Goal: Information Seeking & Learning: Learn about a topic

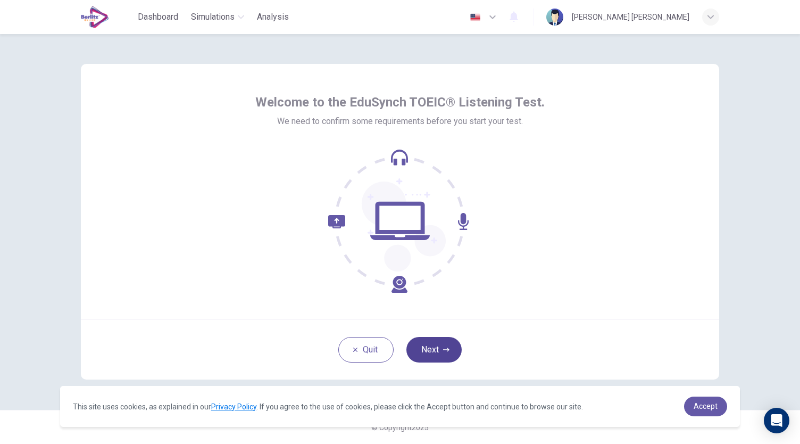
click at [440, 347] on button "Next" at bounding box center [433, 350] width 55 height 26
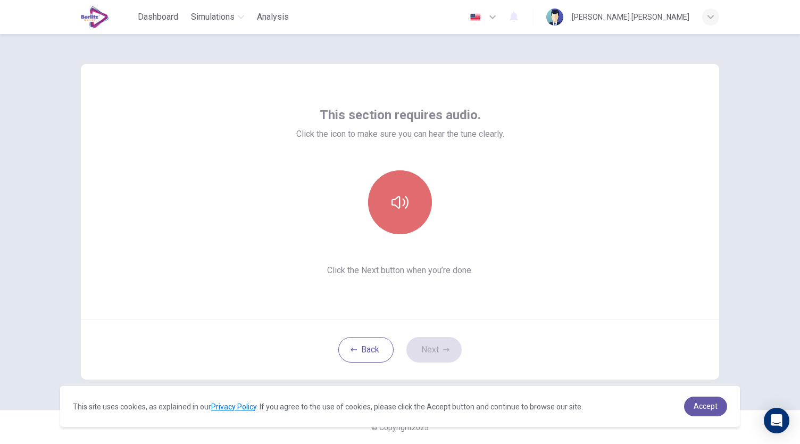
click at [401, 212] on button "button" at bounding box center [400, 202] width 64 height 64
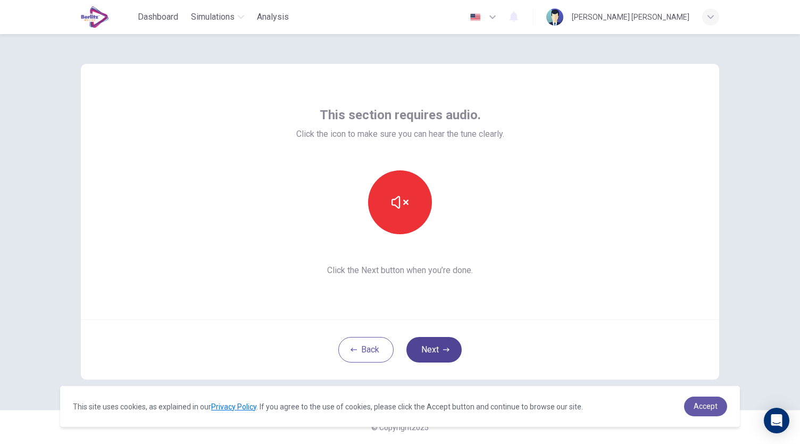
click at [442, 356] on button "Next" at bounding box center [433, 350] width 55 height 26
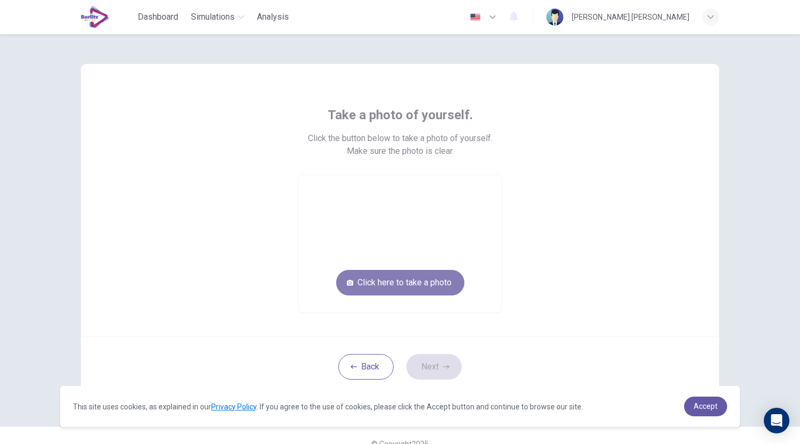
click at [405, 280] on button "Click here to take a photo" at bounding box center [400, 283] width 128 height 26
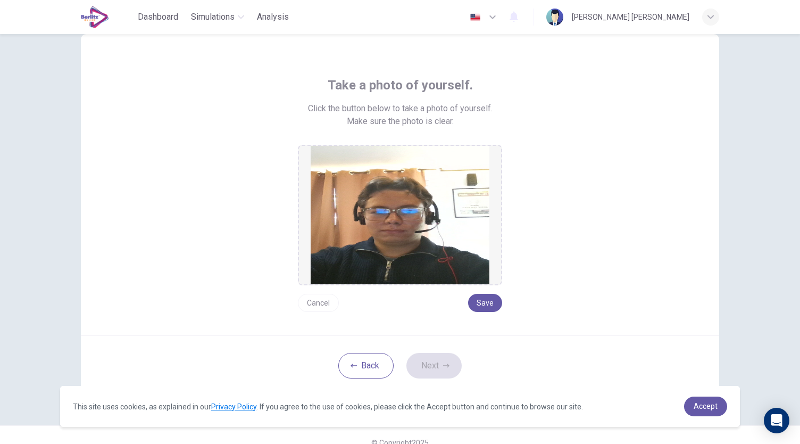
scroll to position [28, 0]
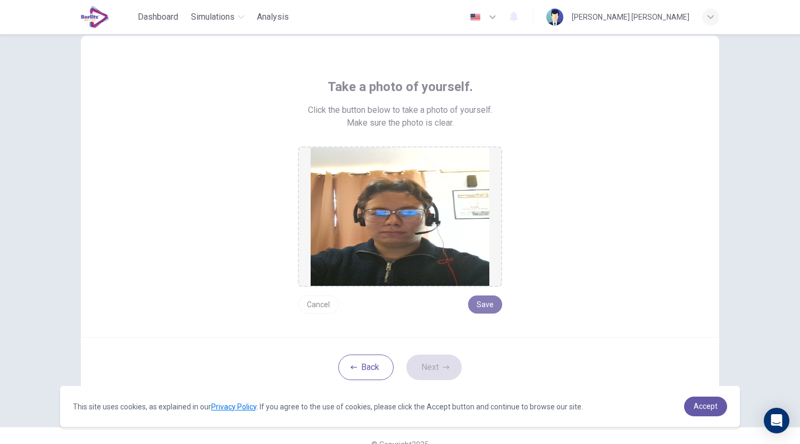
click at [485, 305] on button "Save" at bounding box center [485, 304] width 34 height 18
click at [491, 309] on button "Save" at bounding box center [485, 304] width 34 height 18
click at [438, 360] on button "Next" at bounding box center [433, 367] width 55 height 26
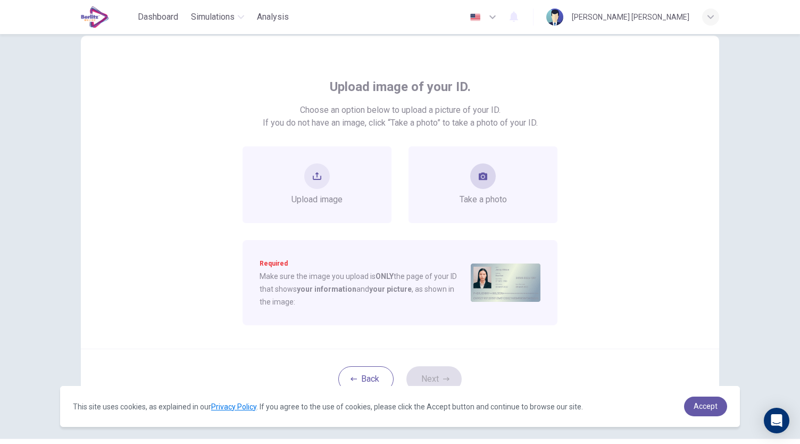
click at [484, 172] on icon "take photo" at bounding box center [483, 176] width 9 height 9
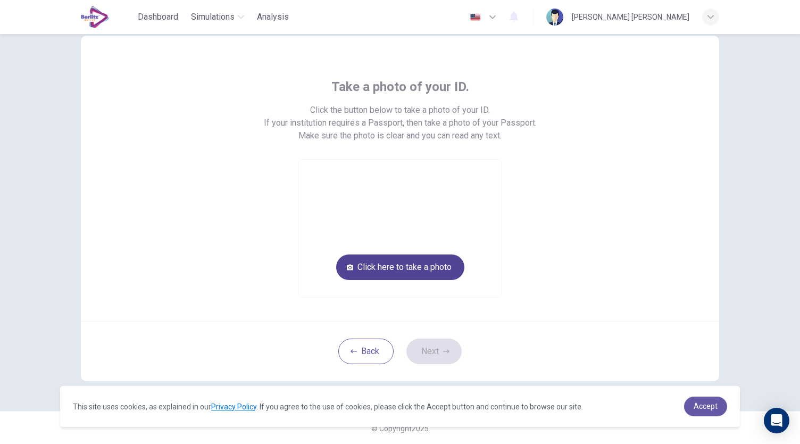
click at [423, 269] on button "Click here to take a photo" at bounding box center [400, 267] width 128 height 26
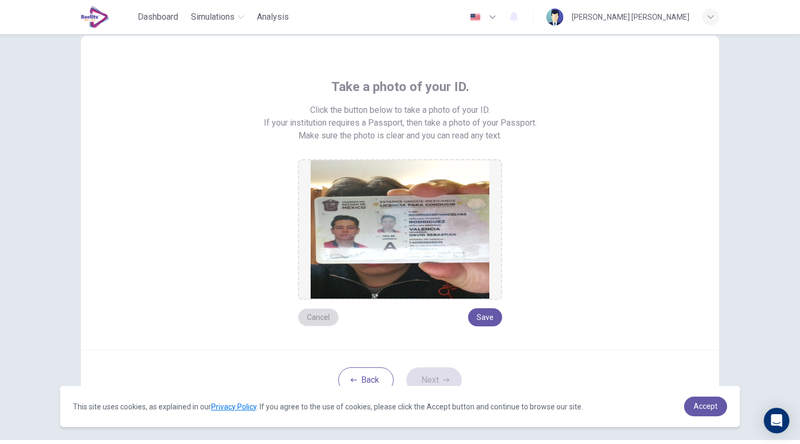
click at [311, 315] on button "Cancel" at bounding box center [318, 317] width 41 height 18
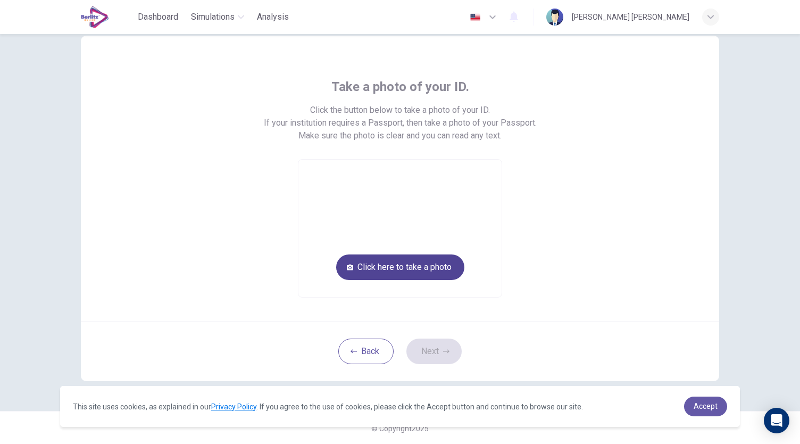
click at [435, 264] on button "Click here to take a photo" at bounding box center [400, 267] width 128 height 26
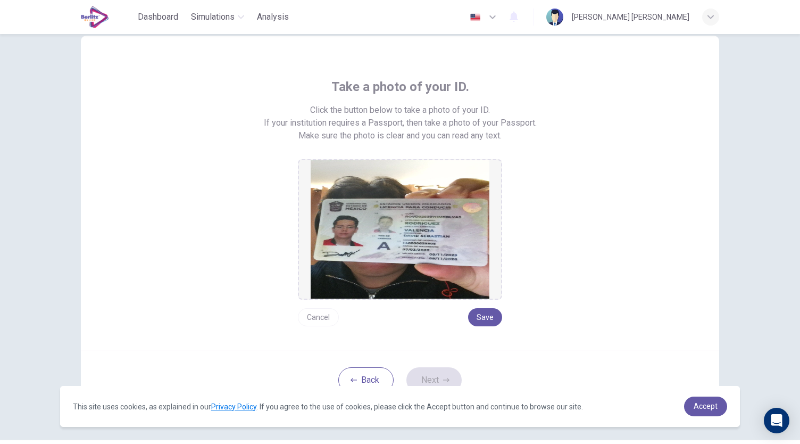
click at [316, 320] on button "Cancel" at bounding box center [318, 317] width 41 height 18
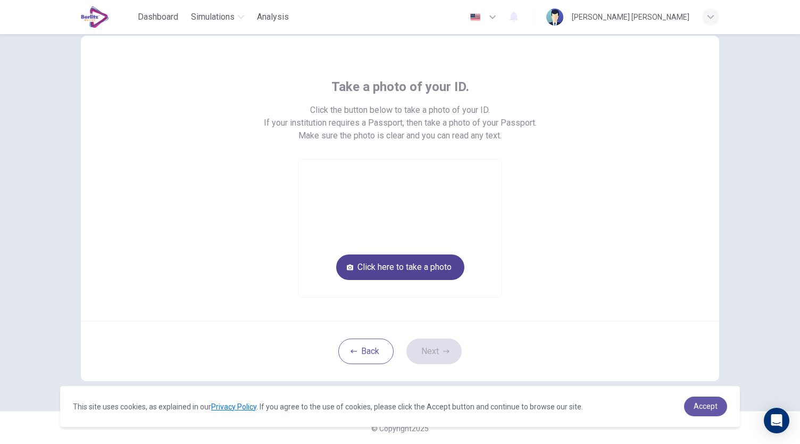
click at [422, 276] on button "Click here to take a photo" at bounding box center [400, 267] width 128 height 26
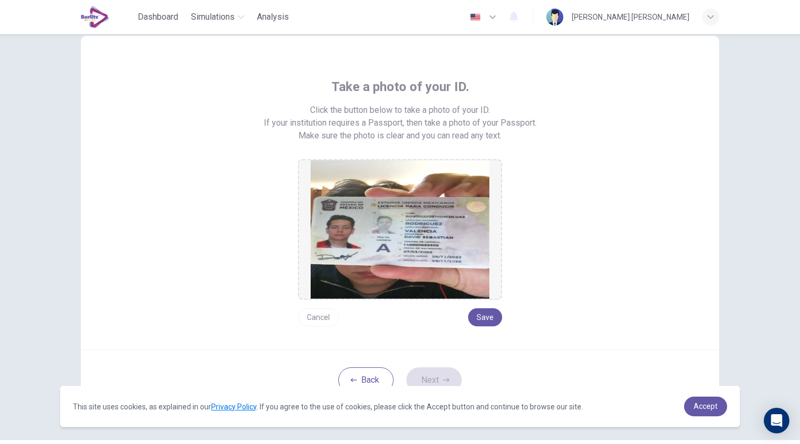
click at [323, 313] on button "Cancel" at bounding box center [318, 317] width 41 height 18
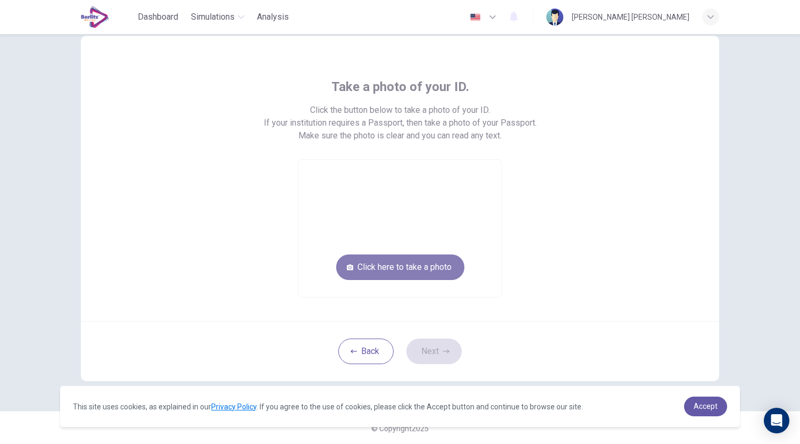
click at [390, 271] on button "Click here to take a photo" at bounding box center [400, 267] width 128 height 26
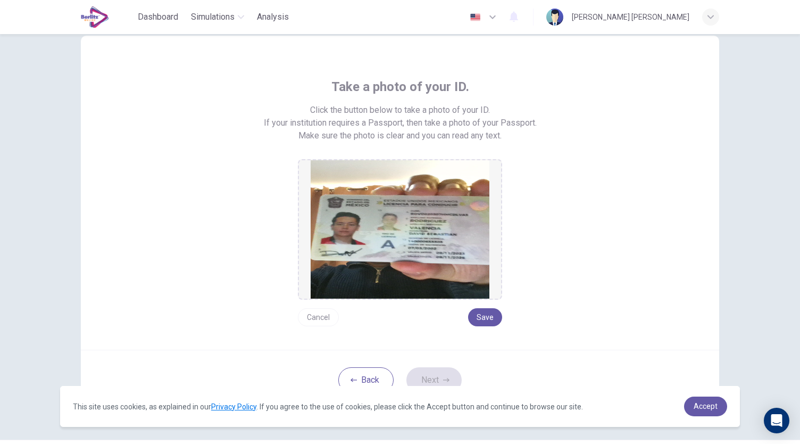
click at [316, 313] on button "Cancel" at bounding box center [318, 317] width 41 height 18
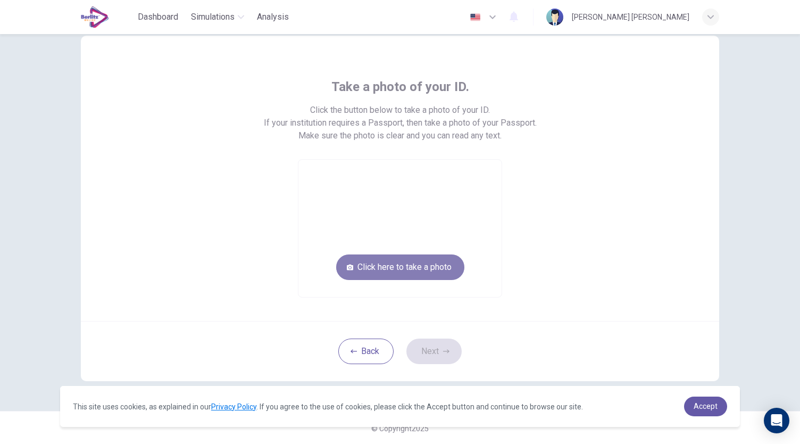
click at [417, 270] on button "Click here to take a photo" at bounding box center [400, 267] width 128 height 26
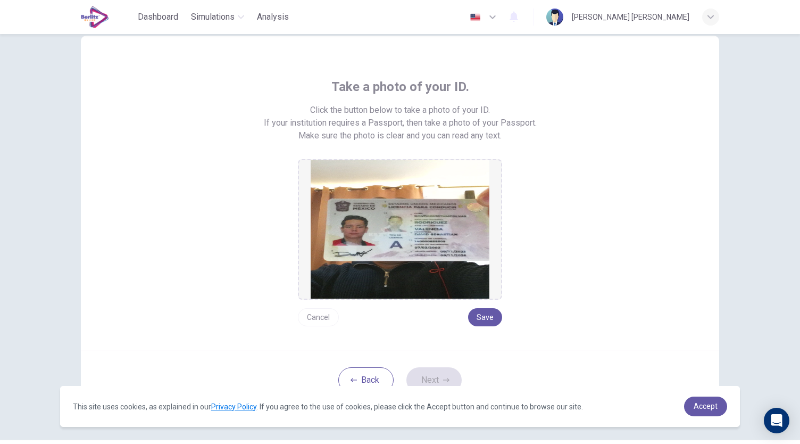
scroll to position [37, 0]
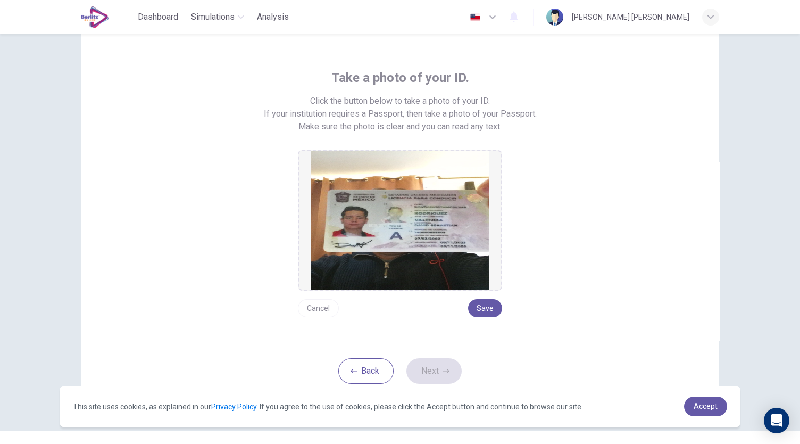
click at [326, 312] on button "Cancel" at bounding box center [318, 308] width 41 height 18
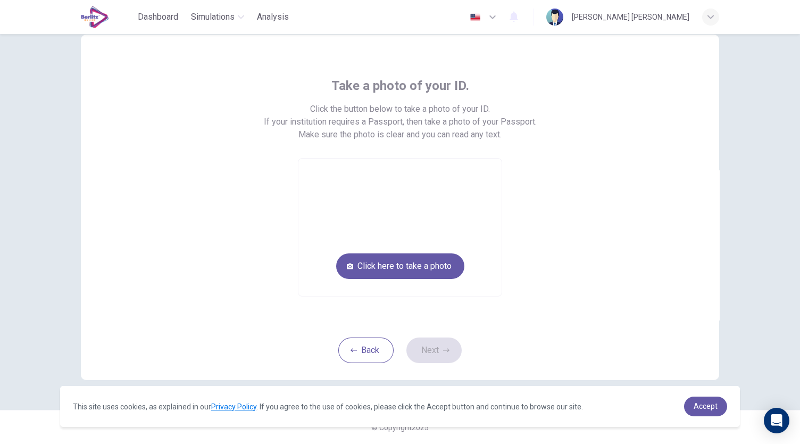
scroll to position [29, 0]
click at [409, 265] on button "Click here to take a photo" at bounding box center [400, 267] width 128 height 26
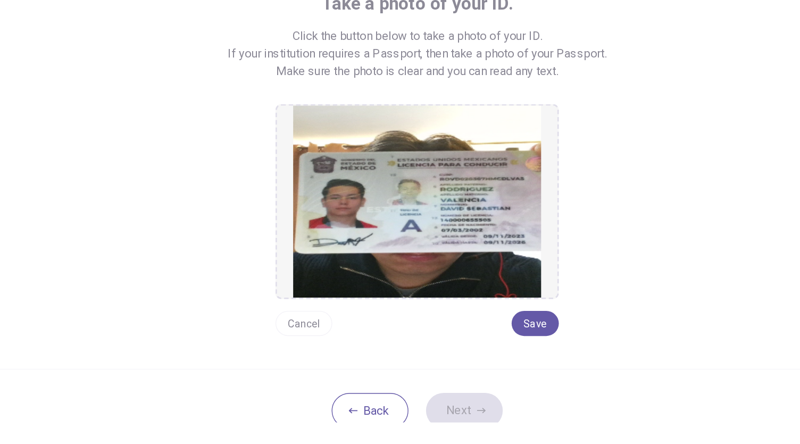
scroll to position [30, 0]
click at [481, 317] on button "Save" at bounding box center [485, 315] width 34 height 18
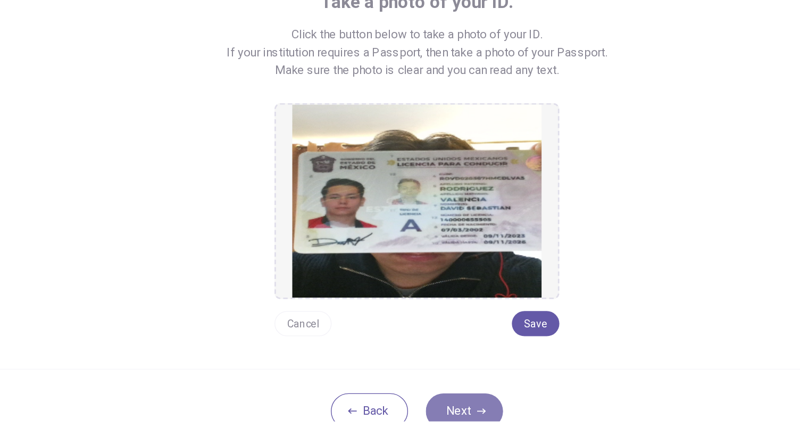
click at [442, 373] on button "Next" at bounding box center [433, 378] width 55 height 26
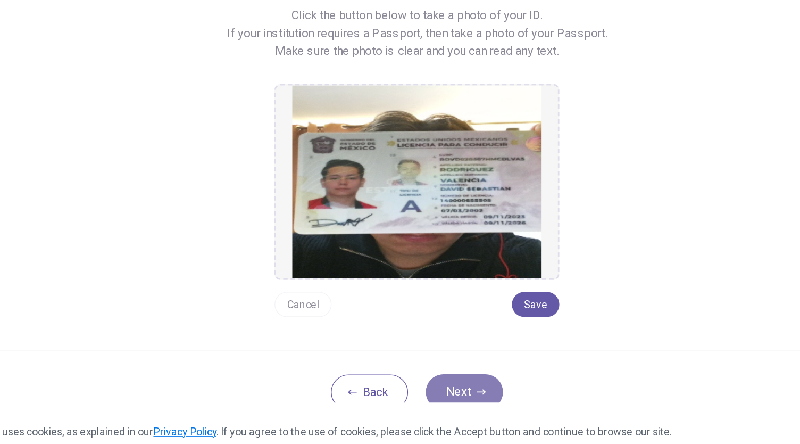
scroll to position [16, 0]
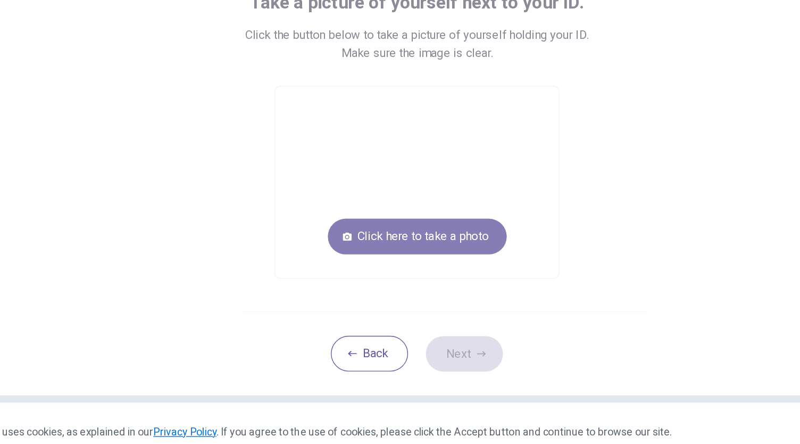
click at [434, 267] on button "Click here to take a photo" at bounding box center [400, 267] width 128 height 26
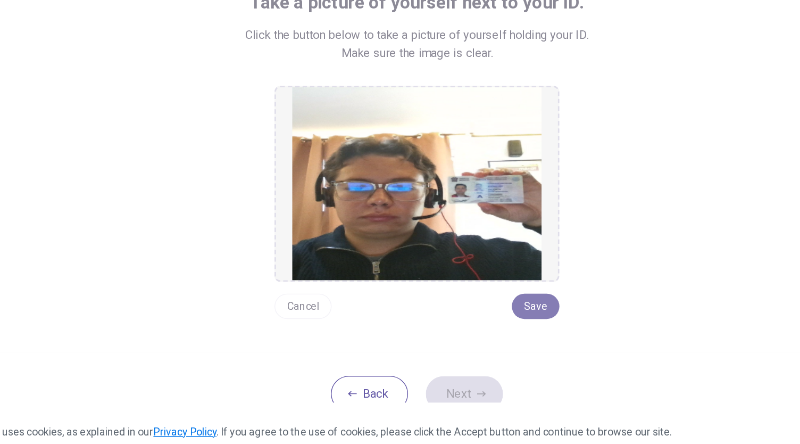
click at [486, 315] on button "Save" at bounding box center [485, 316] width 34 height 18
click at [430, 373] on button "Next" at bounding box center [433, 380] width 55 height 26
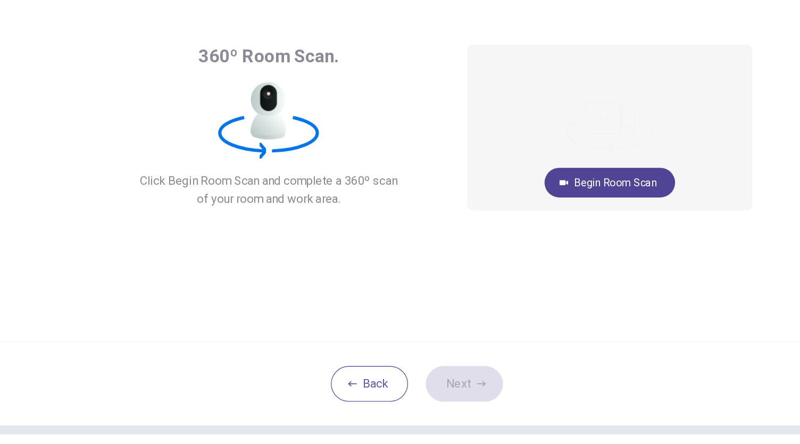
click at [521, 202] on button "Begin Room Scan" at bounding box center [539, 205] width 94 height 21
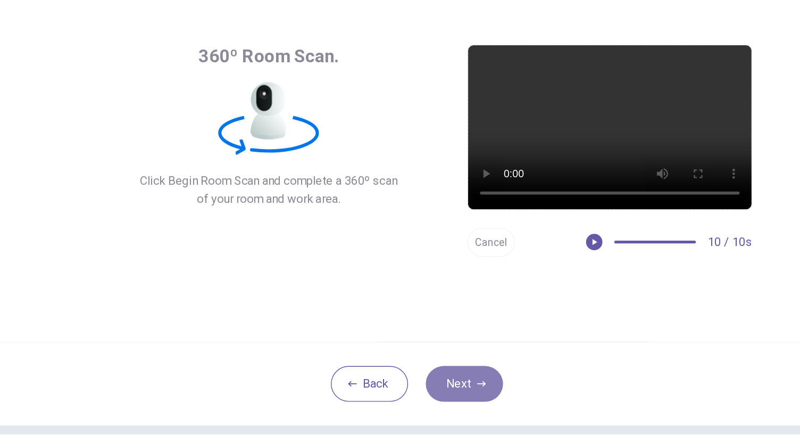
click at [445, 349] on icon "button" at bounding box center [446, 349] width 6 height 6
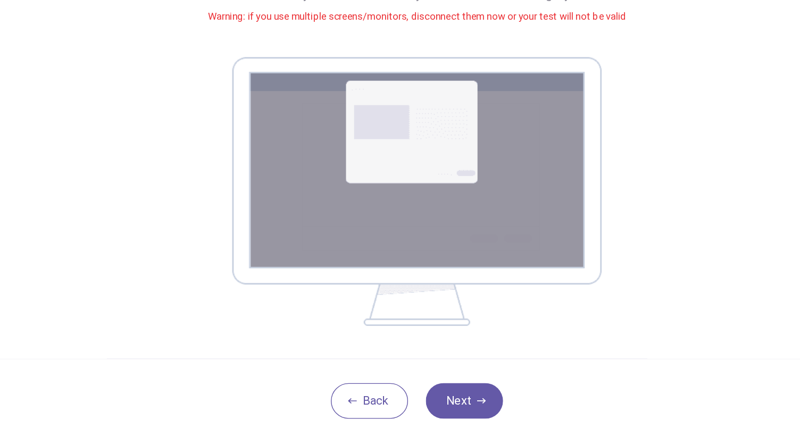
scroll to position [100, 0]
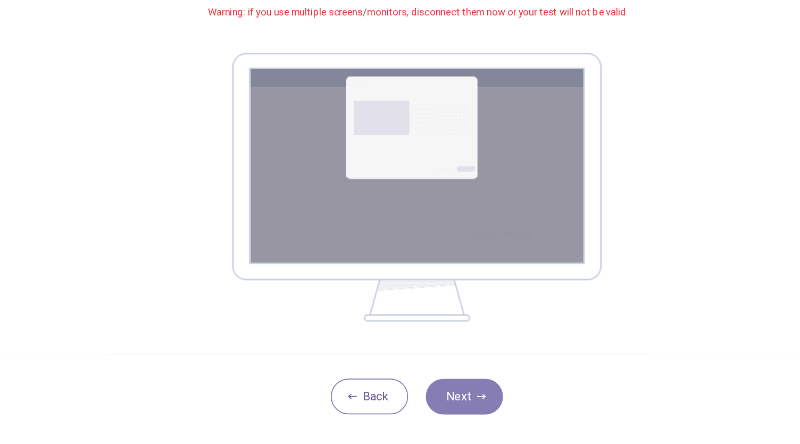
click at [433, 355] on button "Next" at bounding box center [433, 359] width 55 height 26
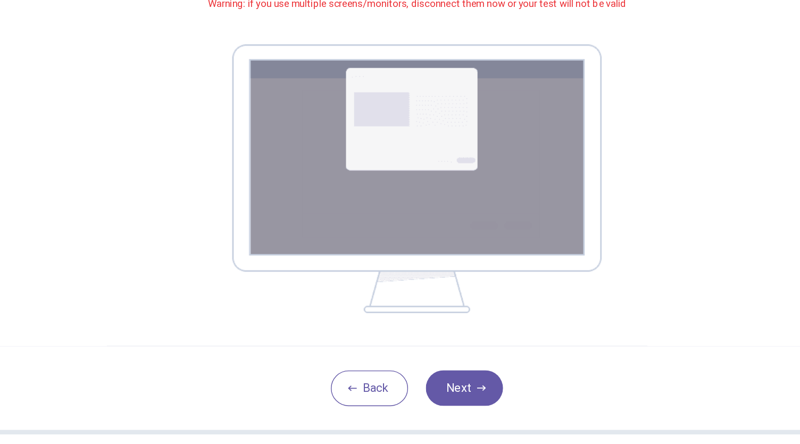
scroll to position [105, 0]
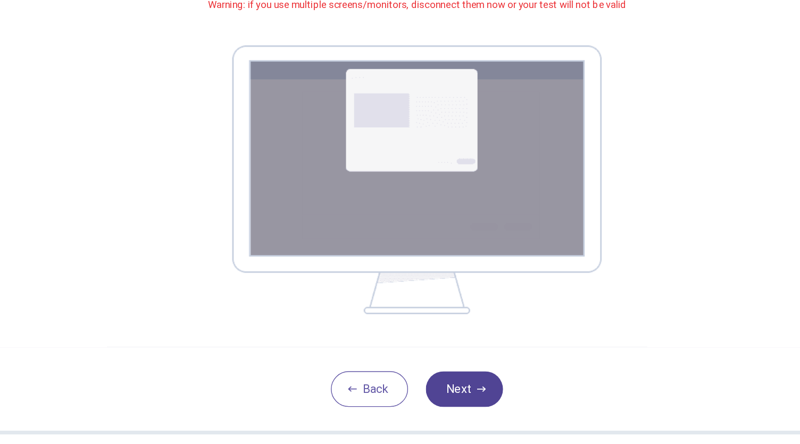
click at [442, 347] on button "Next" at bounding box center [433, 353] width 55 height 26
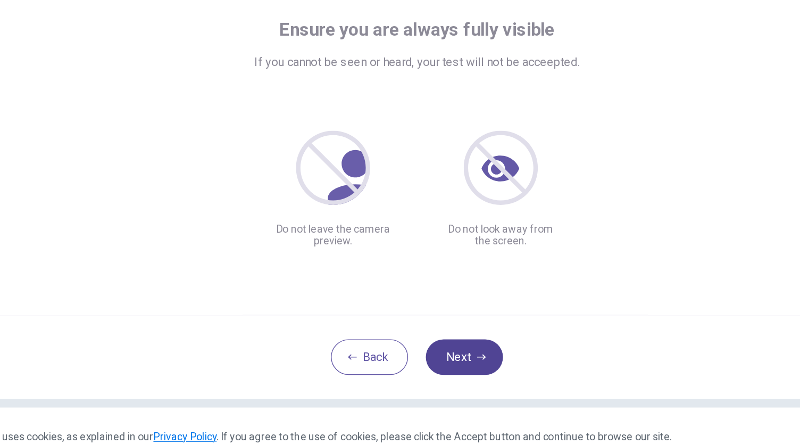
click at [429, 342] on button "Next" at bounding box center [433, 350] width 55 height 26
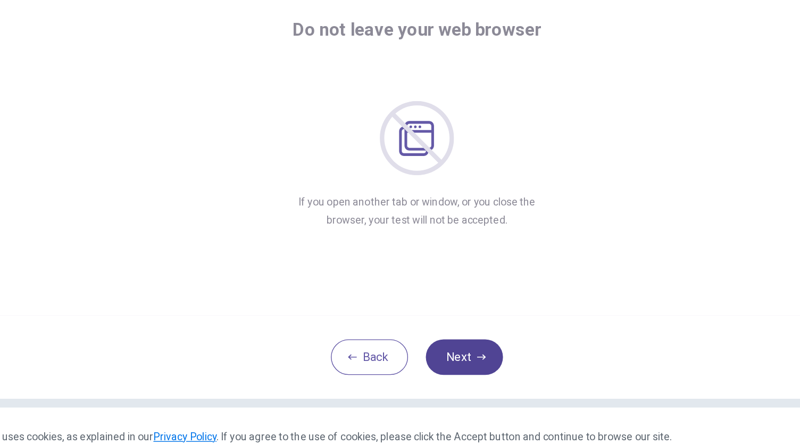
click at [427, 353] on button "Next" at bounding box center [433, 350] width 55 height 26
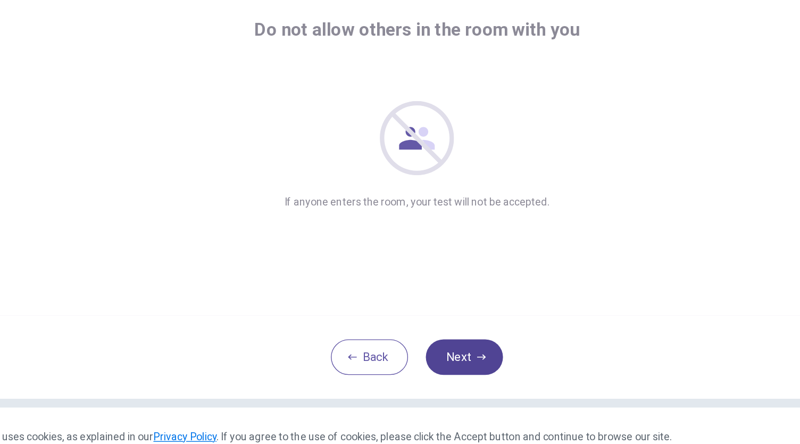
click at [440, 351] on button "Next" at bounding box center [433, 350] width 55 height 26
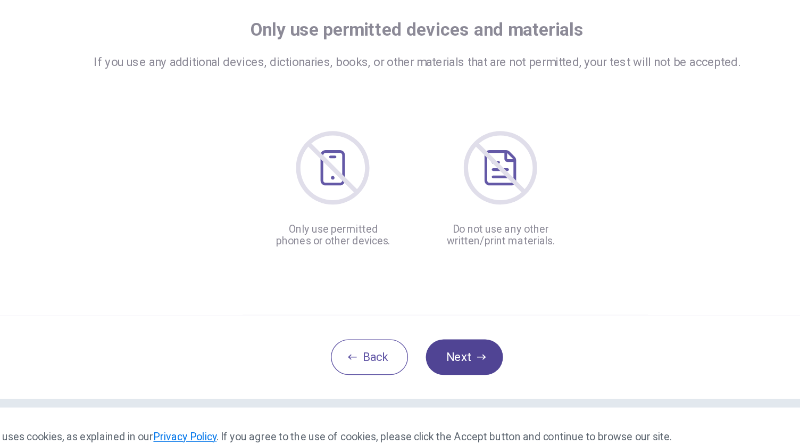
click at [431, 351] on button "Next" at bounding box center [433, 350] width 55 height 26
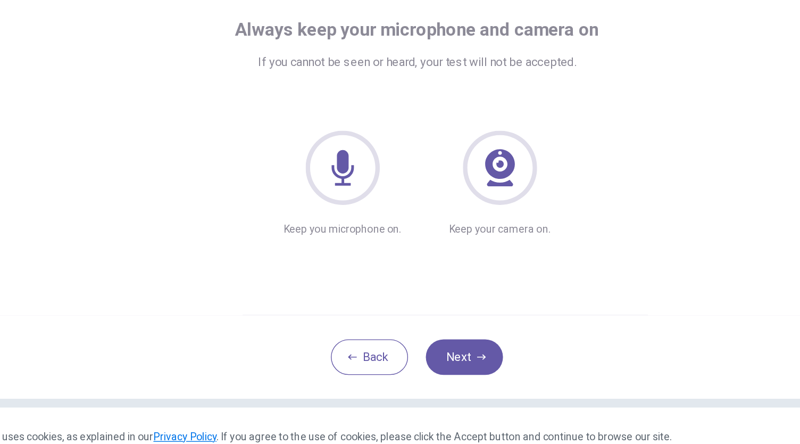
click at [359, 217] on icon at bounding box center [346, 213] width 53 height 53
click at [442, 352] on button "Next" at bounding box center [433, 350] width 55 height 26
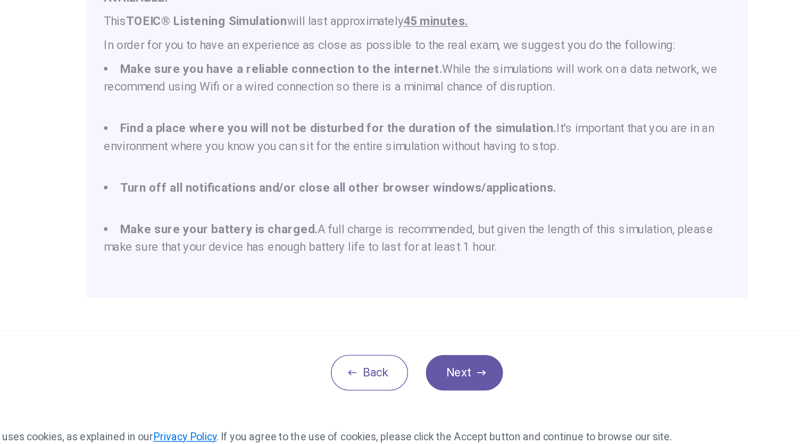
scroll to position [148, 0]
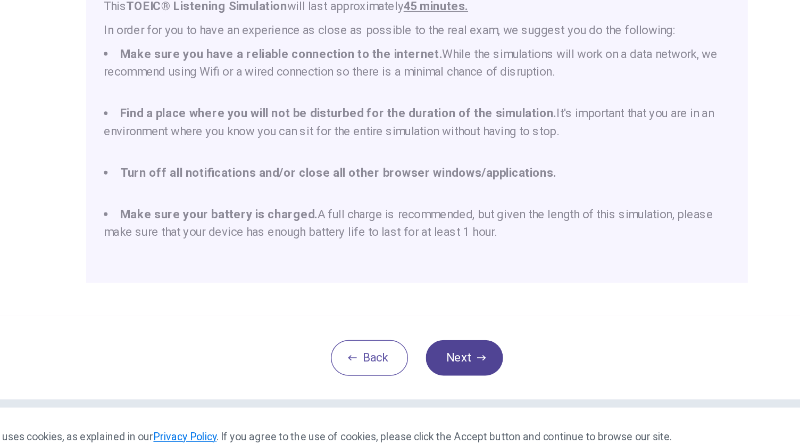
click at [429, 345] on button "Next" at bounding box center [433, 350] width 55 height 26
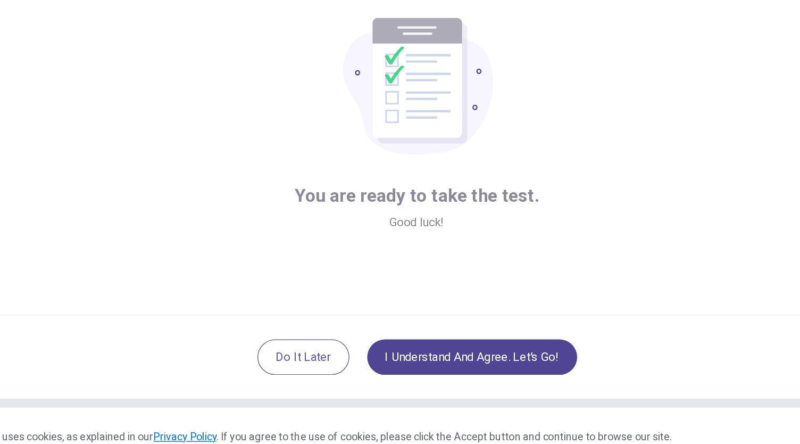
scroll to position [0, 0]
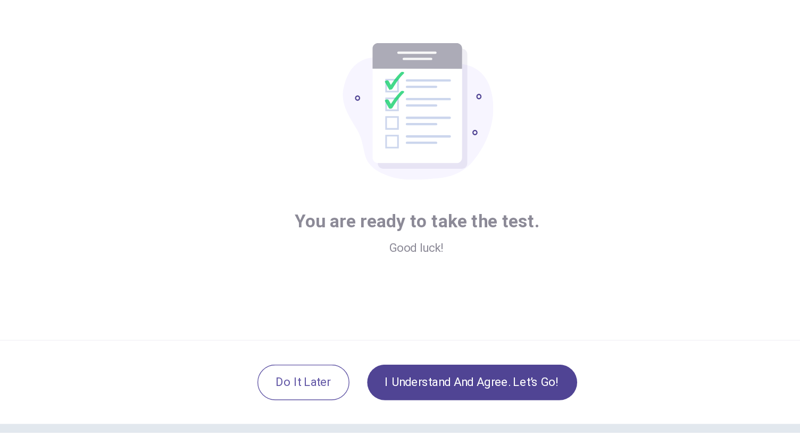
click at [470, 344] on button "I understand and agree. Let’s go!" at bounding box center [439, 350] width 151 height 26
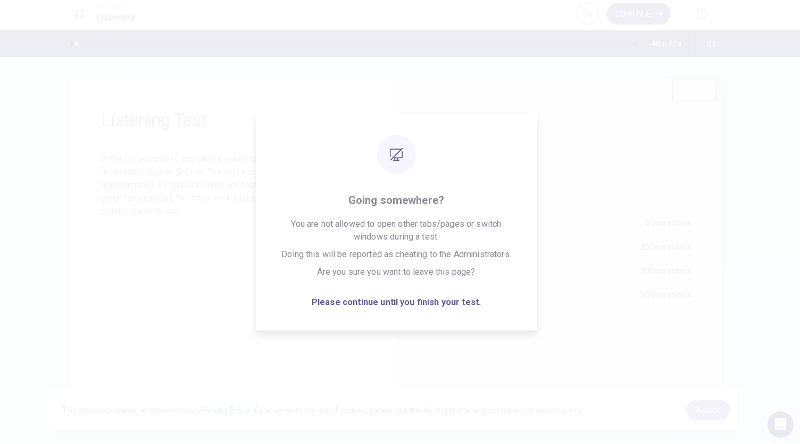
drag, startPoint x: 712, startPoint y: 402, endPoint x: 619, endPoint y: 292, distance: 144.5
click at [619, 292] on body "This site uses cookies, as explained in our Privacy Policy . If you agree to th…" at bounding box center [400, 222] width 800 height 444
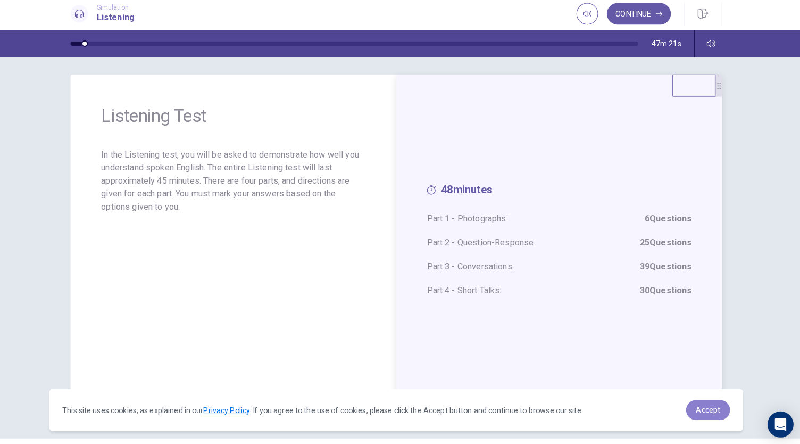
scroll to position [29, 0]
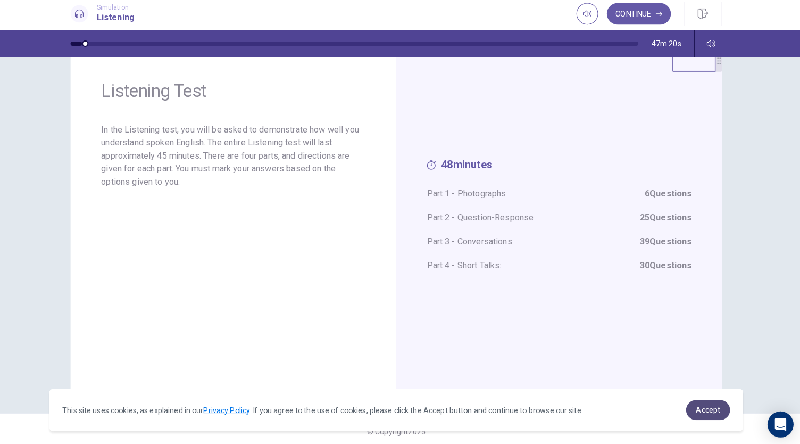
click at [709, 404] on span "Accept" at bounding box center [706, 406] width 24 height 9
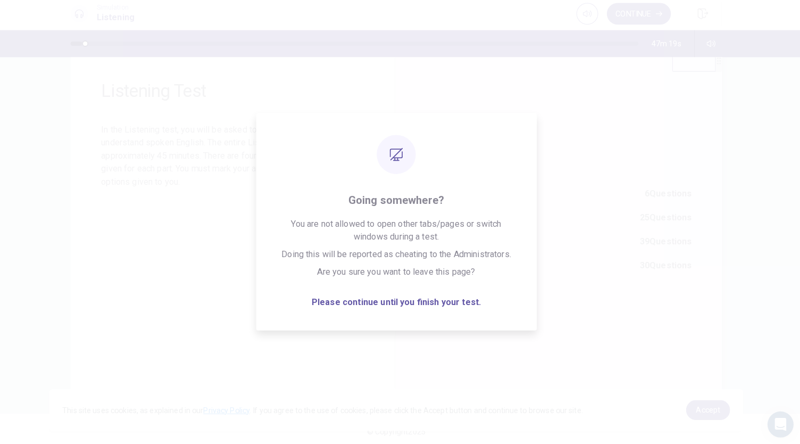
click at [679, 245] on strong "39 Questions" at bounding box center [663, 241] width 51 height 13
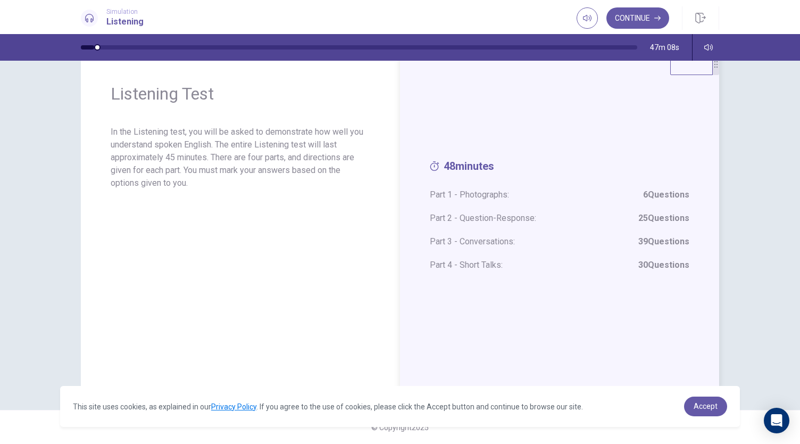
scroll to position [0, 0]
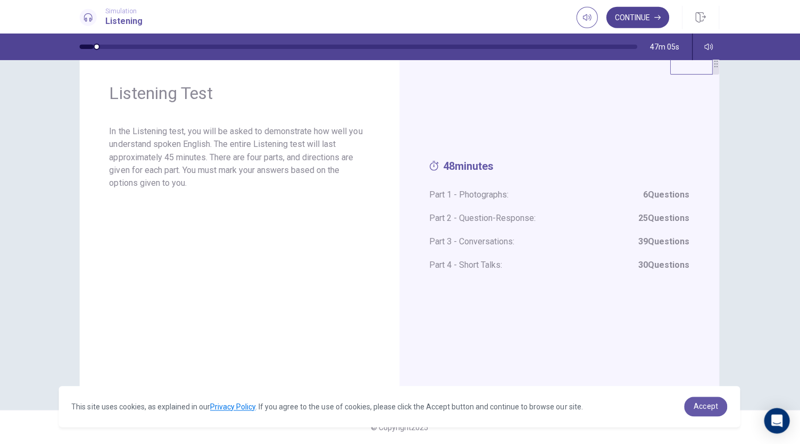
click at [647, 20] on button "Continue" at bounding box center [637, 17] width 63 height 21
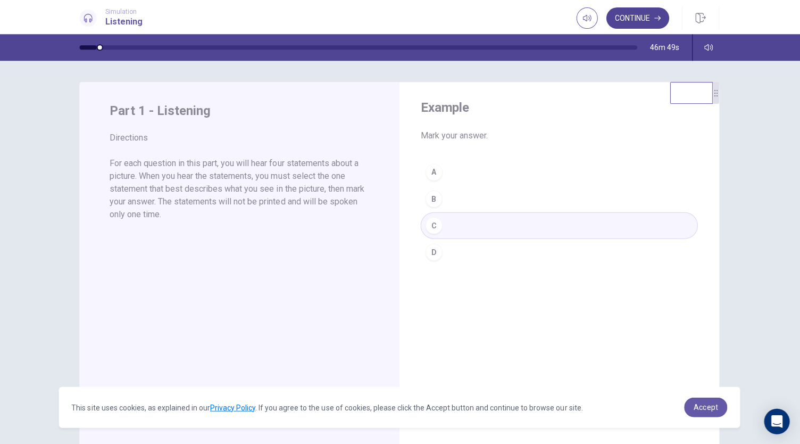
click at [627, 14] on button "Continue" at bounding box center [637, 17] width 63 height 21
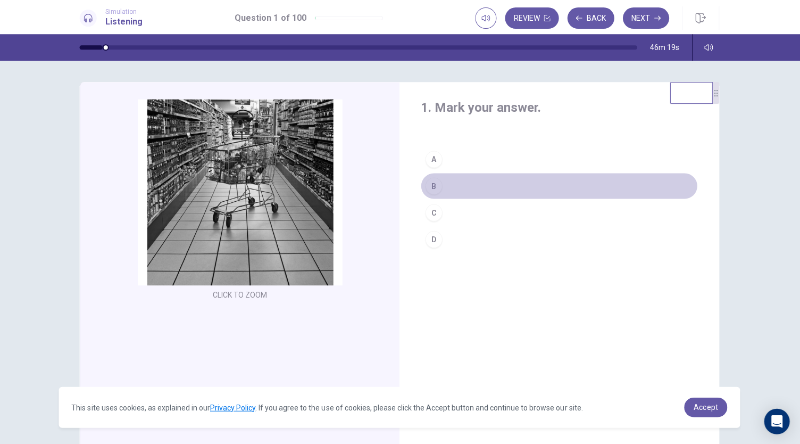
click at [434, 180] on div "B" at bounding box center [434, 185] width 17 height 17
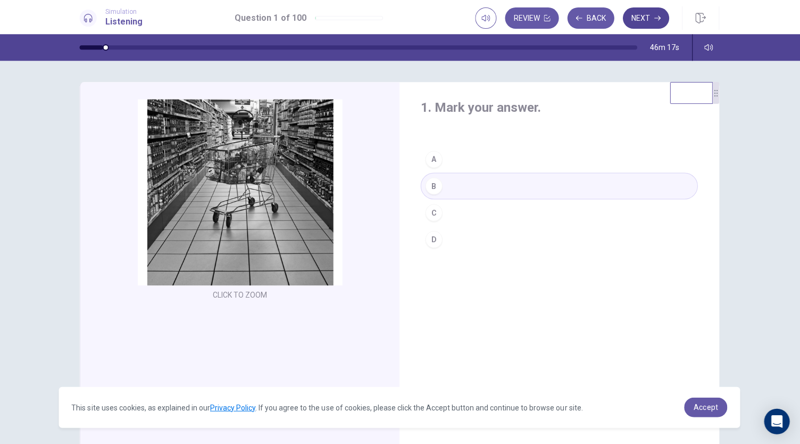
click at [646, 22] on button "Next" at bounding box center [646, 17] width 46 height 21
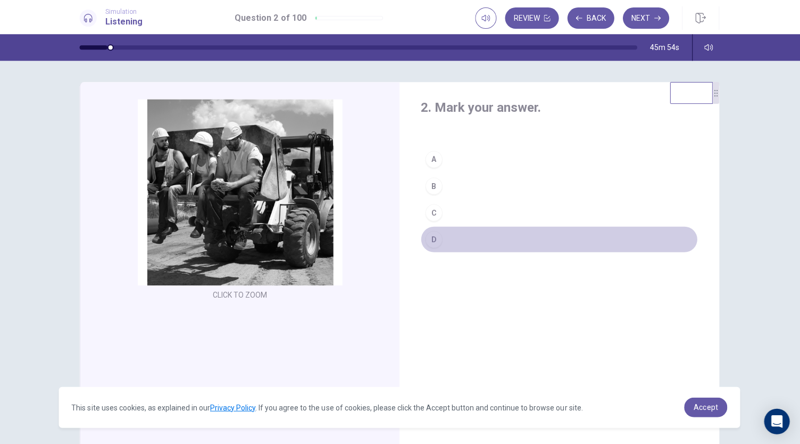
click at [432, 240] on div "D" at bounding box center [434, 238] width 17 height 17
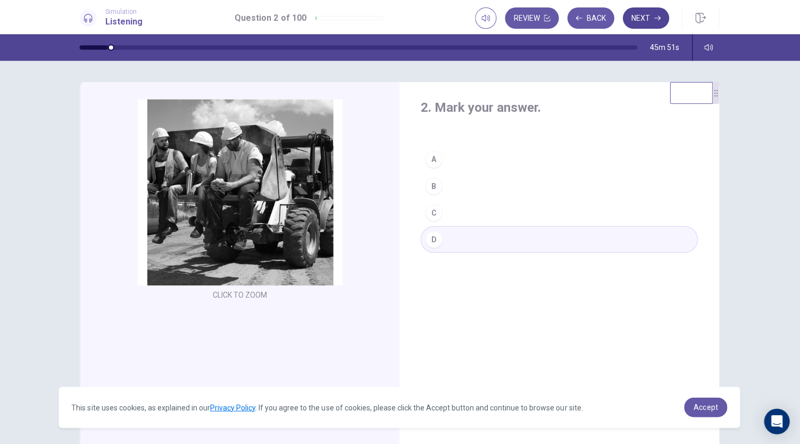
click at [648, 10] on button "Next" at bounding box center [646, 17] width 46 height 21
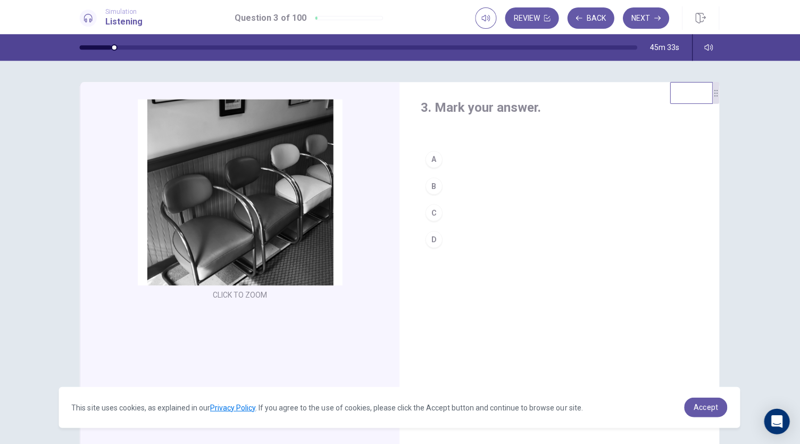
click at [436, 210] on div "C" at bounding box center [434, 212] width 17 height 17
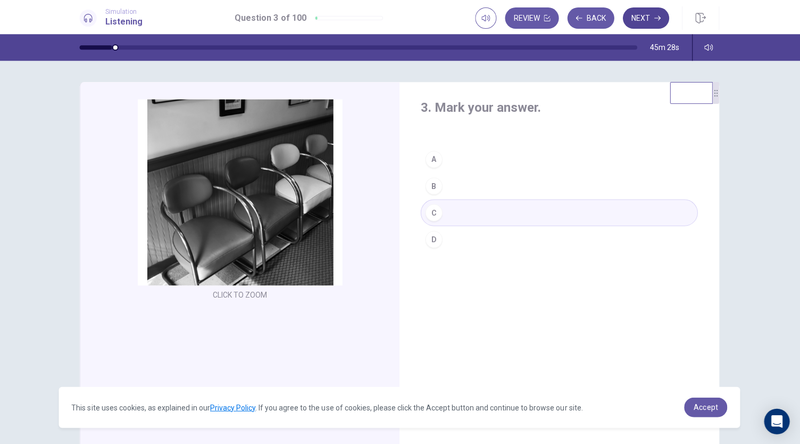
click at [650, 20] on button "Next" at bounding box center [646, 17] width 46 height 21
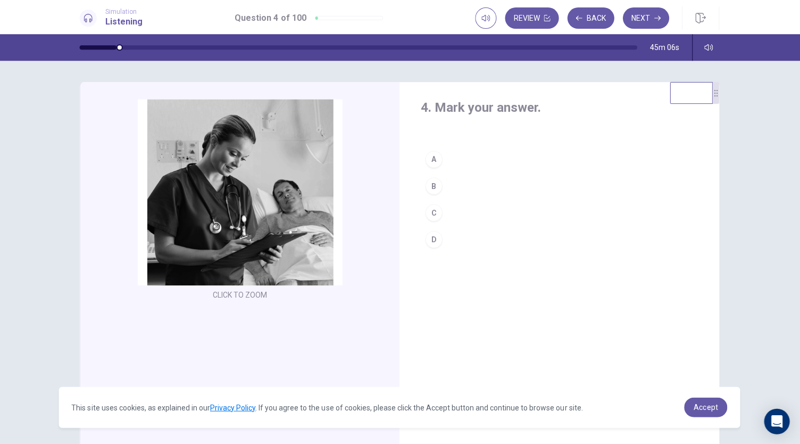
click at [433, 214] on div "C" at bounding box center [434, 212] width 17 height 17
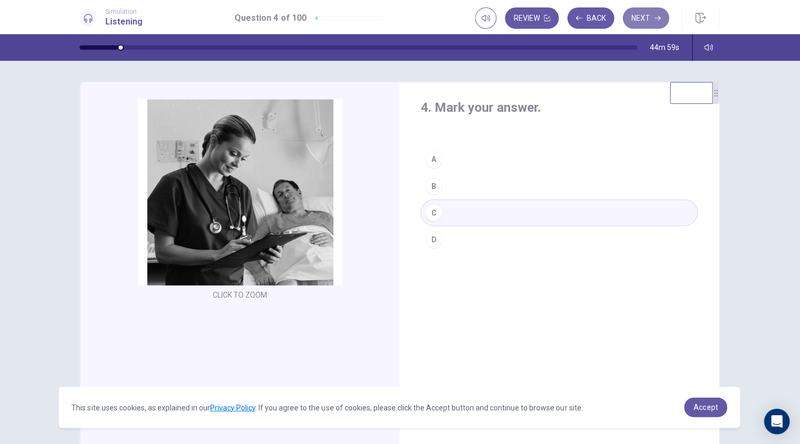
click at [650, 21] on button "Next" at bounding box center [646, 17] width 46 height 21
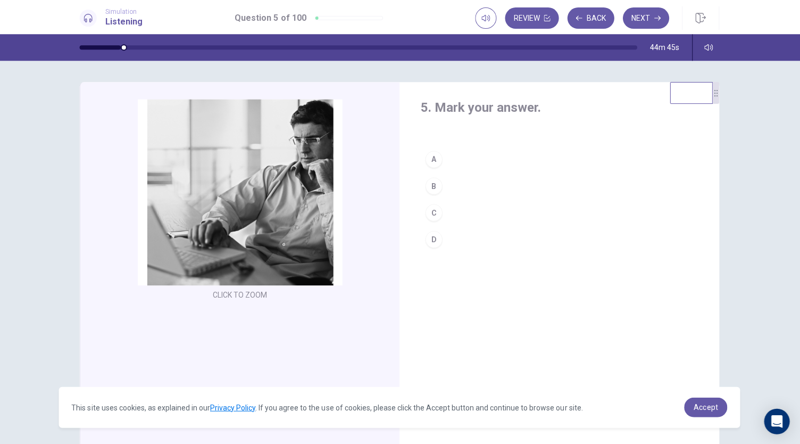
click at [430, 190] on div "B" at bounding box center [434, 185] width 17 height 17
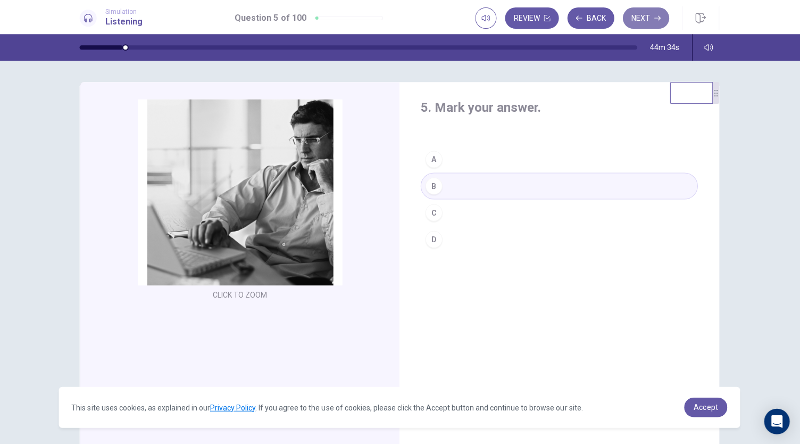
click at [635, 21] on button "Next" at bounding box center [646, 17] width 46 height 21
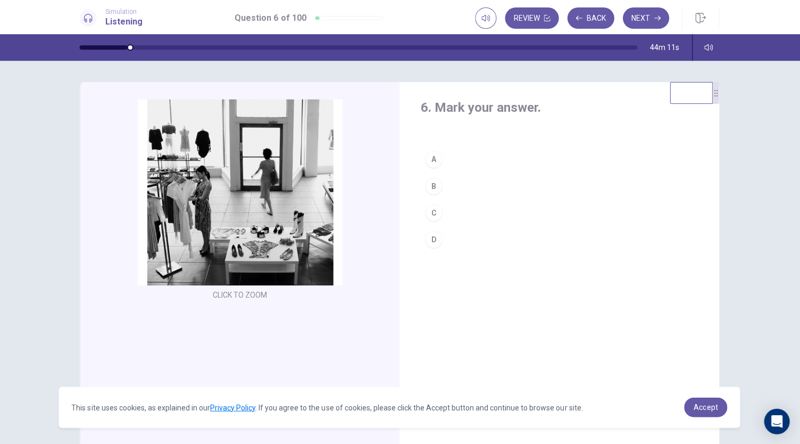
click at [436, 207] on div "C" at bounding box center [434, 212] width 17 height 17
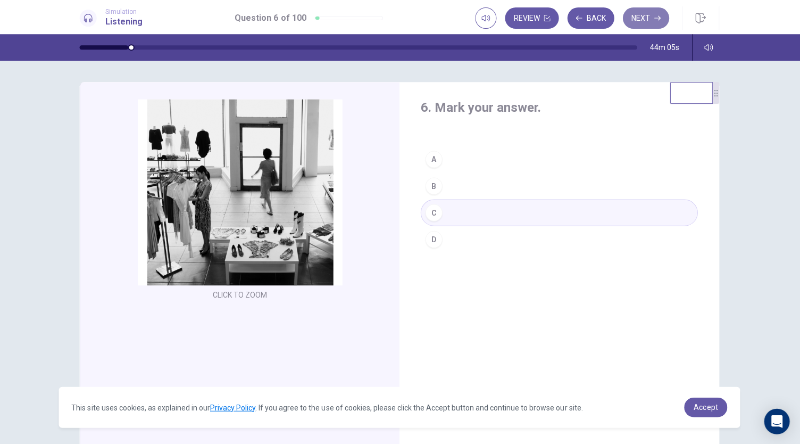
click at [640, 17] on button "Next" at bounding box center [646, 17] width 46 height 21
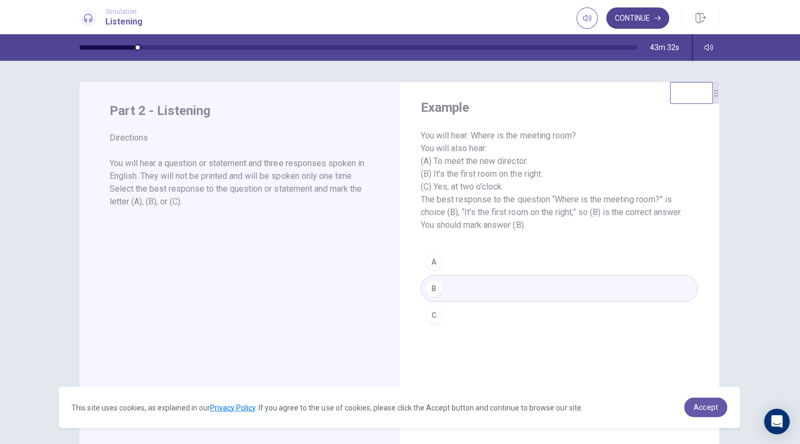
click at [651, 21] on button "Continue" at bounding box center [637, 17] width 63 height 21
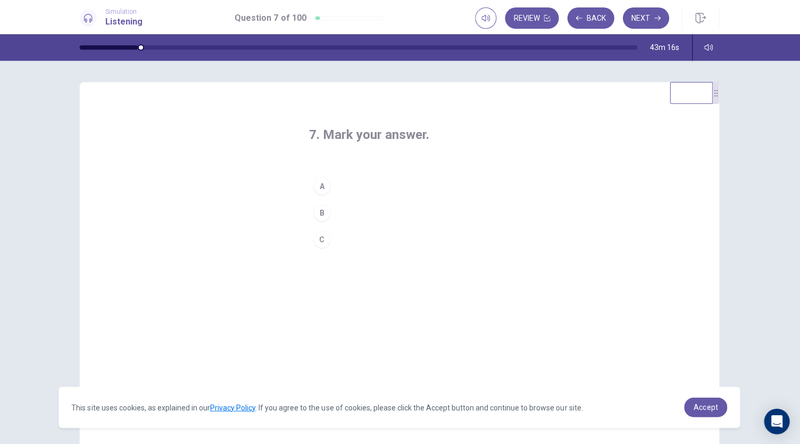
click at [326, 213] on div "B" at bounding box center [322, 212] width 17 height 17
click at [648, 19] on button "Next" at bounding box center [646, 17] width 46 height 21
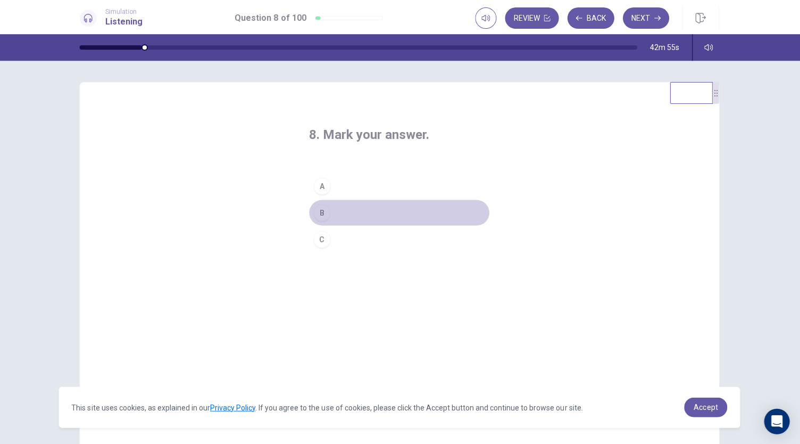
click at [321, 216] on div "B" at bounding box center [322, 212] width 17 height 17
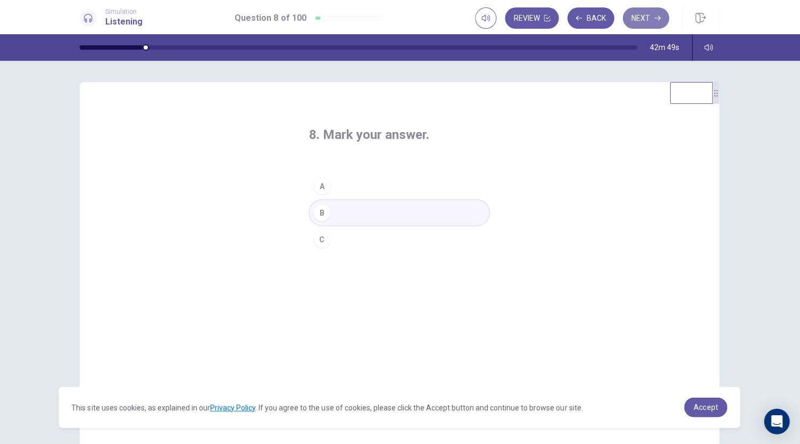
click at [651, 20] on button "Next" at bounding box center [646, 17] width 46 height 21
click at [323, 187] on div "A" at bounding box center [322, 185] width 17 height 17
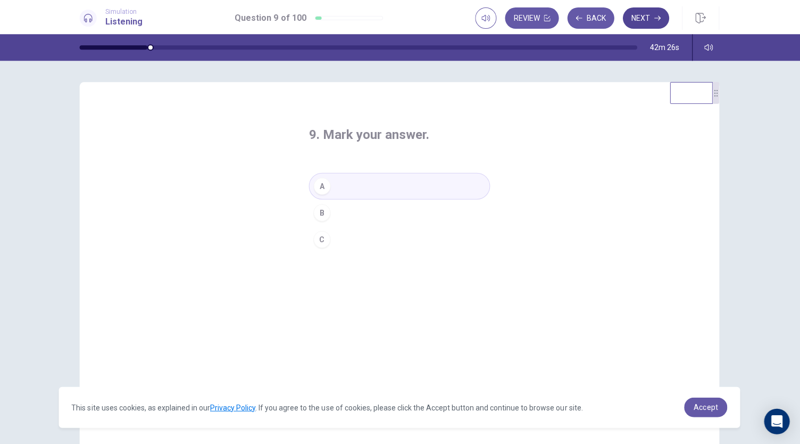
click at [650, 21] on button "Next" at bounding box center [646, 17] width 46 height 21
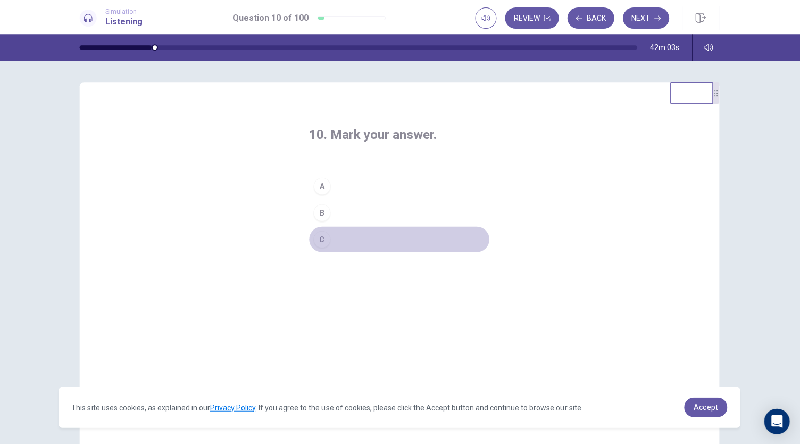
click at [319, 245] on div "C" at bounding box center [322, 238] width 17 height 17
click at [367, 342] on div "10. Mark your answer. A B C" at bounding box center [399, 280] width 223 height 343
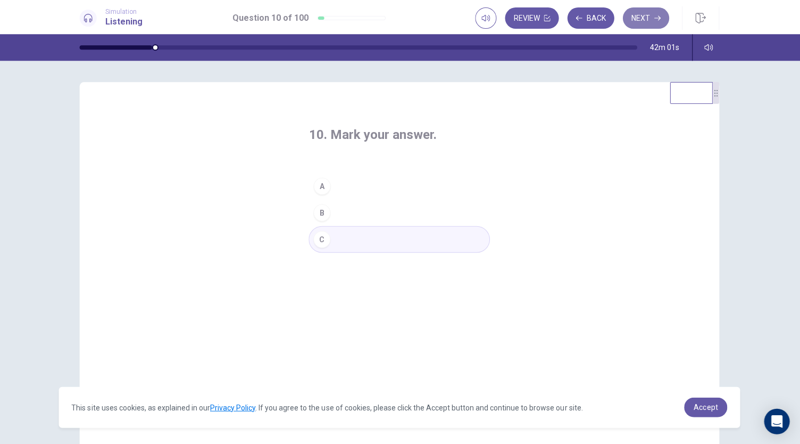
click at [643, 23] on button "Next" at bounding box center [646, 17] width 46 height 21
click at [323, 185] on div "A" at bounding box center [322, 185] width 17 height 17
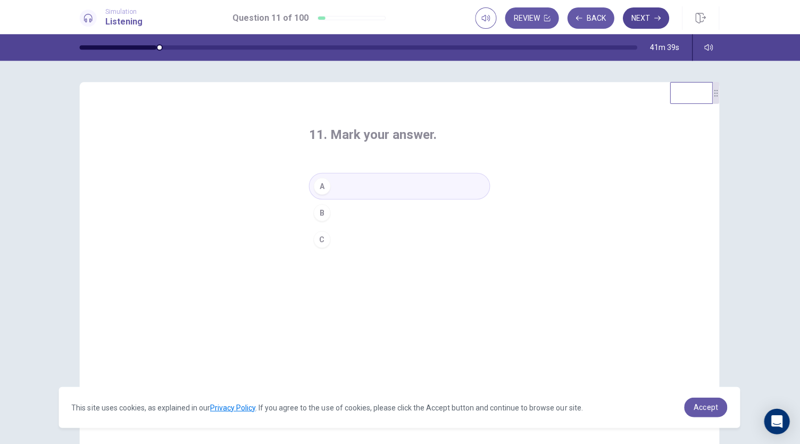
click at [650, 15] on button "Next" at bounding box center [646, 17] width 46 height 21
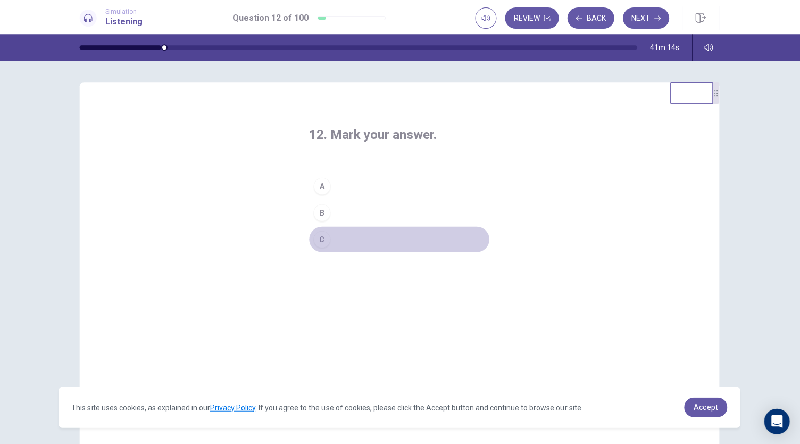
click at [320, 242] on div "C" at bounding box center [322, 238] width 17 height 17
click at [471, 302] on div "12. Mark your answer. A B C" at bounding box center [399, 280] width 223 height 343
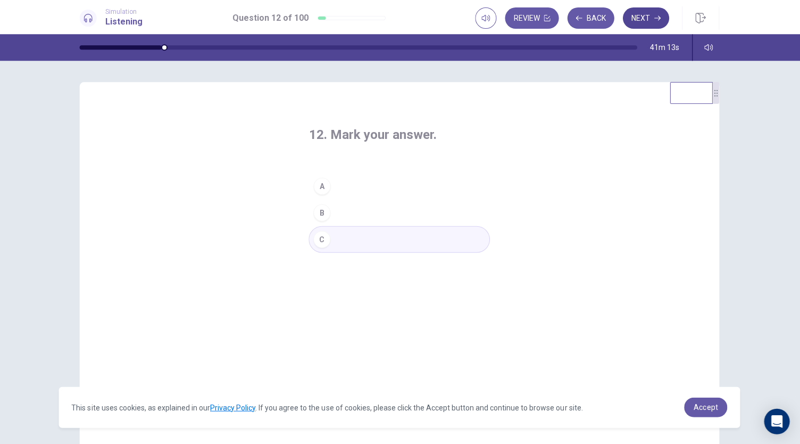
click at [644, 15] on button "Next" at bounding box center [646, 17] width 46 height 21
click at [322, 217] on div "B" at bounding box center [322, 212] width 17 height 17
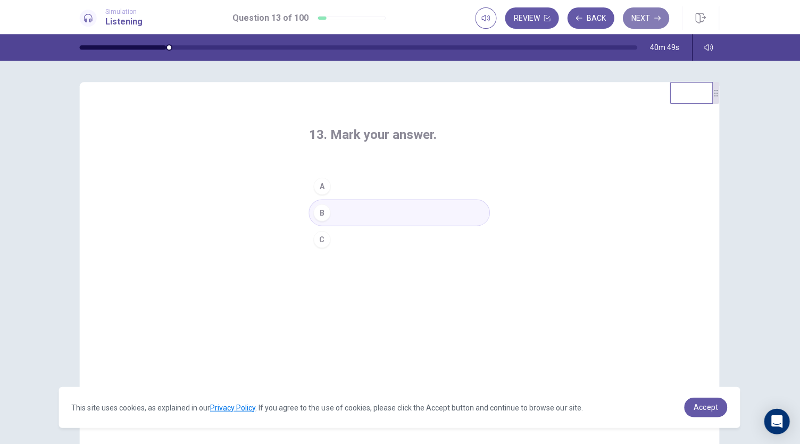
click at [642, 17] on button "Next" at bounding box center [646, 17] width 46 height 21
click at [326, 194] on button "A" at bounding box center [400, 185] width 181 height 27
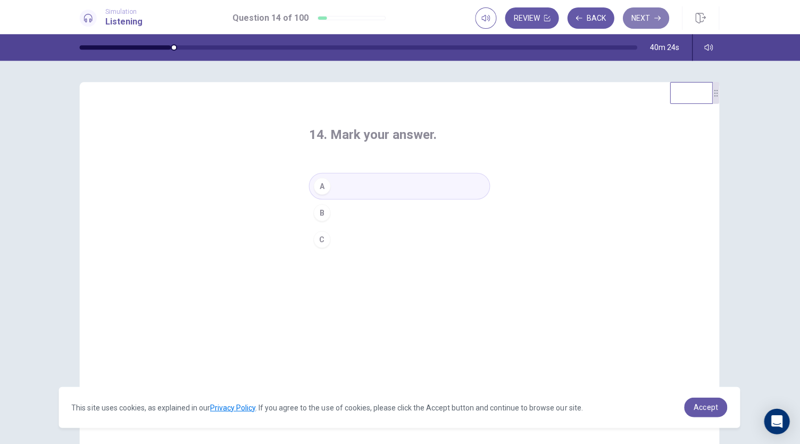
click at [640, 14] on button "Next" at bounding box center [646, 17] width 46 height 21
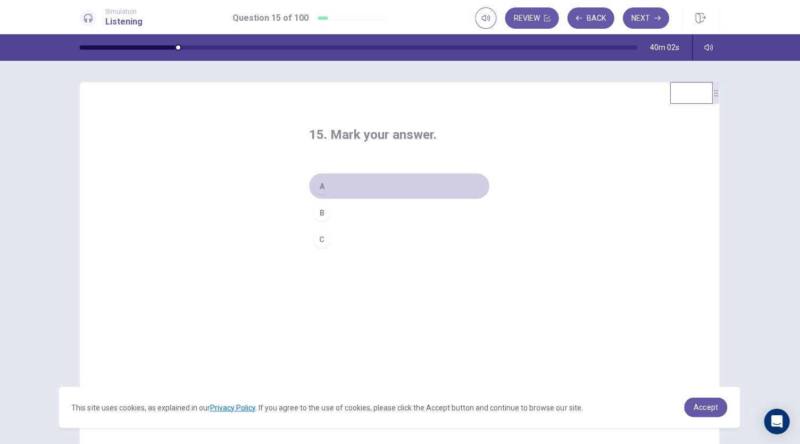
click at [327, 185] on div "A" at bounding box center [322, 185] width 17 height 17
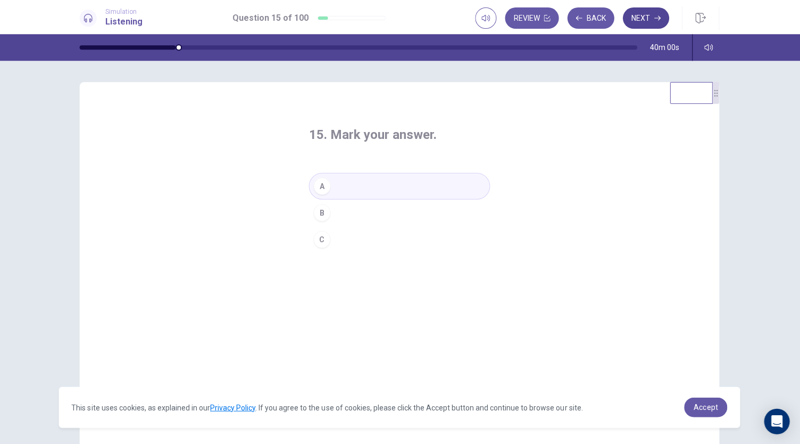
click at [647, 21] on button "Next" at bounding box center [646, 17] width 46 height 21
click at [319, 210] on div "B" at bounding box center [322, 212] width 17 height 17
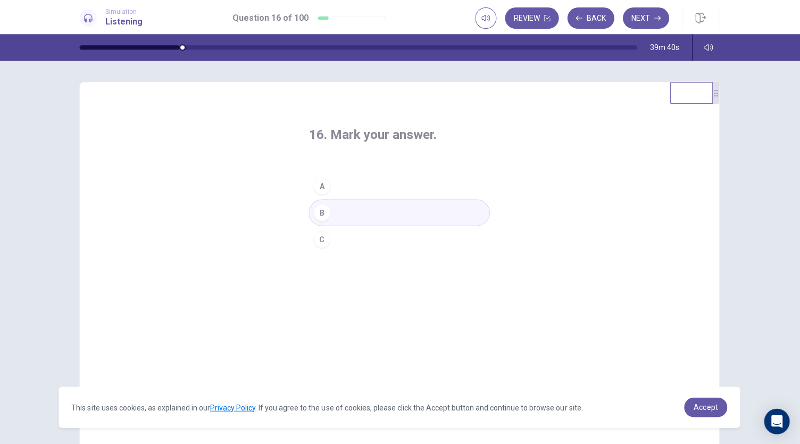
click at [290, 293] on div "16. Mark your answer. A B C" at bounding box center [399, 280] width 223 height 343
click at [643, 19] on button "Next" at bounding box center [646, 17] width 46 height 21
click at [319, 237] on div "C" at bounding box center [322, 238] width 17 height 17
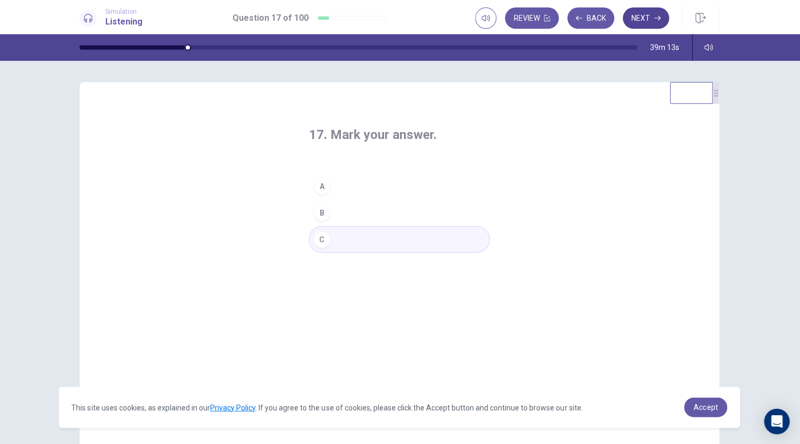
click at [638, 15] on button "Next" at bounding box center [646, 17] width 46 height 21
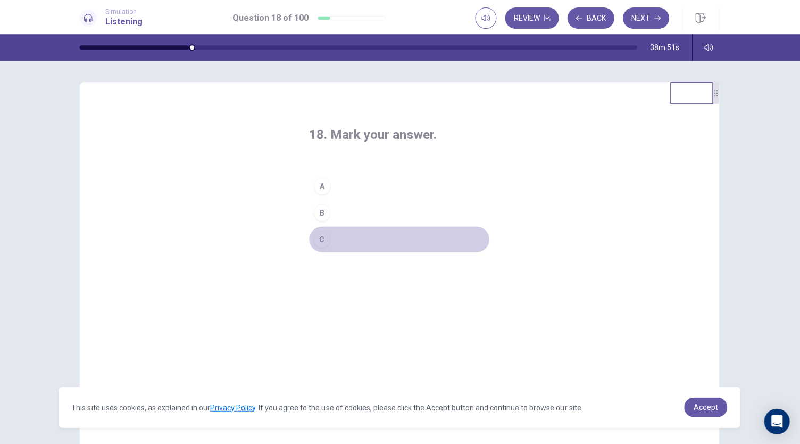
click at [316, 235] on div "C" at bounding box center [322, 238] width 17 height 17
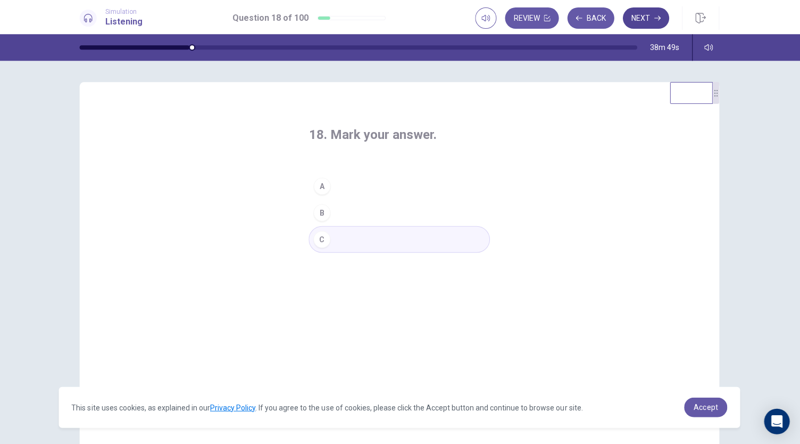
click at [646, 16] on button "Next" at bounding box center [646, 17] width 46 height 21
click at [346, 184] on button "A" at bounding box center [400, 185] width 181 height 27
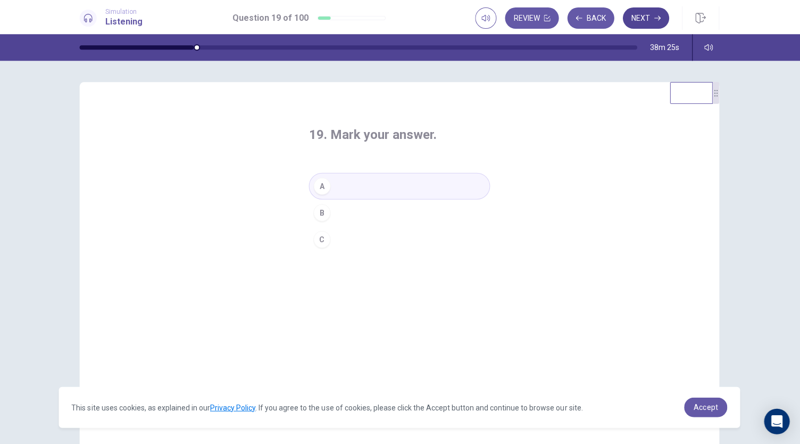
click at [642, 16] on button "Next" at bounding box center [646, 17] width 46 height 21
click at [322, 238] on div "C" at bounding box center [322, 238] width 17 height 17
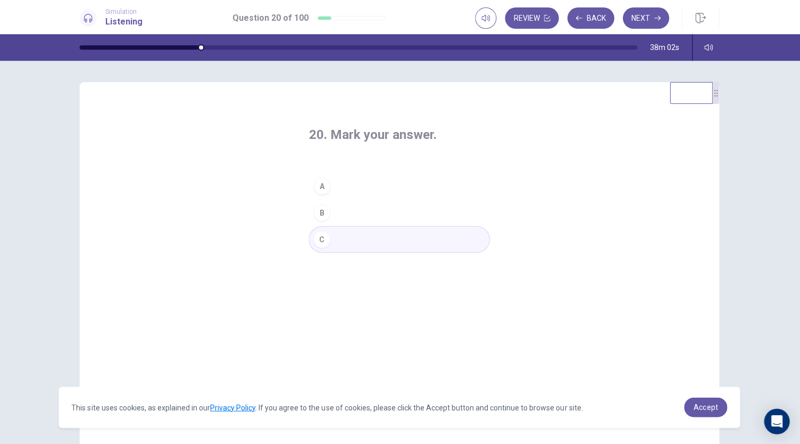
click at [340, 287] on div "20. Mark your answer. A B C" at bounding box center [399, 280] width 223 height 343
click at [638, 14] on button "Next" at bounding box center [646, 17] width 46 height 21
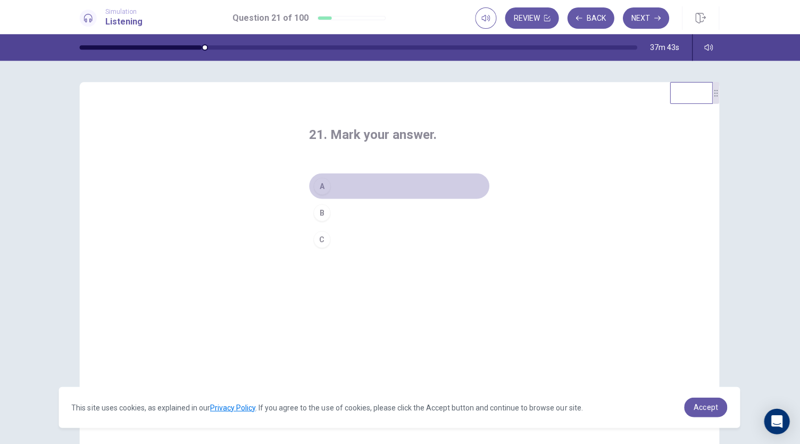
click at [323, 190] on div "A" at bounding box center [322, 185] width 17 height 17
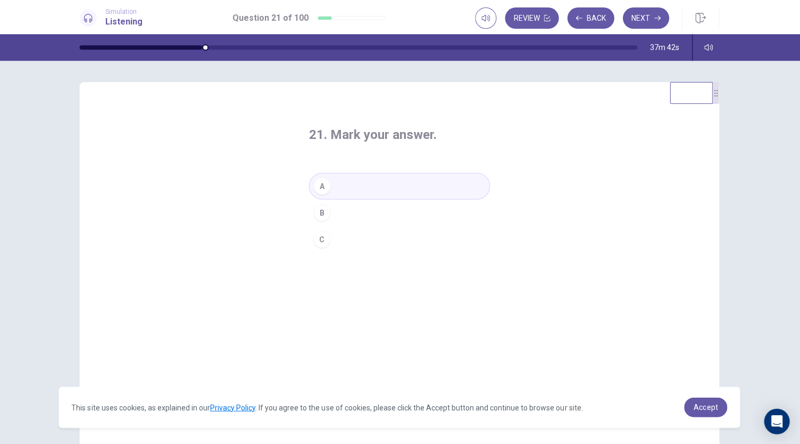
click at [291, 291] on div "21. Mark your answer. A B C" at bounding box center [399, 280] width 223 height 343
click at [644, 23] on button "Next" at bounding box center [646, 17] width 46 height 21
click at [326, 217] on div "B" at bounding box center [322, 212] width 17 height 17
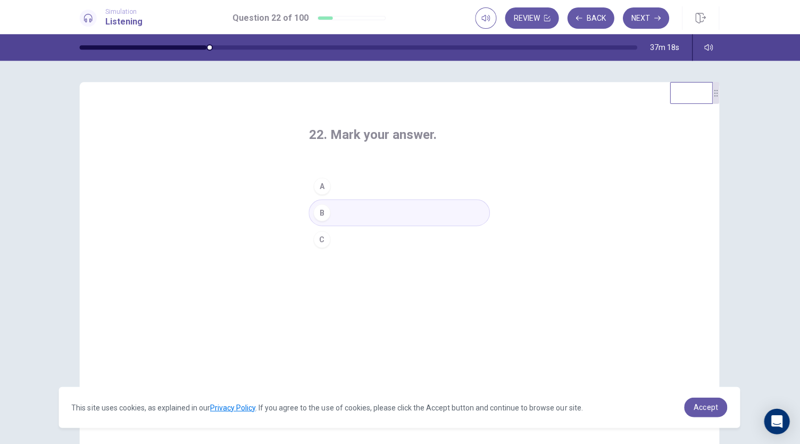
click at [269, 301] on div "22. Mark your answer. A B C" at bounding box center [400, 267] width 638 height 370
click at [651, 13] on button "Next" at bounding box center [646, 17] width 46 height 21
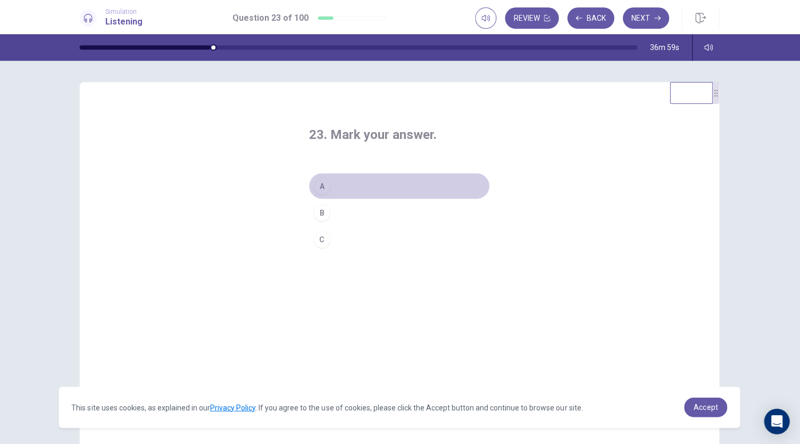
click at [321, 190] on div "A" at bounding box center [322, 185] width 17 height 17
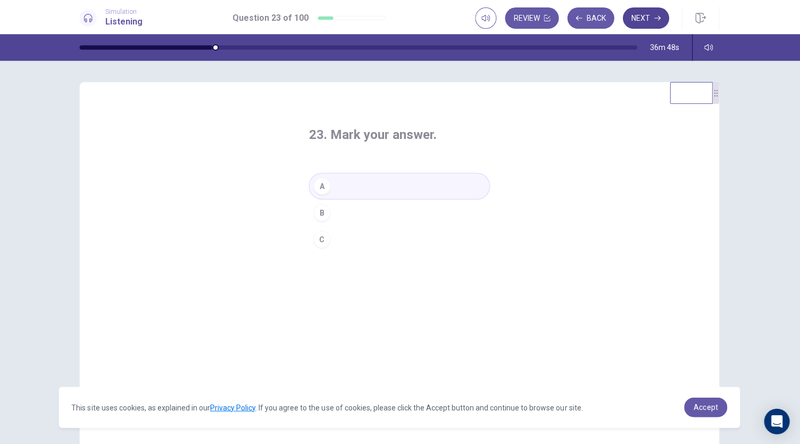
click at [636, 12] on button "Next" at bounding box center [646, 17] width 46 height 21
click at [320, 237] on div "C" at bounding box center [322, 238] width 17 height 17
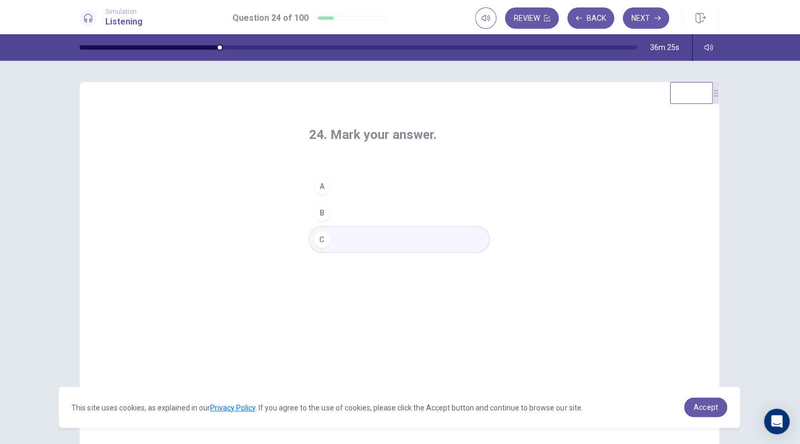
click at [360, 287] on div "24. Mark your answer. A B C" at bounding box center [399, 280] width 223 height 343
click at [637, 24] on button "Next" at bounding box center [646, 17] width 46 height 21
click at [334, 186] on button "A" at bounding box center [400, 185] width 181 height 27
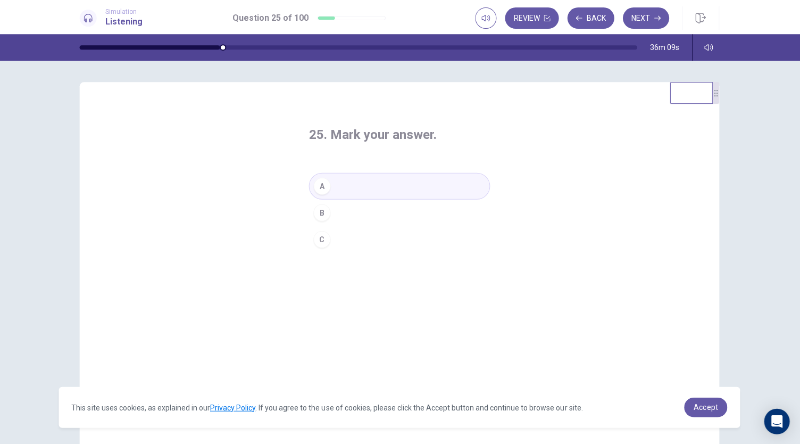
click at [235, 319] on div "25. Mark your answer. A B C" at bounding box center [400, 267] width 638 height 370
click at [637, 18] on button "Next" at bounding box center [646, 17] width 46 height 21
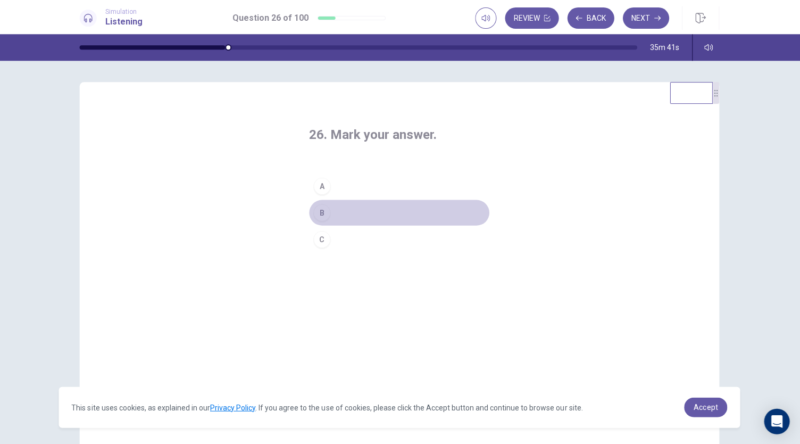
click at [323, 219] on div "B" at bounding box center [322, 212] width 17 height 17
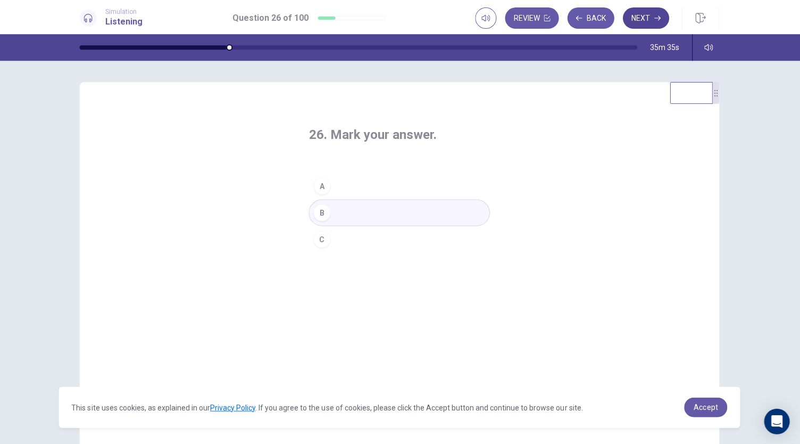
click at [644, 20] on button "Next" at bounding box center [646, 17] width 46 height 21
click at [321, 209] on div "B" at bounding box center [322, 212] width 17 height 17
click at [276, 268] on div "27. Mark your answer. A B C" at bounding box center [400, 267] width 638 height 370
click at [640, 17] on button "Next" at bounding box center [646, 17] width 46 height 21
click at [324, 213] on div "B" at bounding box center [322, 212] width 17 height 17
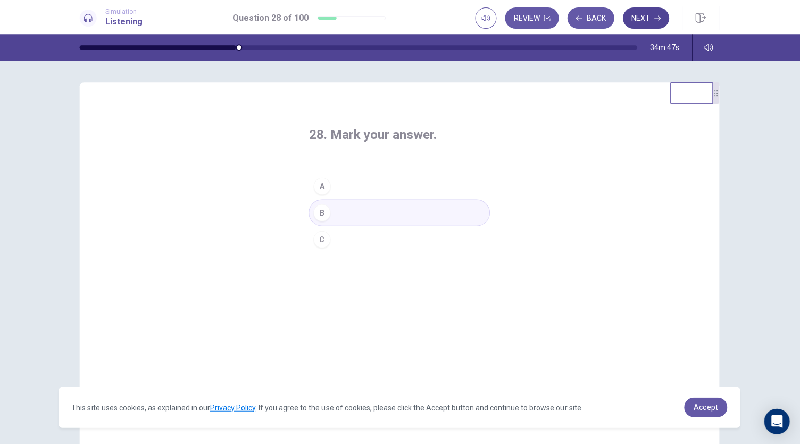
click at [640, 17] on button "Next" at bounding box center [646, 17] width 46 height 21
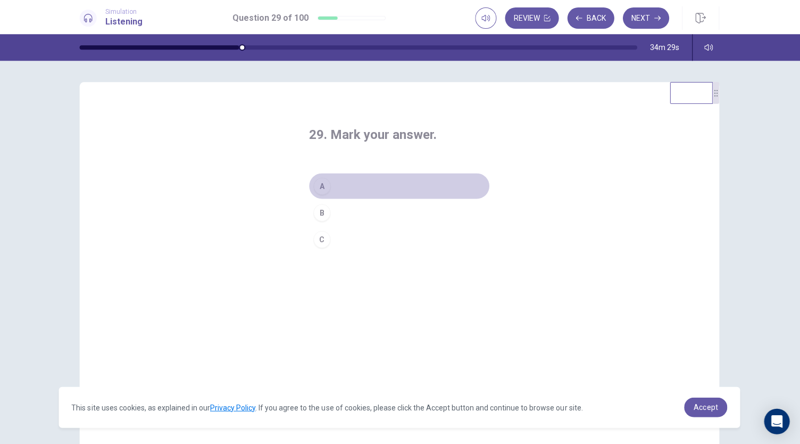
click at [327, 184] on div "A" at bounding box center [322, 185] width 17 height 17
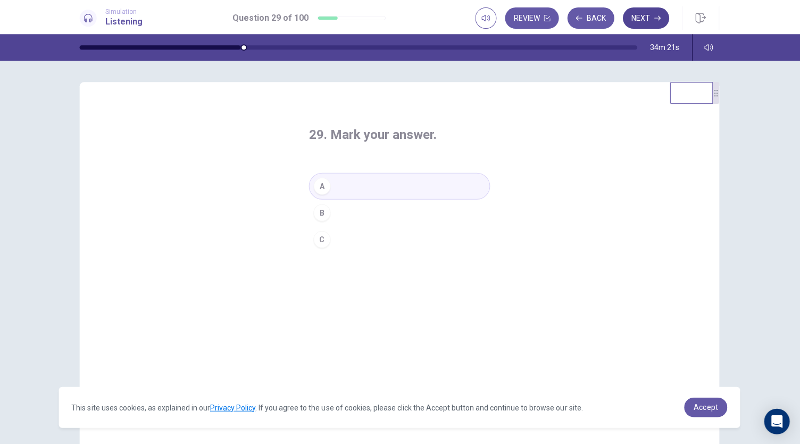
click at [642, 15] on button "Next" at bounding box center [646, 17] width 46 height 21
click at [318, 209] on div "B" at bounding box center [322, 212] width 17 height 17
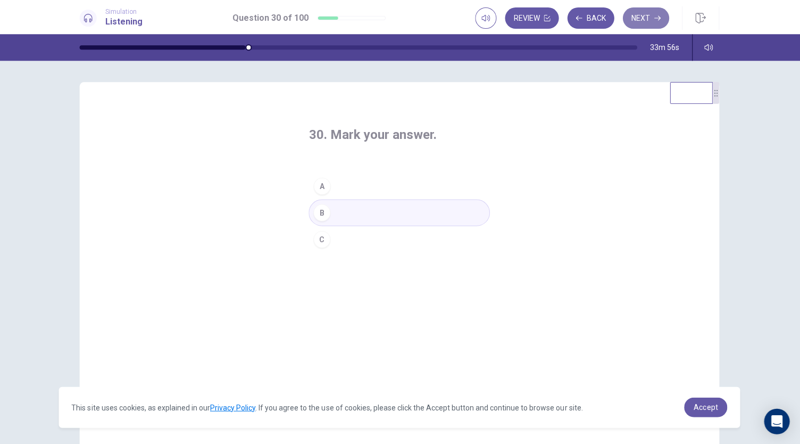
click at [644, 7] on button "Next" at bounding box center [646, 17] width 46 height 21
click at [319, 187] on div "A" at bounding box center [322, 185] width 17 height 17
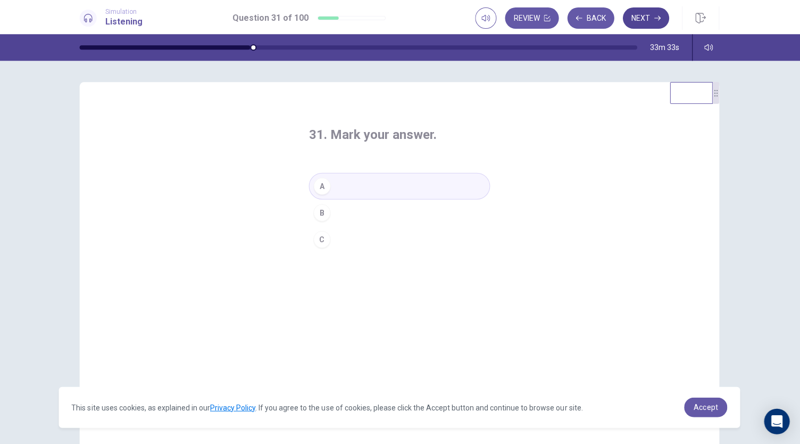
click at [646, 20] on button "Next" at bounding box center [646, 17] width 46 height 21
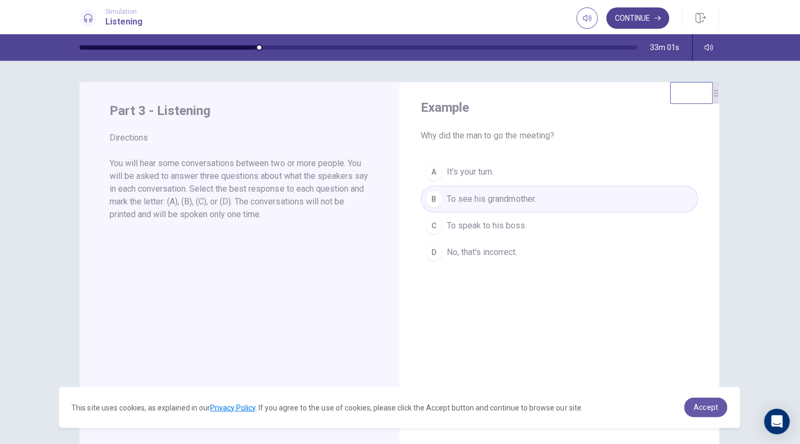
click at [623, 12] on button "Continue" at bounding box center [637, 17] width 63 height 21
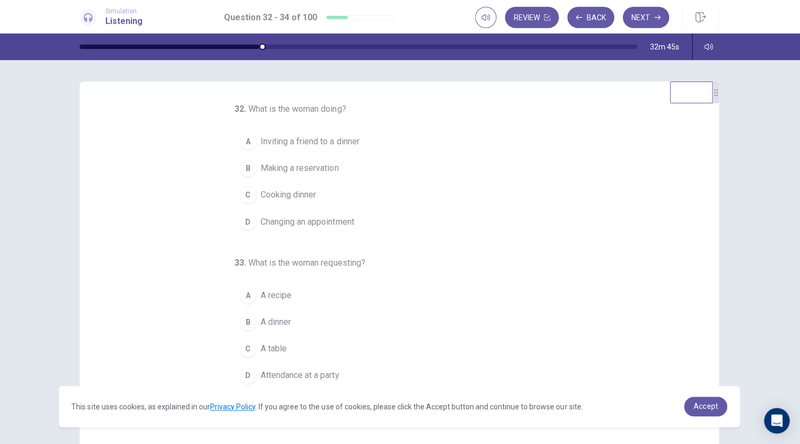
scroll to position [1, 0]
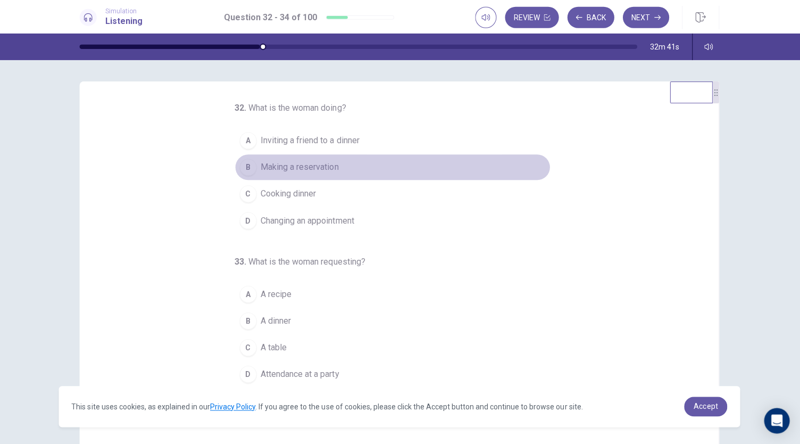
click at [252, 164] on div "B" at bounding box center [249, 167] width 17 height 17
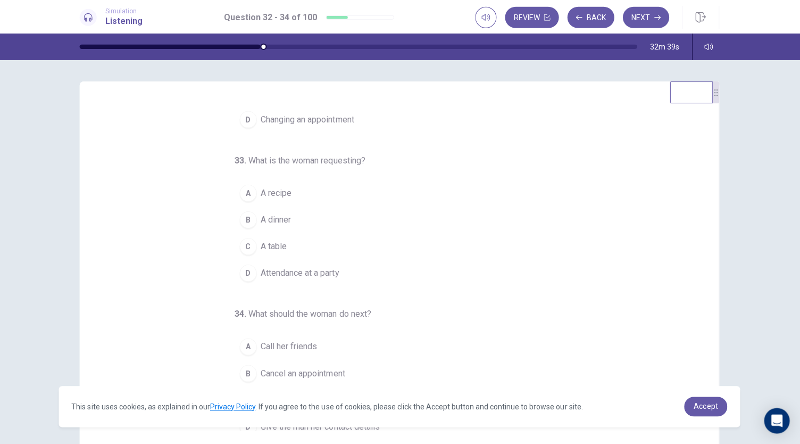
scroll to position [106, 0]
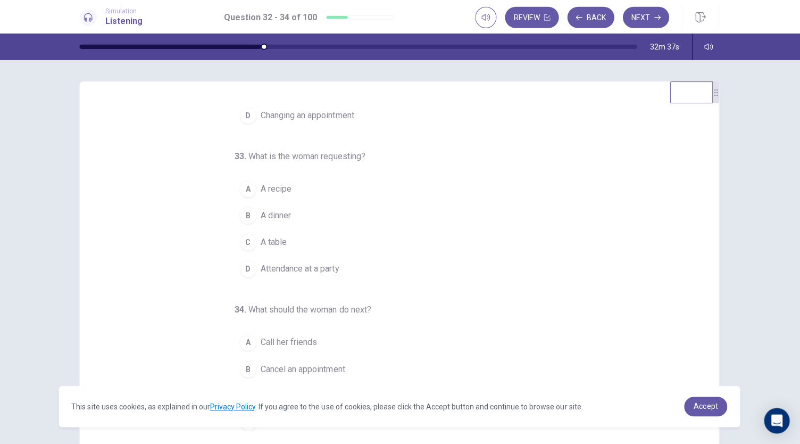
click at [247, 240] on div "C" at bounding box center [249, 242] width 17 height 17
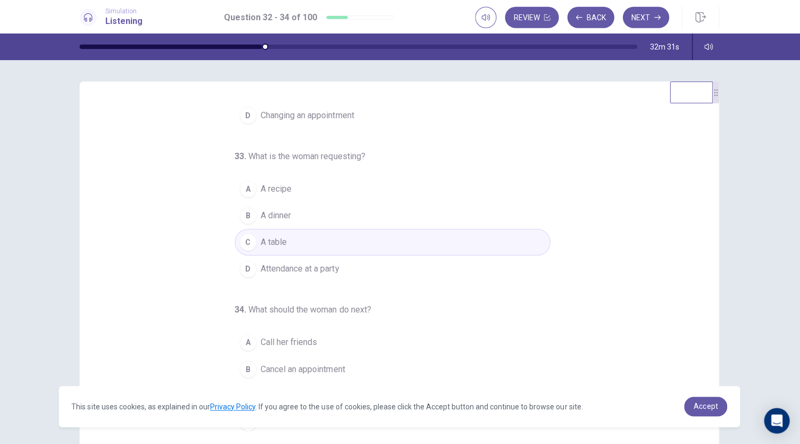
click at [248, 339] on div "A" at bounding box center [249, 342] width 17 height 17
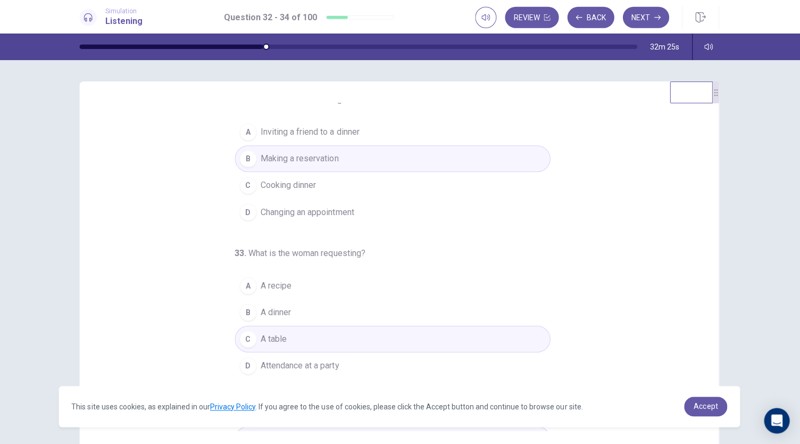
scroll to position [0, 0]
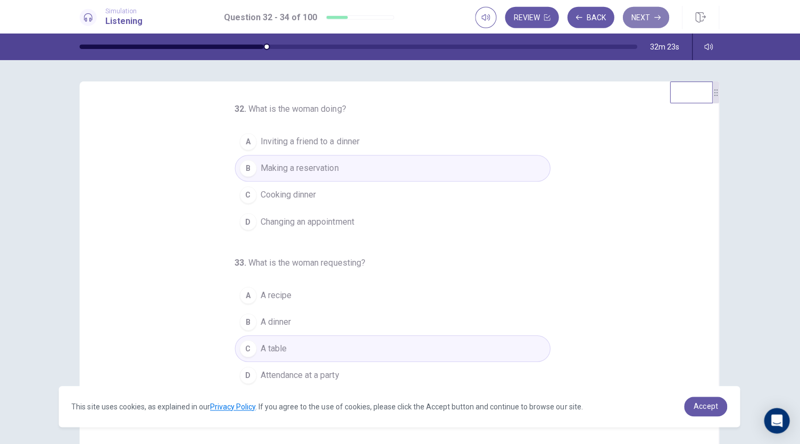
click at [652, 13] on button "Next" at bounding box center [646, 17] width 46 height 21
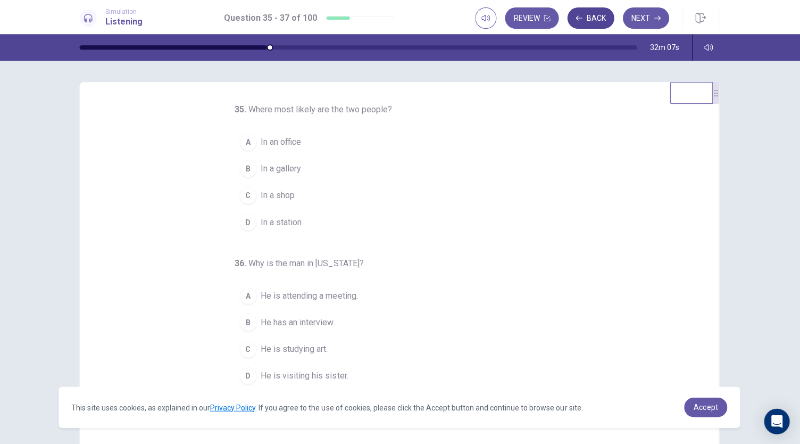
click at [594, 28] on button "Back" at bounding box center [591, 17] width 47 height 21
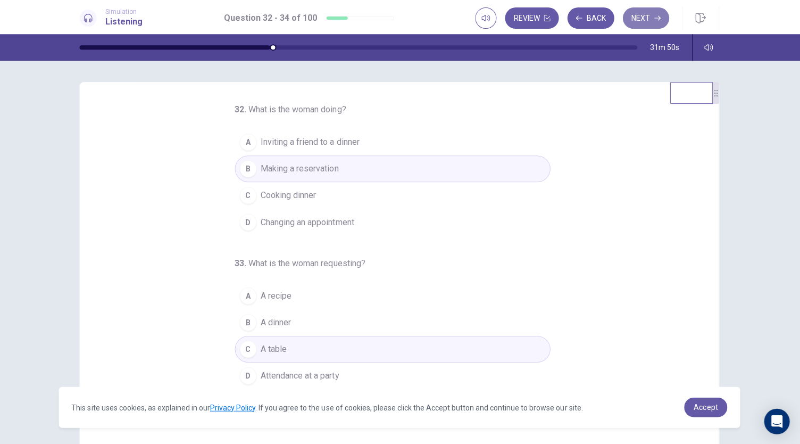
click at [643, 21] on button "Next" at bounding box center [646, 17] width 46 height 21
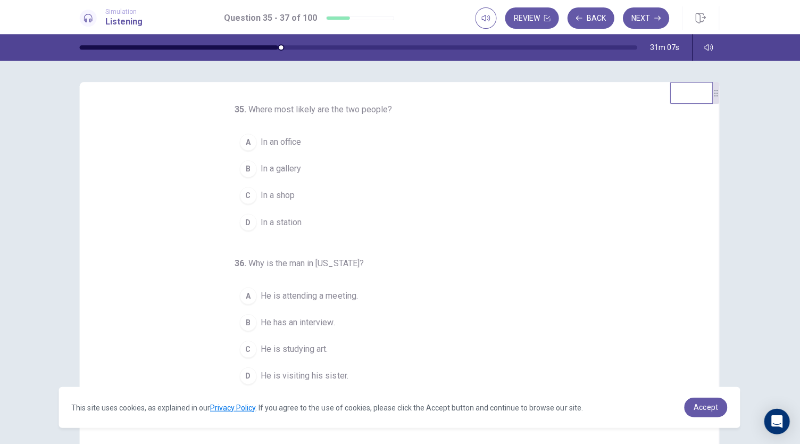
click at [241, 172] on div "B" at bounding box center [249, 168] width 17 height 17
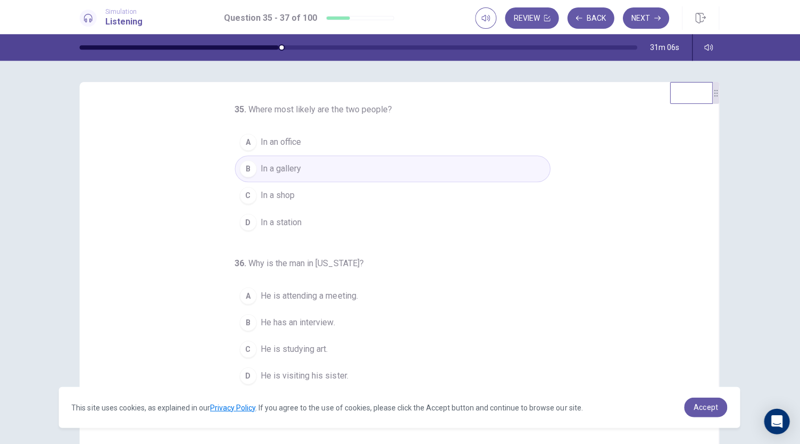
click at [170, 254] on div "35 . Where most likely are the two people? A In an office B In a gallery C In a…" at bounding box center [404, 266] width 612 height 327
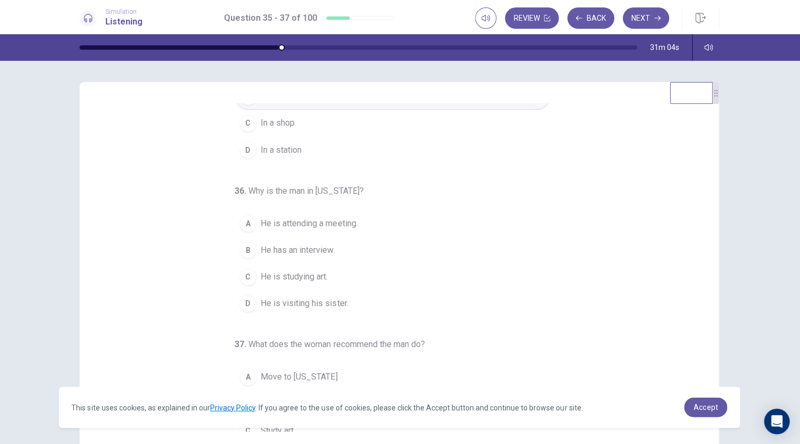
scroll to position [79, 0]
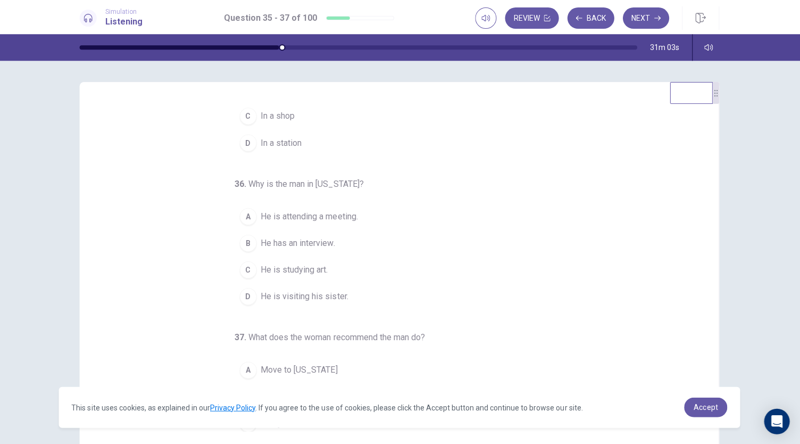
click at [241, 299] on div "D" at bounding box center [249, 295] width 17 height 17
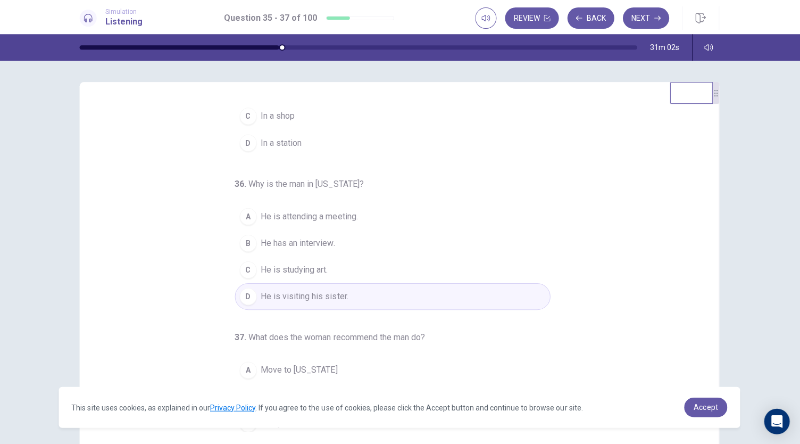
scroll to position [106, 0]
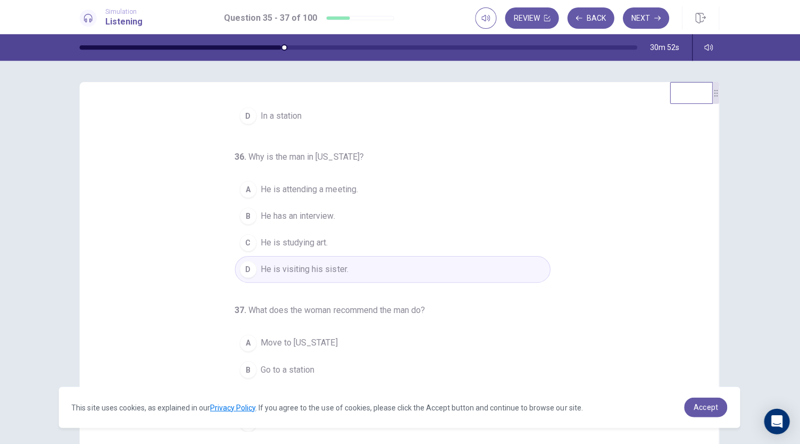
click at [244, 369] on div "B" at bounding box center [249, 368] width 17 height 17
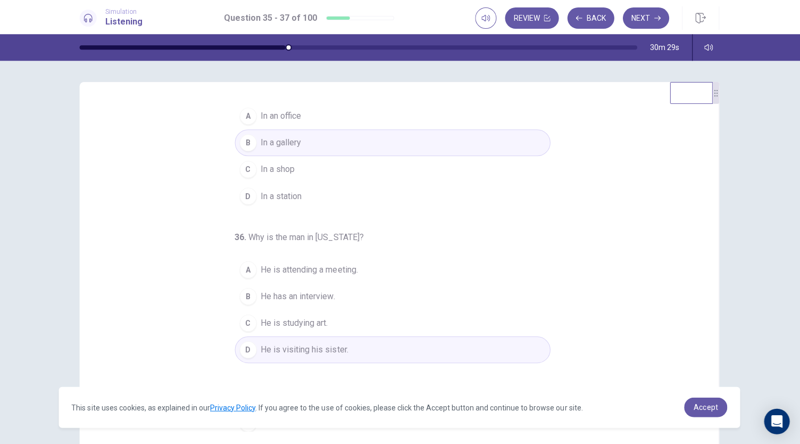
scroll to position [0, 0]
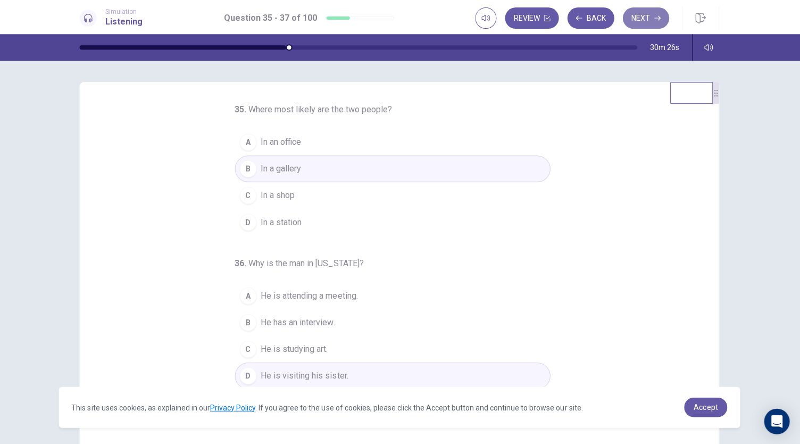
click at [643, 19] on button "Next" at bounding box center [646, 17] width 46 height 21
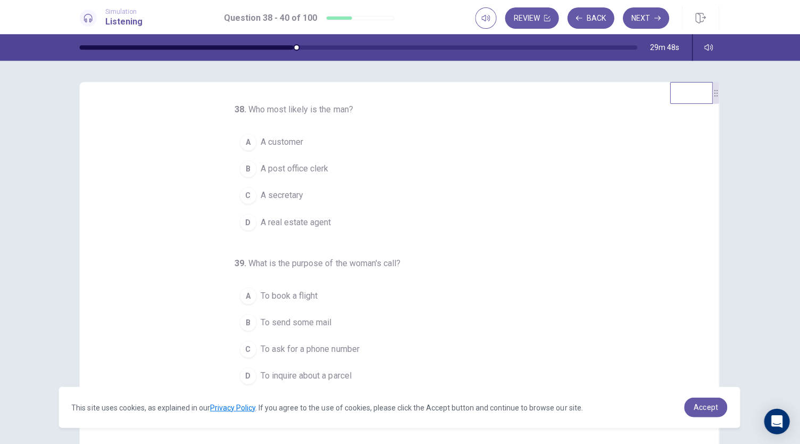
click at [247, 167] on div "B" at bounding box center [249, 168] width 17 height 17
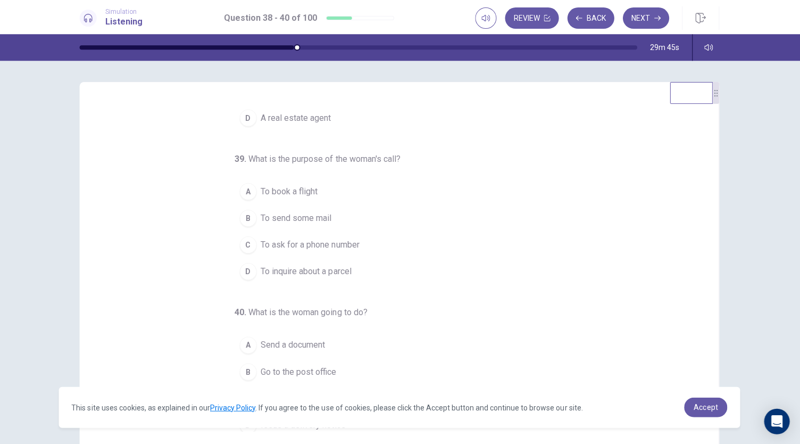
scroll to position [106, 0]
click at [247, 271] on div "D" at bounding box center [249, 268] width 17 height 17
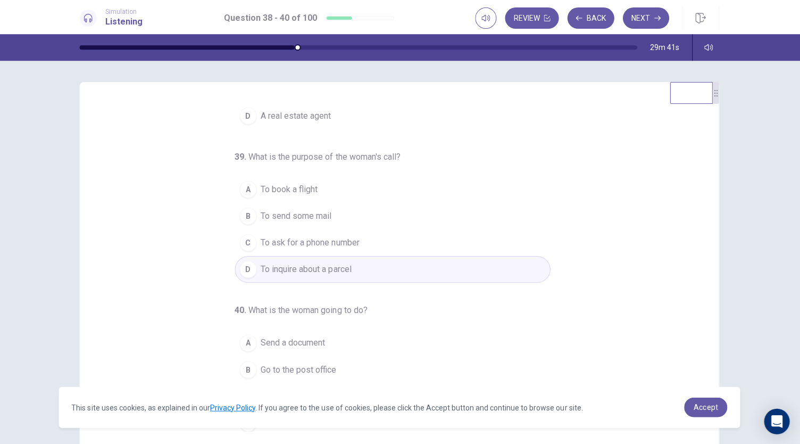
click at [172, 316] on div "38 . Who most likely is the man? A A customer B A post office clerk C A secreta…" at bounding box center [404, 266] width 612 height 327
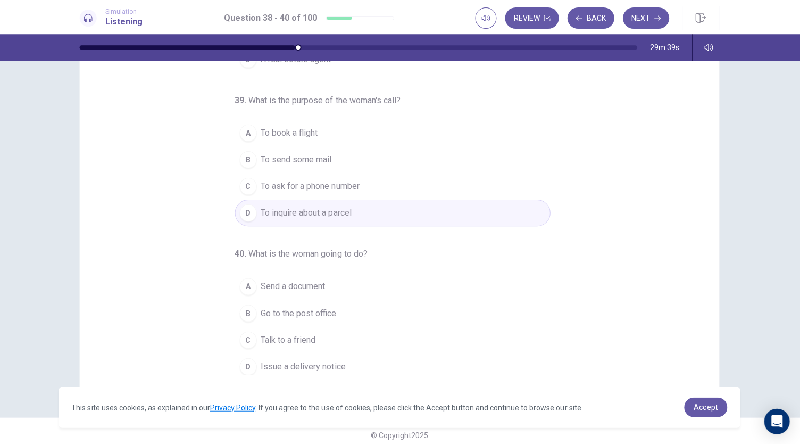
scroll to position [63, 0]
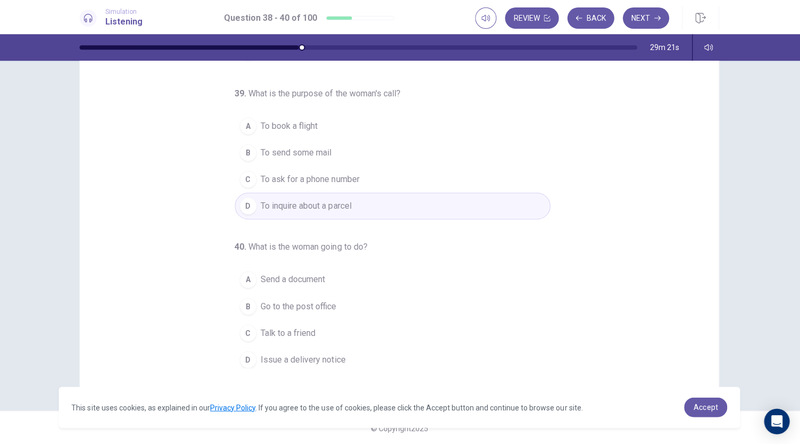
click at [248, 326] on div "C" at bounding box center [249, 331] width 17 height 17
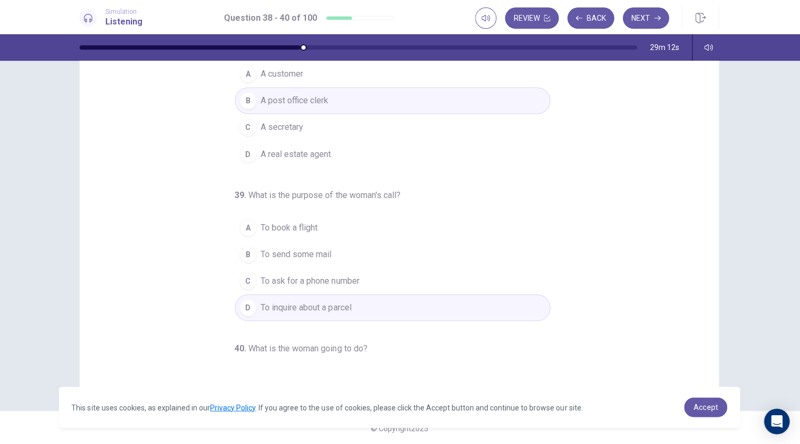
scroll to position [0, 0]
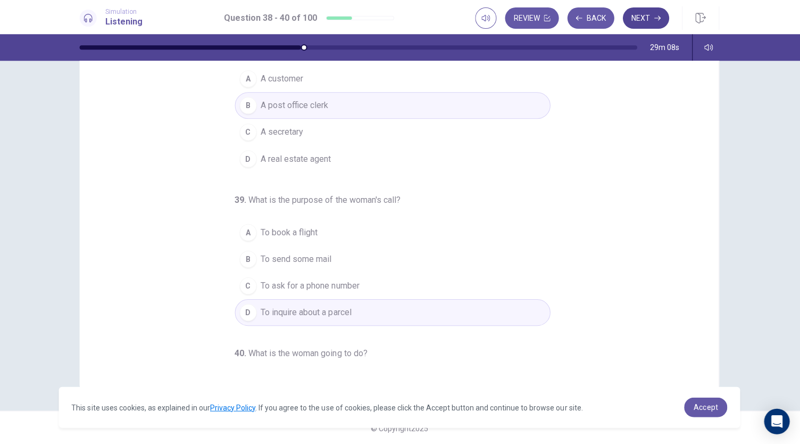
click at [640, 22] on button "Next" at bounding box center [646, 17] width 46 height 21
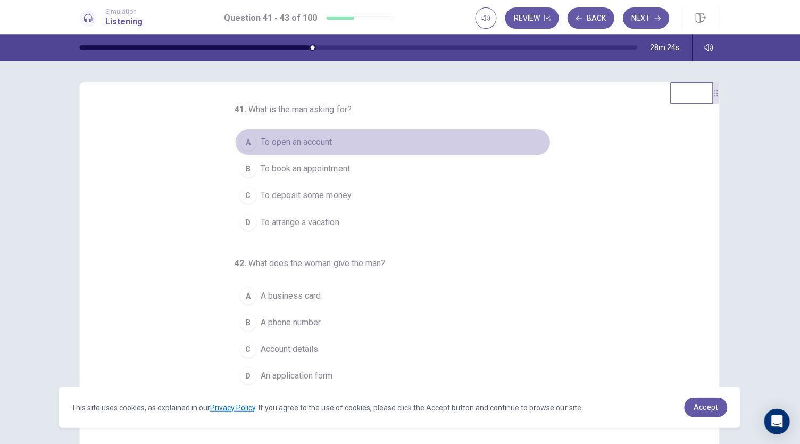
click at [245, 143] on div "A" at bounding box center [249, 142] width 17 height 17
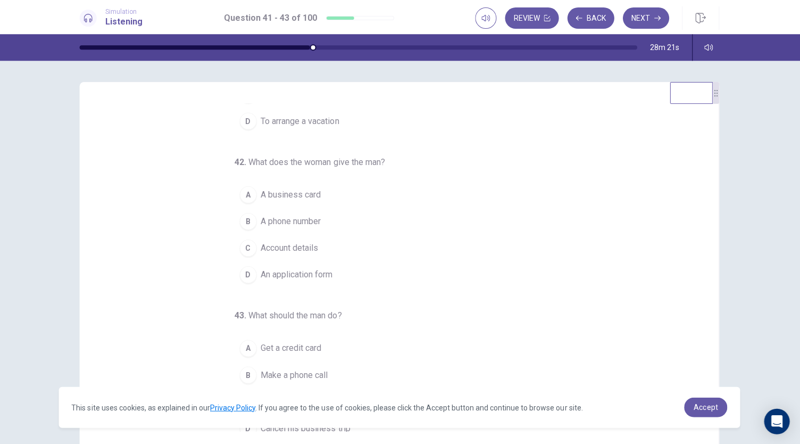
scroll to position [106, 0]
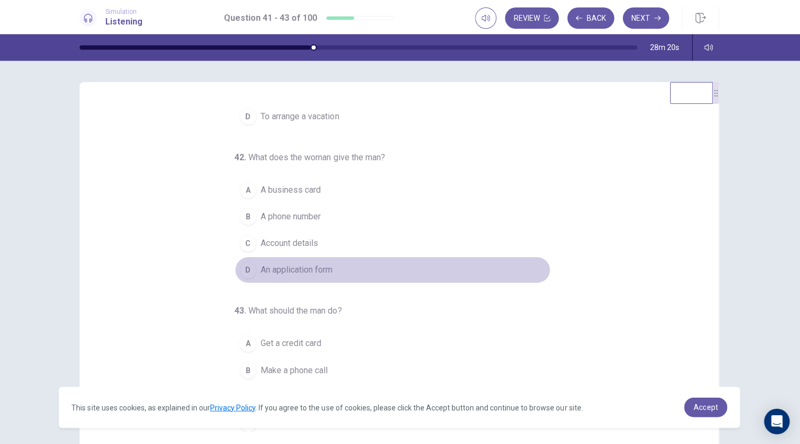
click at [242, 267] on div "D" at bounding box center [249, 269] width 17 height 17
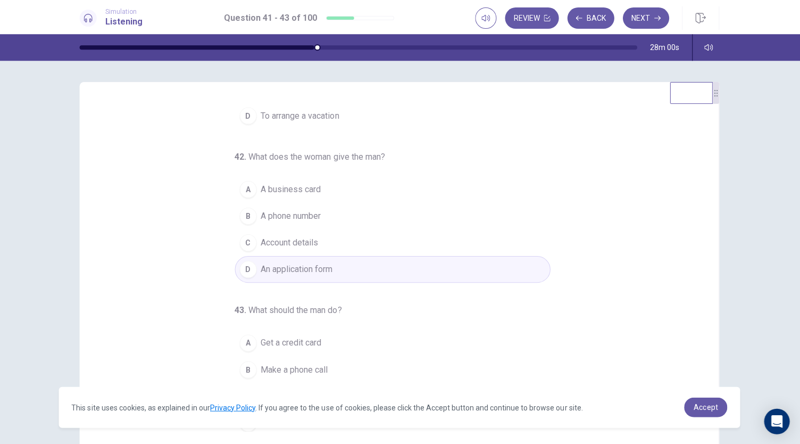
click at [245, 363] on div "B" at bounding box center [249, 368] width 17 height 17
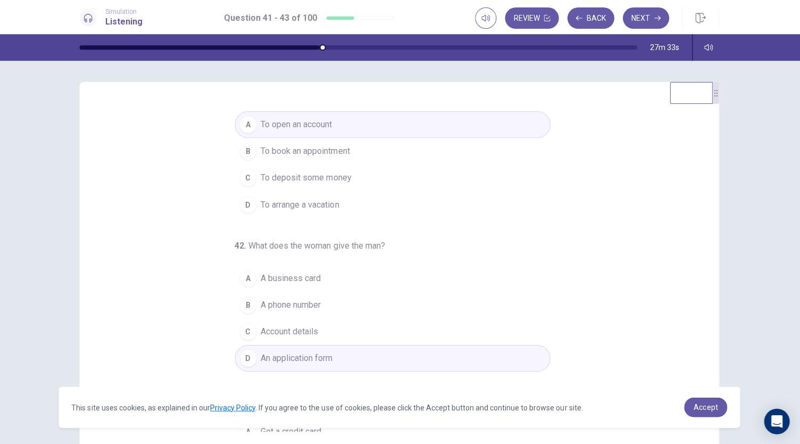
scroll to position [0, 0]
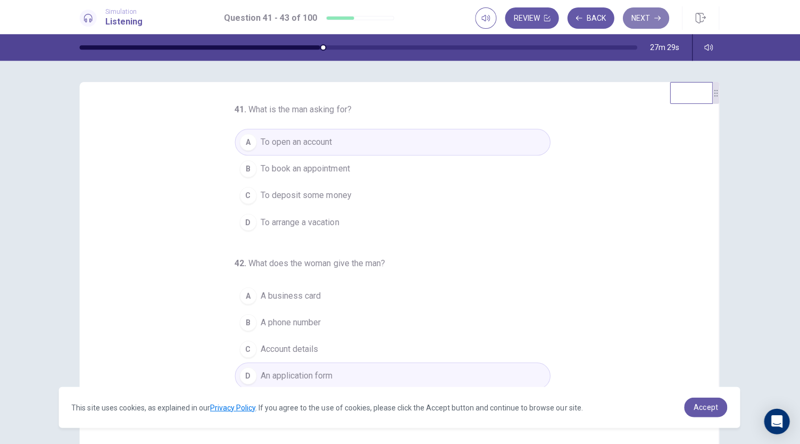
click at [638, 20] on button "Next" at bounding box center [646, 17] width 46 height 21
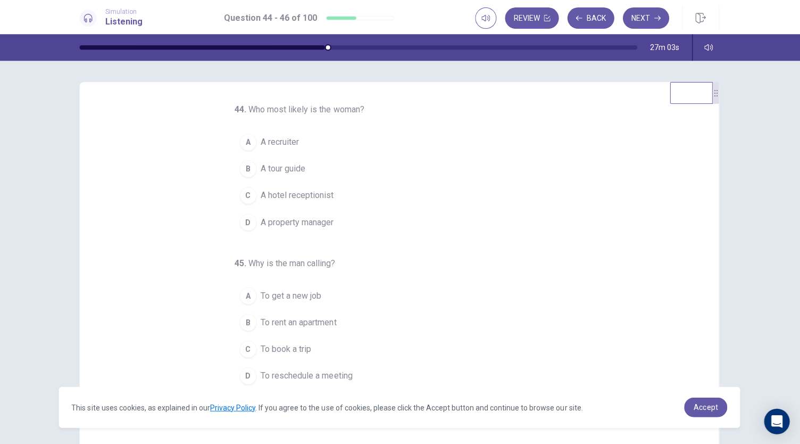
click at [248, 218] on div "D" at bounding box center [249, 221] width 17 height 17
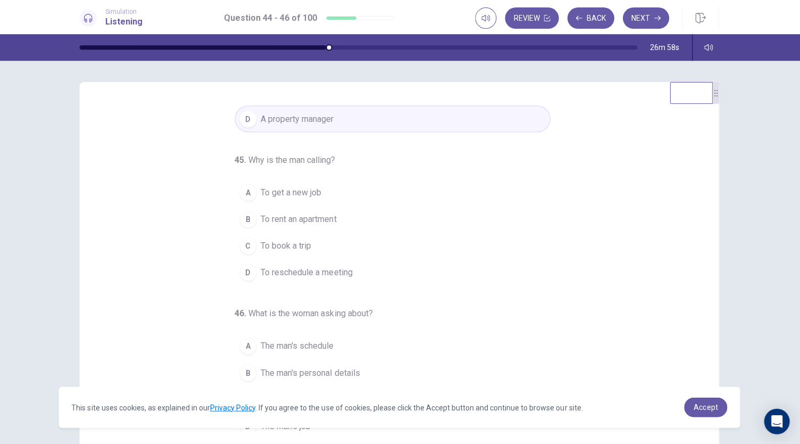
scroll to position [106, 0]
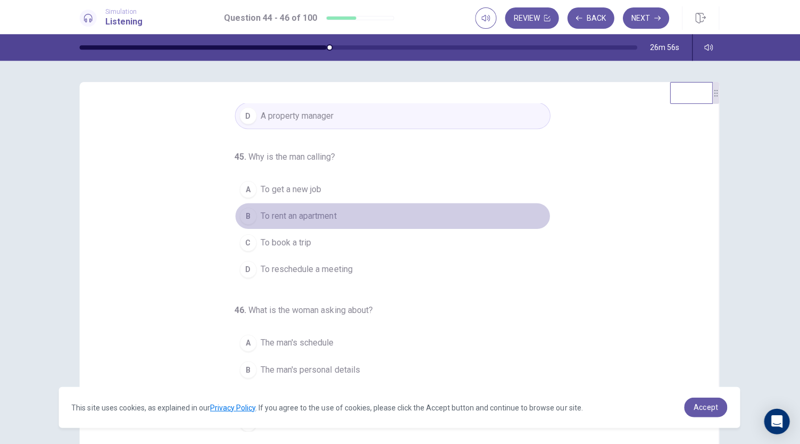
click at [248, 215] on div "B" at bounding box center [249, 215] width 17 height 17
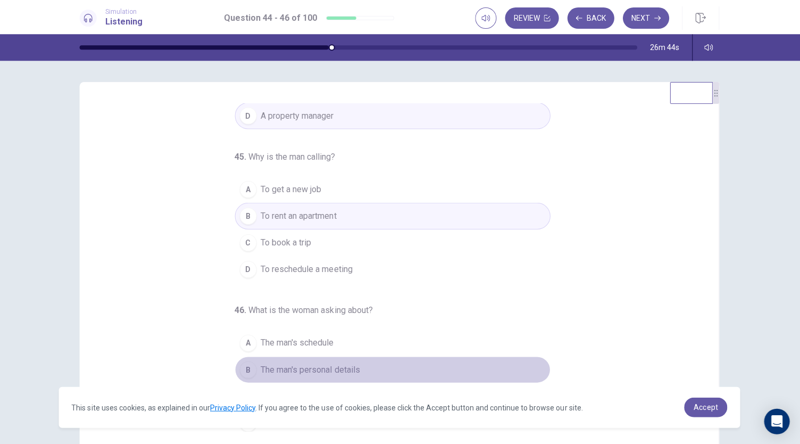
click at [241, 367] on div "B" at bounding box center [249, 368] width 17 height 17
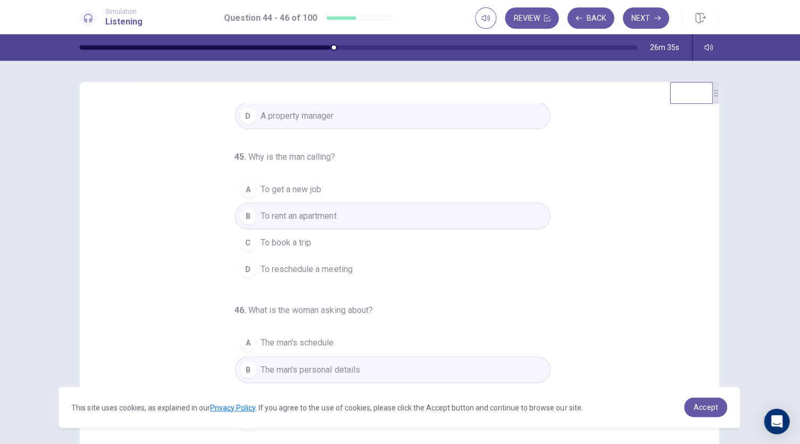
click at [242, 343] on div "A" at bounding box center [249, 342] width 17 height 17
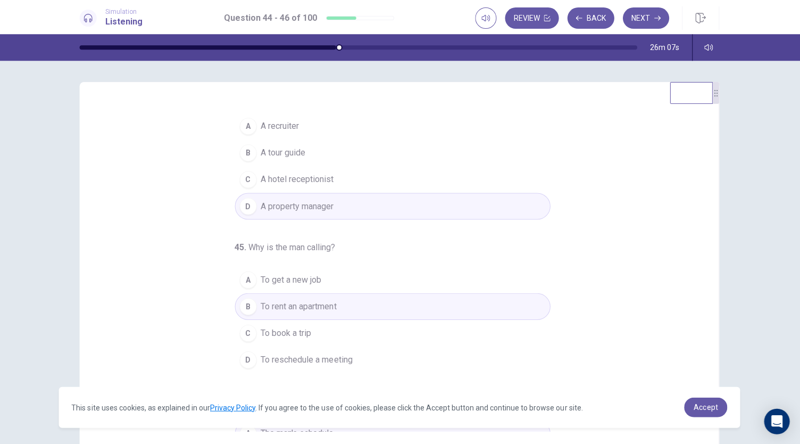
scroll to position [0, 0]
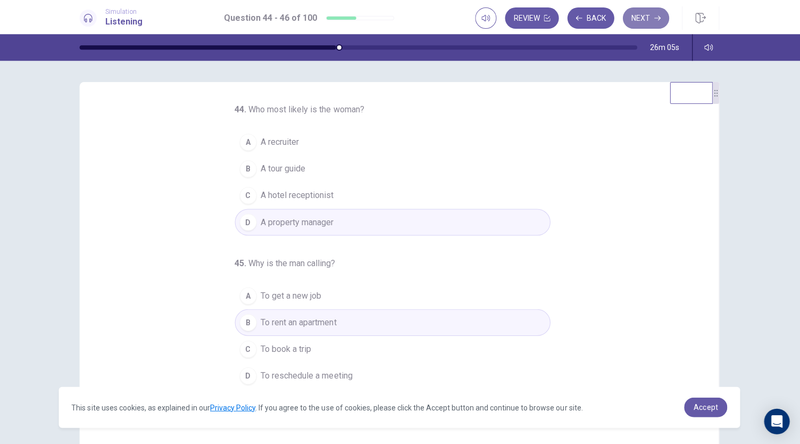
click at [639, 22] on button "Next" at bounding box center [646, 17] width 46 height 21
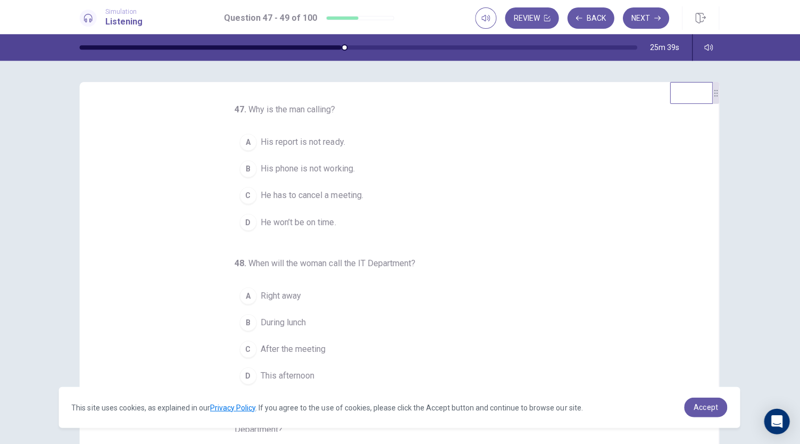
scroll to position [1, 0]
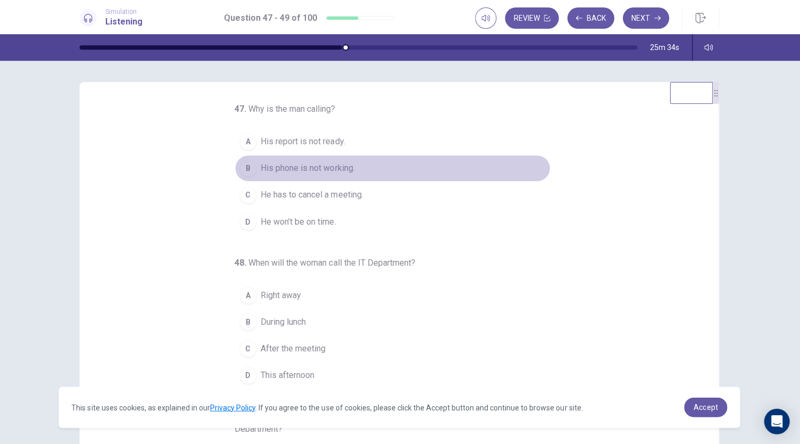
click at [266, 169] on span "His phone is not working." at bounding box center [309, 168] width 94 height 13
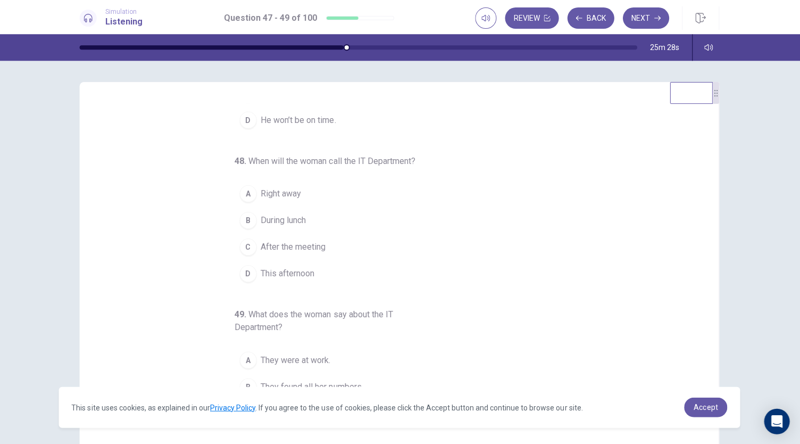
scroll to position [119, 0]
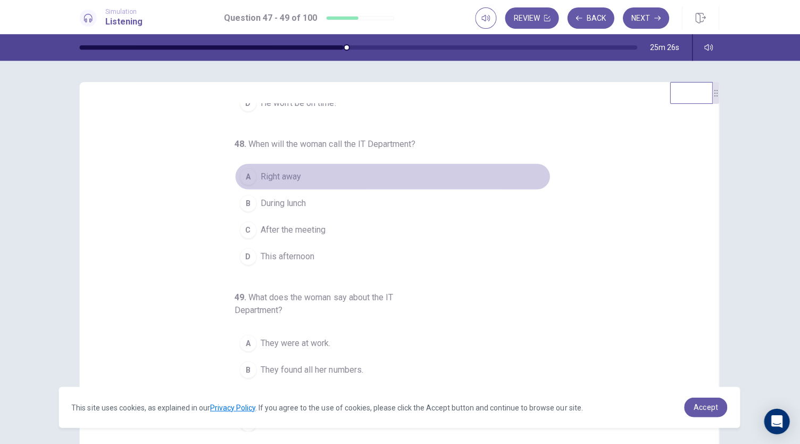
click at [244, 177] on div "A" at bounding box center [249, 176] width 17 height 17
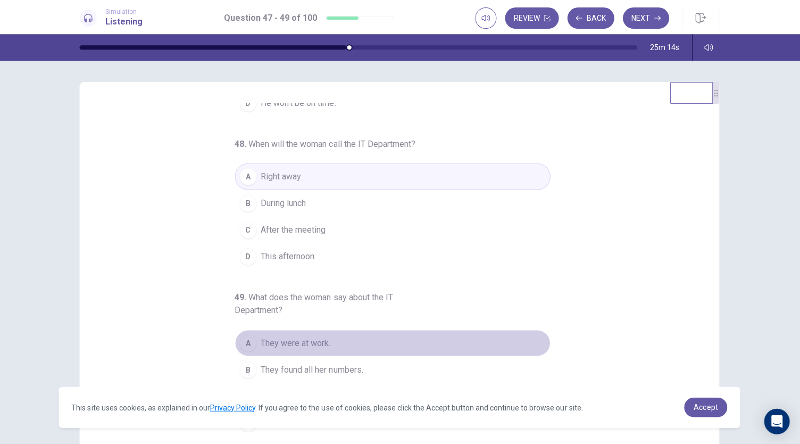
click at [244, 339] on div "A" at bounding box center [249, 342] width 17 height 17
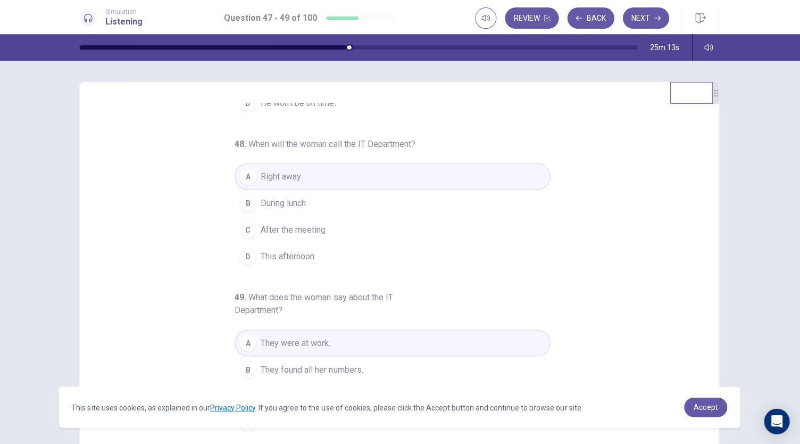
click at [244, 366] on div "B" at bounding box center [249, 368] width 17 height 17
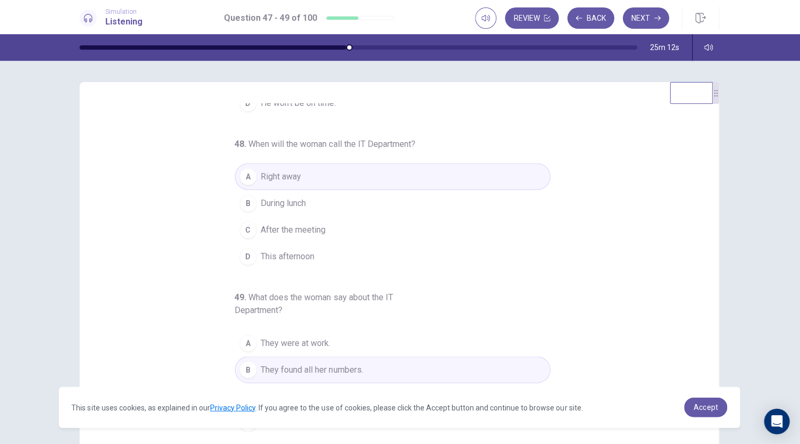
click at [194, 342] on div "47 . Why is the man calling? A His report is not ready. B His phone is not work…" at bounding box center [404, 266] width 612 height 327
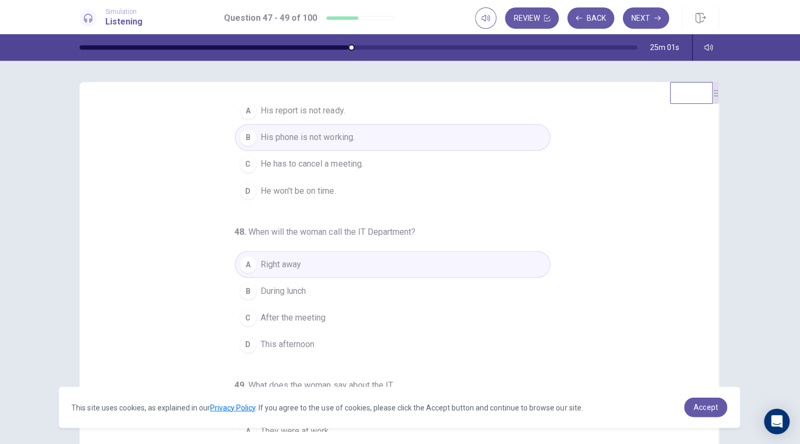
scroll to position [0, 0]
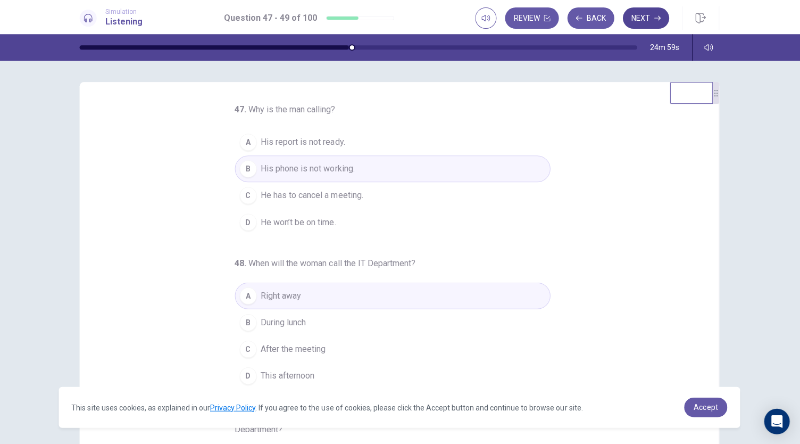
click at [641, 18] on button "Next" at bounding box center [646, 17] width 46 height 21
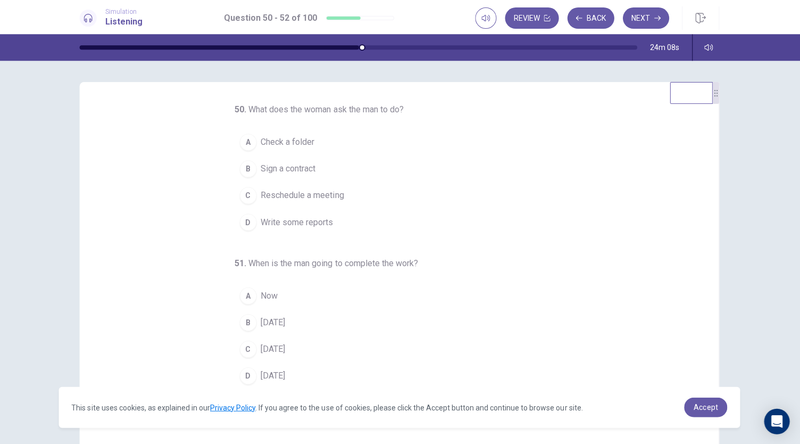
click at [279, 220] on span "Write some reports" at bounding box center [298, 221] width 72 height 13
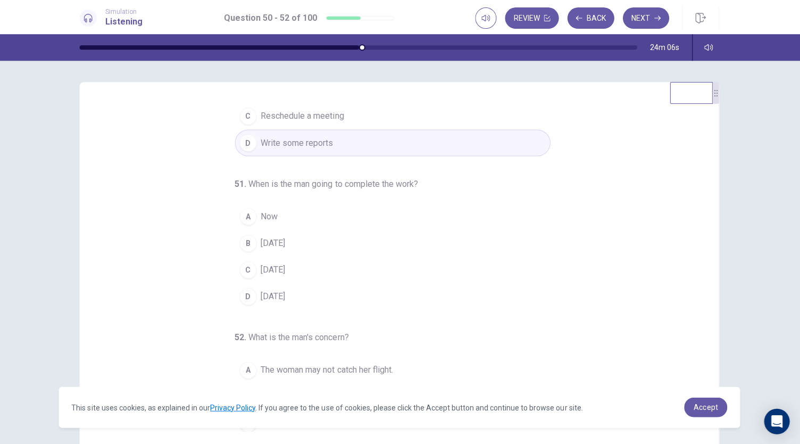
scroll to position [106, 0]
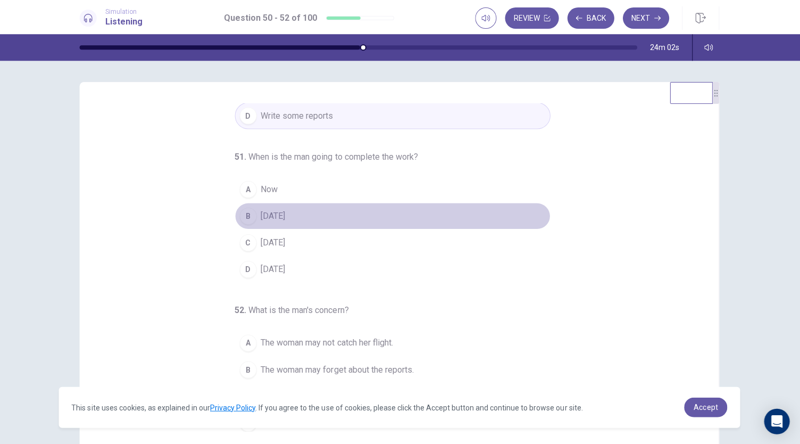
click at [248, 212] on div "B" at bounding box center [249, 215] width 17 height 17
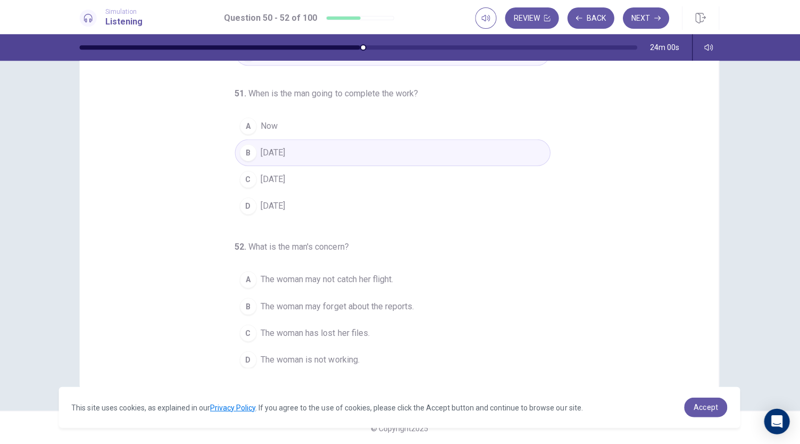
scroll to position [62, 0]
click at [246, 278] on div "A" at bounding box center [249, 279] width 17 height 17
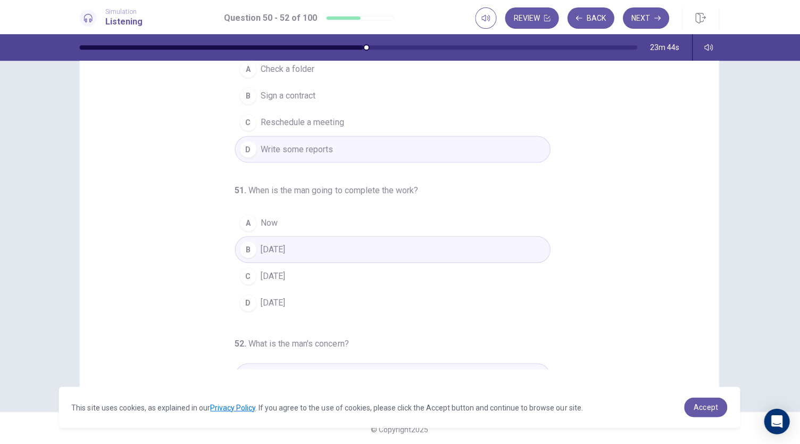
scroll to position [0, 0]
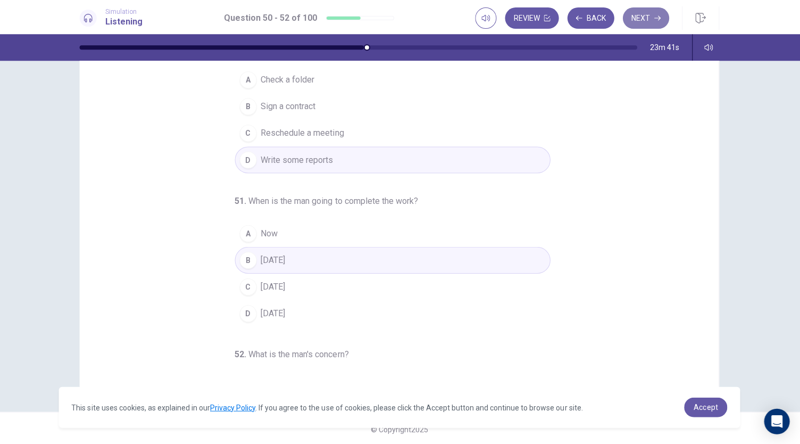
click at [639, 23] on button "Next" at bounding box center [646, 17] width 46 height 21
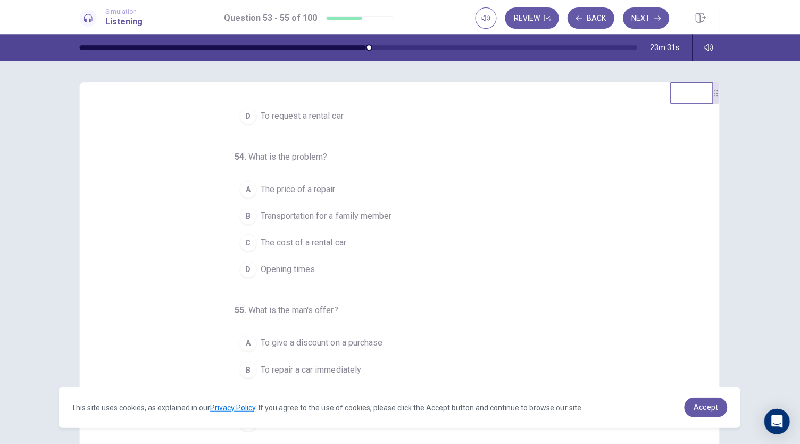
scroll to position [106, 0]
click at [708, 404] on span "Accept" at bounding box center [706, 406] width 24 height 9
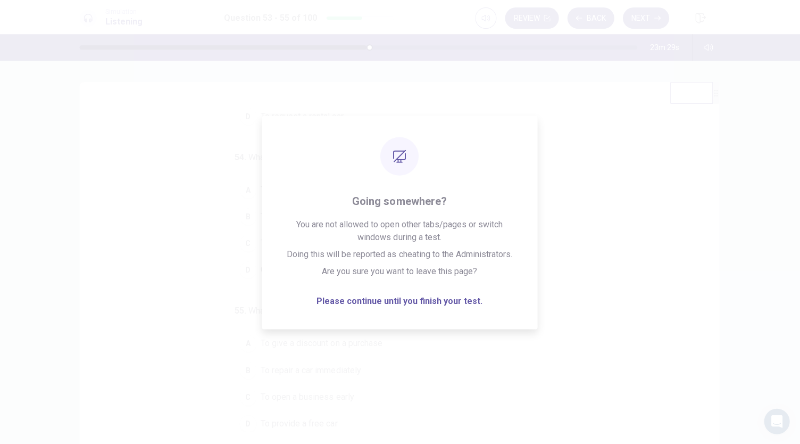
click at [623, 265] on div "53 . Why is the woman calling? A To return an old car B To talk about a car sal…" at bounding box center [404, 266] width 612 height 327
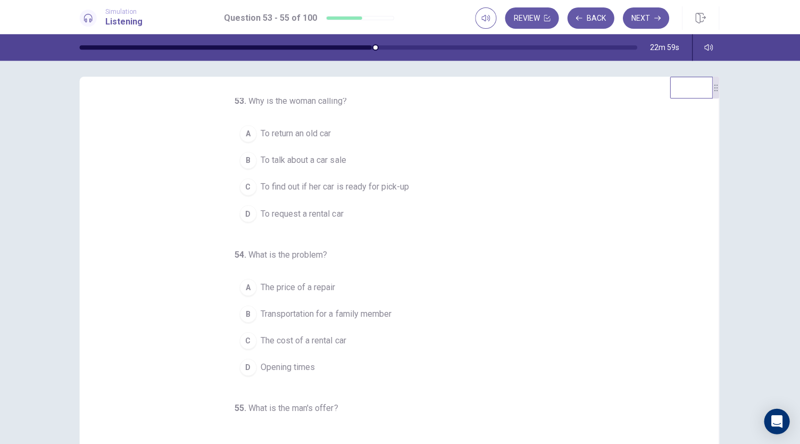
scroll to position [0, 0]
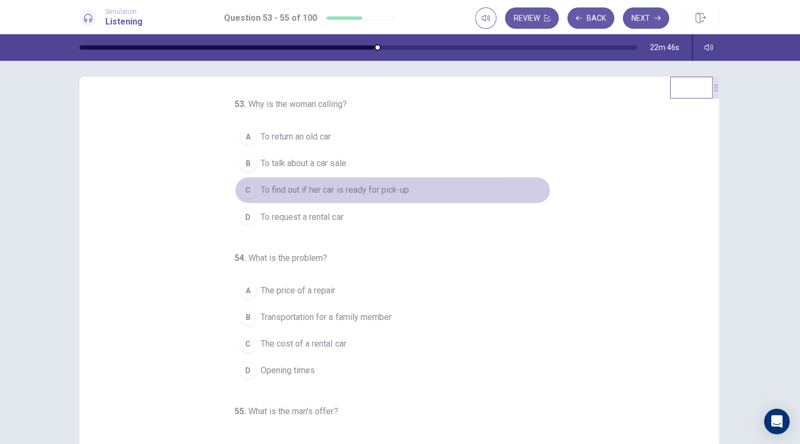
click at [306, 190] on span "To find out if her car is ready for pick-up" at bounding box center [336, 190] width 148 height 13
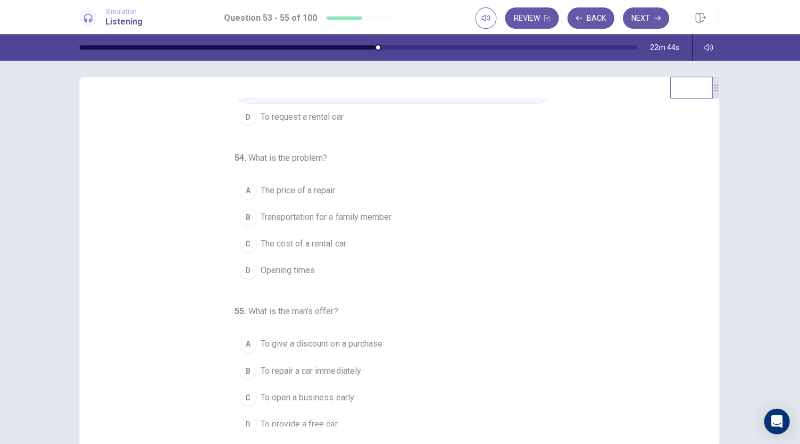
scroll to position [106, 0]
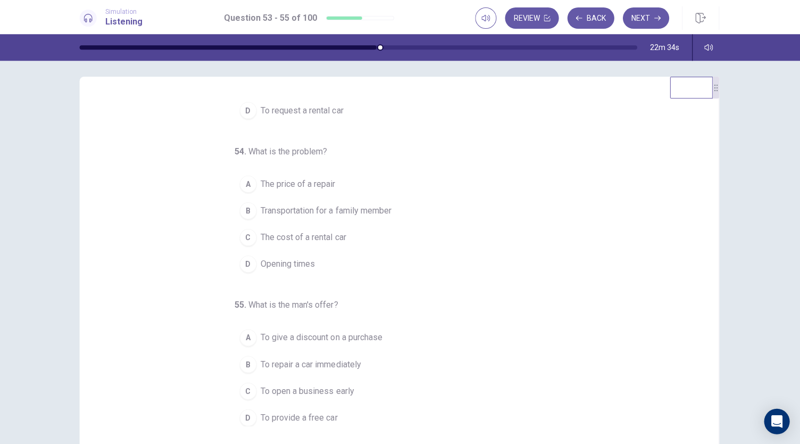
click at [295, 204] on span "Transportation for a family member" at bounding box center [327, 210] width 130 height 13
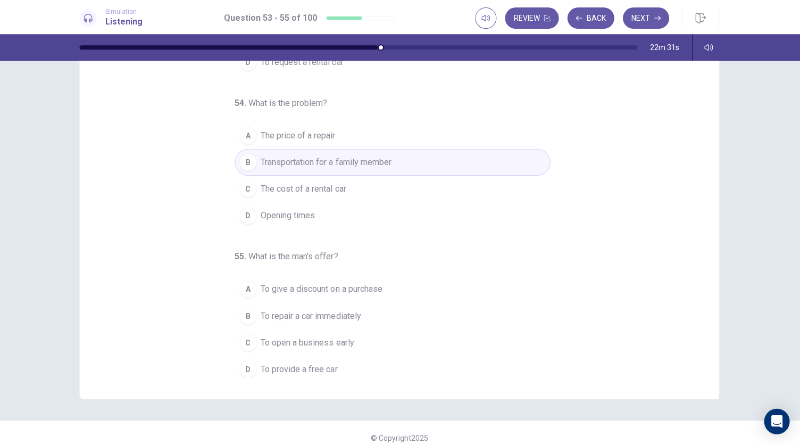
scroll to position [63, 0]
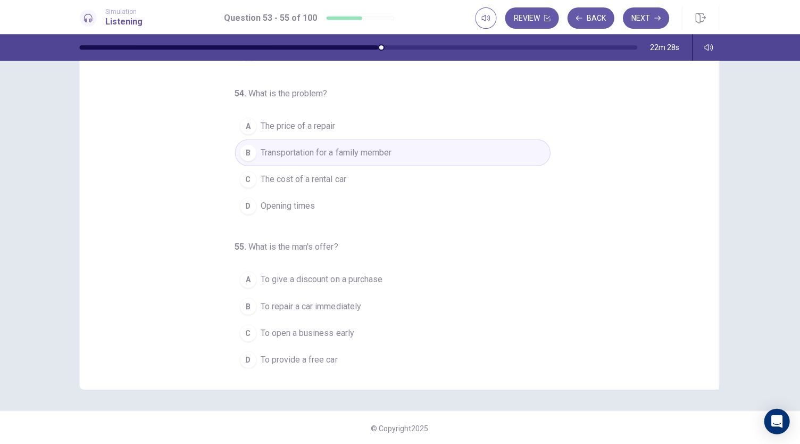
click at [280, 353] on span "To provide a free car" at bounding box center [300, 358] width 77 height 13
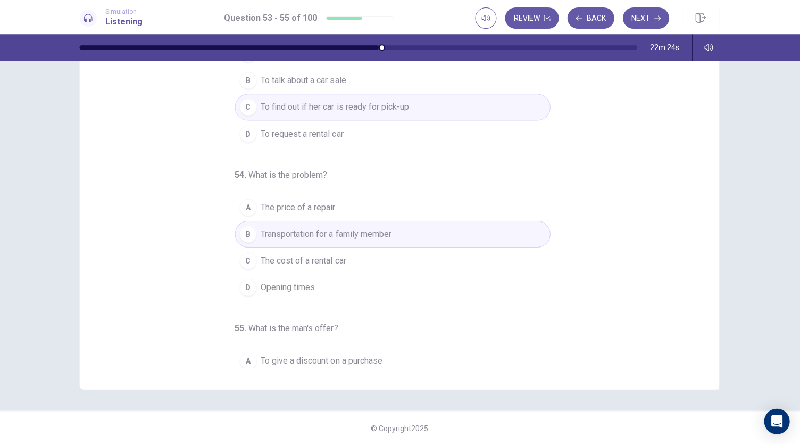
scroll to position [0, 0]
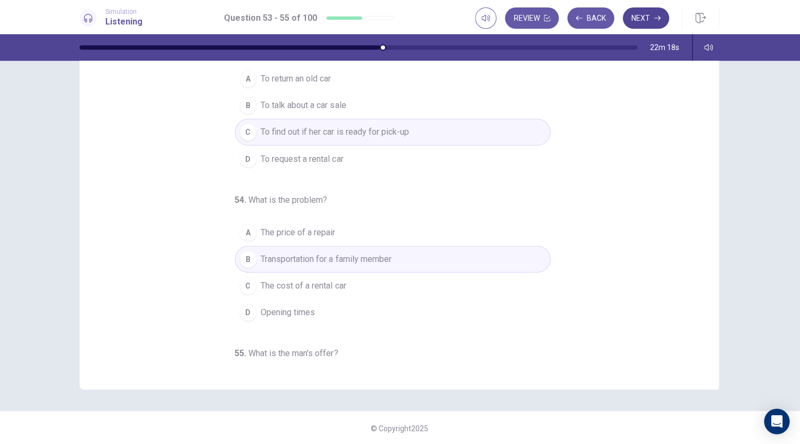
click at [643, 19] on button "Next" at bounding box center [646, 17] width 46 height 21
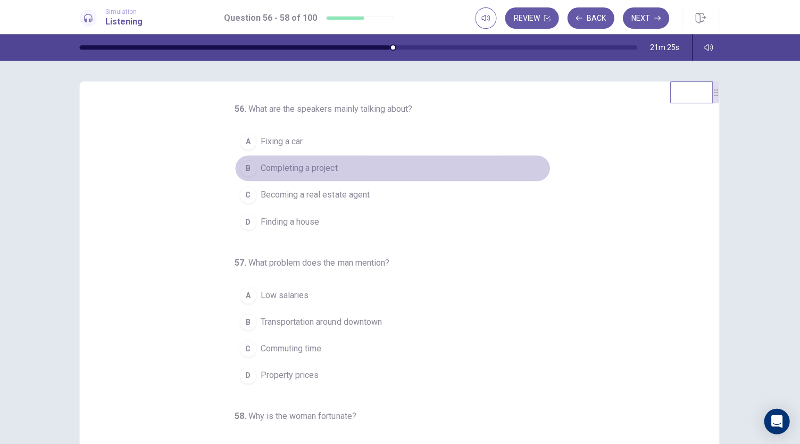
click at [247, 170] on div "B" at bounding box center [249, 168] width 17 height 17
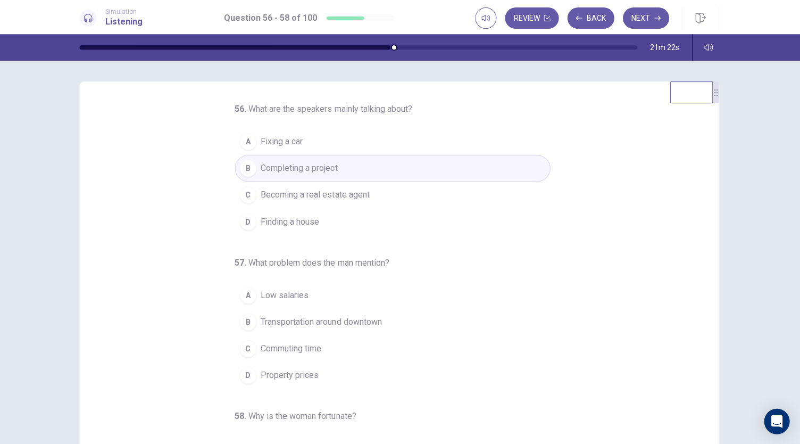
click at [265, 220] on span "Finding a house" at bounding box center [291, 221] width 59 height 13
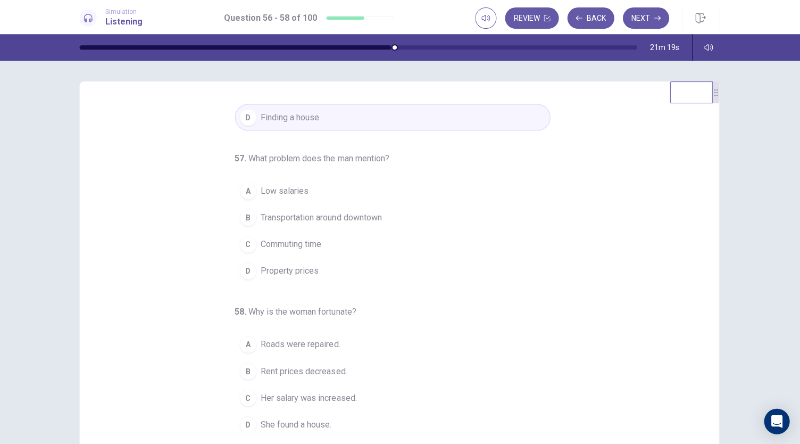
scroll to position [106, 0]
click at [272, 263] on span "Property prices" at bounding box center [291, 268] width 58 height 13
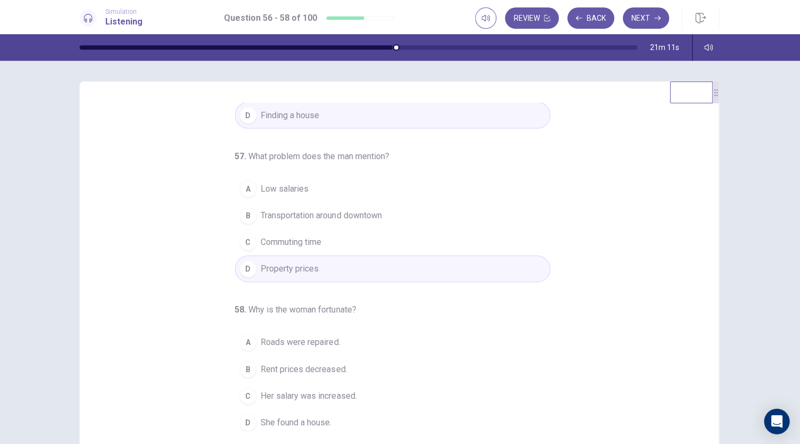
click at [309, 394] on span "Her salary was increased." at bounding box center [310, 394] width 96 height 13
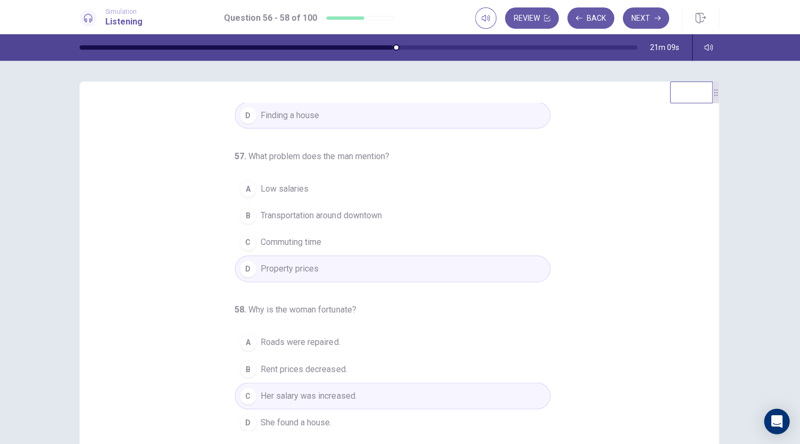
click at [182, 388] on div "56 . What are the speakers mainly talking about? A Fixing a car B Completing a …" at bounding box center [404, 266] width 612 height 327
click at [647, 24] on button "Next" at bounding box center [646, 17] width 46 height 21
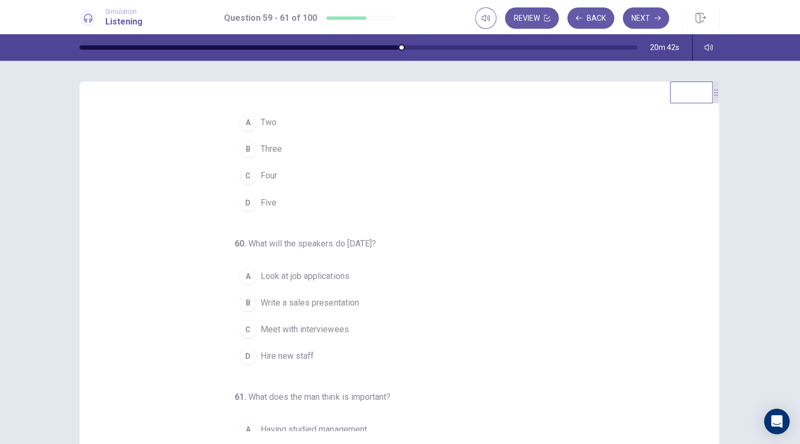
scroll to position [0, 0]
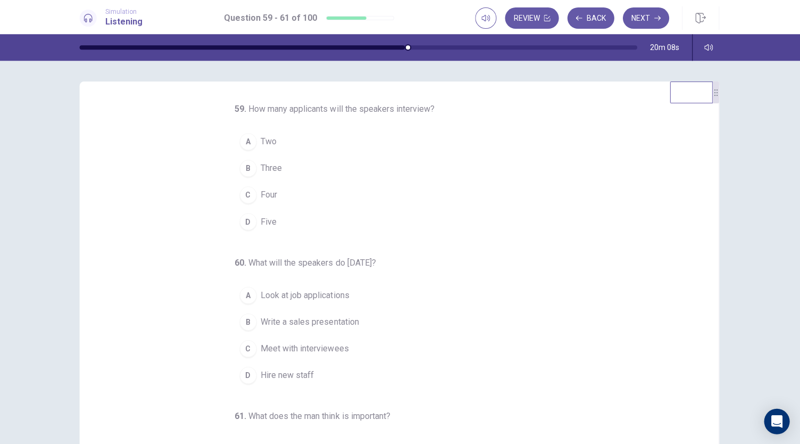
click at [246, 223] on div "D" at bounding box center [249, 221] width 17 height 17
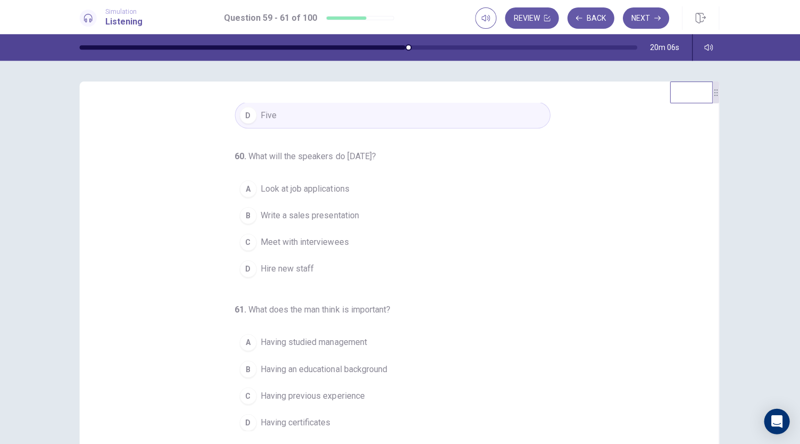
scroll to position [106, 0]
click at [243, 185] on div "A" at bounding box center [249, 188] width 17 height 17
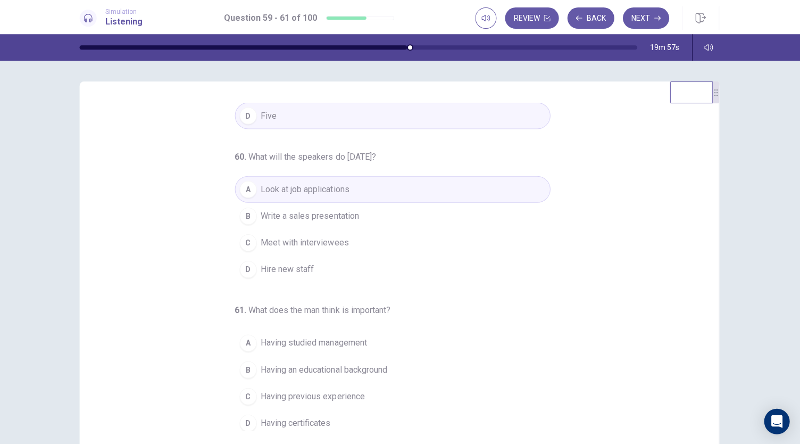
scroll to position [106, 0]
click at [247, 390] on div "C" at bounding box center [249, 394] width 17 height 17
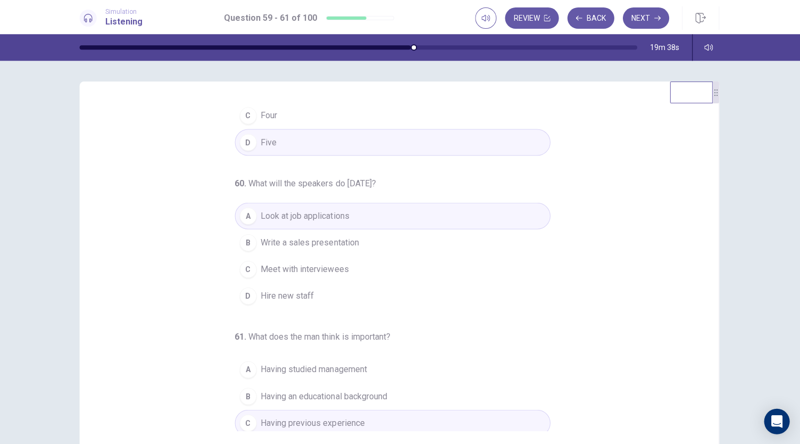
scroll to position [0, 0]
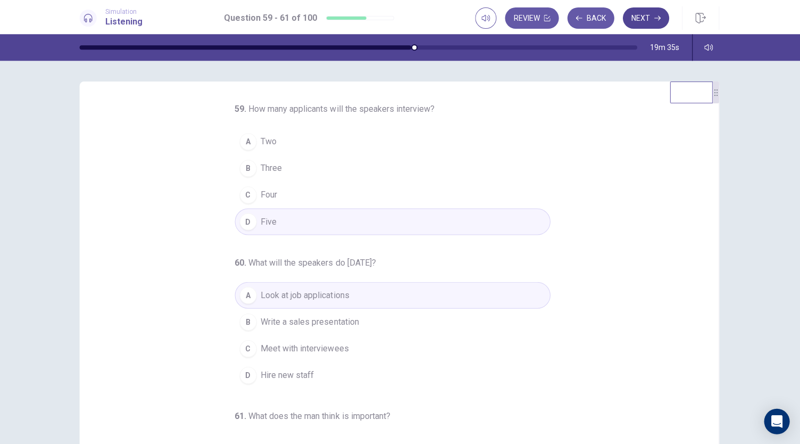
click at [641, 20] on button "Next" at bounding box center [646, 17] width 46 height 21
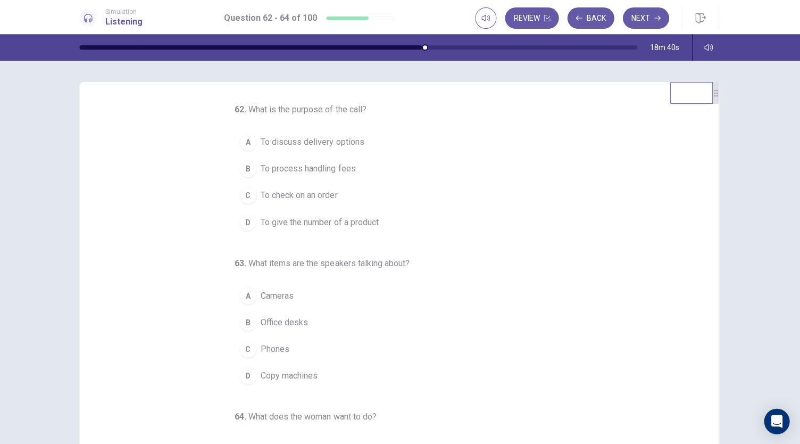
click at [244, 369] on div "D" at bounding box center [249, 375] width 17 height 17
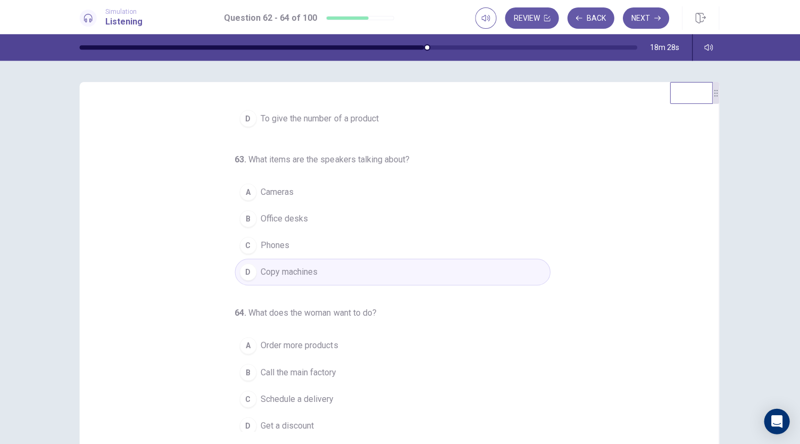
scroll to position [106, 0]
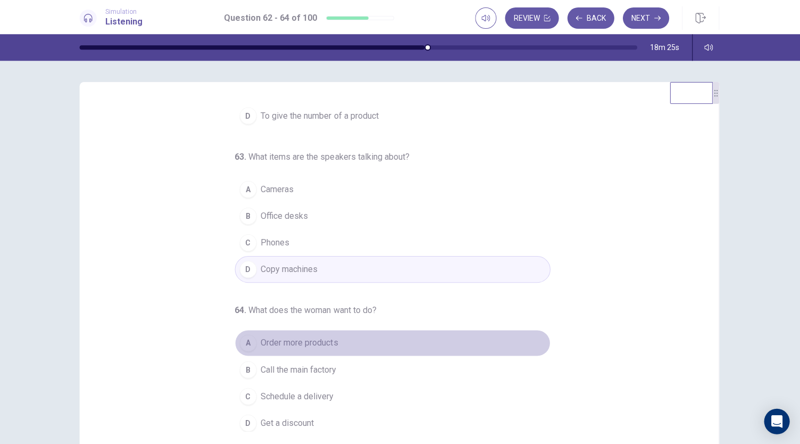
click at [248, 336] on div "A" at bounding box center [249, 342] width 17 height 17
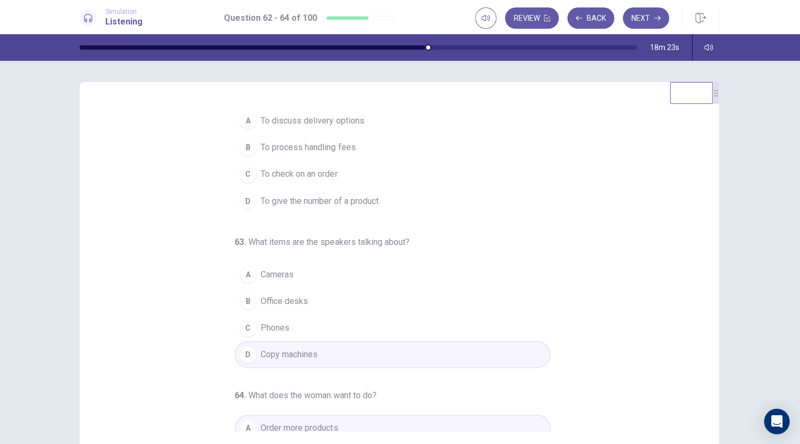
scroll to position [0, 0]
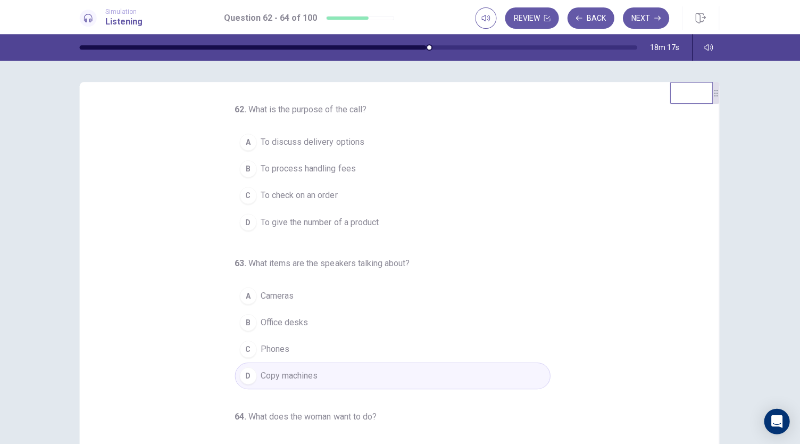
click at [262, 193] on span "To check on an order" at bounding box center [300, 195] width 77 height 13
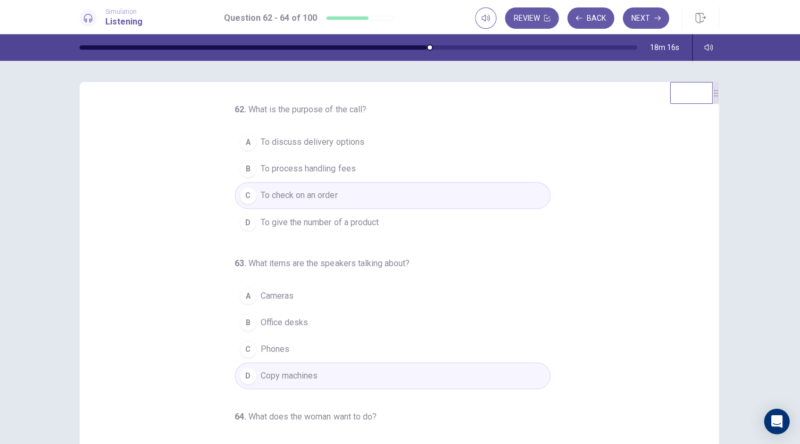
click at [203, 235] on div "62 . What is the purpose of the call? A To discuss delivery options B To proces…" at bounding box center [404, 266] width 612 height 327
click at [635, 21] on button "Next" at bounding box center [646, 17] width 46 height 21
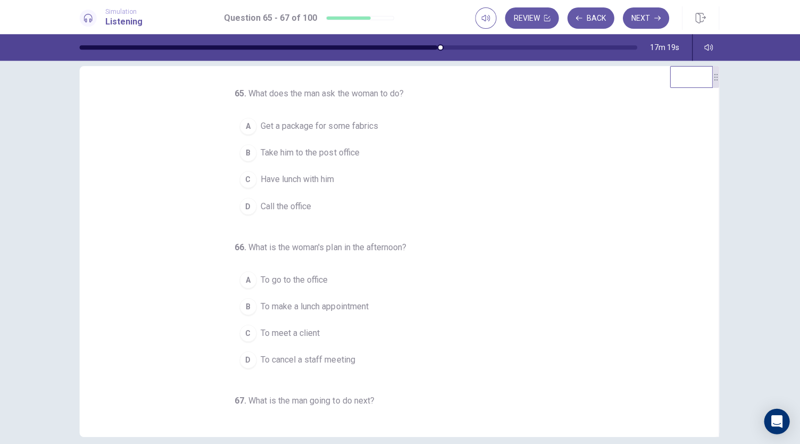
click at [253, 153] on button "B Take him to the post office" at bounding box center [393, 152] width 315 height 27
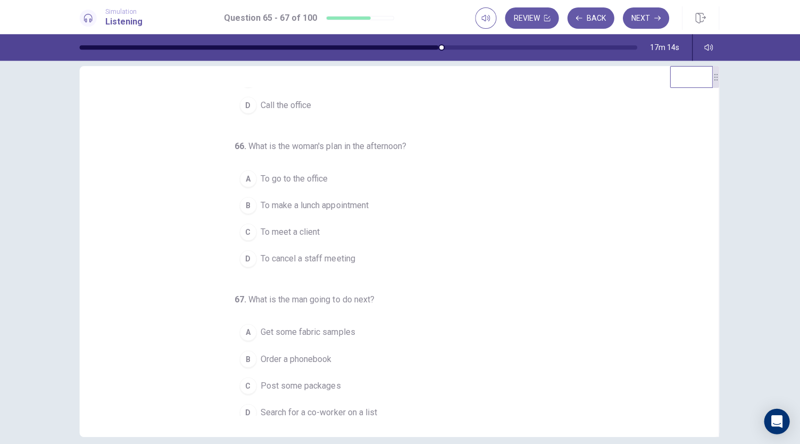
scroll to position [106, 0]
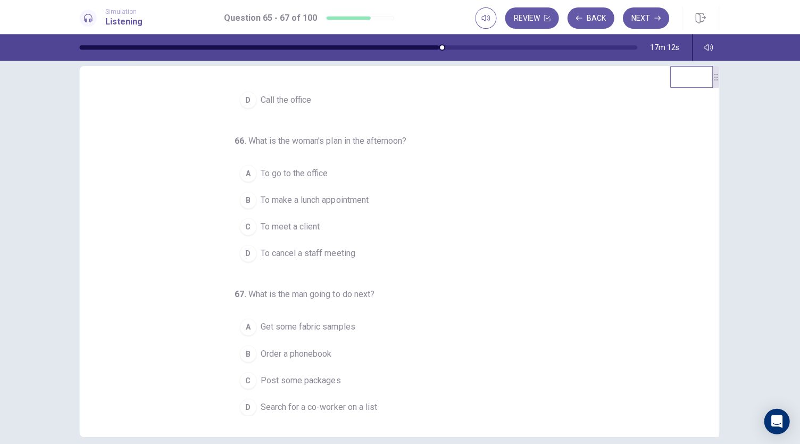
click at [244, 228] on div "C" at bounding box center [249, 226] width 17 height 17
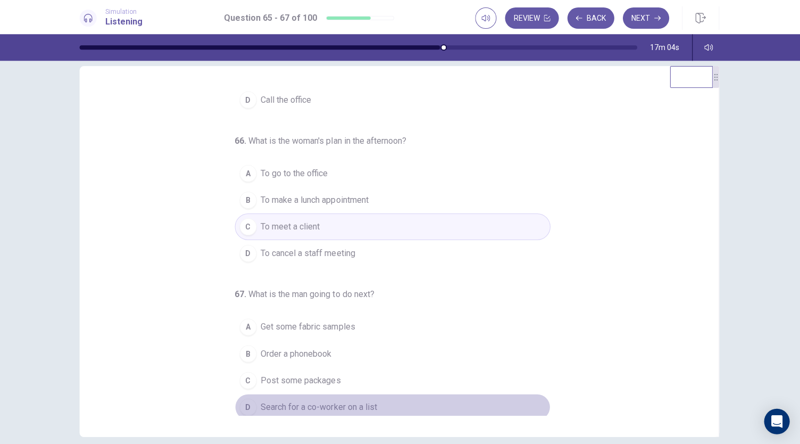
click at [244, 404] on div "D" at bounding box center [249, 405] width 17 height 17
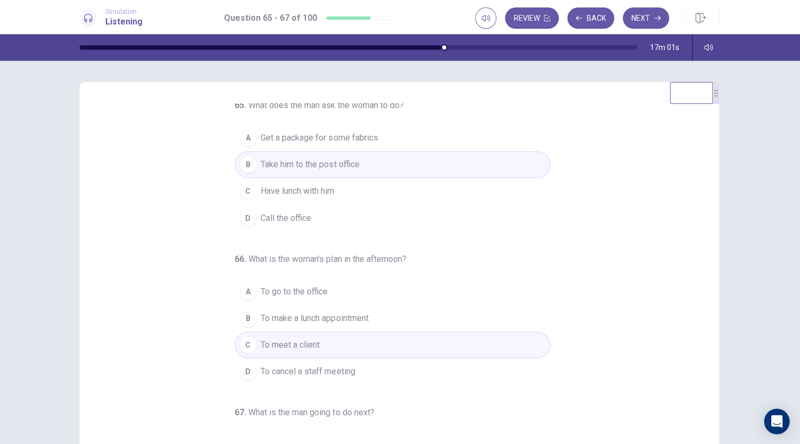
scroll to position [0, 0]
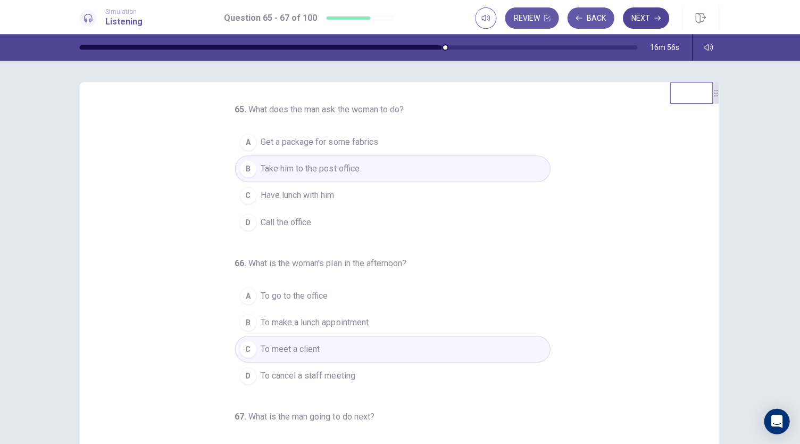
click at [643, 22] on button "Next" at bounding box center [646, 17] width 46 height 21
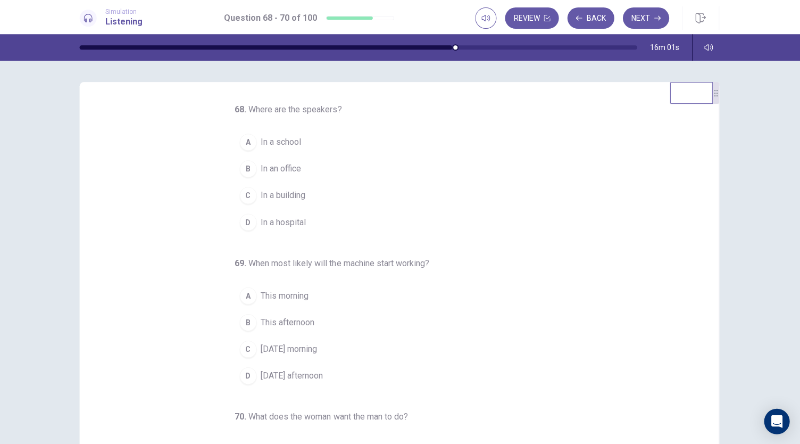
click at [222, 262] on div "68 . Where are the speakers? A In a school B In an office C In a building D In …" at bounding box center [404, 266] width 612 height 327
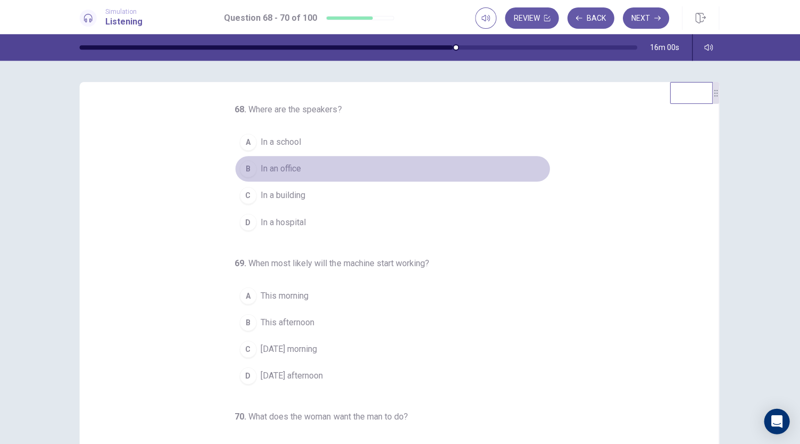
click at [250, 167] on div "B" at bounding box center [249, 168] width 17 height 17
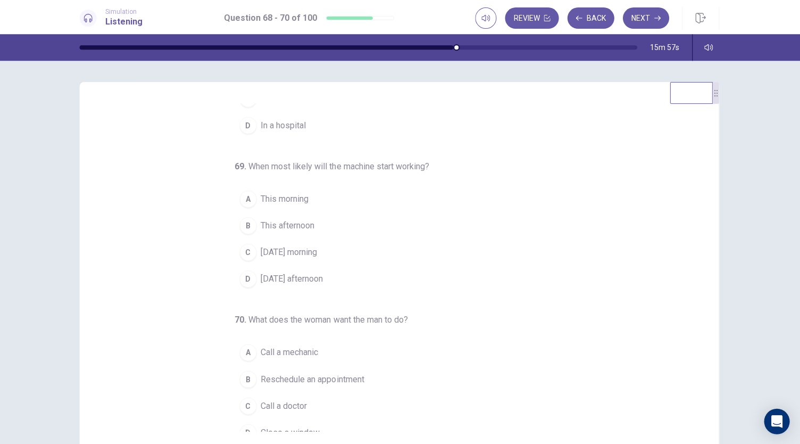
scroll to position [106, 0]
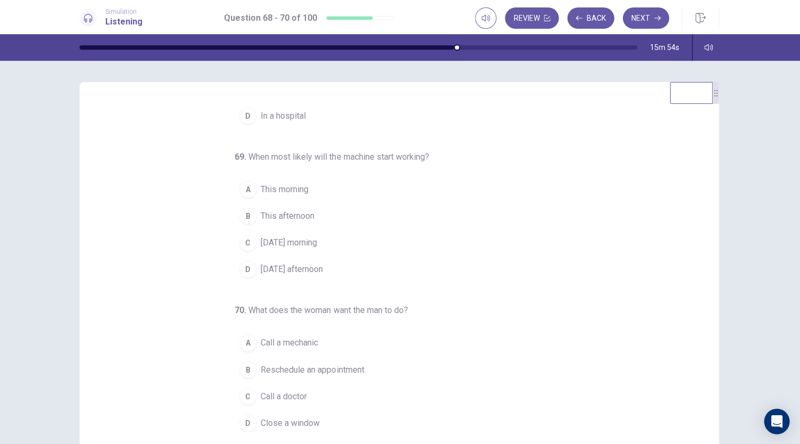
click at [246, 243] on div "C" at bounding box center [249, 242] width 17 height 17
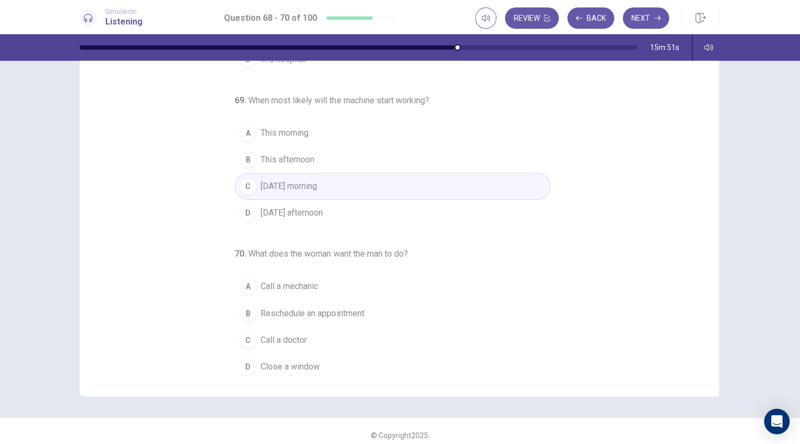
scroll to position [63, 0]
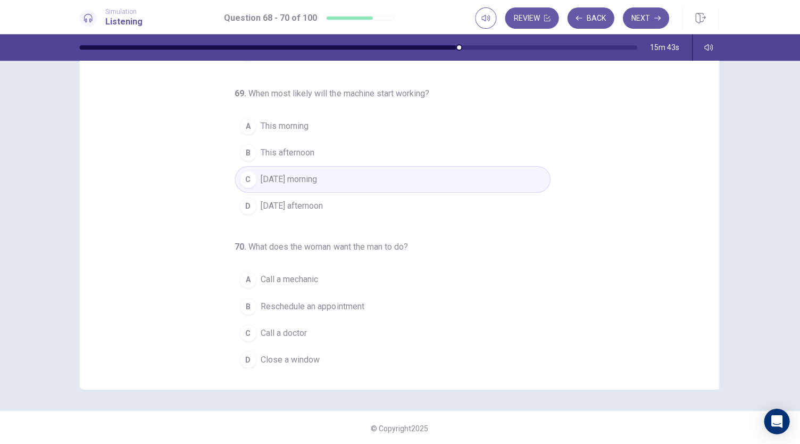
click at [248, 354] on div "D" at bounding box center [249, 358] width 17 height 17
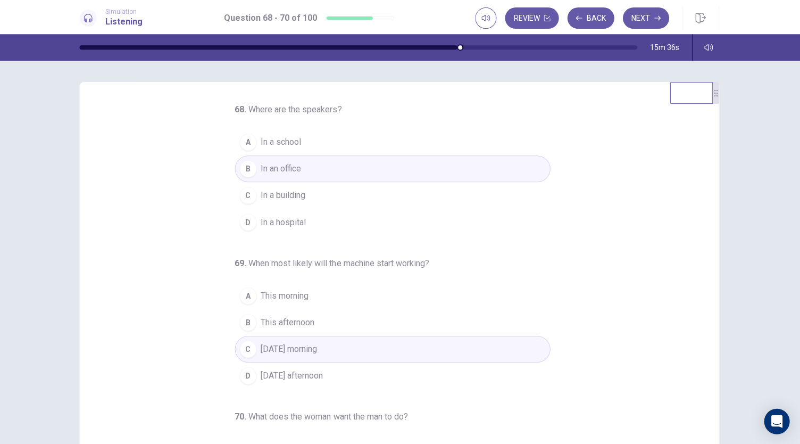
scroll to position [0, 0]
click at [648, 14] on button "Next" at bounding box center [646, 17] width 46 height 21
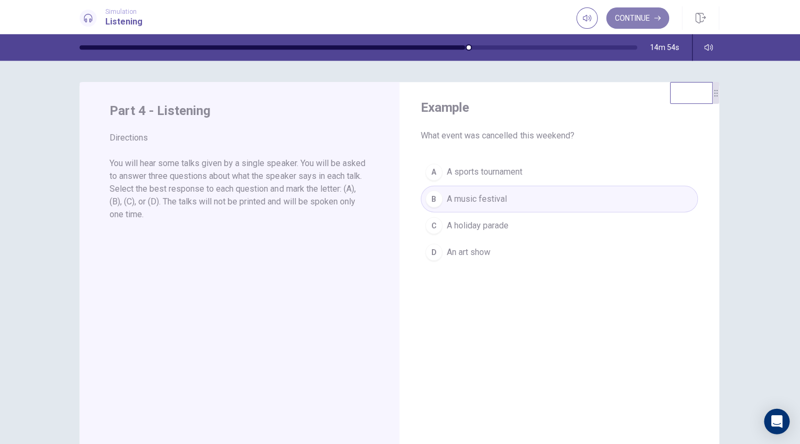
click at [645, 21] on button "Continue" at bounding box center [637, 17] width 63 height 21
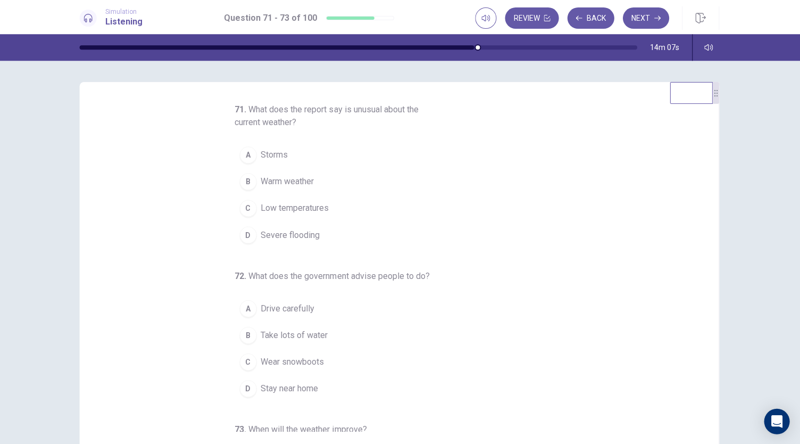
click at [250, 203] on div "C" at bounding box center [249, 207] width 17 height 17
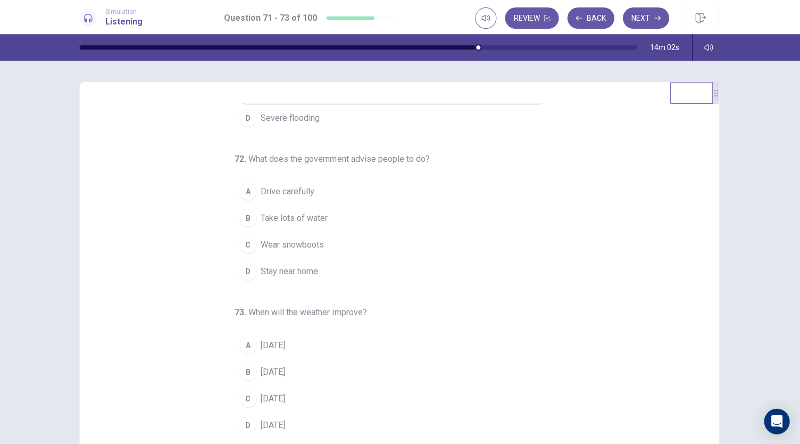
scroll to position [119, 0]
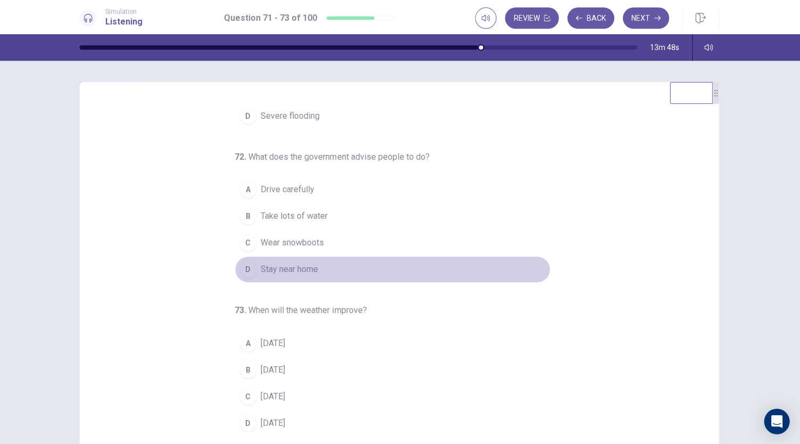
click at [248, 265] on div "D" at bounding box center [249, 268] width 17 height 17
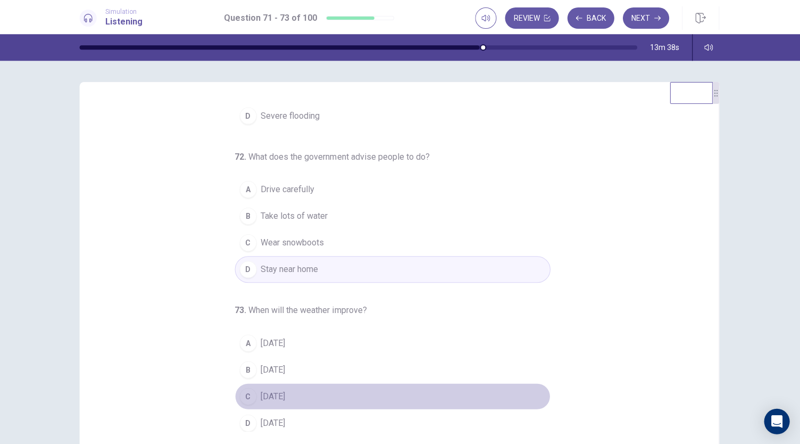
click at [242, 392] on div "C" at bounding box center [249, 395] width 17 height 17
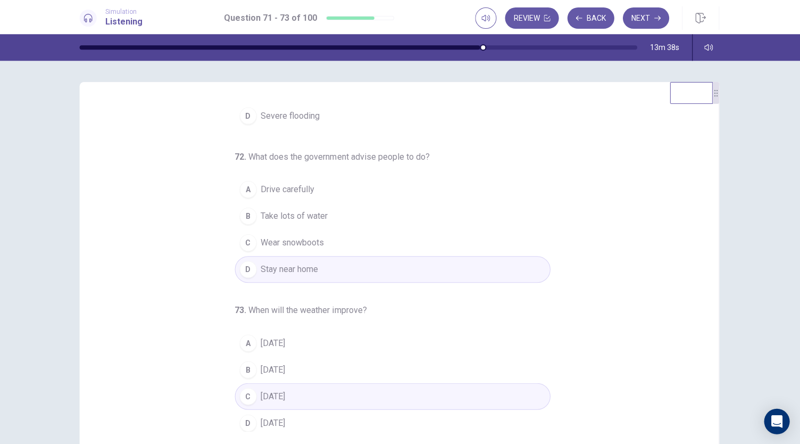
click at [192, 371] on div "71 . What does the report say is unusual about the current weather? A Storms B …" at bounding box center [404, 266] width 612 height 327
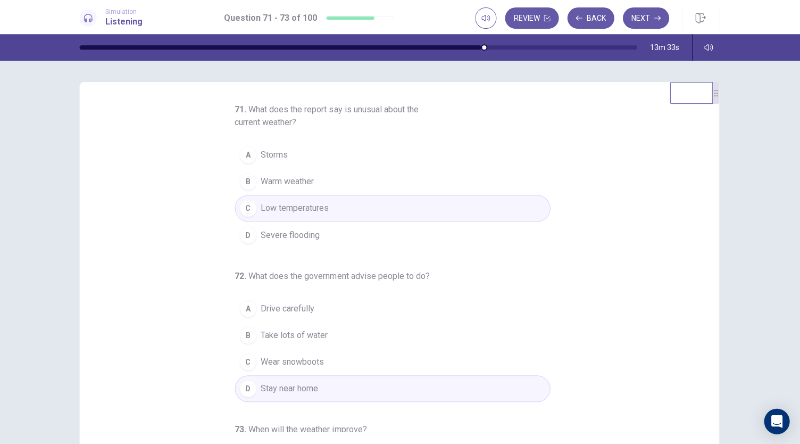
scroll to position [1, 0]
click at [638, 23] on button "Next" at bounding box center [646, 17] width 46 height 21
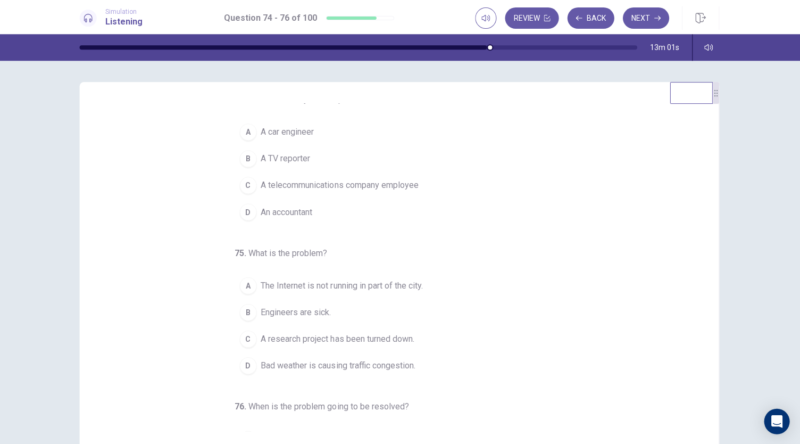
scroll to position [0, 0]
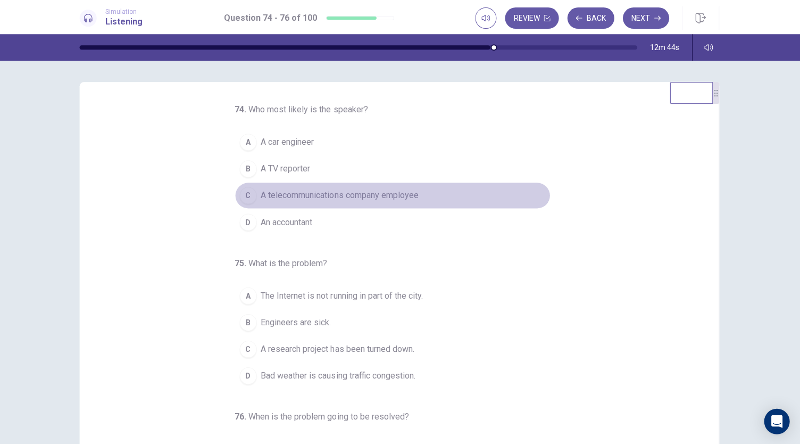
click at [251, 198] on div "C" at bounding box center [249, 195] width 17 height 17
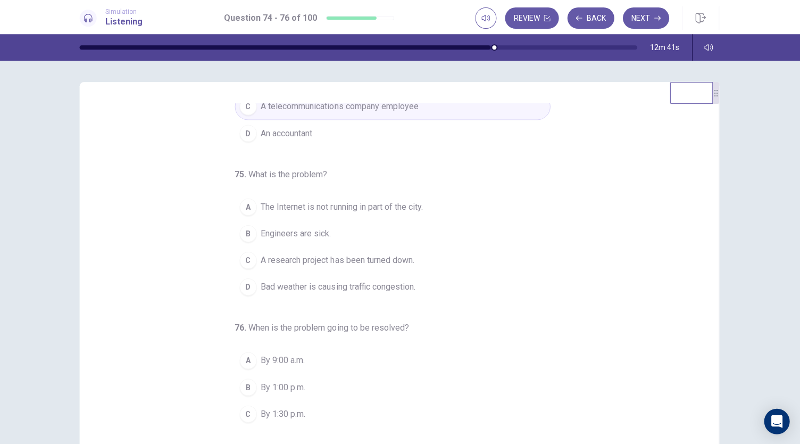
scroll to position [106, 0]
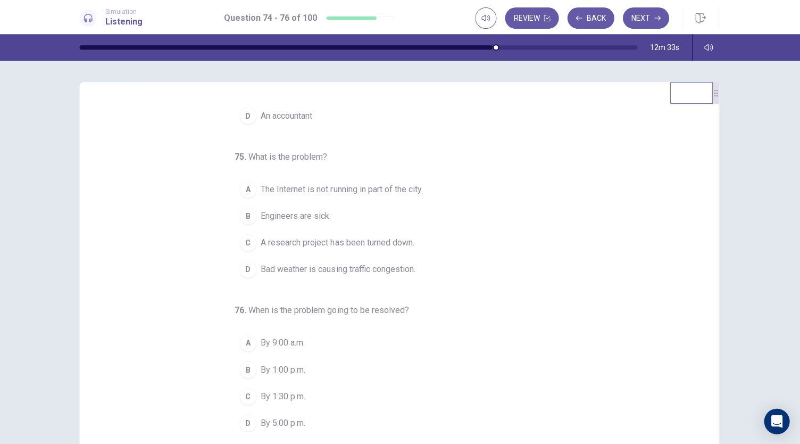
click at [247, 186] on div "A" at bounding box center [249, 188] width 17 height 17
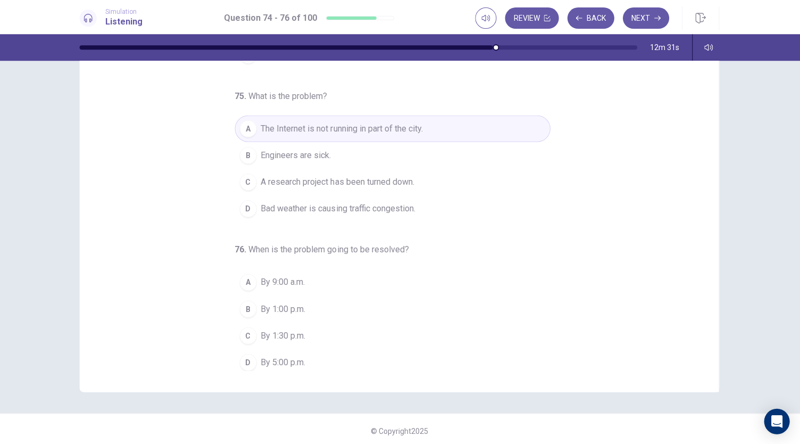
scroll to position [63, 0]
click at [241, 307] on div "B" at bounding box center [249, 305] width 17 height 17
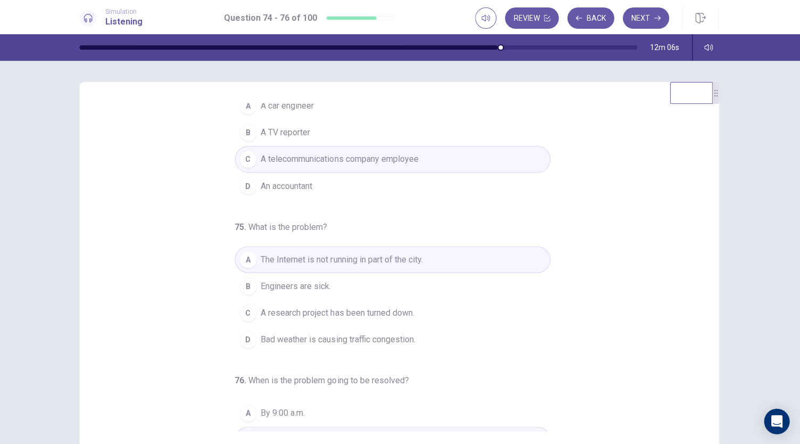
scroll to position [0, 0]
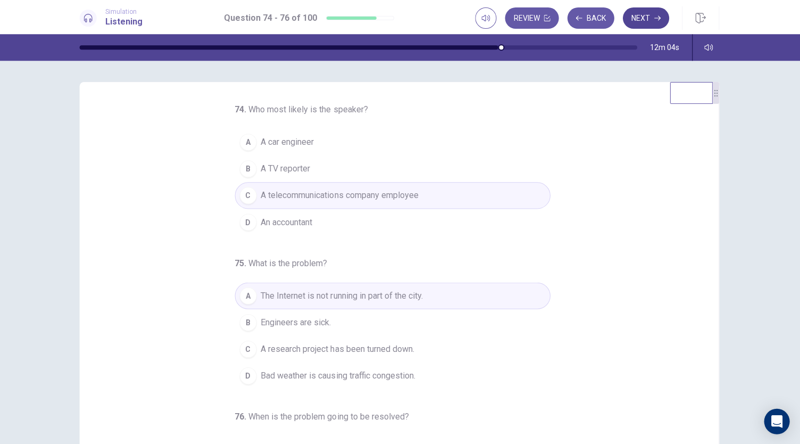
click at [655, 16] on icon "button" at bounding box center [657, 18] width 6 height 6
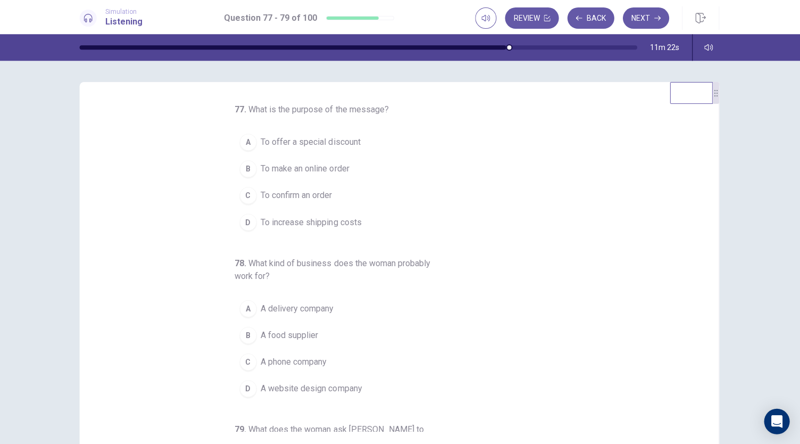
click at [246, 334] on div "B" at bounding box center [249, 334] width 17 height 17
click at [246, 189] on div "C" at bounding box center [249, 195] width 17 height 17
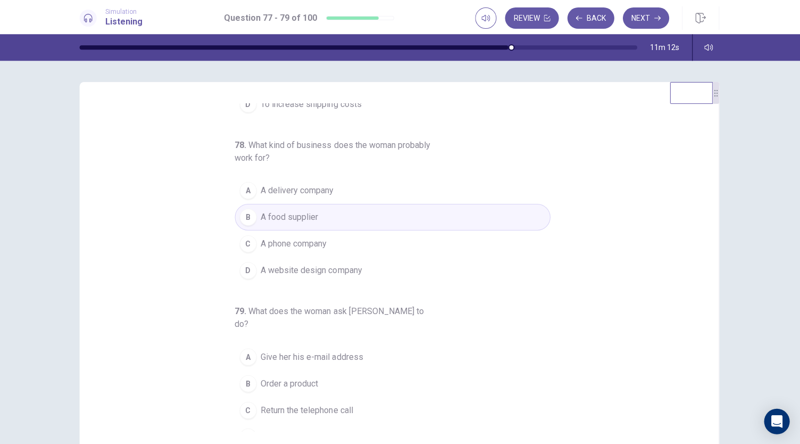
scroll to position [119, 0]
click at [244, 399] on div "C" at bounding box center [249, 407] width 17 height 17
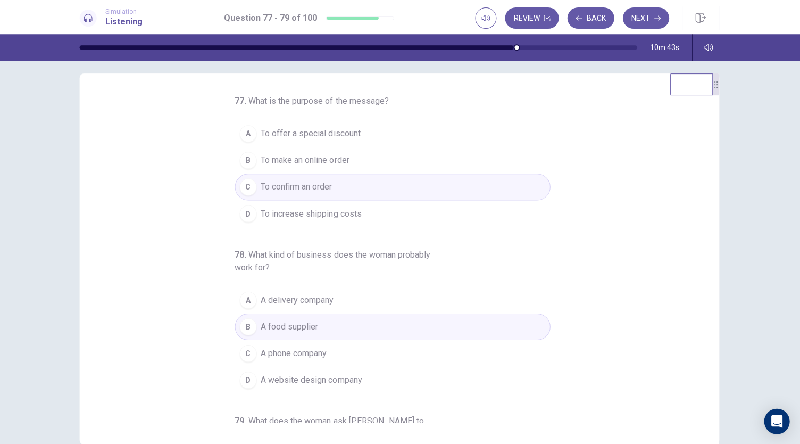
scroll to position [1, 0]
click at [648, 14] on button "Next" at bounding box center [646, 17] width 46 height 21
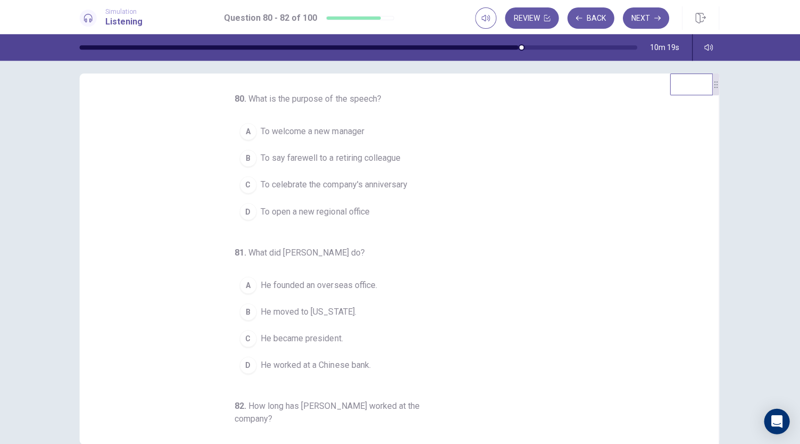
scroll to position [0, 0]
click at [244, 157] on div "B" at bounding box center [249, 160] width 17 height 17
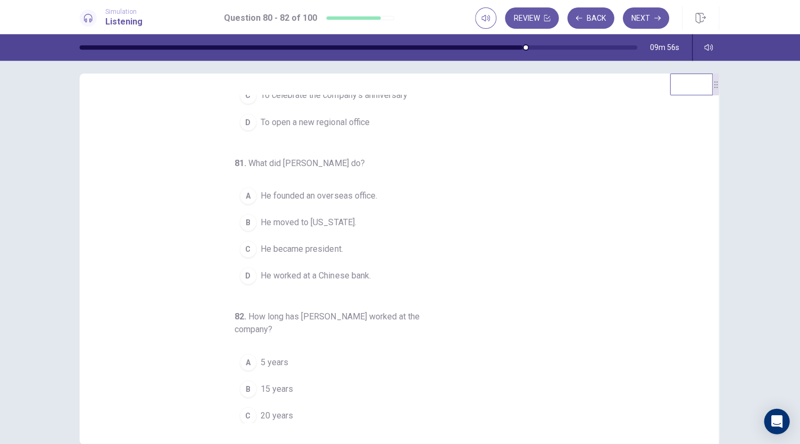
scroll to position [119, 0]
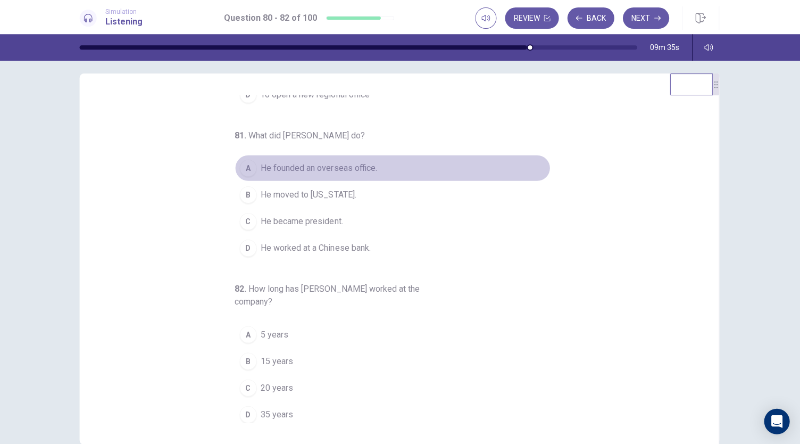
click at [247, 168] on div "A" at bounding box center [249, 167] width 17 height 17
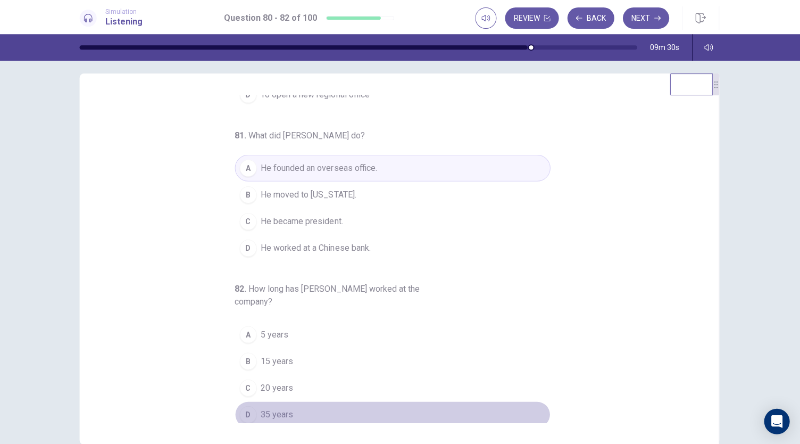
click at [245, 411] on div "D" at bounding box center [249, 413] width 17 height 17
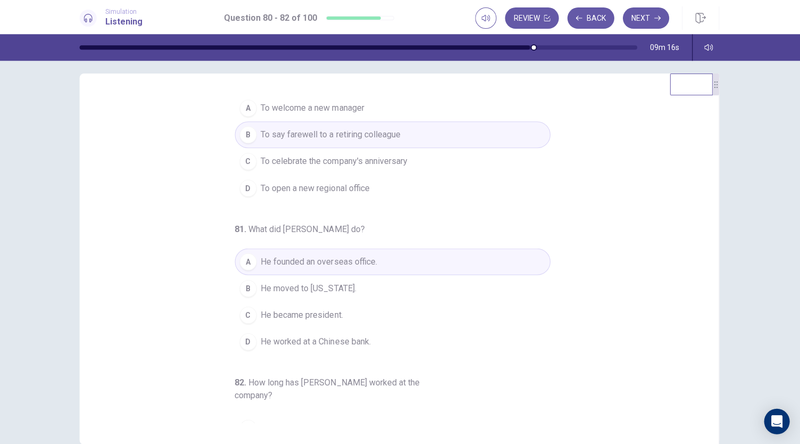
scroll to position [0, 0]
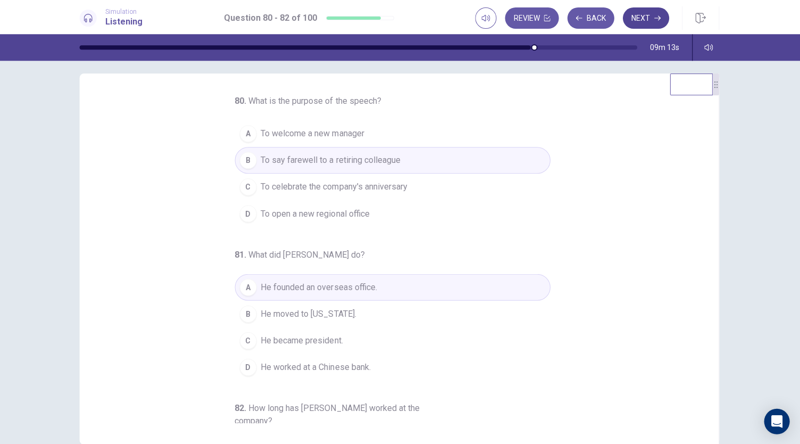
click at [641, 19] on button "Next" at bounding box center [646, 17] width 46 height 21
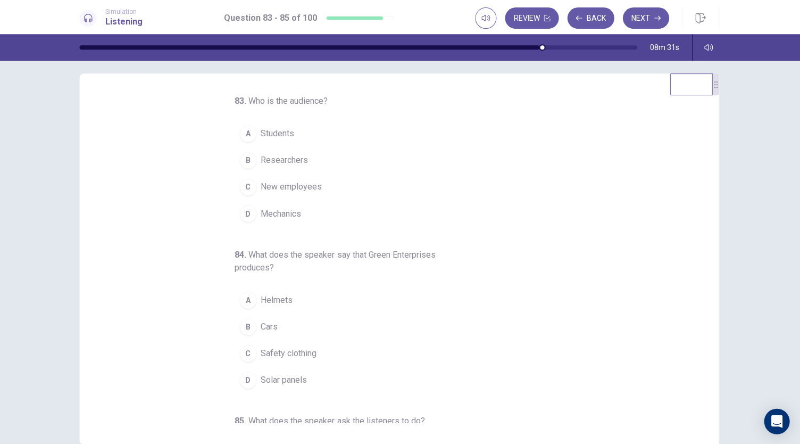
click at [247, 180] on div "C" at bounding box center [249, 186] width 17 height 17
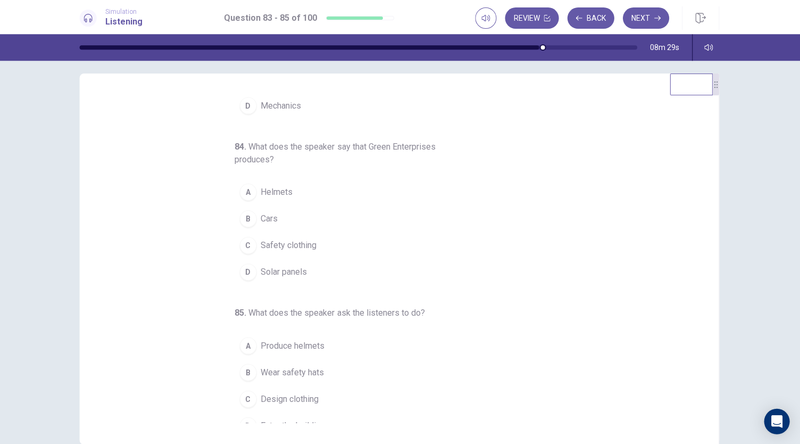
scroll to position [119, 0]
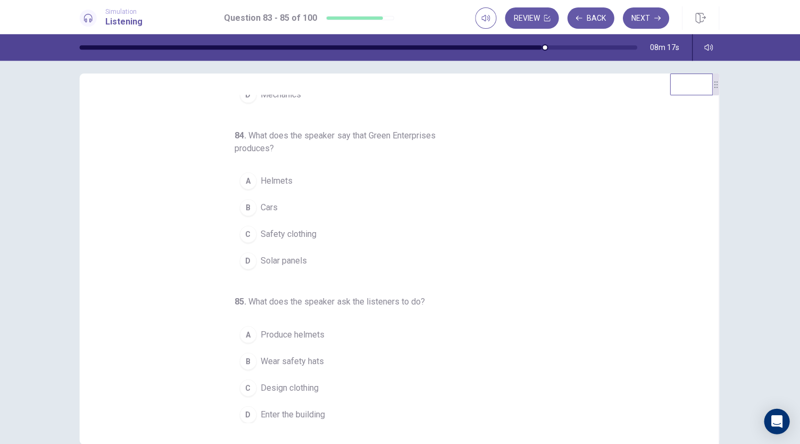
click at [243, 266] on button "D Solar panels" at bounding box center [393, 260] width 315 height 27
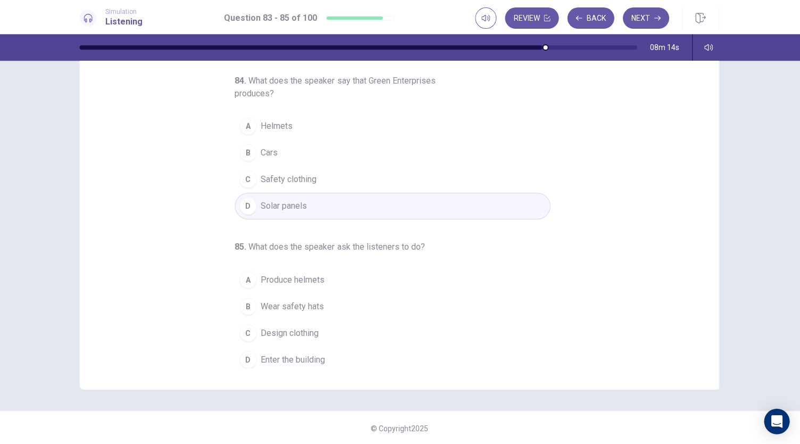
scroll to position [63, 0]
click at [249, 306] on div "B" at bounding box center [249, 305] width 17 height 17
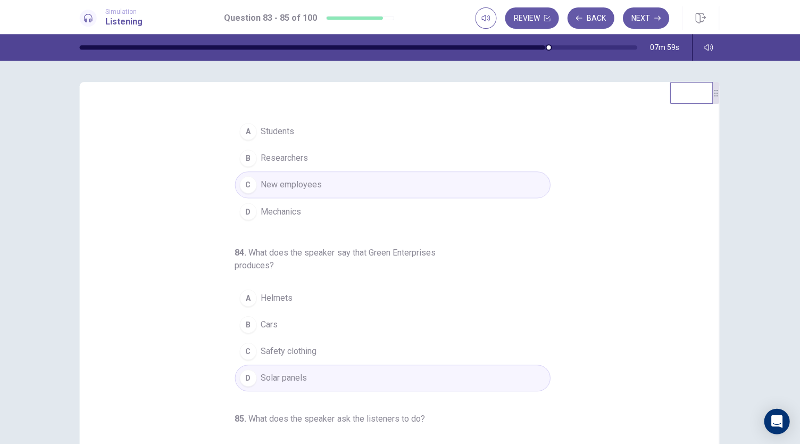
scroll to position [0, 0]
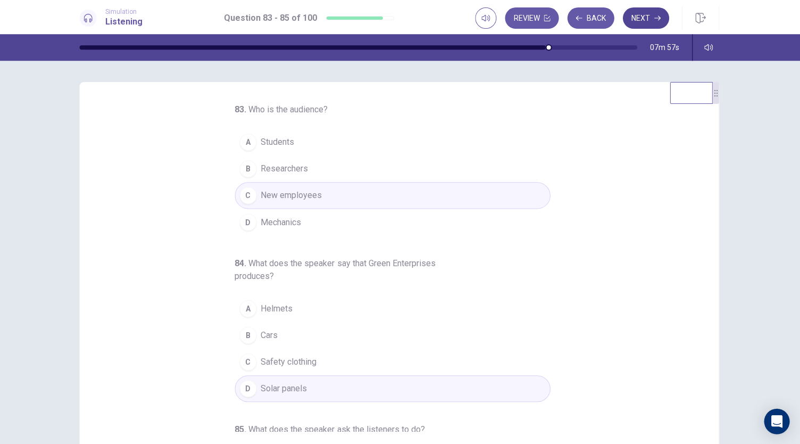
click at [646, 15] on button "Next" at bounding box center [646, 17] width 46 height 21
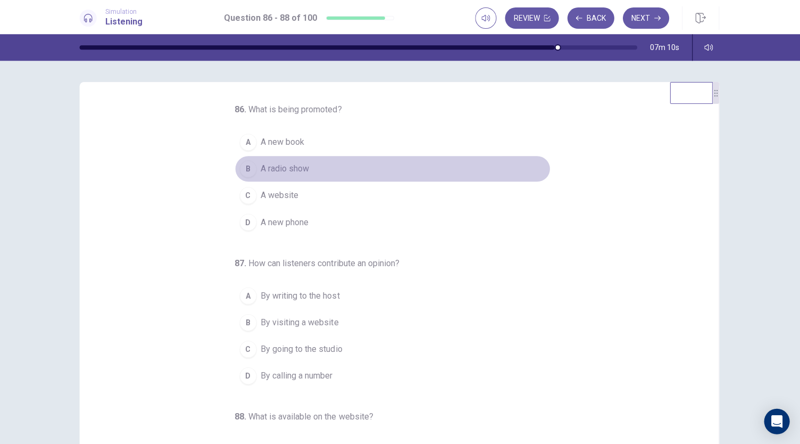
click at [249, 170] on div "B" at bounding box center [249, 168] width 17 height 17
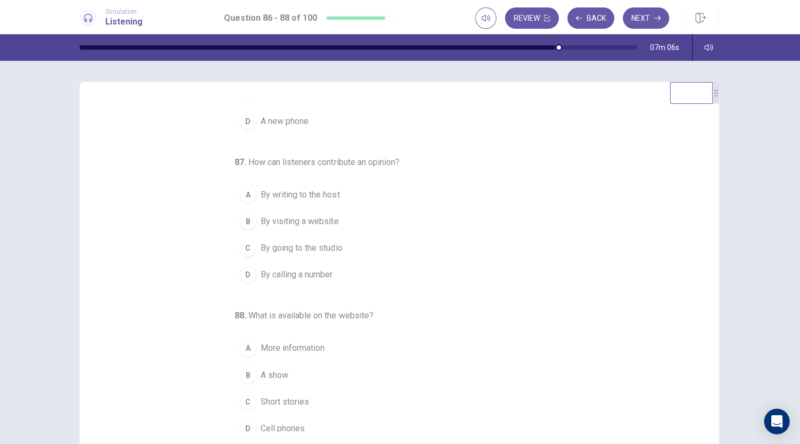
scroll to position [106, 0]
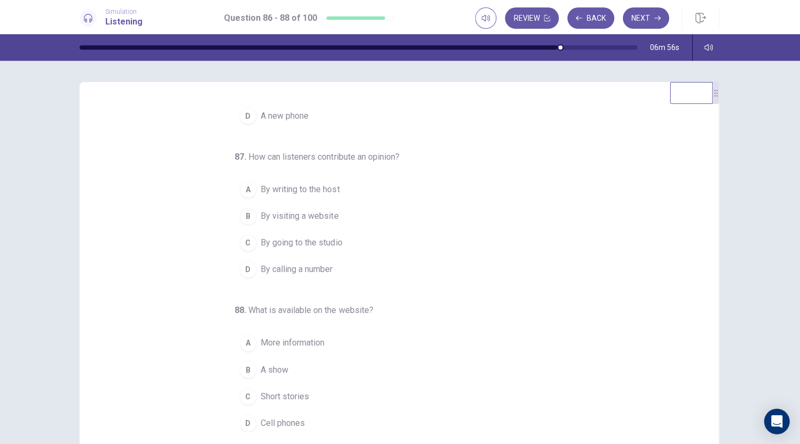
click at [242, 268] on div "D" at bounding box center [249, 268] width 17 height 17
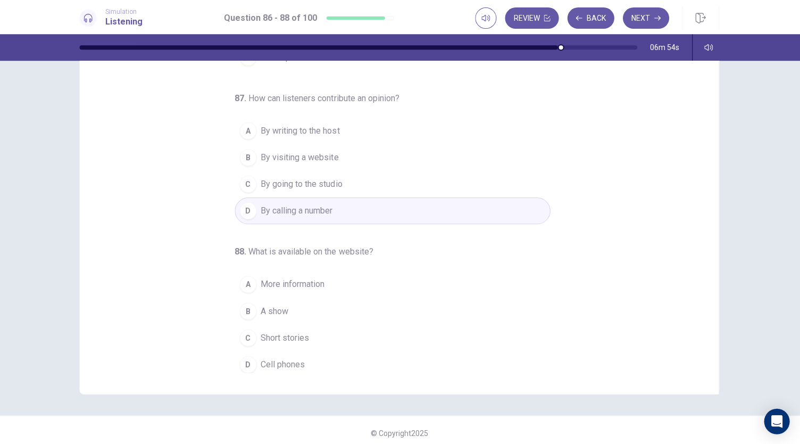
scroll to position [63, 0]
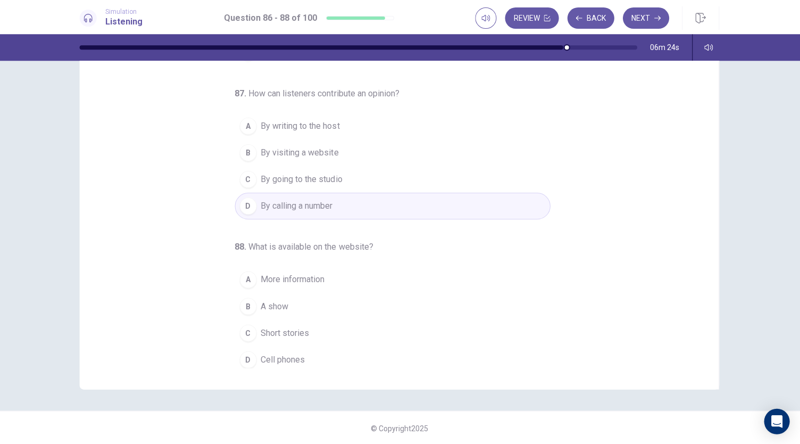
click at [262, 275] on span "More information" at bounding box center [294, 278] width 64 height 13
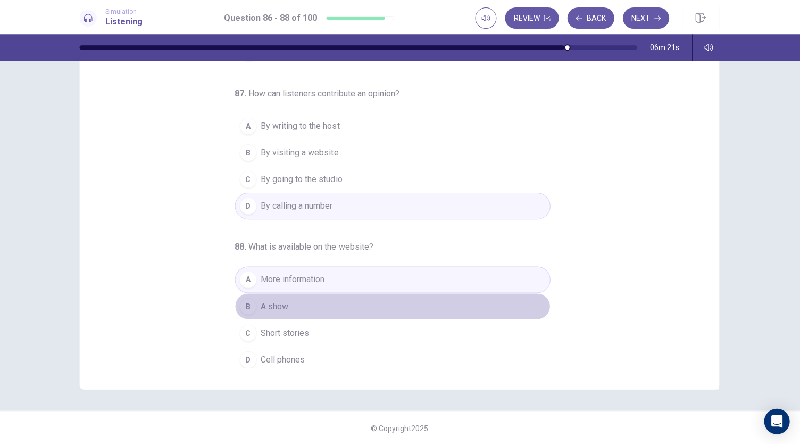
click at [248, 301] on div "B" at bounding box center [249, 305] width 17 height 17
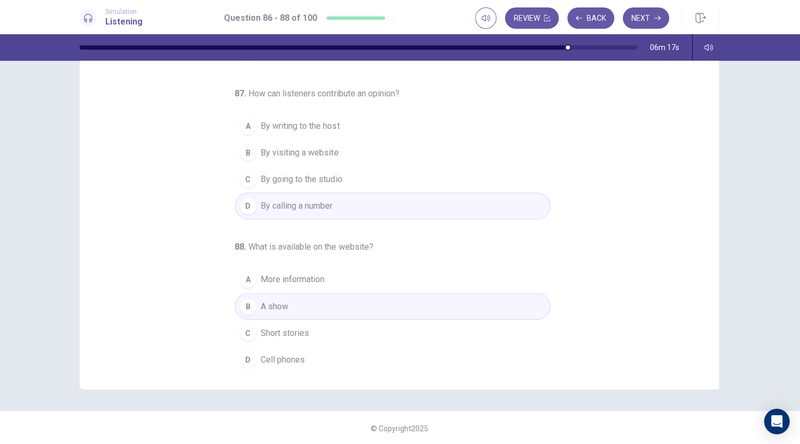
click at [245, 273] on div "A" at bounding box center [249, 278] width 17 height 17
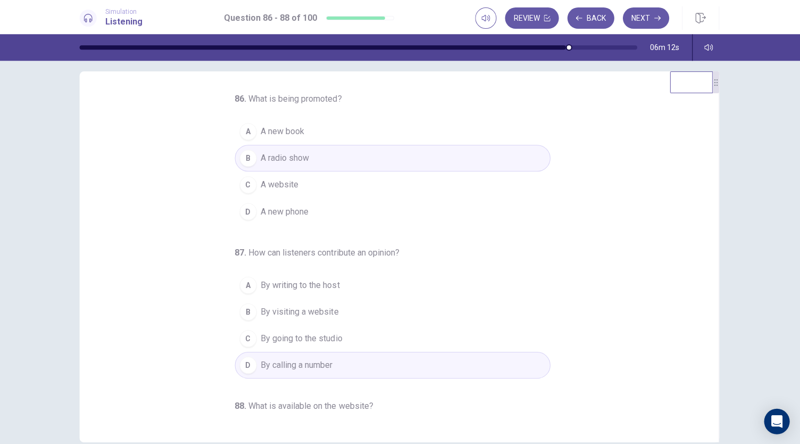
scroll to position [0, 0]
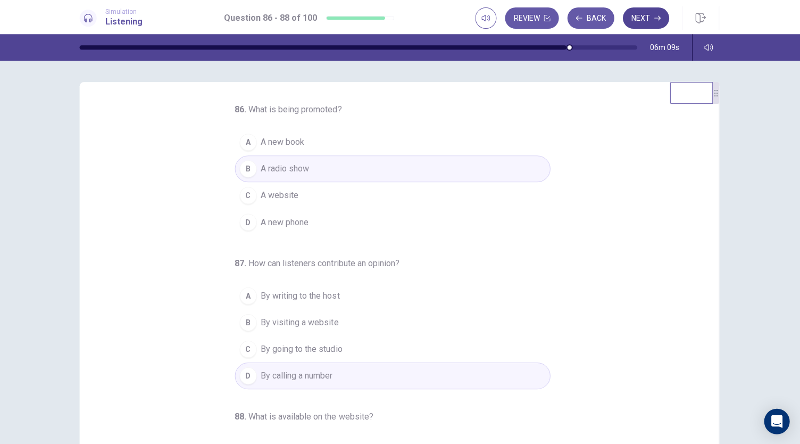
click at [636, 21] on button "Next" at bounding box center [646, 17] width 46 height 21
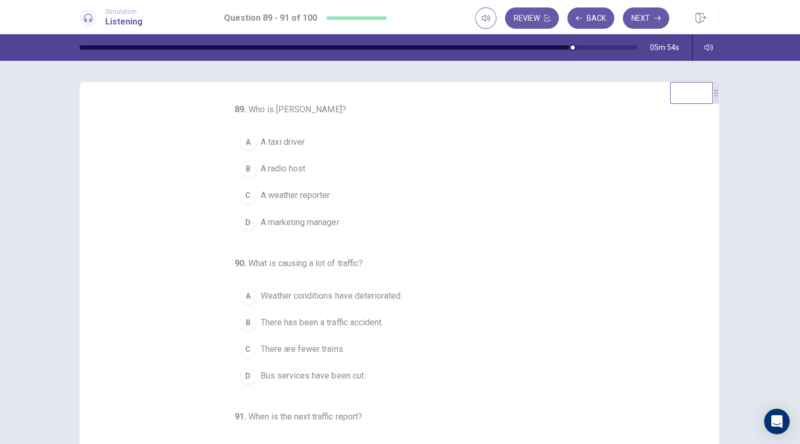
scroll to position [1, 0]
click at [248, 170] on div "B" at bounding box center [249, 167] width 17 height 17
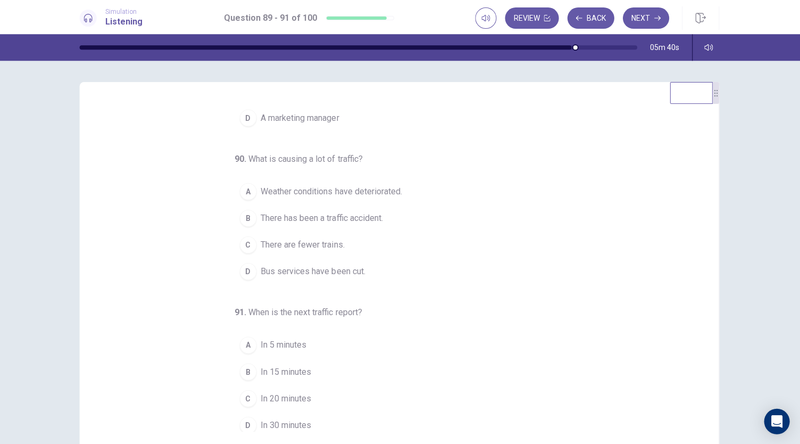
scroll to position [106, 0]
click at [245, 267] on div "D" at bounding box center [249, 268] width 17 height 17
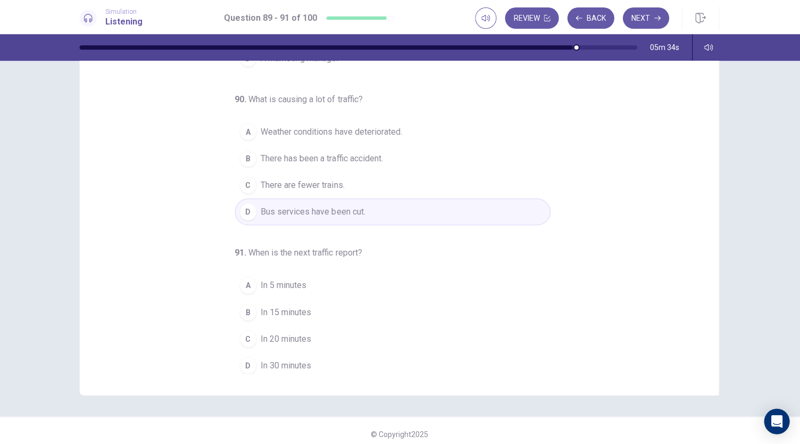
scroll to position [63, 0]
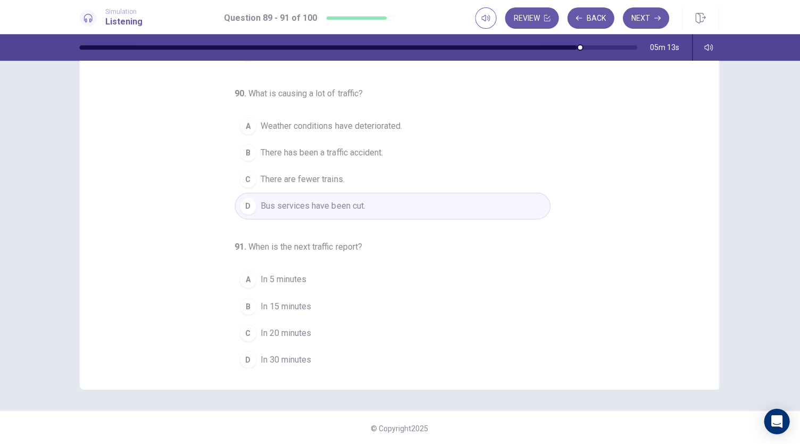
click at [244, 302] on div "B" at bounding box center [249, 305] width 17 height 17
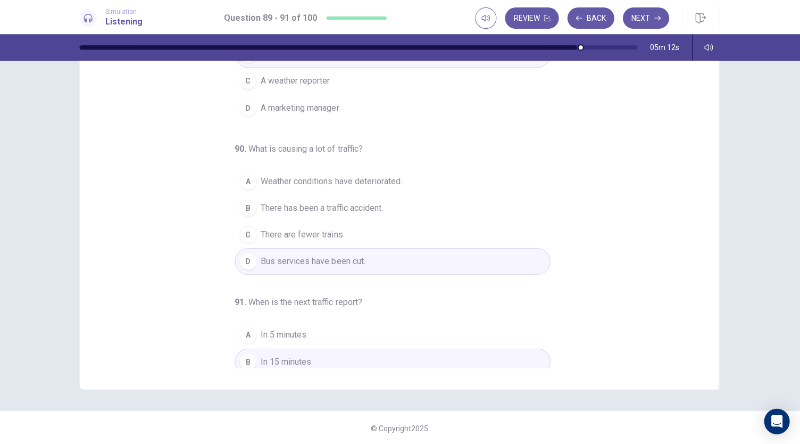
scroll to position [0, 0]
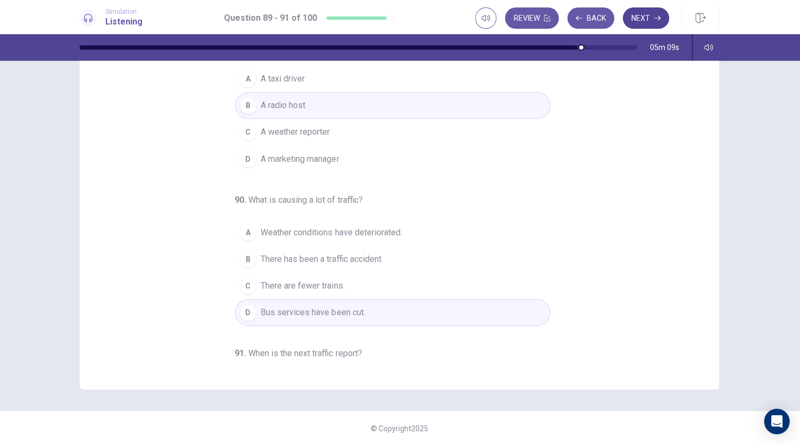
click at [637, 16] on button "Next" at bounding box center [646, 17] width 46 height 21
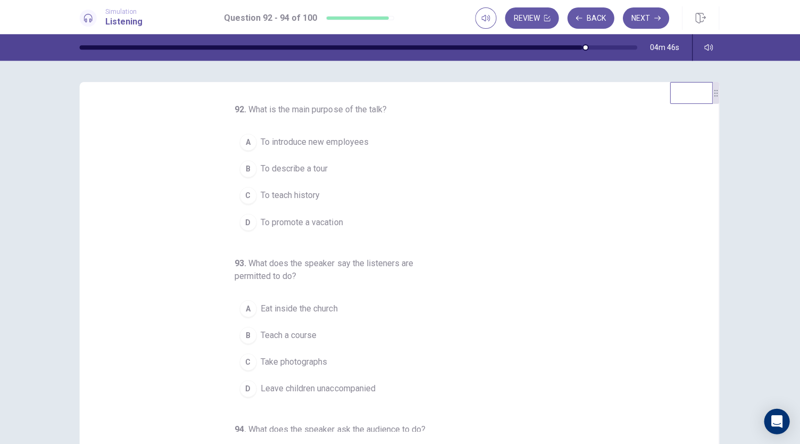
click at [479, 321] on button "B Teach a course" at bounding box center [393, 334] width 315 height 27
click at [248, 195] on div "C" at bounding box center [249, 195] width 17 height 17
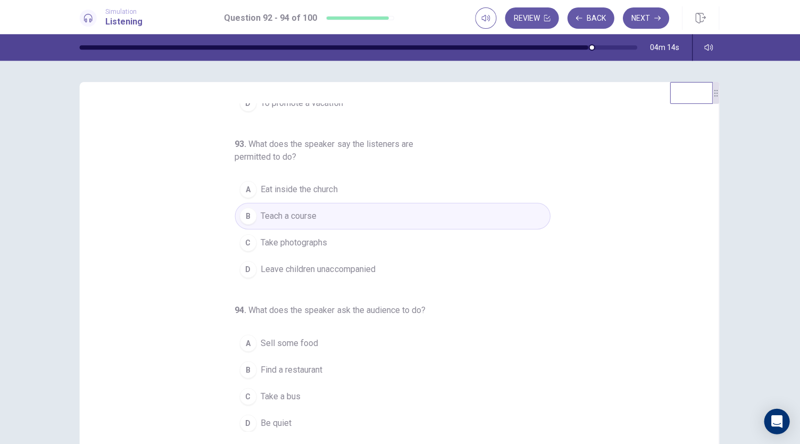
scroll to position [119, 0]
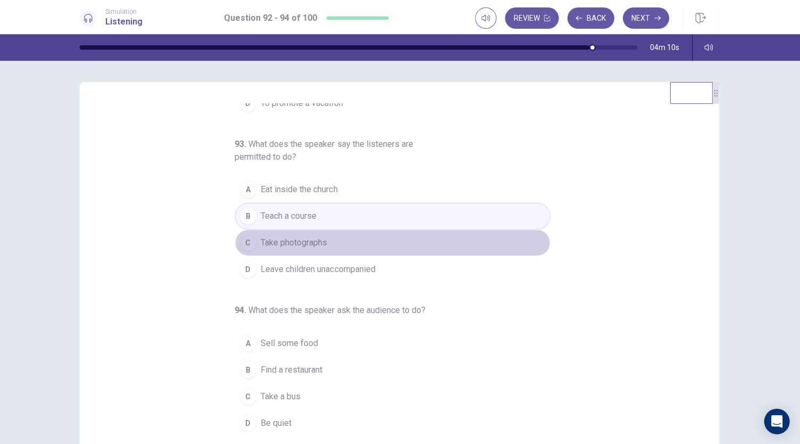
click at [270, 238] on span "Take photographs" at bounding box center [295, 242] width 66 height 13
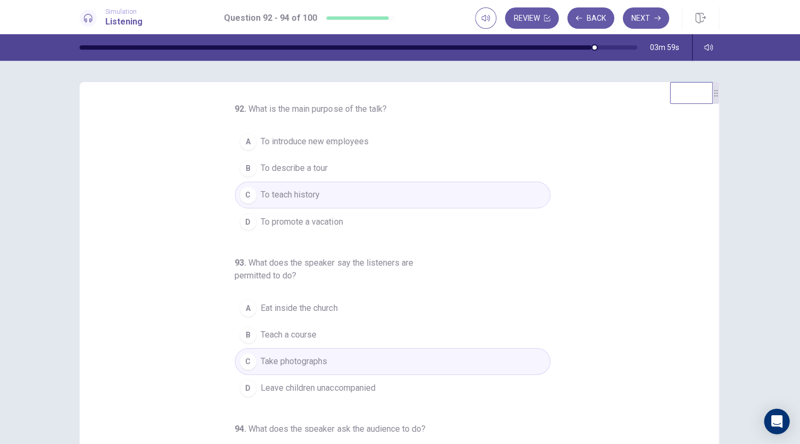
scroll to position [0, 0]
click at [253, 167] on button "B To describe a tour" at bounding box center [393, 168] width 315 height 27
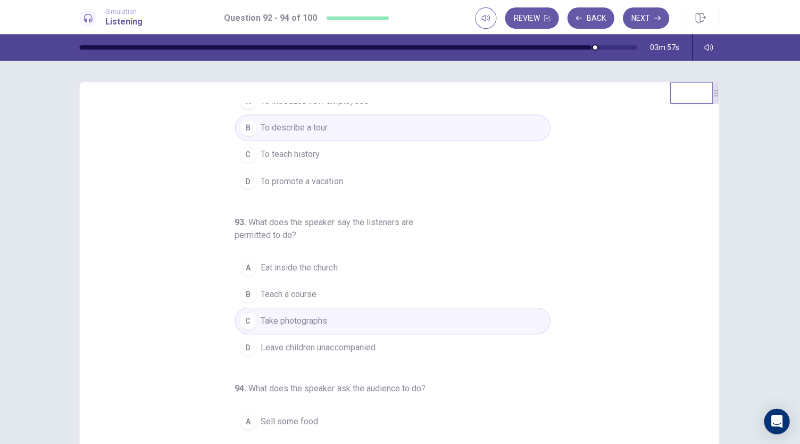
scroll to position [119, 0]
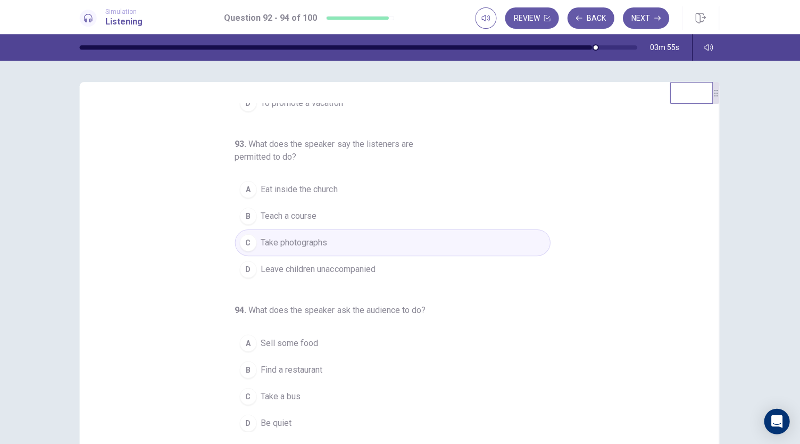
click at [243, 418] on div "D" at bounding box center [249, 421] width 17 height 17
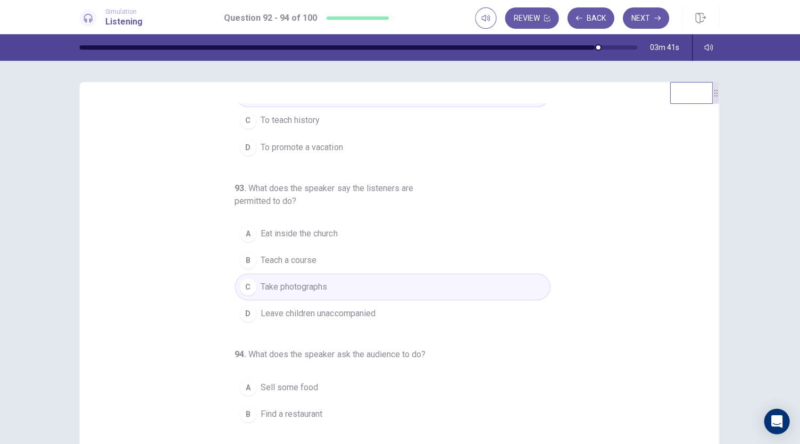
scroll to position [0, 0]
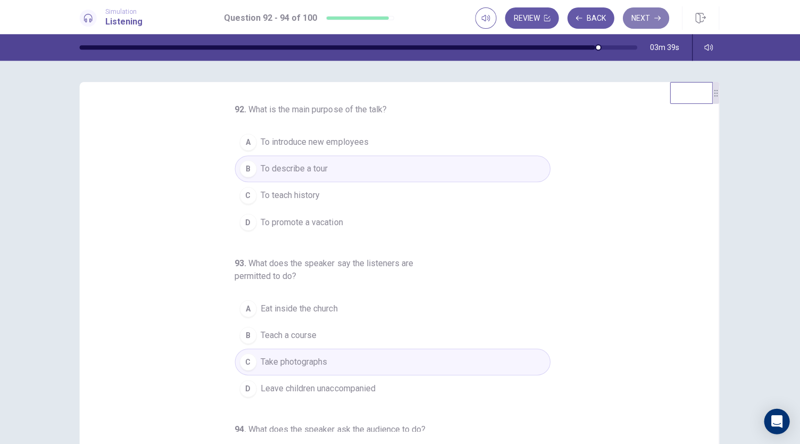
click at [646, 21] on button "Next" at bounding box center [646, 17] width 46 height 21
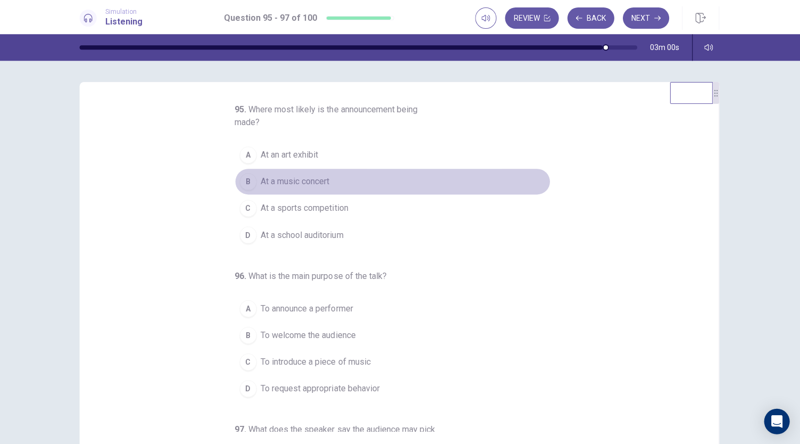
click at [243, 180] on div "B" at bounding box center [249, 181] width 17 height 17
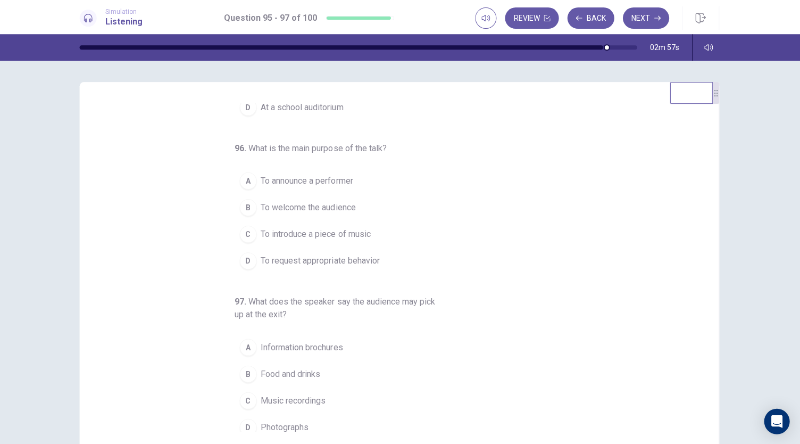
scroll to position [132, 0]
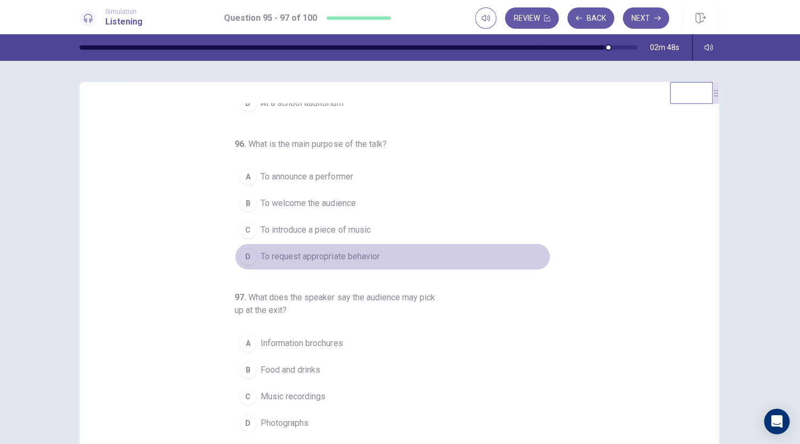
click at [244, 255] on div "D" at bounding box center [249, 255] width 17 height 17
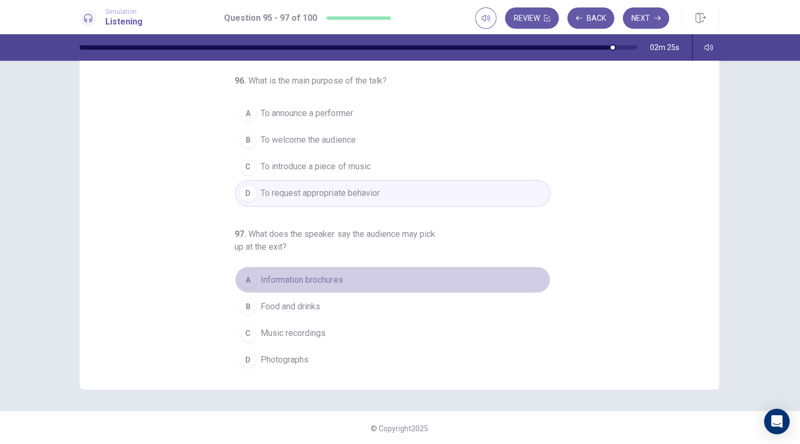
click at [242, 273] on div "A" at bounding box center [249, 278] width 17 height 17
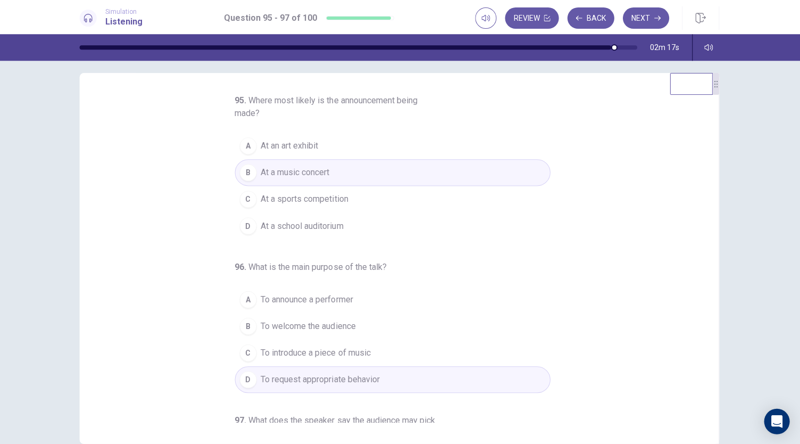
scroll to position [0, 0]
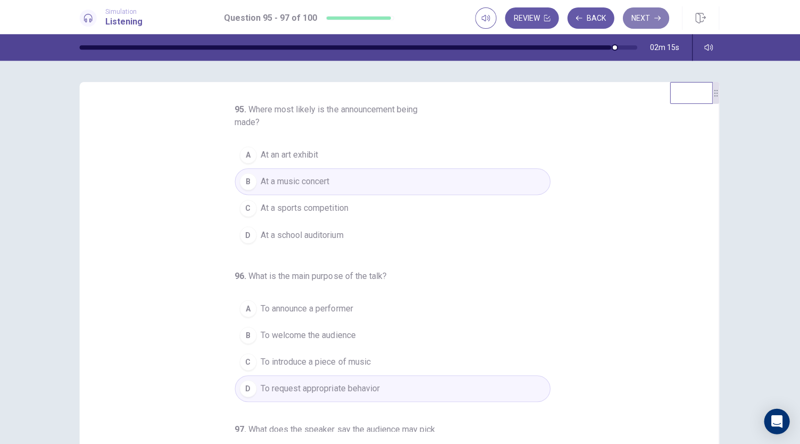
click at [639, 21] on button "Next" at bounding box center [646, 17] width 46 height 21
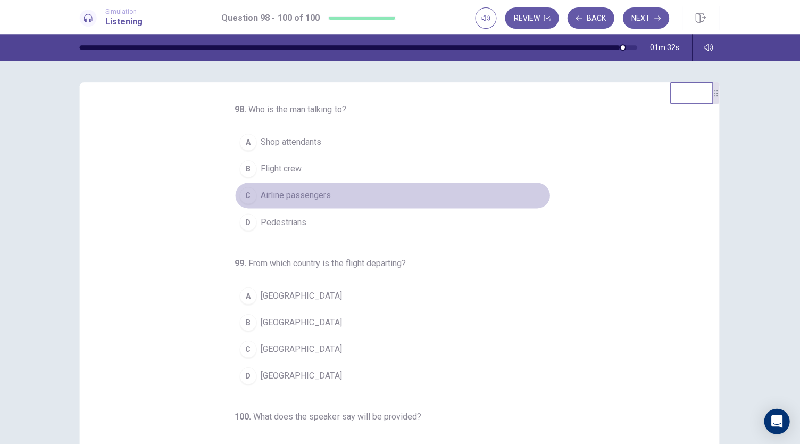
click at [249, 197] on div "C" at bounding box center [249, 195] width 17 height 17
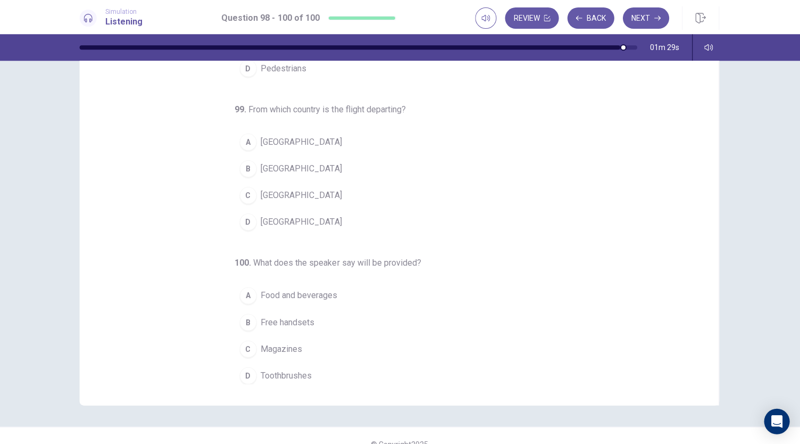
scroll to position [49, 0]
click at [242, 219] on div "D" at bounding box center [249, 219] width 17 height 17
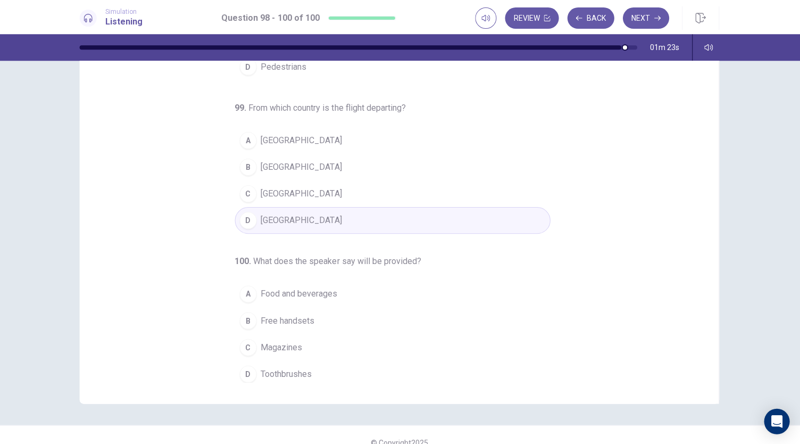
scroll to position [63, 0]
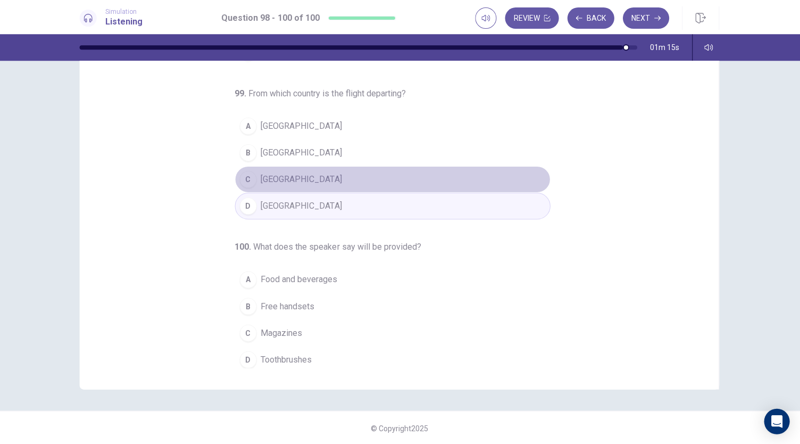
click at [250, 172] on div "C" at bounding box center [249, 178] width 17 height 17
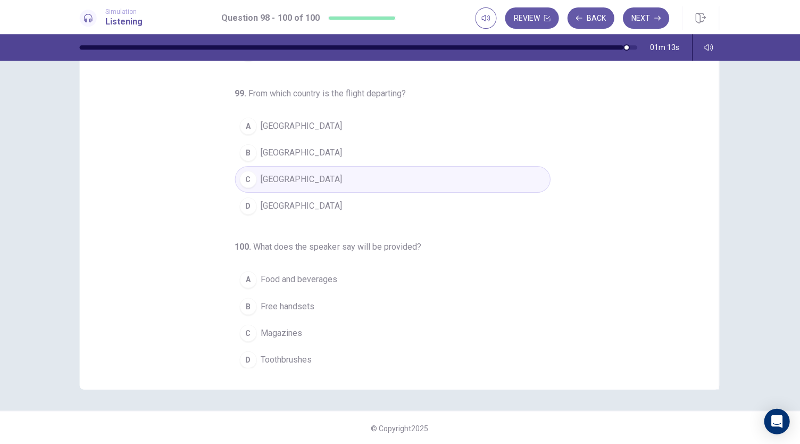
click at [253, 198] on button "D Mexico" at bounding box center [393, 205] width 315 height 27
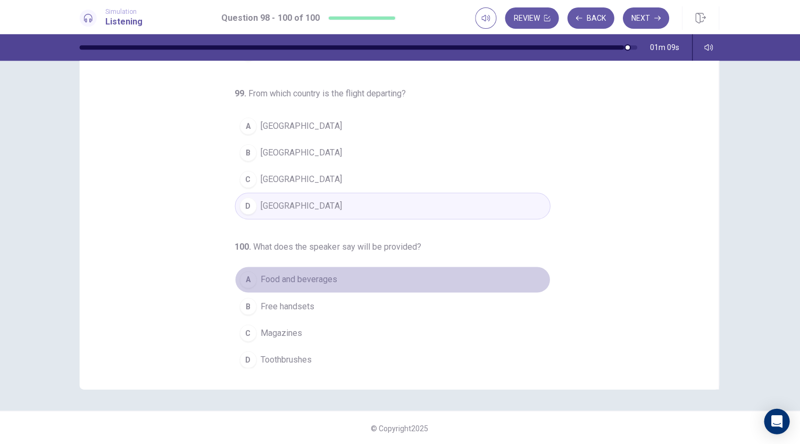
click at [238, 265] on button "A Food and beverages" at bounding box center [393, 278] width 315 height 27
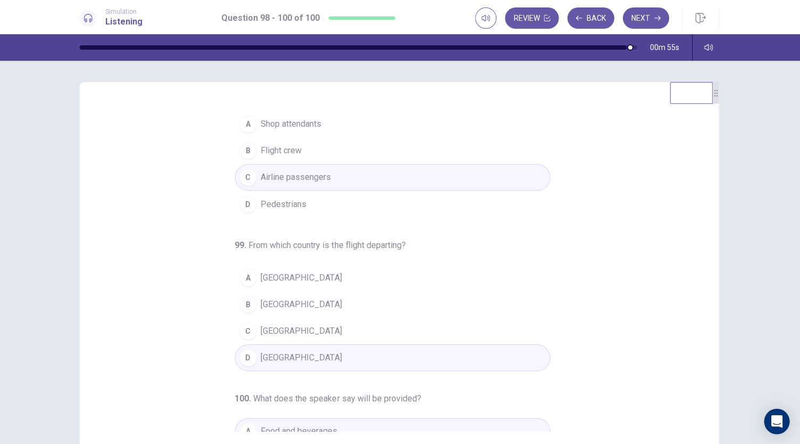
scroll to position [0, 0]
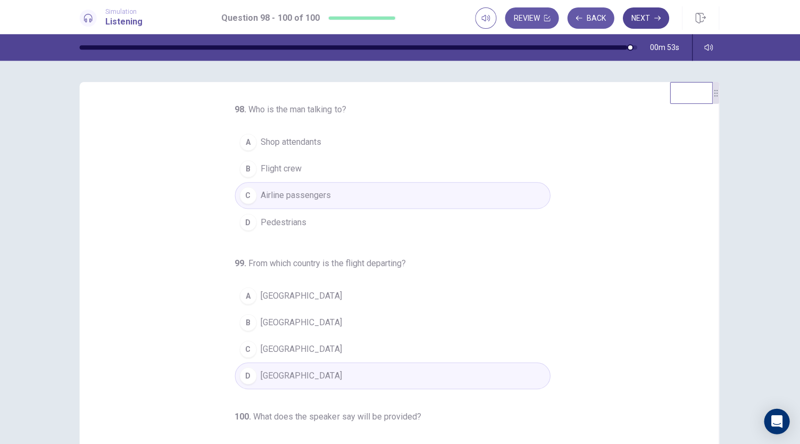
click at [654, 19] on button "Next" at bounding box center [646, 17] width 46 height 21
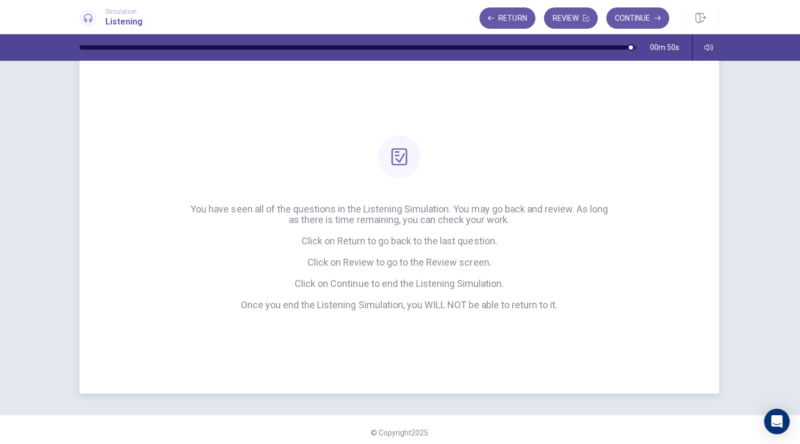
scroll to position [34, 0]
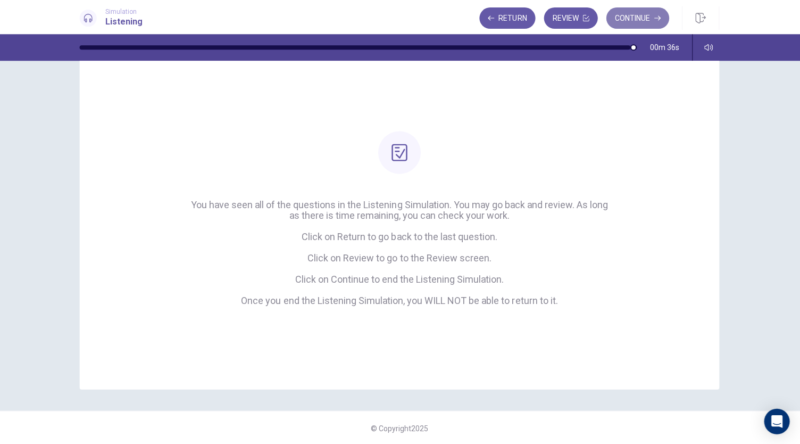
click at [635, 17] on button "Continue" at bounding box center [637, 17] width 63 height 21
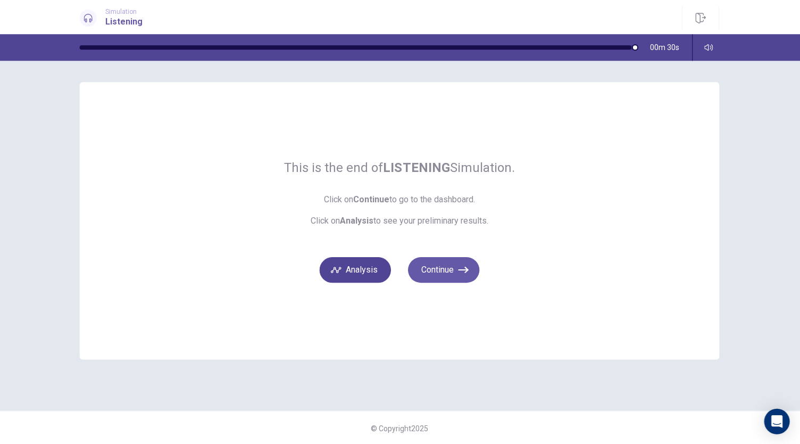
click at [387, 267] on button "Analysis" at bounding box center [355, 269] width 71 height 26
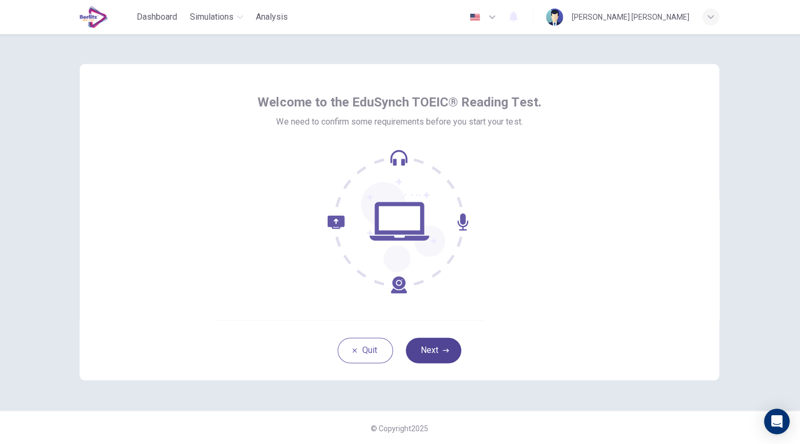
click at [426, 354] on button "Next" at bounding box center [433, 350] width 55 height 26
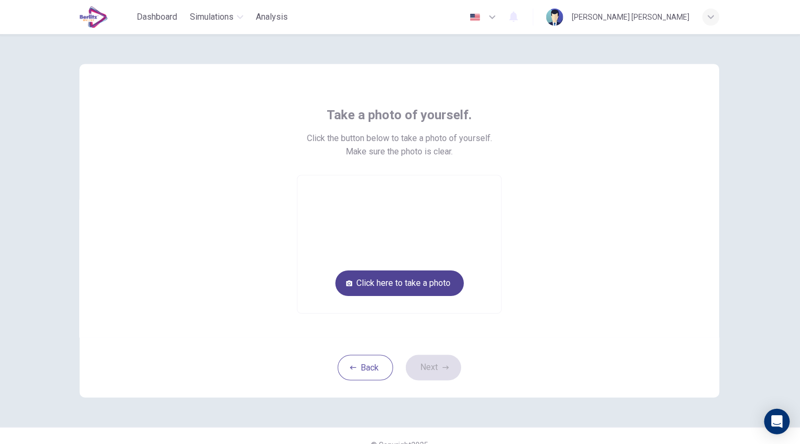
click at [415, 273] on button "Click here to take a photo" at bounding box center [400, 283] width 128 height 26
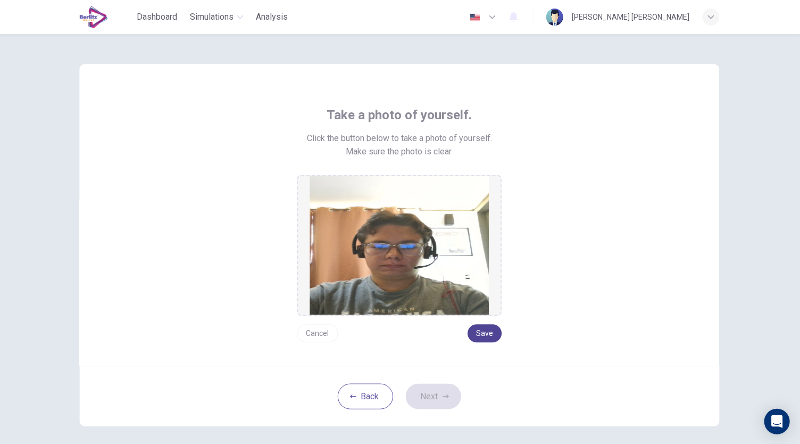
click at [482, 333] on button "Save" at bounding box center [485, 332] width 34 height 18
click at [435, 402] on button "Next" at bounding box center [433, 395] width 55 height 26
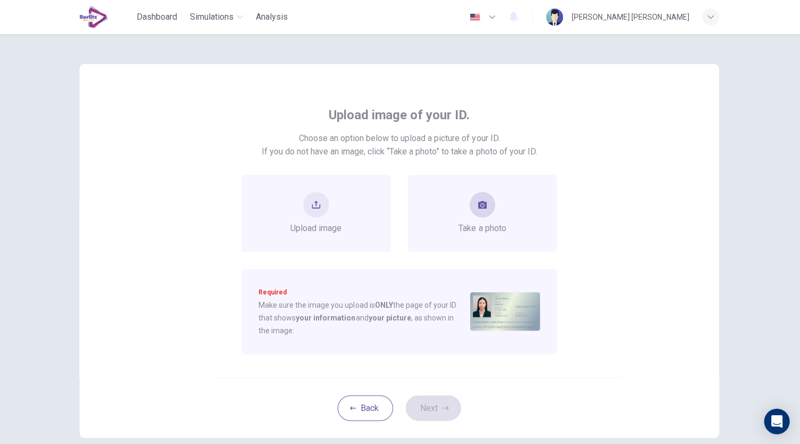
click at [475, 224] on span "Take a photo" at bounding box center [483, 227] width 47 height 13
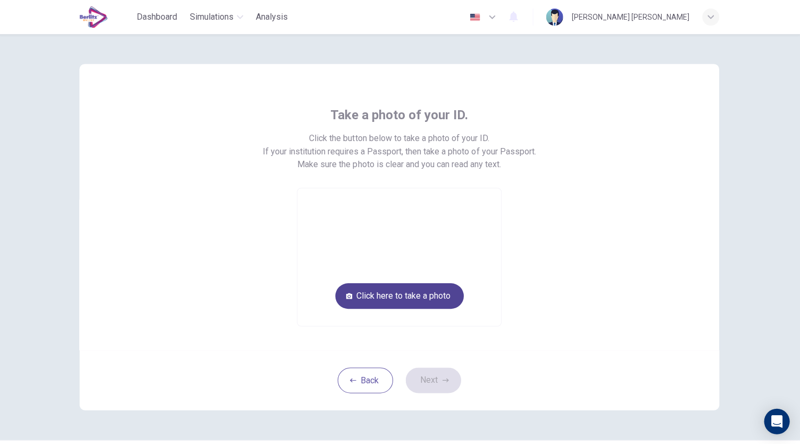
click at [422, 288] on button "Click here to take a photo" at bounding box center [400, 295] width 128 height 26
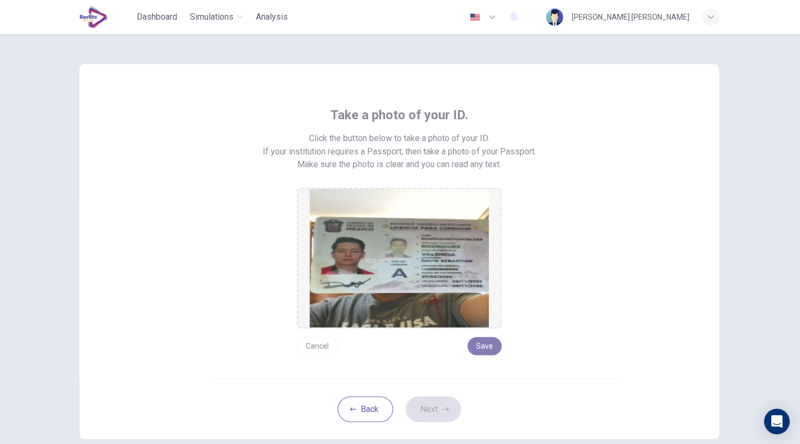
click at [486, 345] on button "Save" at bounding box center [485, 345] width 34 height 18
click at [433, 413] on button "Next" at bounding box center [433, 408] width 55 height 26
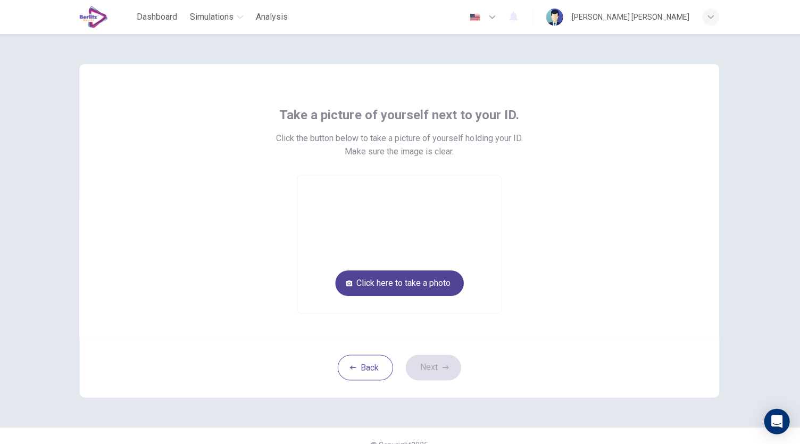
click at [427, 285] on button "Click here to take a photo" at bounding box center [400, 283] width 128 height 26
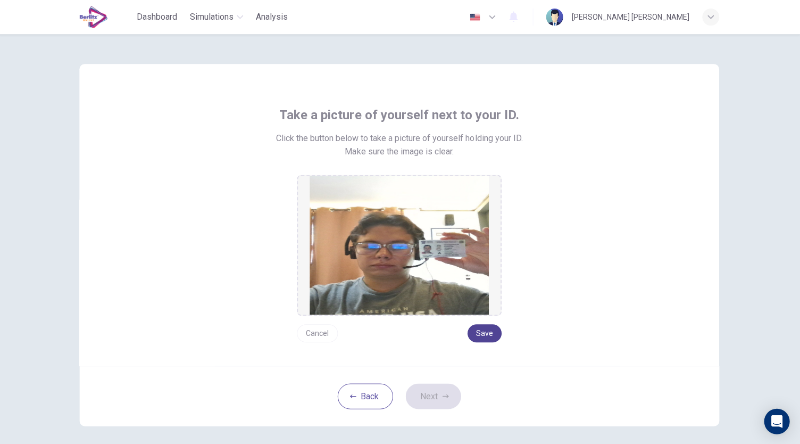
click at [489, 330] on button "Save" at bounding box center [485, 332] width 34 height 18
click at [431, 396] on button "Next" at bounding box center [433, 395] width 55 height 26
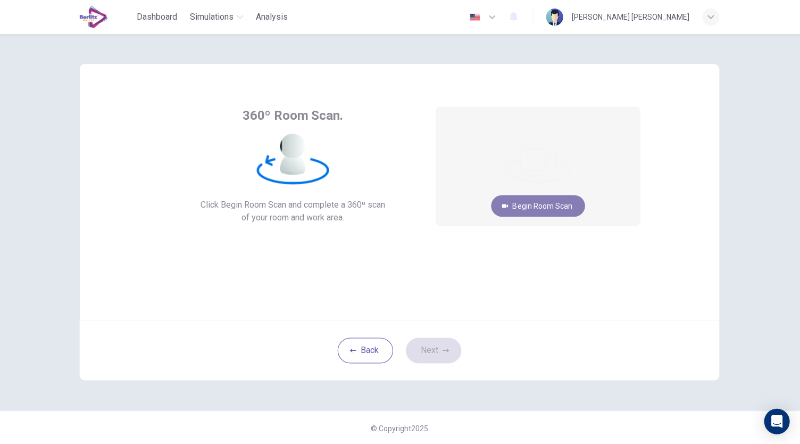
click at [534, 205] on button "Begin Room Scan" at bounding box center [539, 205] width 94 height 21
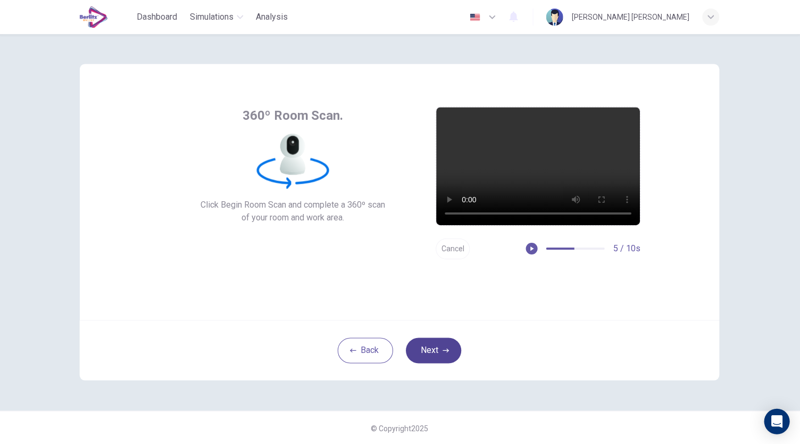
click at [434, 349] on button "Next" at bounding box center [433, 350] width 55 height 26
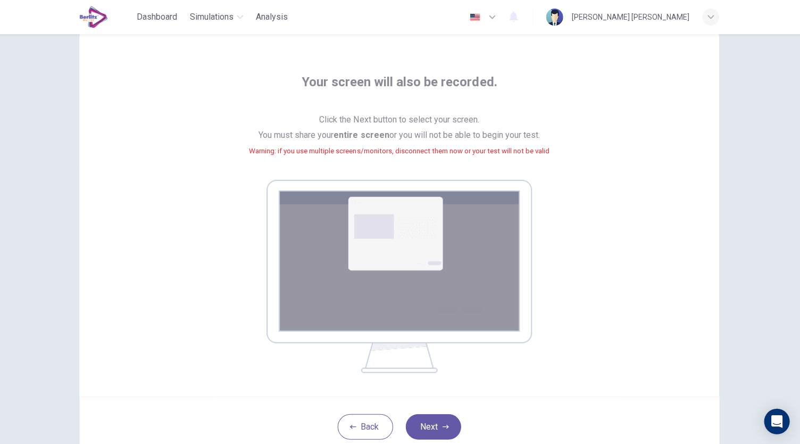
scroll to position [33, 0]
click at [431, 426] on button "Next" at bounding box center [433, 426] width 55 height 26
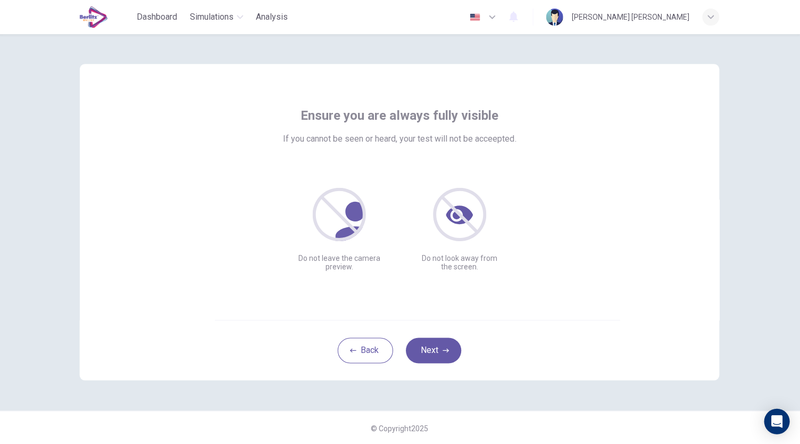
scroll to position [0, 0]
click at [433, 347] on button "Next" at bounding box center [433, 350] width 55 height 26
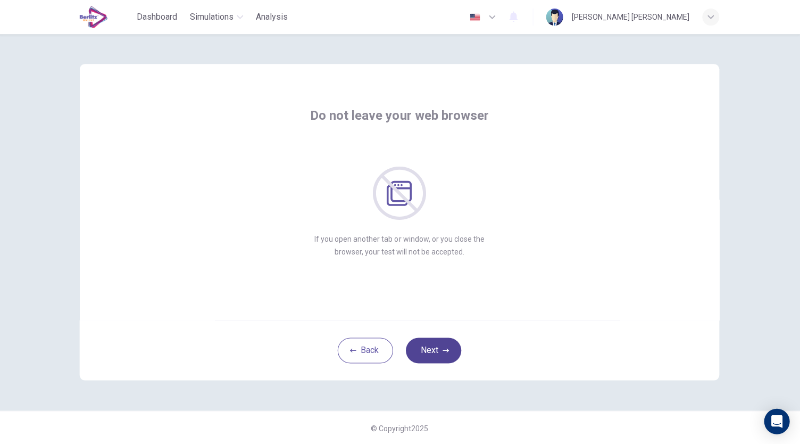
click at [445, 349] on icon "button" at bounding box center [446, 349] width 6 height 4
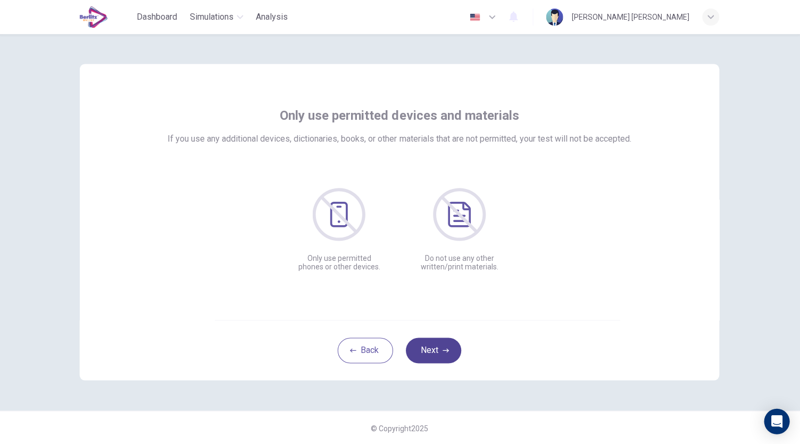
click at [445, 349] on icon "button" at bounding box center [446, 349] width 6 height 4
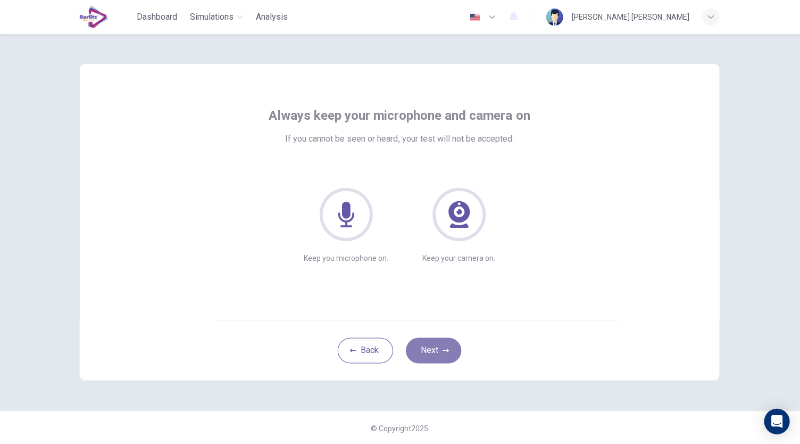
click at [445, 349] on icon "button" at bounding box center [446, 349] width 6 height 4
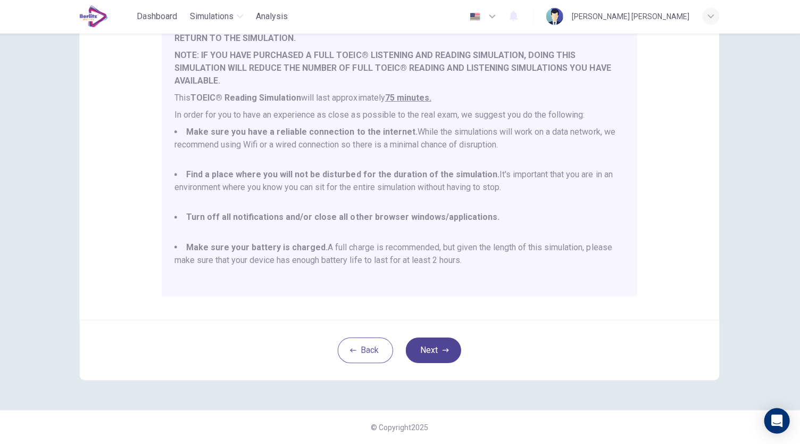
click at [443, 343] on button "Next" at bounding box center [433, 350] width 55 height 26
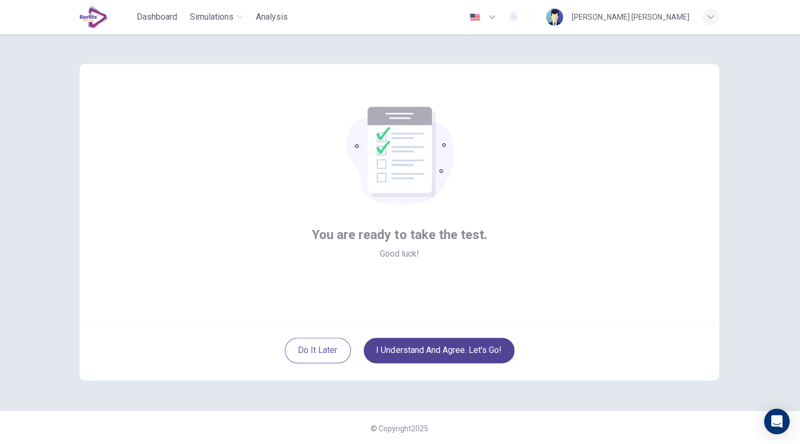
click at [447, 354] on button "I understand and agree. Let’s go!" at bounding box center [439, 350] width 151 height 26
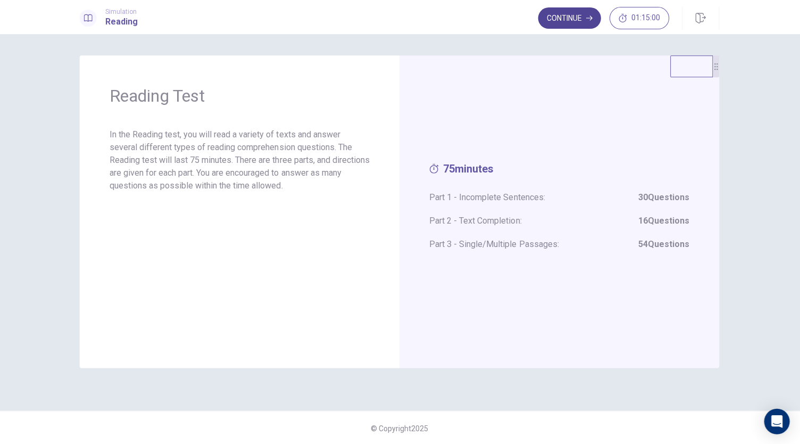
click at [573, 21] on button "Continue" at bounding box center [569, 17] width 63 height 21
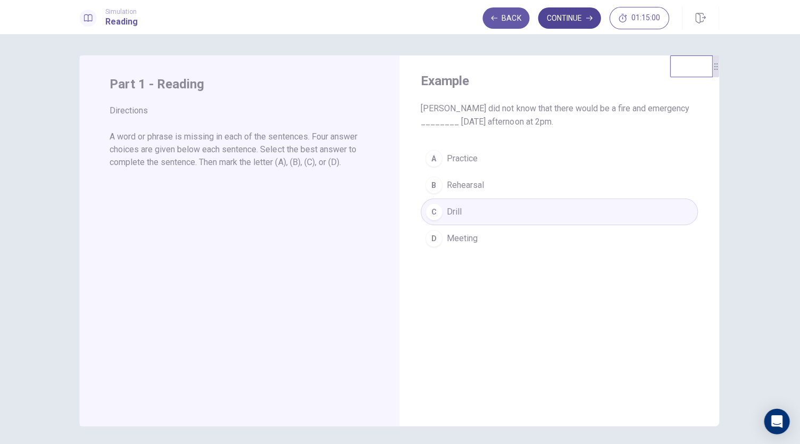
click at [579, 16] on button "Continue" at bounding box center [569, 17] width 63 height 21
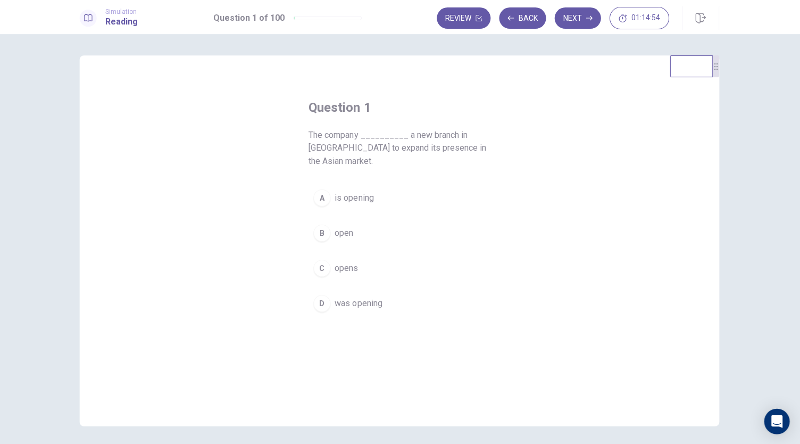
click at [336, 199] on span "is opening" at bounding box center [355, 197] width 39 height 13
click at [569, 15] on button "Next" at bounding box center [578, 17] width 46 height 21
click at [324, 182] on div "A" at bounding box center [322, 184] width 17 height 17
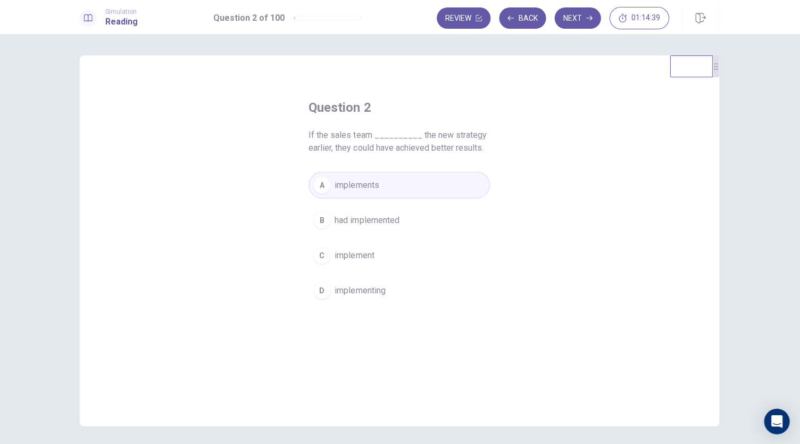
click at [345, 219] on span "had implemented" at bounding box center [368, 219] width 64 height 13
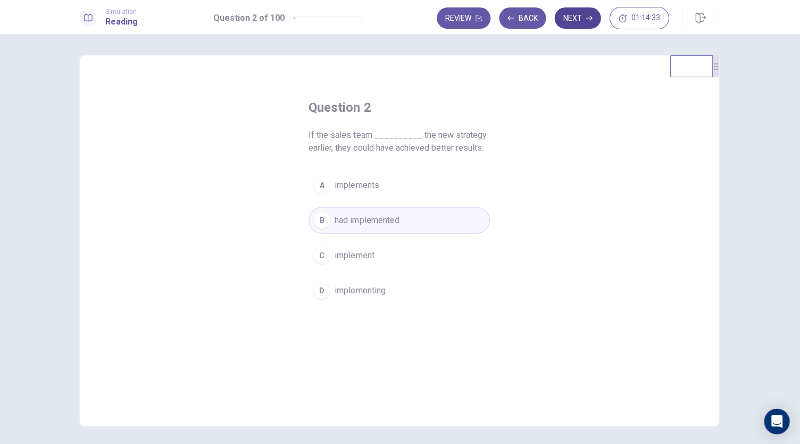
click at [575, 17] on button "Next" at bounding box center [578, 17] width 46 height 21
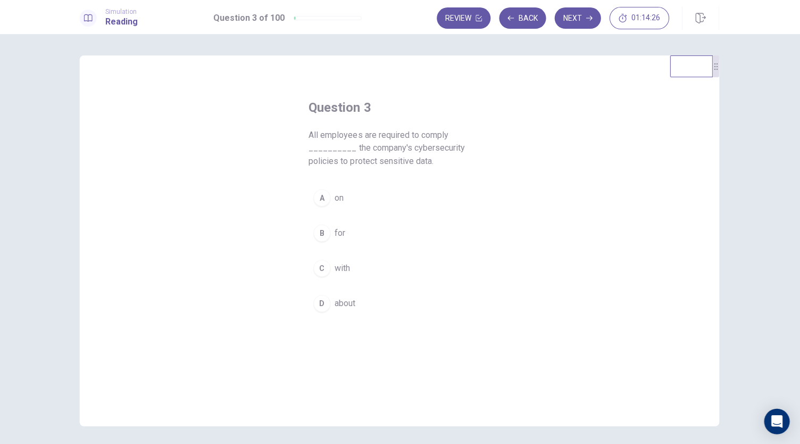
scroll to position [7, 0]
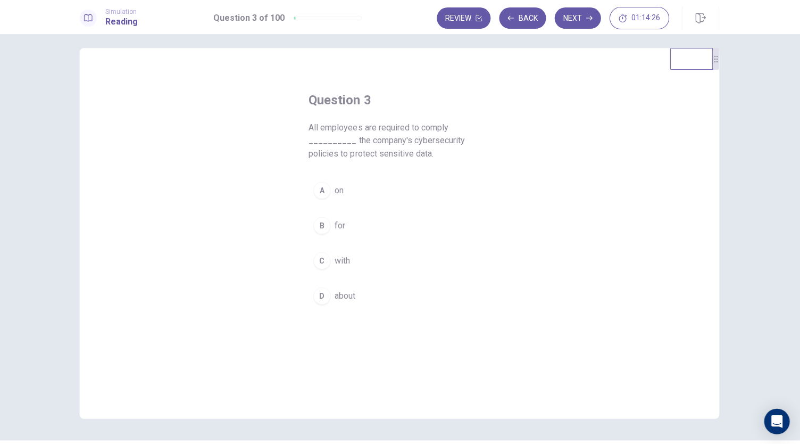
click at [319, 198] on button "A on" at bounding box center [400, 190] width 181 height 27
click at [461, 106] on h4 "Question 3" at bounding box center [400, 99] width 181 height 17
click at [578, 16] on button "Next" at bounding box center [578, 17] width 46 height 21
click at [324, 219] on div "B" at bounding box center [322, 212] width 17 height 17
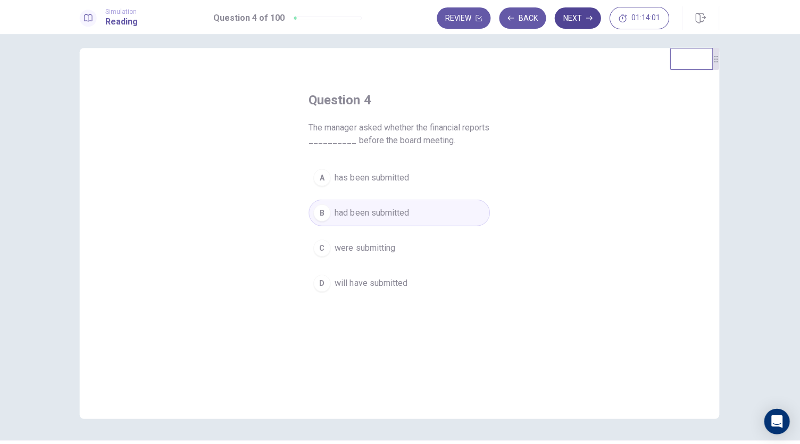
click at [573, 22] on button "Next" at bounding box center [578, 17] width 46 height 21
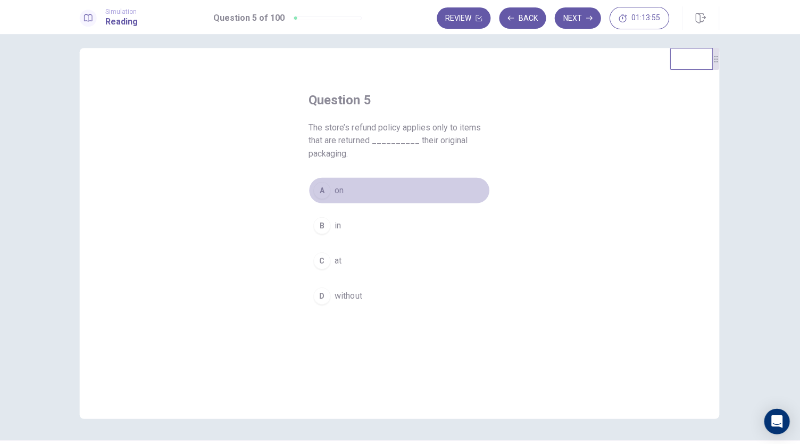
click at [322, 192] on div "A" at bounding box center [322, 189] width 17 height 17
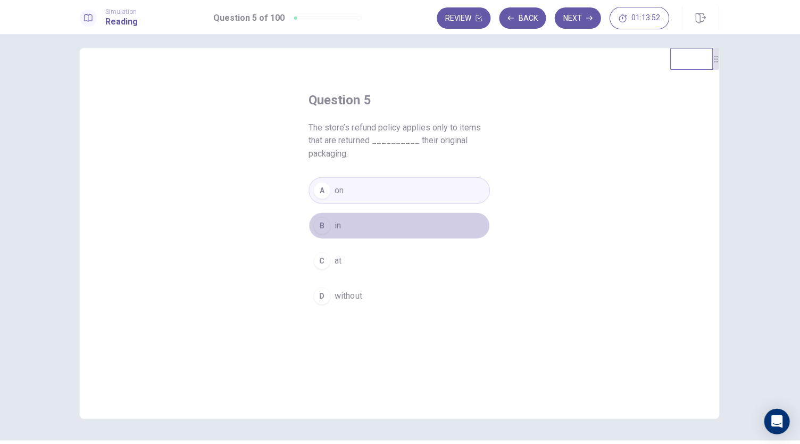
click at [330, 222] on button "B in" at bounding box center [400, 225] width 181 height 27
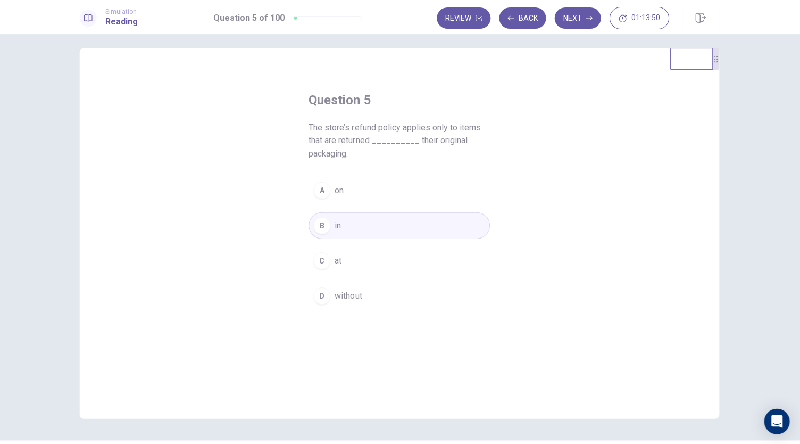
click at [319, 194] on div "A" at bounding box center [322, 189] width 17 height 17
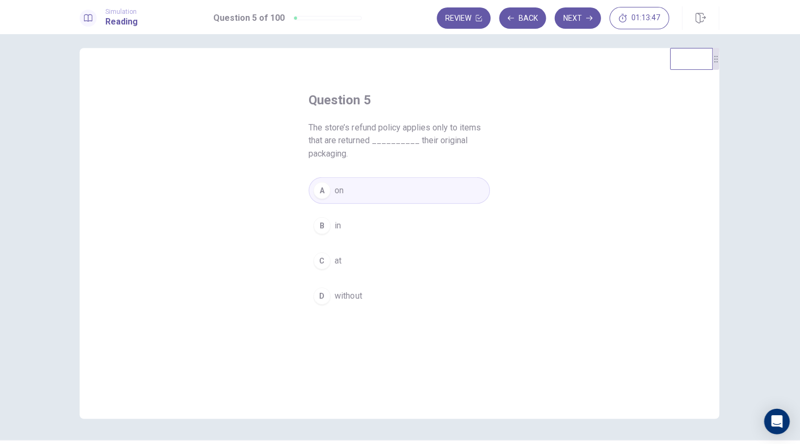
click at [316, 232] on div "B" at bounding box center [322, 225] width 17 height 17
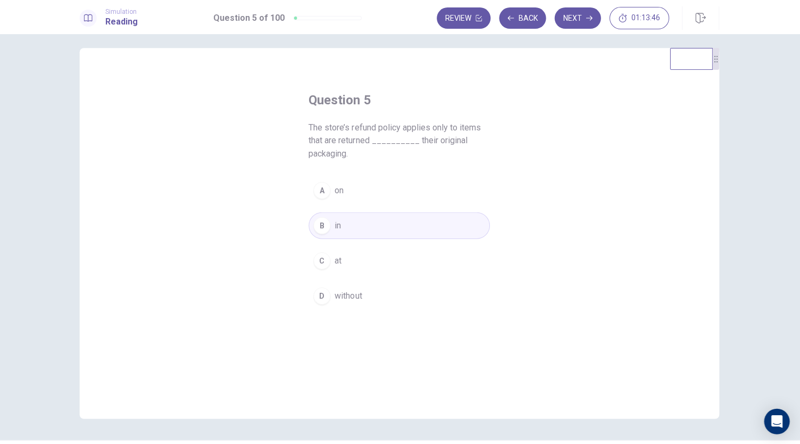
click at [402, 106] on h4 "Question 5" at bounding box center [400, 99] width 181 height 17
click at [581, 18] on button "Next" at bounding box center [578, 17] width 46 height 21
click at [323, 186] on div "A" at bounding box center [322, 189] width 17 height 17
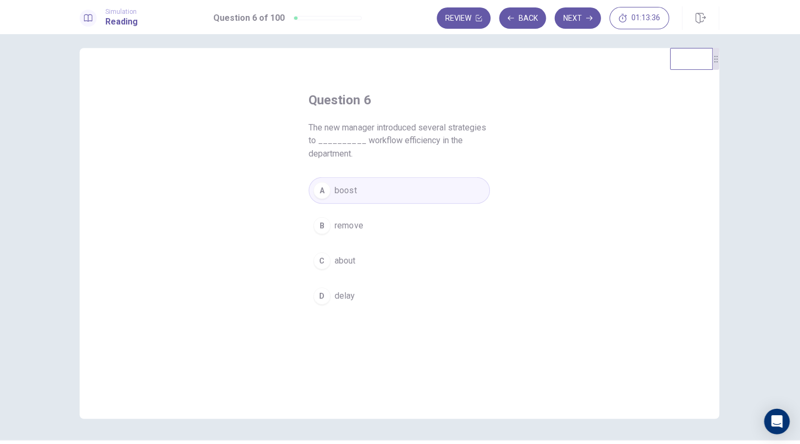
click at [436, 81] on div "Question 6 The new manager introduced several strategies to __________ workflow…" at bounding box center [399, 199] width 223 height 251
click at [583, 17] on button "Next" at bounding box center [578, 17] width 46 height 21
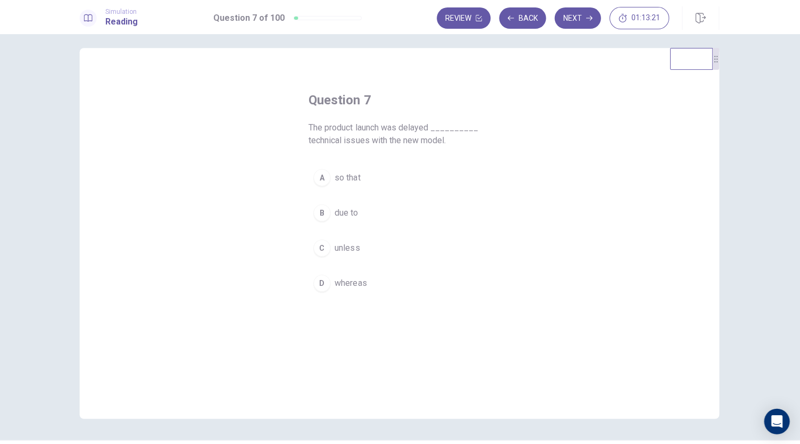
click at [323, 211] on div "B" at bounding box center [322, 212] width 17 height 17
click at [572, 19] on button "Next" at bounding box center [578, 17] width 46 height 21
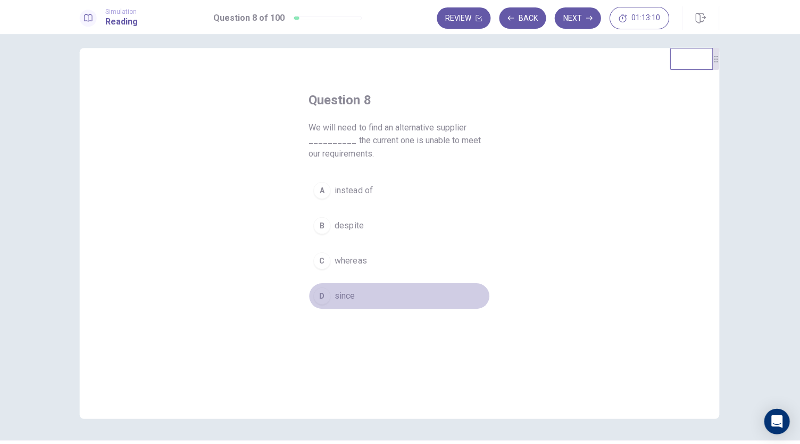
click at [323, 295] on div "D" at bounding box center [322, 295] width 17 height 17
click at [297, 262] on div "Question 8 We will need to find an alternative supplier __________ the current …" at bounding box center [399, 199] width 223 height 251
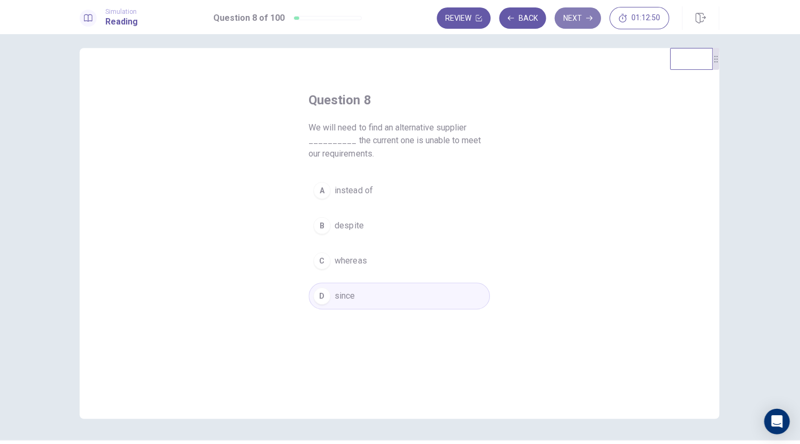
click at [573, 15] on button "Next" at bounding box center [578, 17] width 46 height 21
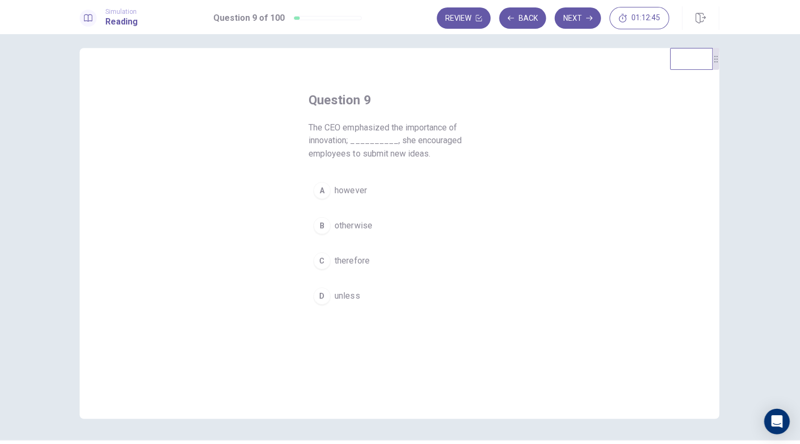
click at [321, 256] on div "C" at bounding box center [322, 260] width 17 height 17
click at [582, 15] on button "Next" at bounding box center [578, 17] width 46 height 21
click at [328, 180] on button "A who" at bounding box center [400, 177] width 181 height 27
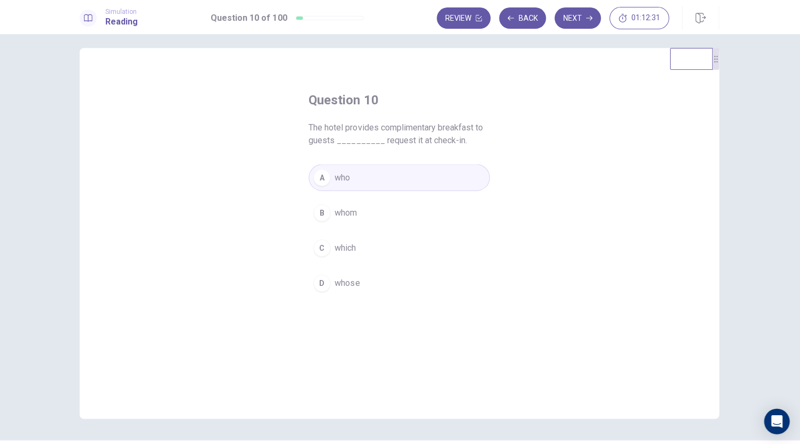
click at [328, 212] on div "B" at bounding box center [322, 212] width 17 height 17
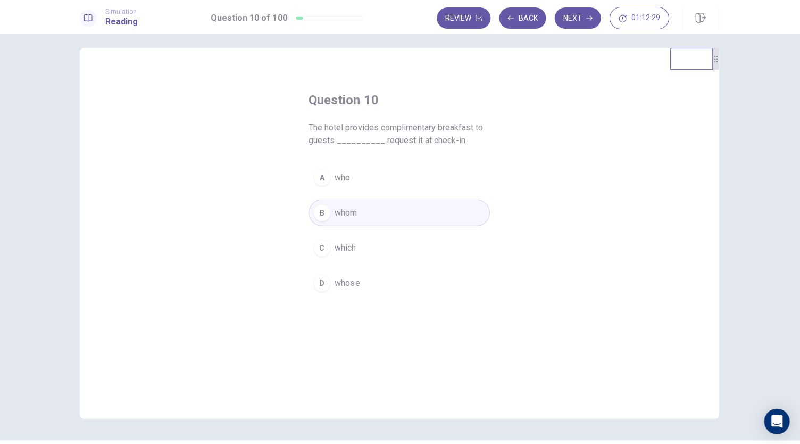
click at [255, 238] on div "Question 10 The hotel provides complimentary breakfast to guests __________ req…" at bounding box center [400, 233] width 638 height 370
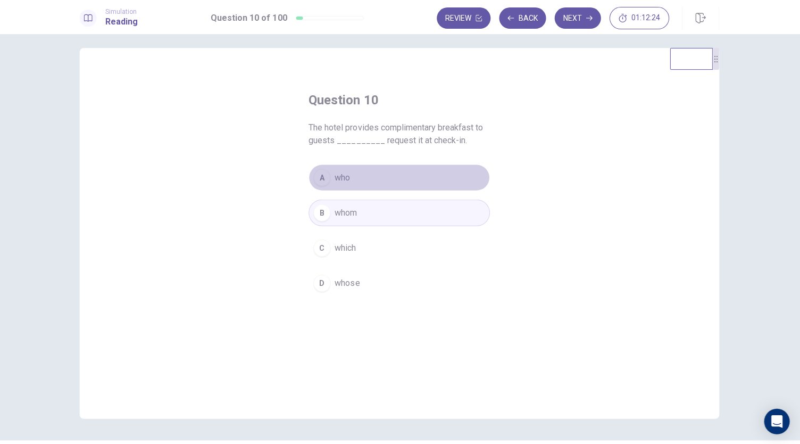
click at [331, 178] on button "A who" at bounding box center [400, 177] width 181 height 27
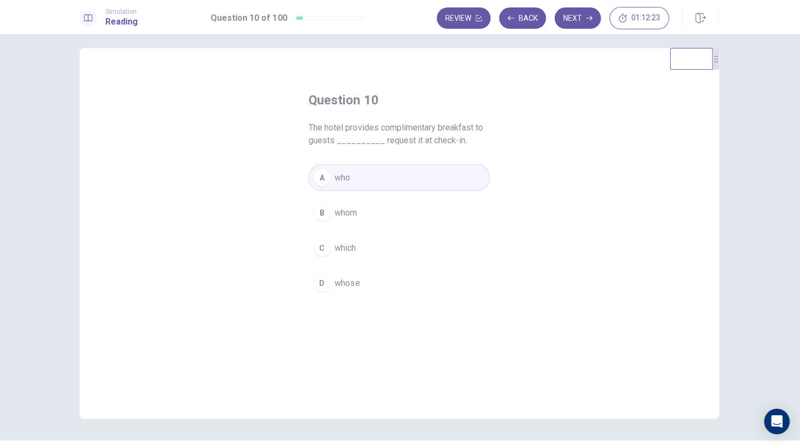
click at [340, 206] on span "whom" at bounding box center [347, 212] width 22 height 13
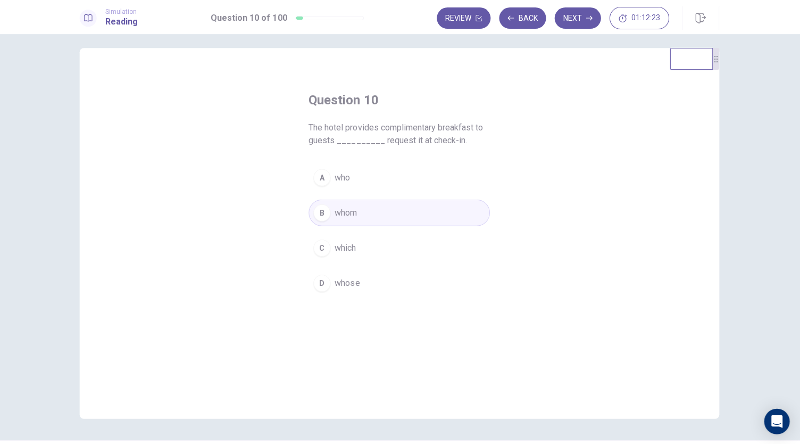
click at [259, 232] on div "Question 10 The hotel provides complimentary breakfast to guests __________ req…" at bounding box center [400, 233] width 638 height 370
click at [402, 179] on button "A who" at bounding box center [400, 177] width 181 height 27
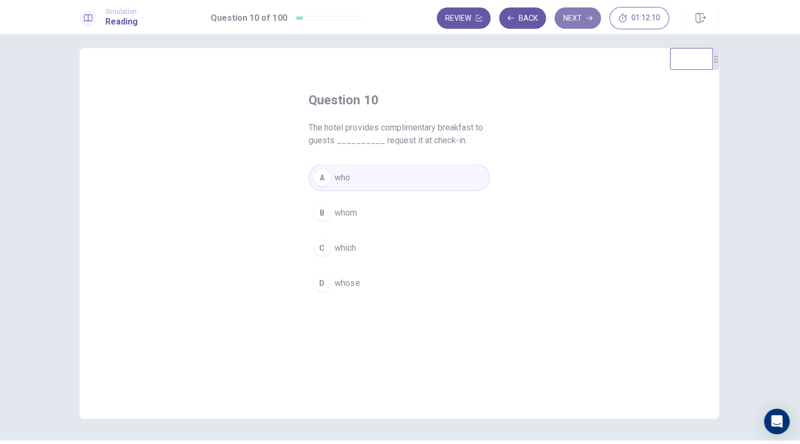
click at [585, 17] on button "Next" at bounding box center [578, 17] width 46 height 21
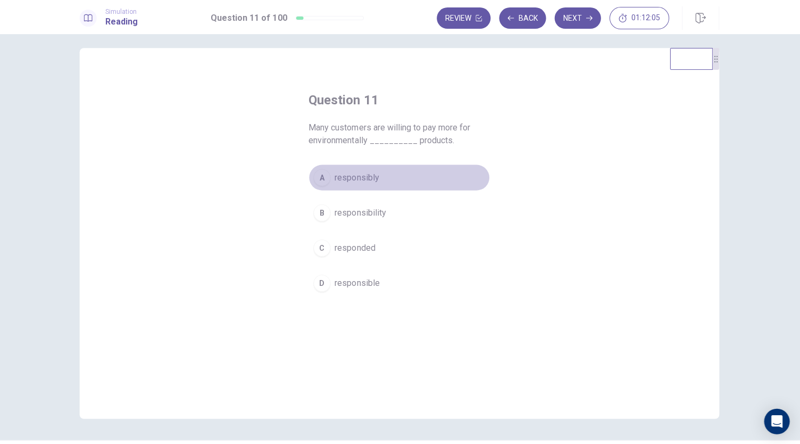
click at [336, 177] on span "responsibly" at bounding box center [358, 177] width 44 height 13
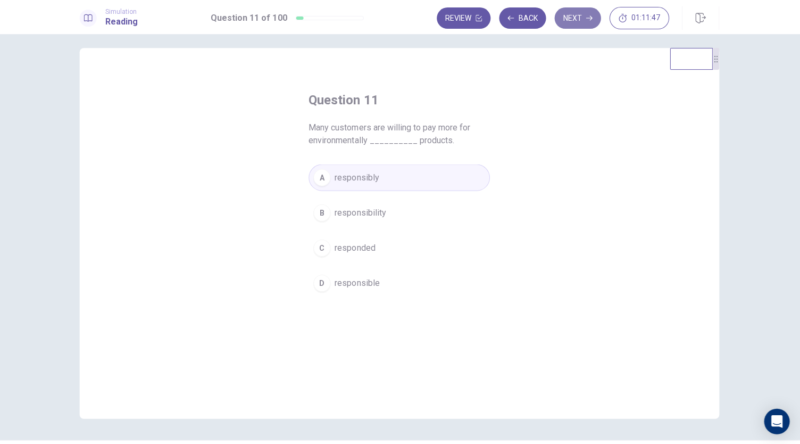
click at [578, 16] on button "Next" at bounding box center [578, 17] width 46 height 21
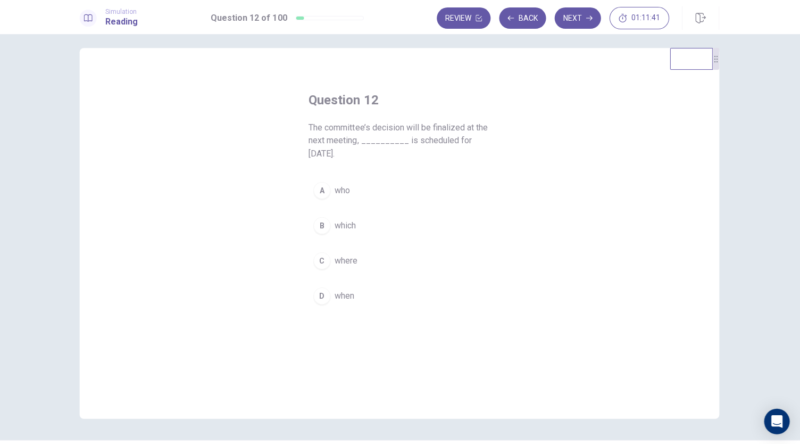
click at [322, 217] on div "B" at bounding box center [322, 225] width 17 height 17
click at [576, 22] on button "Next" at bounding box center [578, 17] width 46 height 21
click at [320, 215] on div "B" at bounding box center [322, 212] width 17 height 17
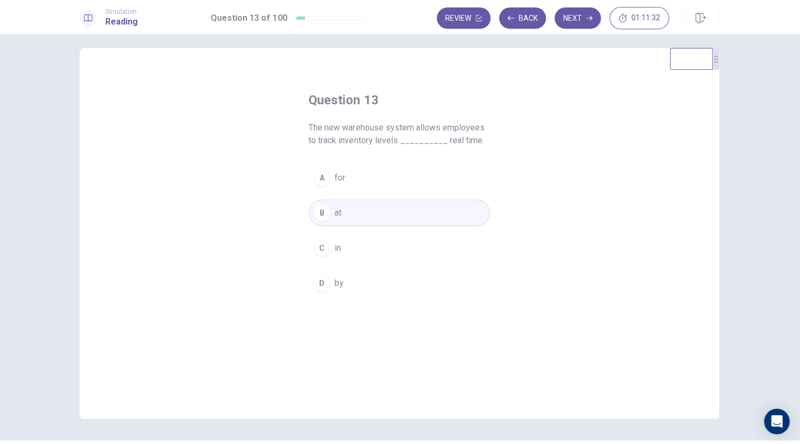
click at [423, 79] on div "Question 13 The new warehouse system allows employees to track inventory levels…" at bounding box center [399, 193] width 223 height 238
click at [568, 25] on button "Next" at bounding box center [578, 17] width 46 height 21
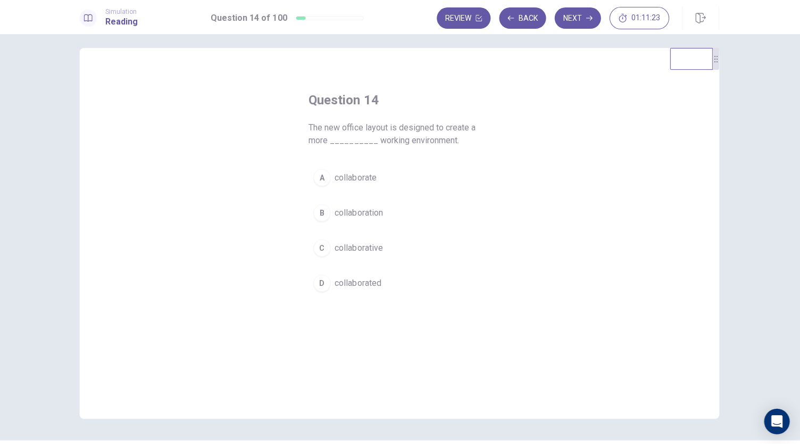
click at [327, 242] on div "C" at bounding box center [322, 247] width 17 height 17
click at [576, 19] on button "Next" at bounding box center [578, 17] width 46 height 21
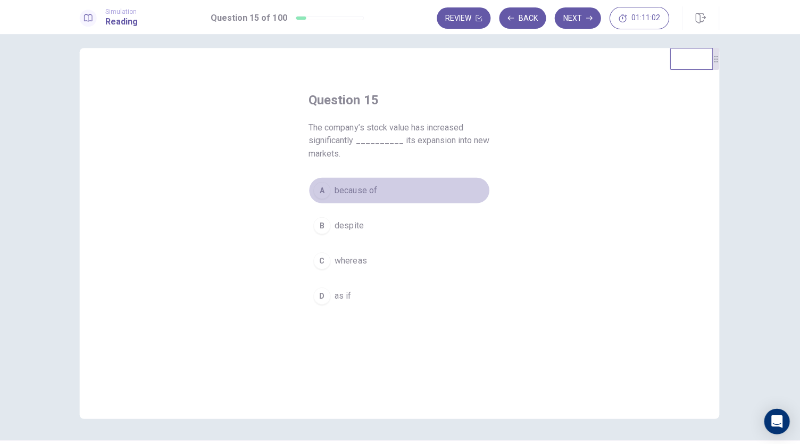
click at [324, 190] on div "A" at bounding box center [322, 189] width 17 height 17
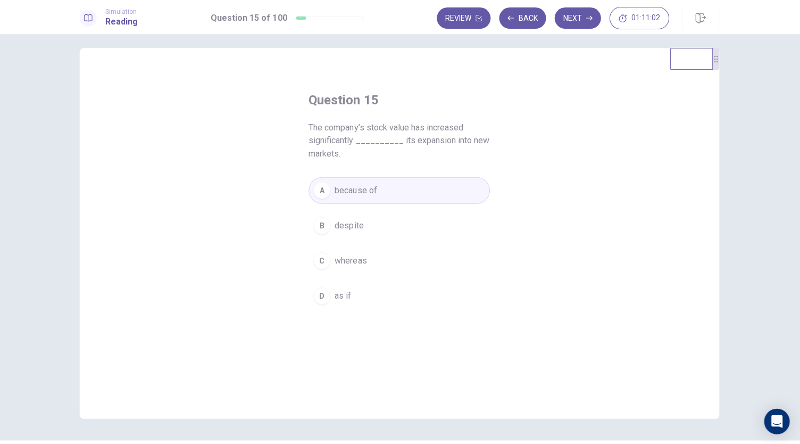
click at [441, 106] on h4 "Question 15" at bounding box center [400, 99] width 181 height 17
click at [576, 20] on button "Next" at bounding box center [578, 17] width 46 height 21
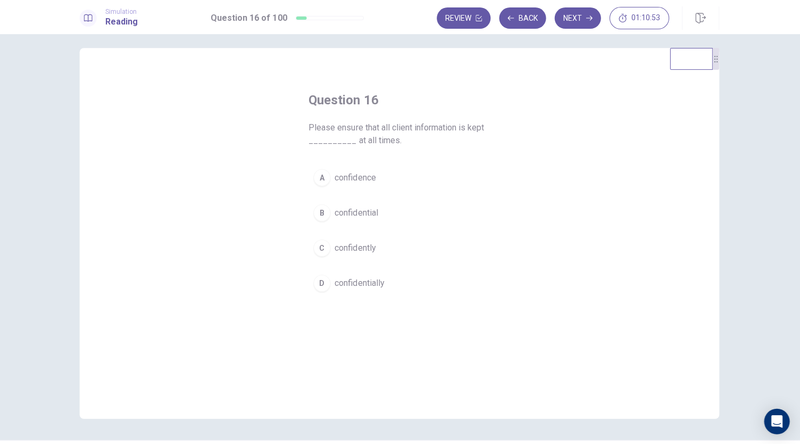
click at [323, 219] on div "B" at bounding box center [322, 212] width 17 height 17
click at [464, 84] on div "Question 16 Please ensure that all client information is kept __________ at all…" at bounding box center [399, 193] width 223 height 238
click at [579, 15] on button "Next" at bounding box center [578, 17] width 46 height 21
click at [324, 286] on div "D" at bounding box center [322, 282] width 17 height 17
click at [432, 82] on div "Question 17 The advertising campaign was so effective that product demand incre…" at bounding box center [399, 193] width 223 height 238
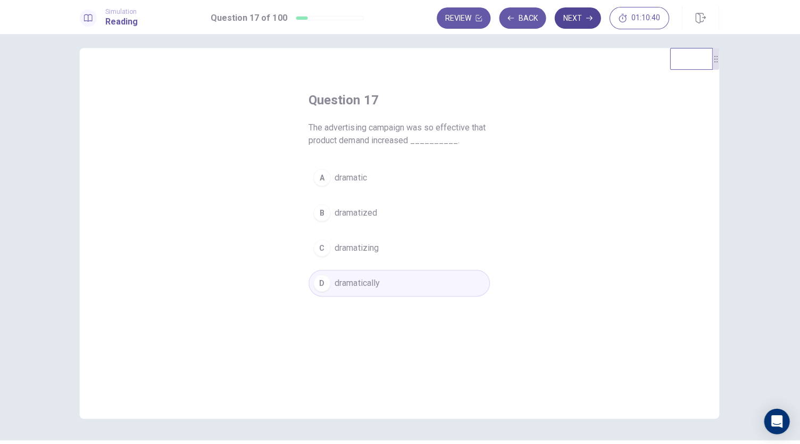
click at [577, 21] on button "Next" at bounding box center [578, 17] width 46 height 21
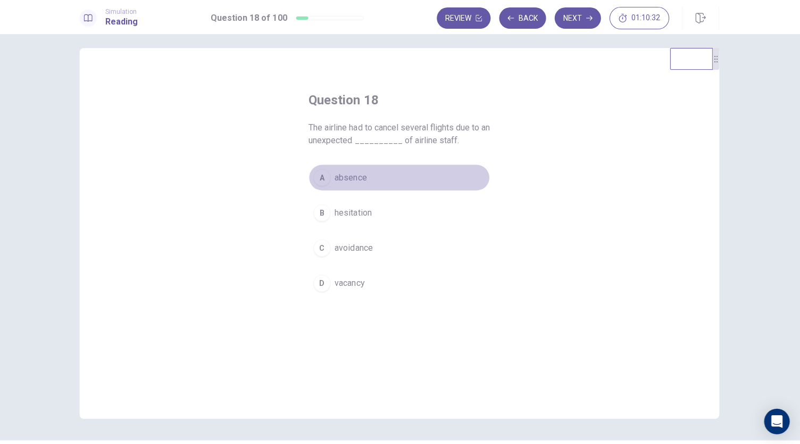
click at [336, 174] on span "absence" at bounding box center [352, 177] width 32 height 13
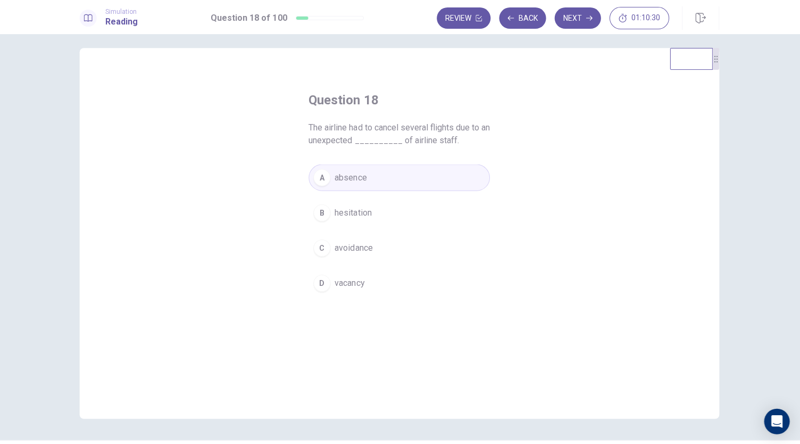
click at [431, 93] on h4 "Question 18" at bounding box center [400, 99] width 181 height 17
click at [581, 9] on button "Next" at bounding box center [578, 17] width 46 height 21
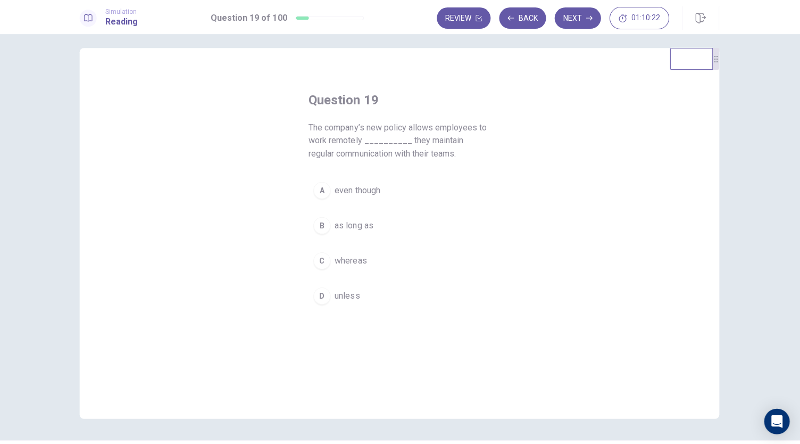
click at [322, 222] on div "B" at bounding box center [322, 225] width 17 height 17
click at [411, 90] on div "Question 19 The company’s new policy allows employees to work remotely ________…" at bounding box center [399, 199] width 223 height 251
click at [579, 19] on button "Next" at bounding box center [578, 17] width 46 height 21
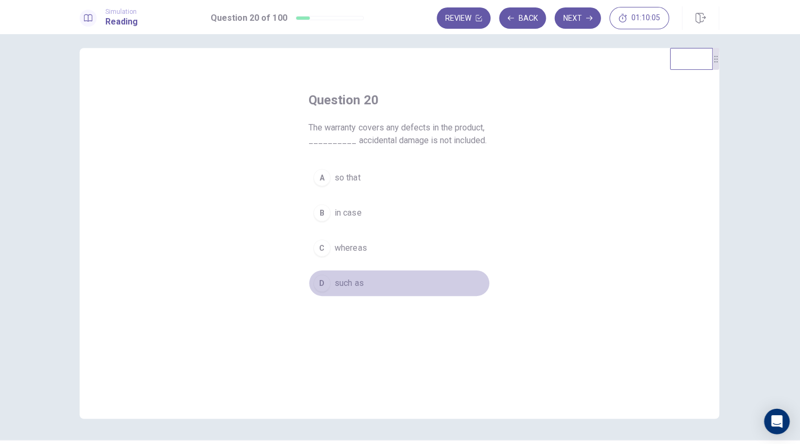
click at [323, 288] on div "D" at bounding box center [322, 282] width 17 height 17
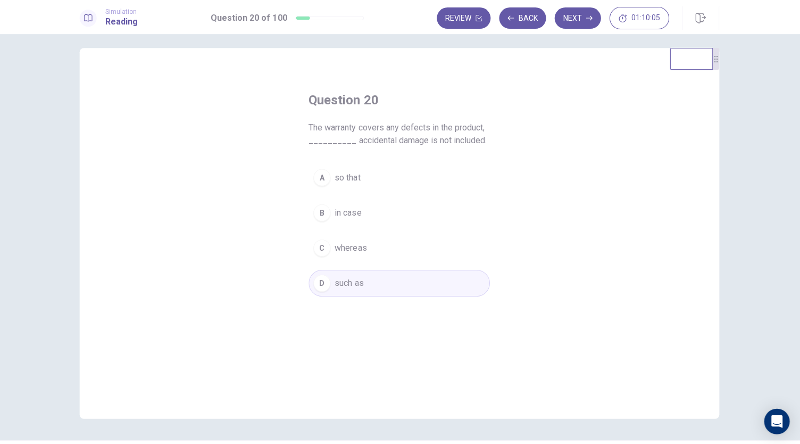
click at [268, 253] on div "Question 20 The warranty covers any defects in the product, __________ accident…" at bounding box center [400, 233] width 638 height 370
click at [346, 246] on span "whereas" at bounding box center [352, 247] width 32 height 13
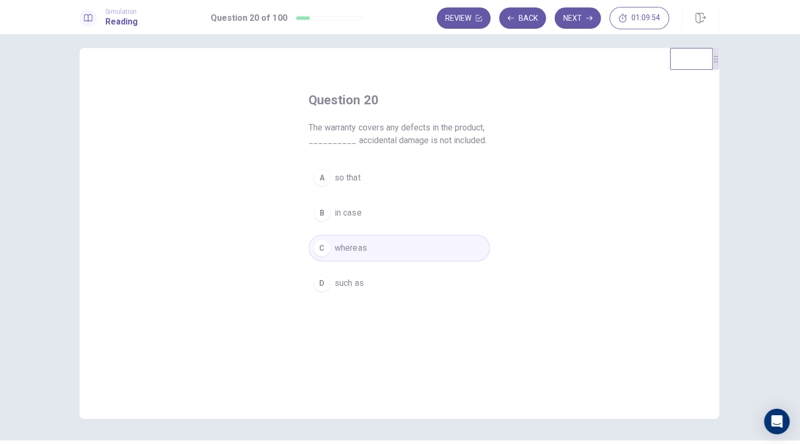
click at [454, 84] on div "Question 20 The warranty covers any defects in the product, __________ accident…" at bounding box center [399, 193] width 223 height 238
click at [570, 19] on button "Next" at bounding box center [578, 17] width 46 height 21
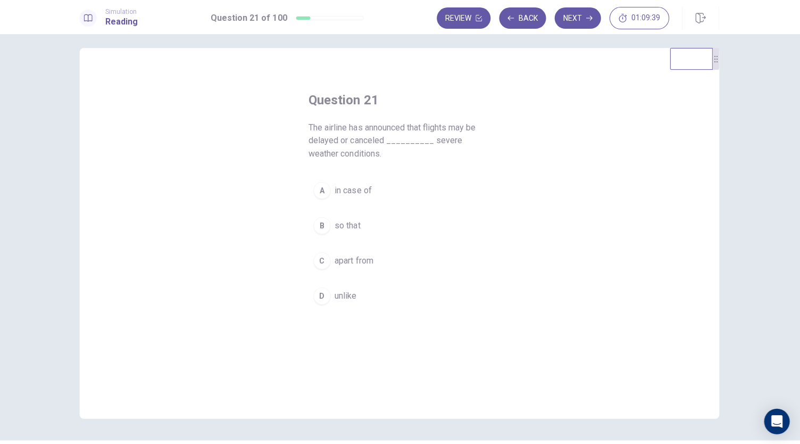
click at [326, 189] on div "A" at bounding box center [322, 189] width 17 height 17
click at [439, 102] on h4 "Question 21" at bounding box center [400, 99] width 181 height 17
click at [580, 23] on button "Next" at bounding box center [578, 17] width 46 height 21
click at [319, 220] on div "B" at bounding box center [322, 225] width 17 height 17
click at [462, 96] on h4 "Question 22" at bounding box center [400, 99] width 181 height 17
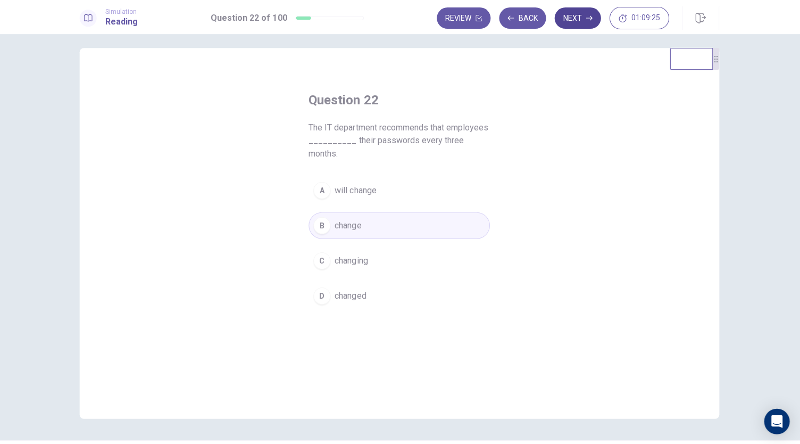
click at [572, 24] on button "Next" at bounding box center [578, 17] width 46 height 21
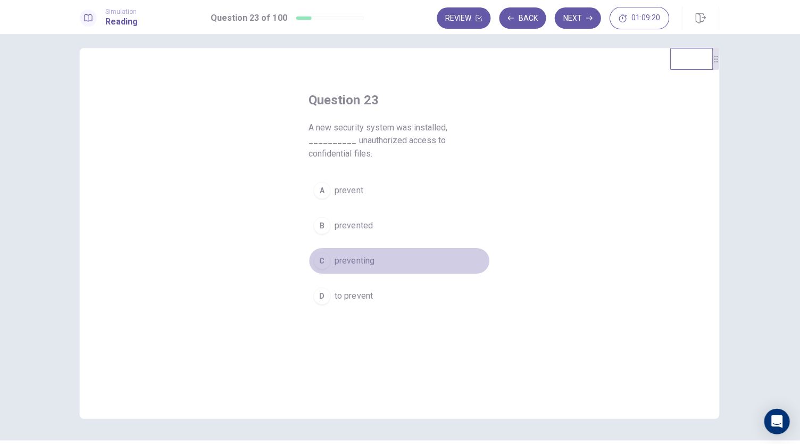
click at [336, 247] on button "C preventing" at bounding box center [400, 260] width 181 height 27
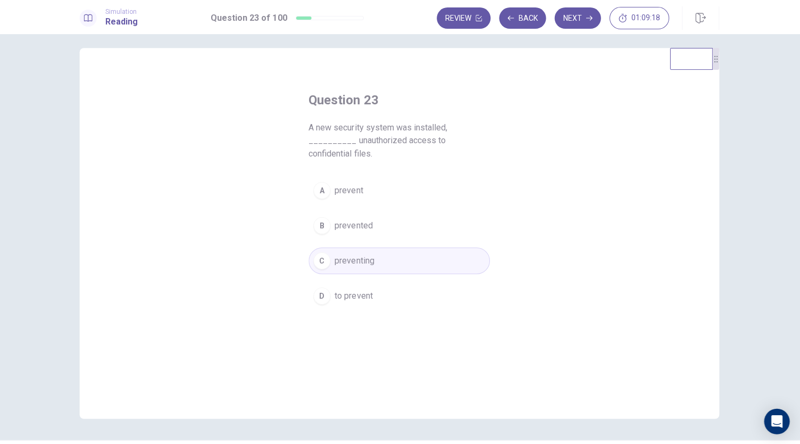
click at [428, 85] on div "Question 23 A new security system was installed, __________ unauthorized access…" at bounding box center [399, 199] width 223 height 251
click at [578, 20] on button "Next" at bounding box center [578, 17] width 46 height 21
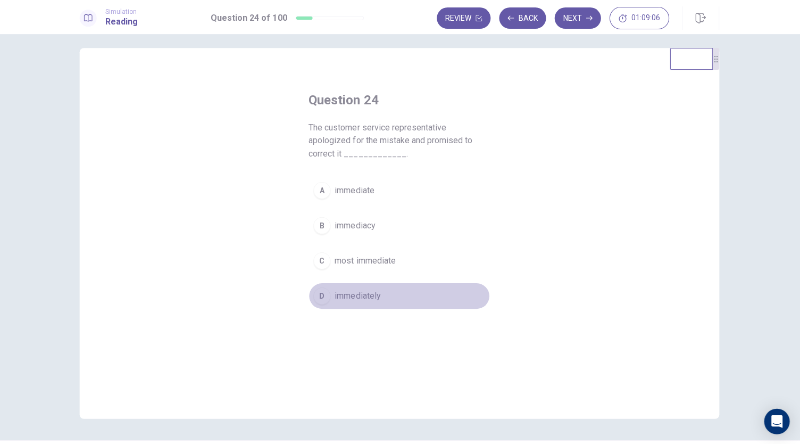
click at [320, 296] on div "D" at bounding box center [322, 295] width 17 height 17
click at [536, 69] on div "Question 24 The customer service representative apologized for the mistake and …" at bounding box center [400, 233] width 638 height 370
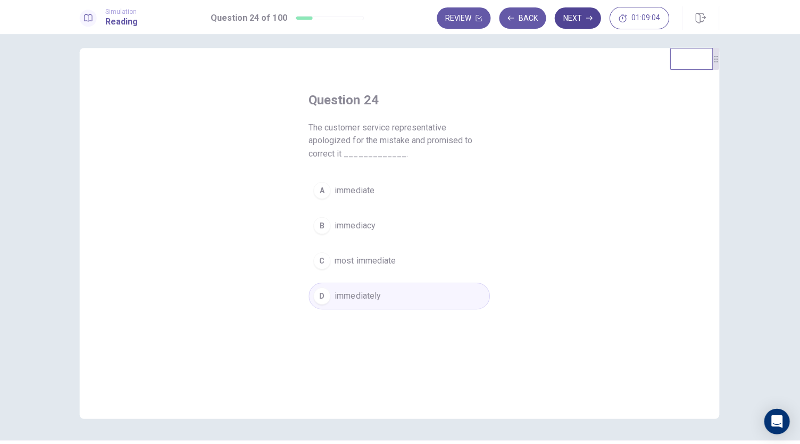
click at [579, 19] on button "Next" at bounding box center [578, 17] width 46 height 21
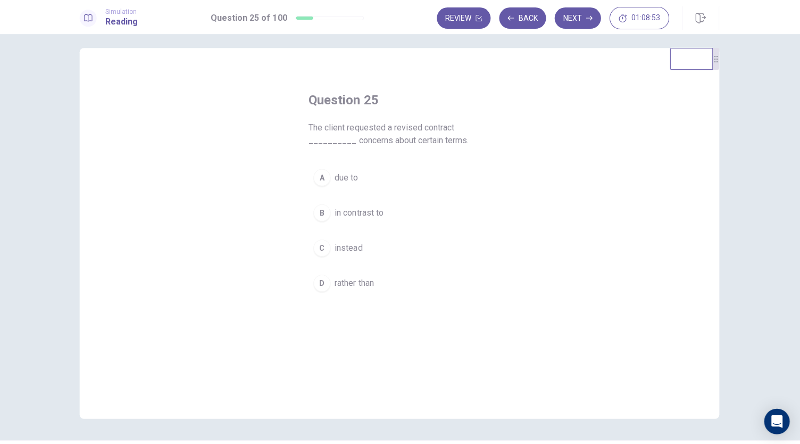
click at [304, 179] on div "Question 25 The client requested a revised contract __________ concerns about c…" at bounding box center [399, 193] width 223 height 238
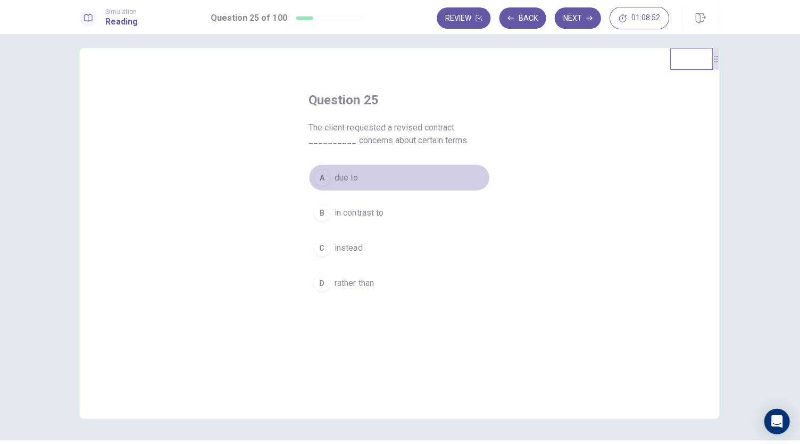
click at [319, 180] on div "A" at bounding box center [322, 177] width 17 height 17
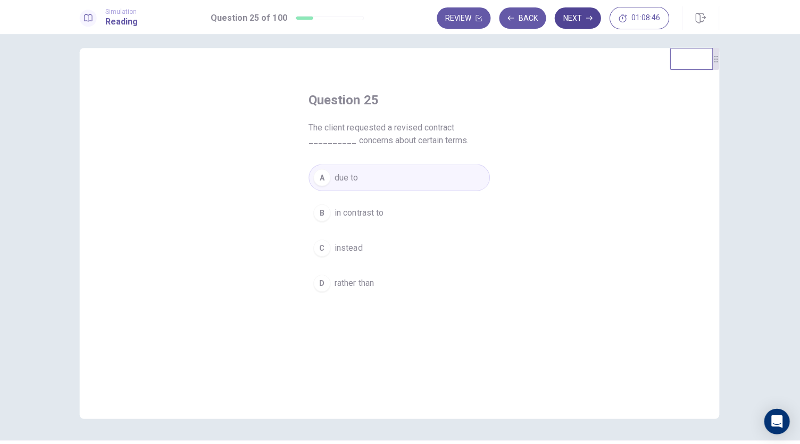
click at [577, 19] on button "Next" at bounding box center [578, 17] width 46 height 21
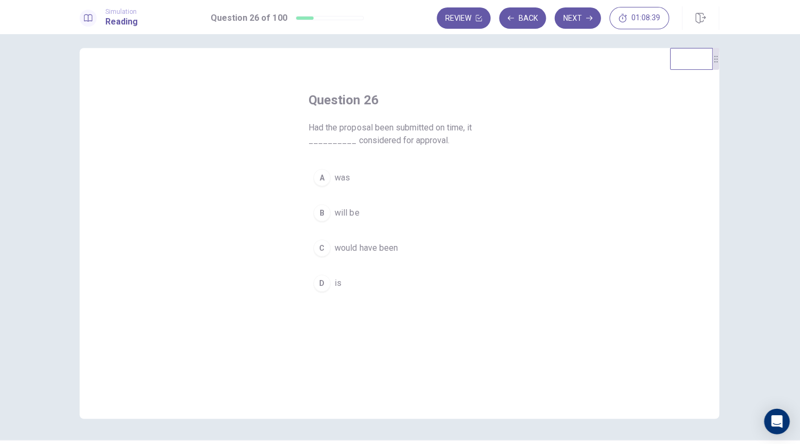
click at [323, 253] on div "C" at bounding box center [322, 247] width 17 height 17
click at [577, 22] on button "Next" at bounding box center [578, 17] width 46 height 21
click at [322, 189] on div "A" at bounding box center [322, 189] width 17 height 17
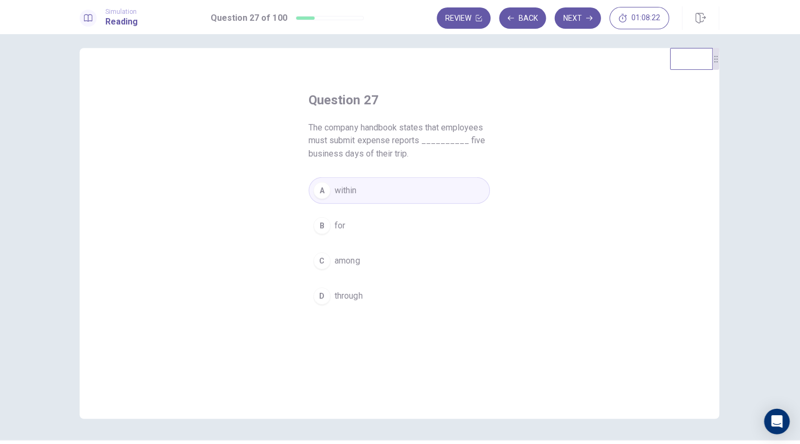
click at [399, 69] on div "Question 27 The company handbook states that employees must submit expense repo…" at bounding box center [400, 233] width 638 height 370
click at [580, 22] on button "Next" at bounding box center [578, 17] width 46 height 21
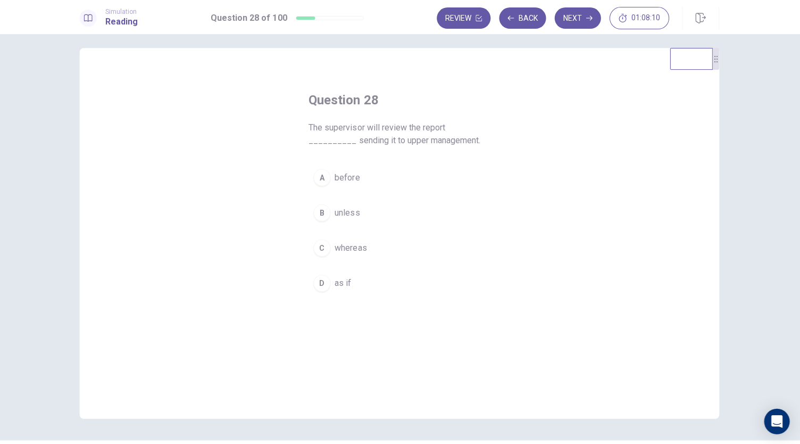
click at [326, 176] on div "A" at bounding box center [322, 177] width 17 height 17
click at [580, 20] on button "Next" at bounding box center [578, 17] width 46 height 21
click at [322, 209] on div "B" at bounding box center [322, 212] width 17 height 17
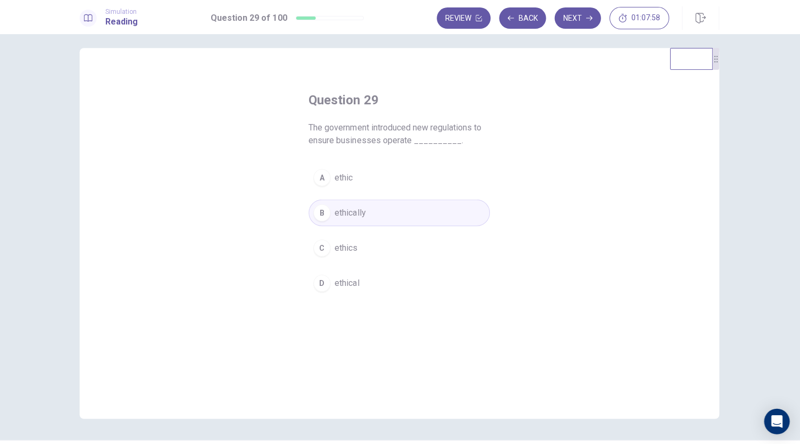
click at [404, 79] on div "Question 29 The government introduced new regulations to ensure businesses oper…" at bounding box center [399, 193] width 223 height 238
click at [578, 20] on button "Next" at bounding box center [578, 17] width 46 height 21
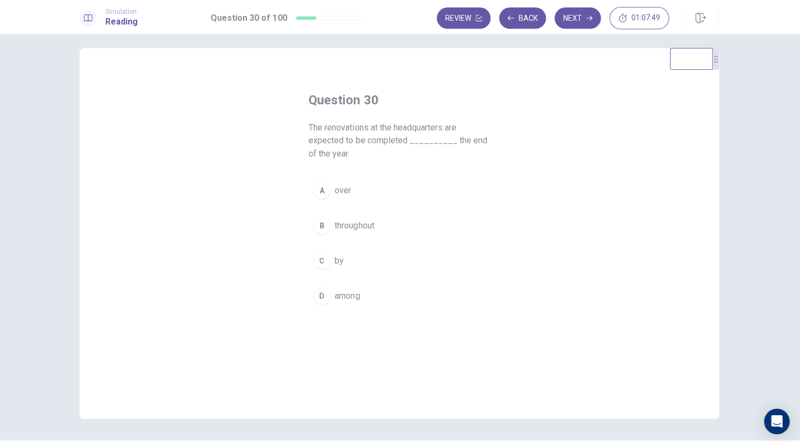
click at [319, 263] on div "C" at bounding box center [322, 260] width 17 height 17
click at [449, 89] on div "Question 30 The renovations at the headquarters are expected to be completed __…" at bounding box center [399, 199] width 223 height 251
click at [593, 16] on button "Next" at bounding box center [578, 17] width 46 height 21
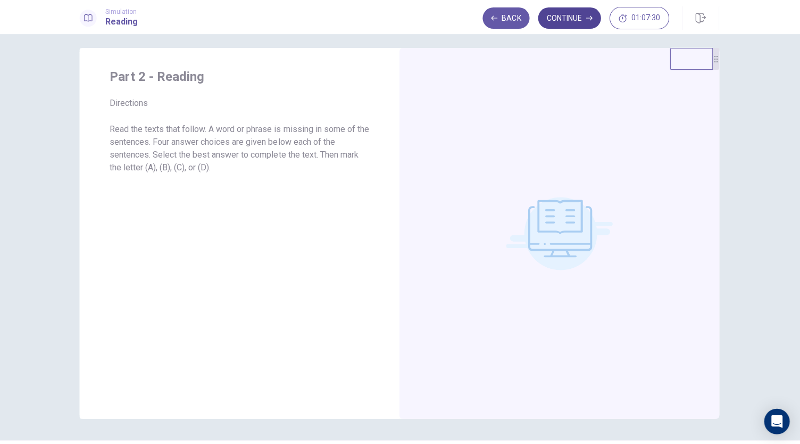
click at [565, 23] on button "Continue" at bounding box center [569, 17] width 63 height 21
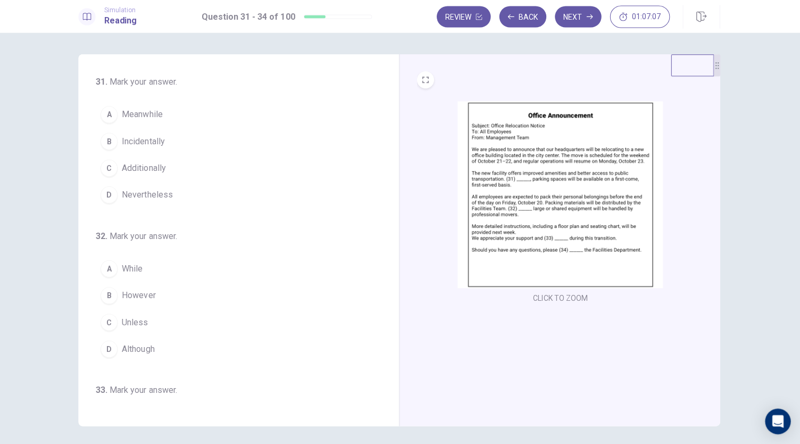
scroll to position [1, 0]
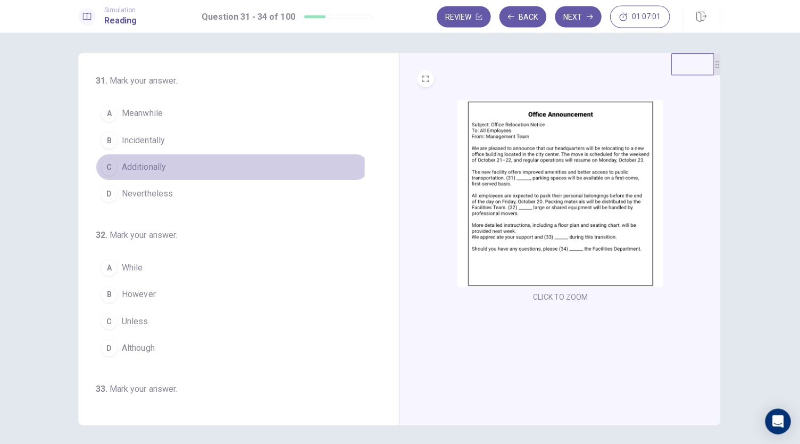
click at [175, 166] on button "C Additionally" at bounding box center [234, 167] width 272 height 27
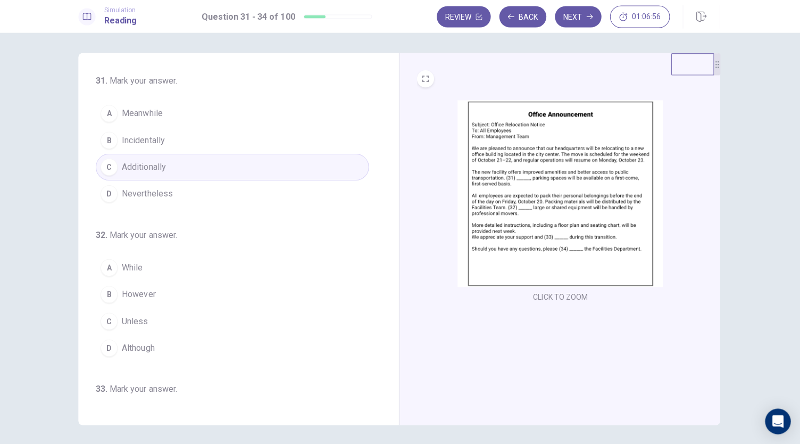
click at [414, 196] on div "CLICK TO ZOOM" at bounding box center [559, 239] width 319 height 370
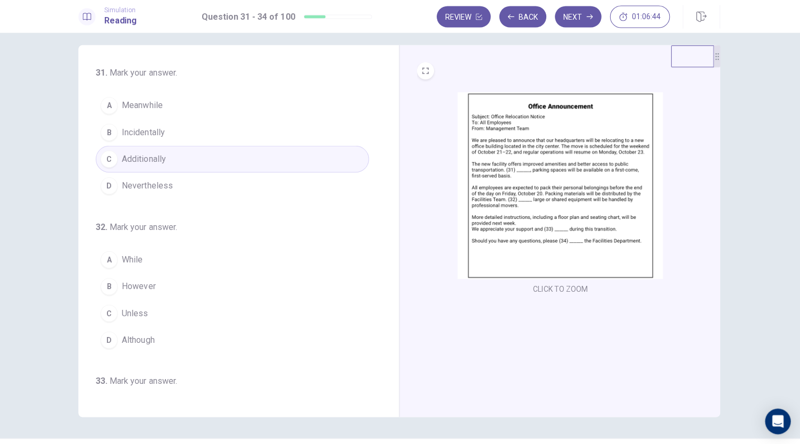
scroll to position [9, 0]
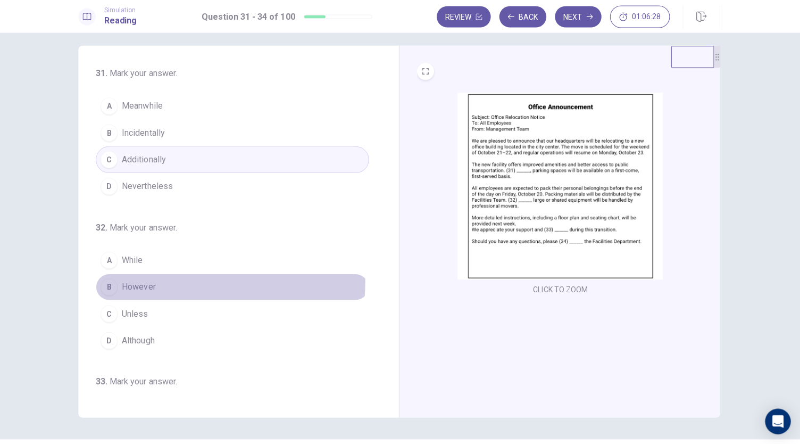
click at [168, 279] on button "B However" at bounding box center [234, 286] width 272 height 27
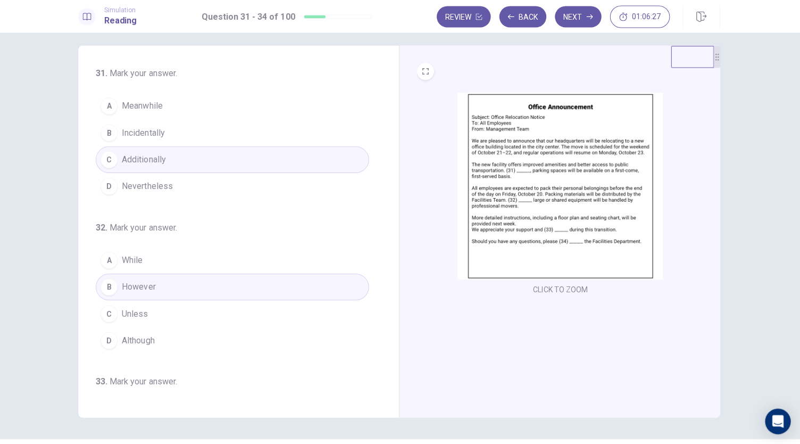
click at [438, 307] on div "CLICK TO ZOOM" at bounding box center [559, 232] width 319 height 370
click at [234, 265] on button "A While" at bounding box center [234, 260] width 272 height 27
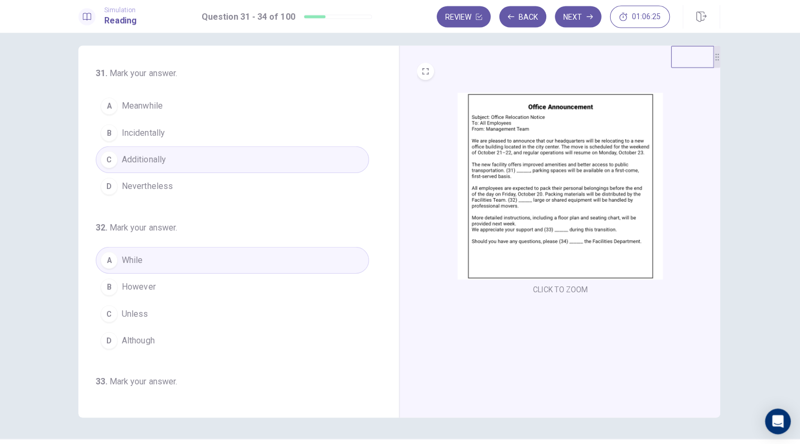
click at [412, 305] on div "CLICK TO ZOOM" at bounding box center [559, 232] width 319 height 370
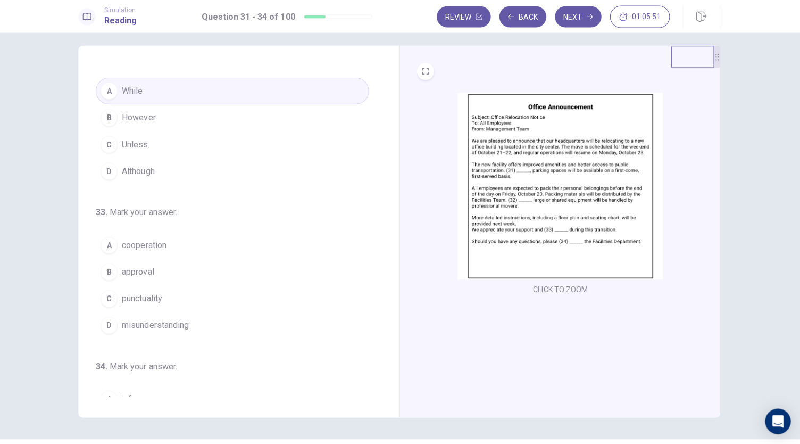
scroll to position [167, 0]
click at [127, 241] on span "cooperation" at bounding box center [146, 246] width 44 height 13
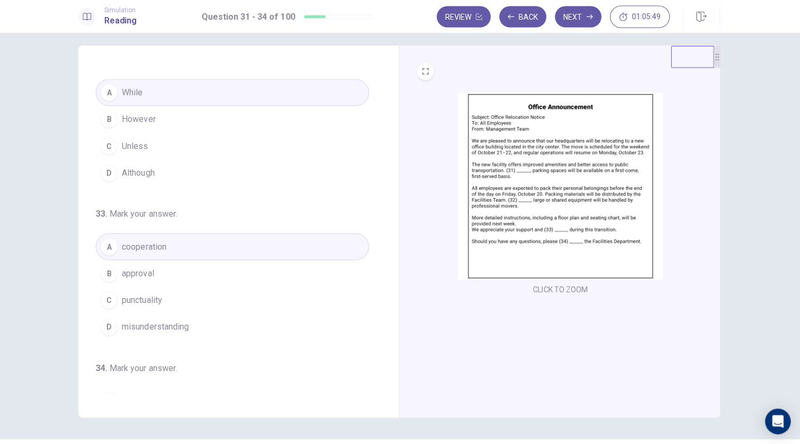
click at [432, 310] on div "CLICK TO ZOOM" at bounding box center [559, 232] width 319 height 370
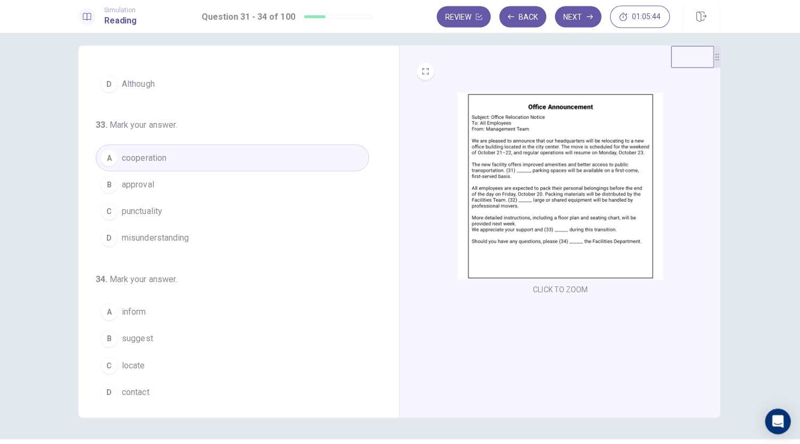
scroll to position [259, 0]
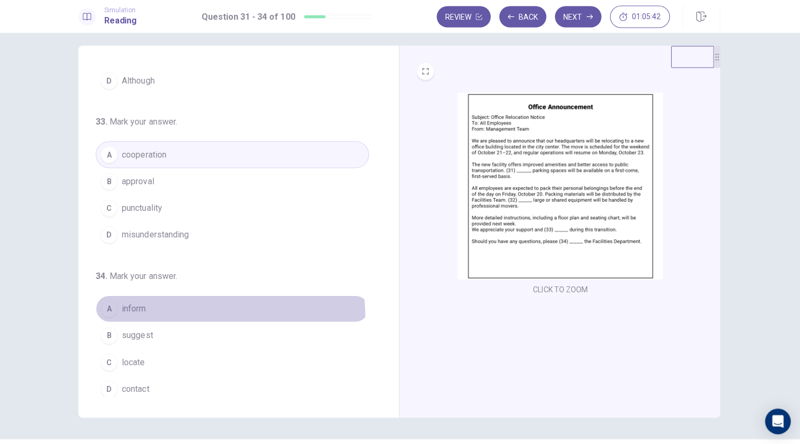
click at [219, 309] on button "A inform" at bounding box center [234, 308] width 272 height 27
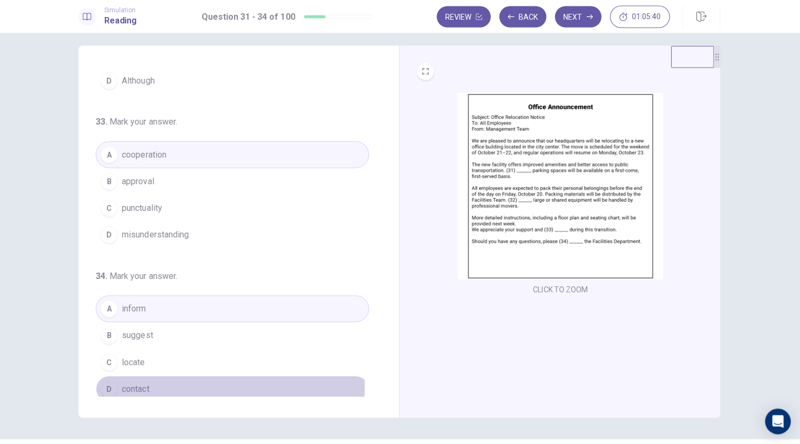
click at [199, 380] on button "D contact" at bounding box center [234, 387] width 272 height 27
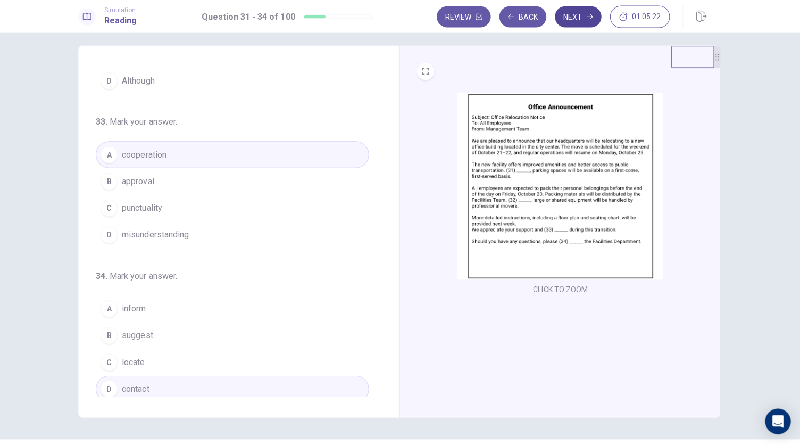
click at [575, 26] on button "Next" at bounding box center [578, 17] width 46 height 21
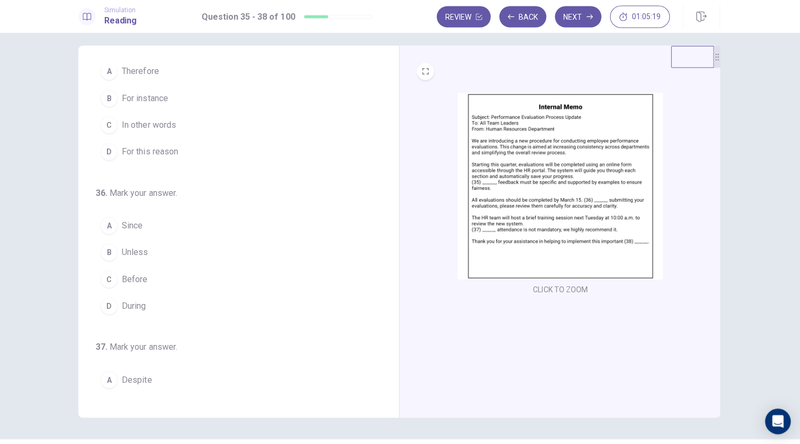
scroll to position [0, 0]
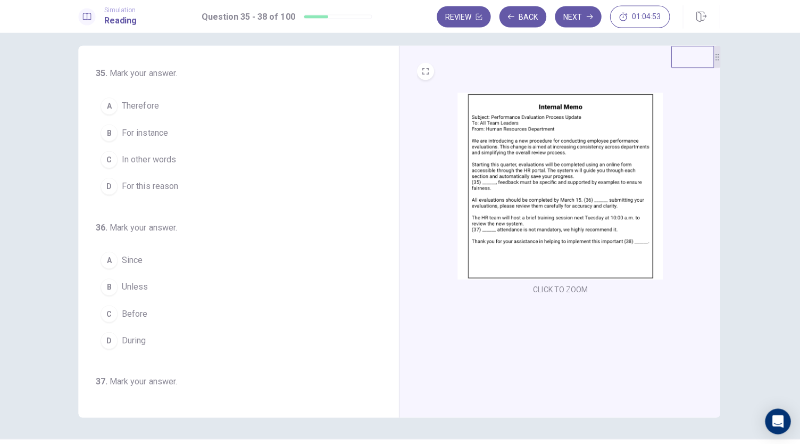
click at [149, 137] on span "For instance" at bounding box center [147, 133] width 46 height 13
click at [235, 187] on button "D For this reason" at bounding box center [234, 186] width 272 height 27
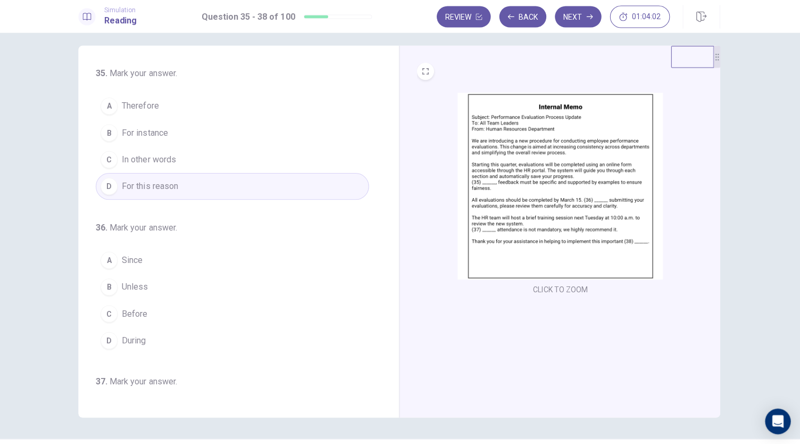
click at [224, 312] on button "C Before" at bounding box center [234, 313] width 272 height 27
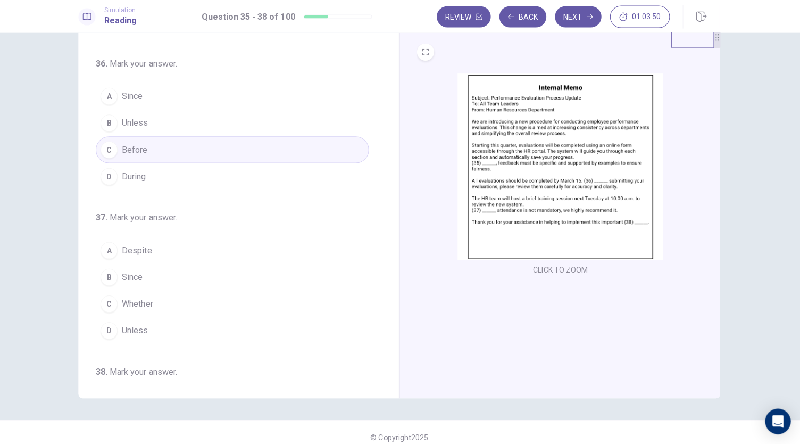
scroll to position [26, 0]
click at [161, 249] on button "A Despite" at bounding box center [234, 252] width 272 height 27
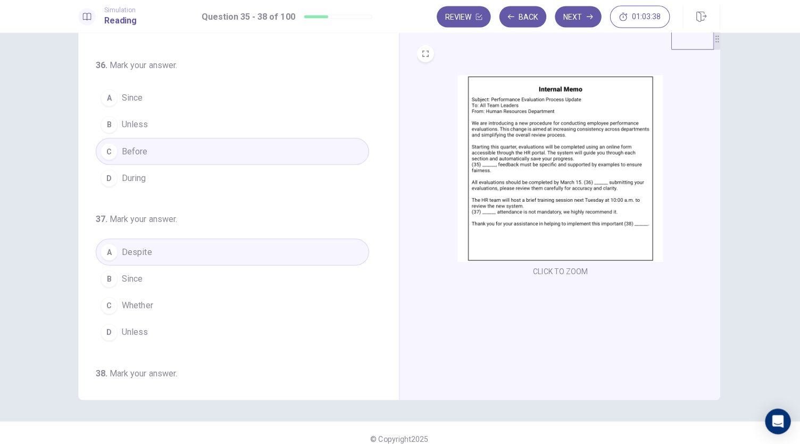
click at [457, 304] on div "CLICK TO ZOOM" at bounding box center [559, 214] width 319 height 370
click at [217, 278] on button "B Since" at bounding box center [234, 278] width 272 height 27
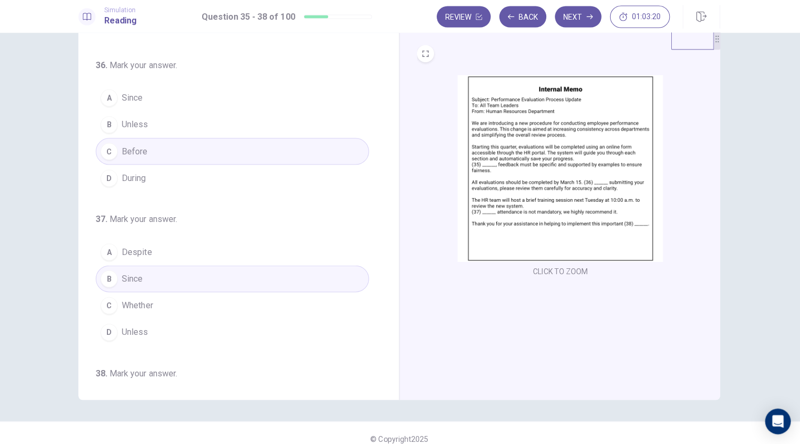
click at [211, 302] on button "C Whether" at bounding box center [234, 305] width 272 height 27
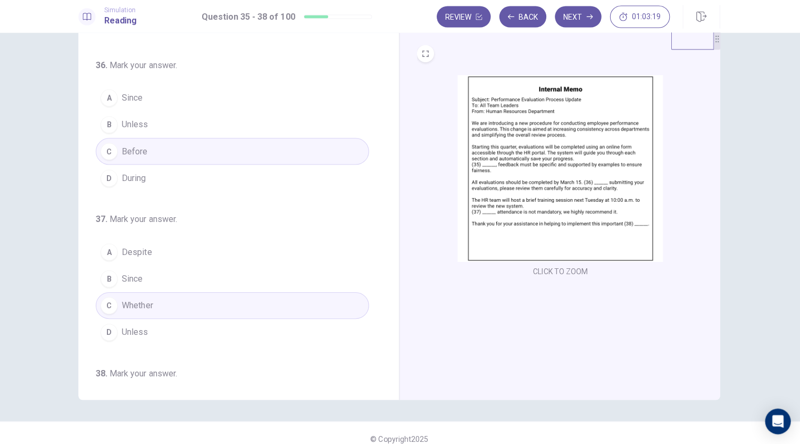
click at [222, 249] on button "A Despite" at bounding box center [234, 252] width 272 height 27
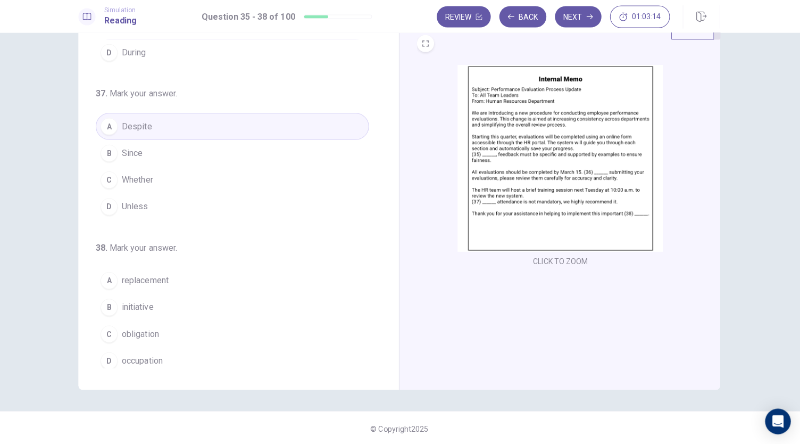
scroll to position [257, 0]
click at [163, 301] on button "B initiative" at bounding box center [234, 308] width 272 height 27
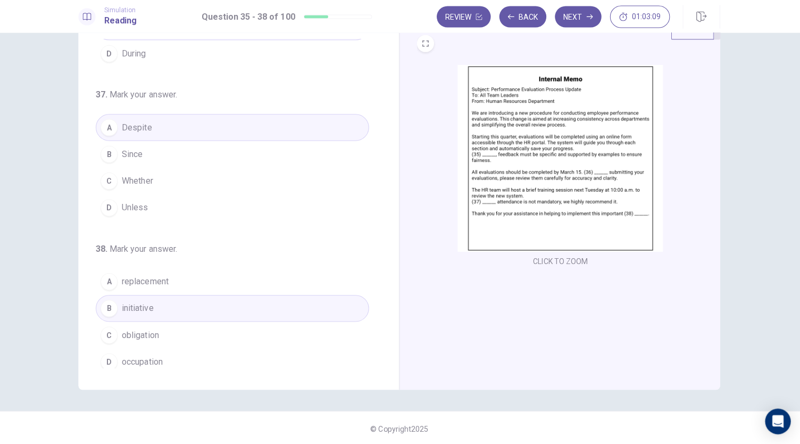
click at [476, 308] on div "CLICK TO ZOOM" at bounding box center [559, 204] width 319 height 370
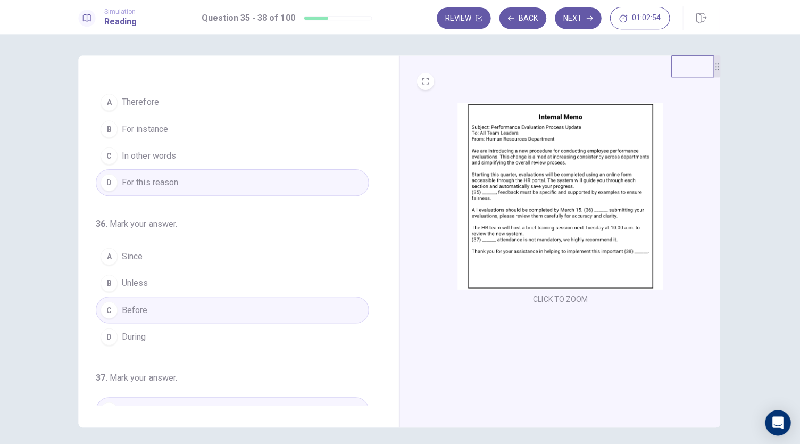
scroll to position [0, 0]
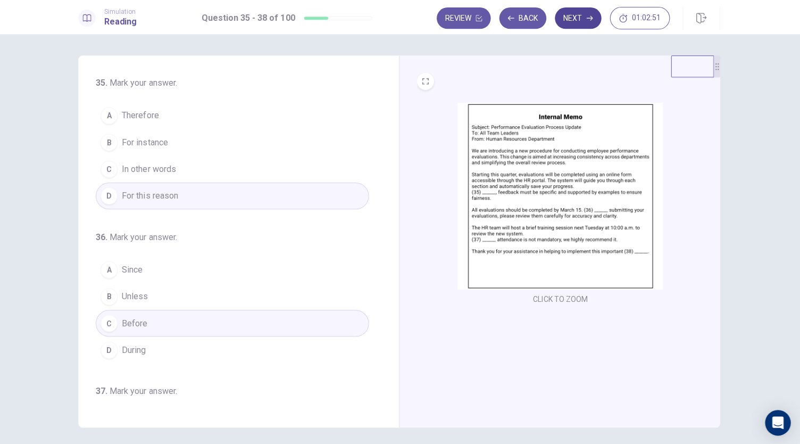
click at [571, 17] on button "Next" at bounding box center [578, 17] width 46 height 21
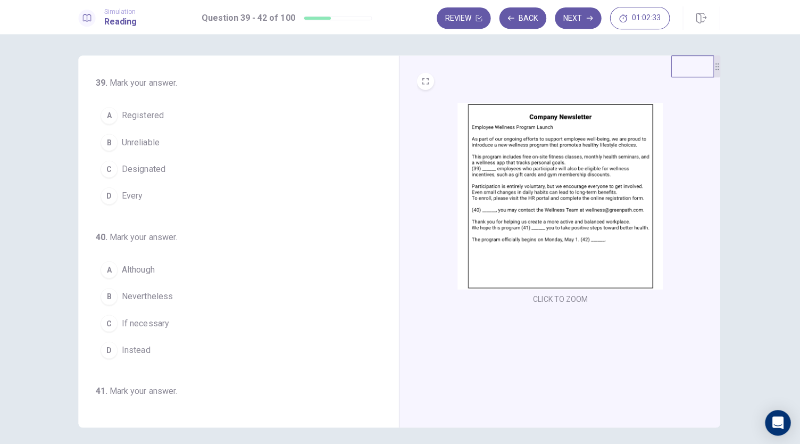
click at [155, 119] on span "Registered" at bounding box center [144, 115] width 41 height 13
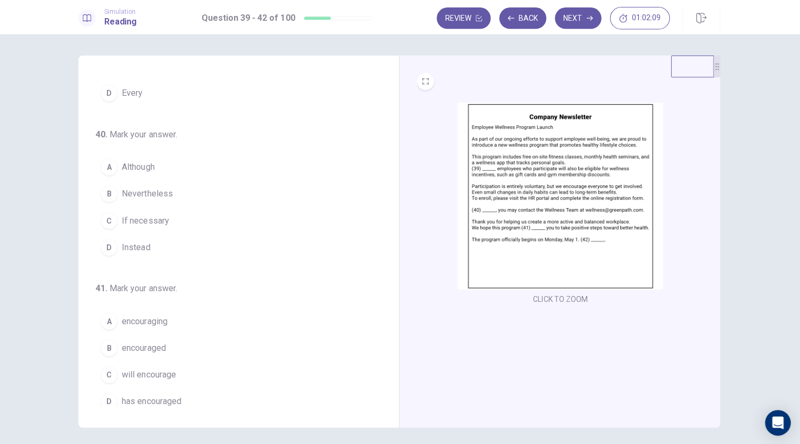
scroll to position [101, 0]
click at [128, 171] on span "Although" at bounding box center [140, 167] width 32 height 13
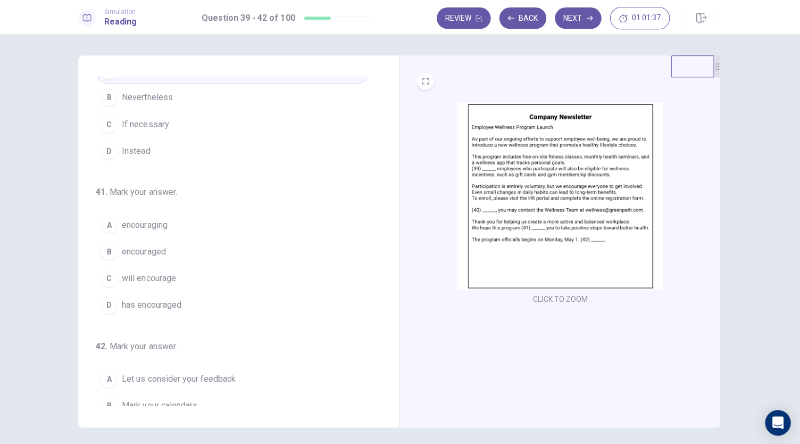
scroll to position [200, 0]
click at [170, 271] on span "will encourage" at bounding box center [151, 275] width 54 height 13
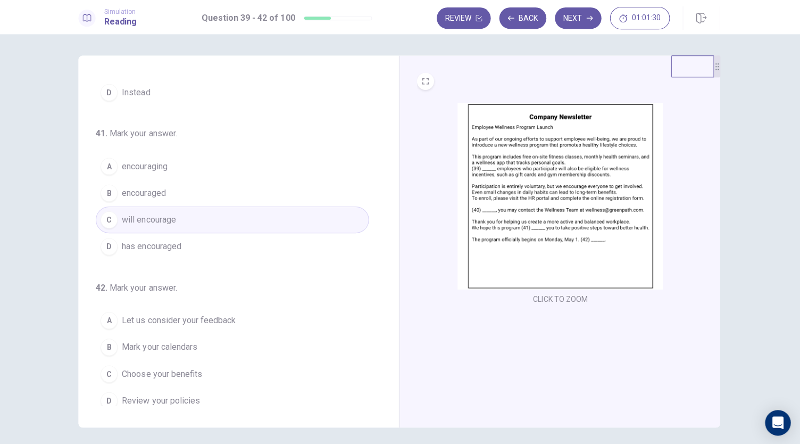
scroll to position [259, 0]
click at [183, 344] on span "Mark your calendars" at bounding box center [161, 343] width 75 height 13
click at [448, 343] on div "CLICK TO ZOOM" at bounding box center [559, 240] width 319 height 370
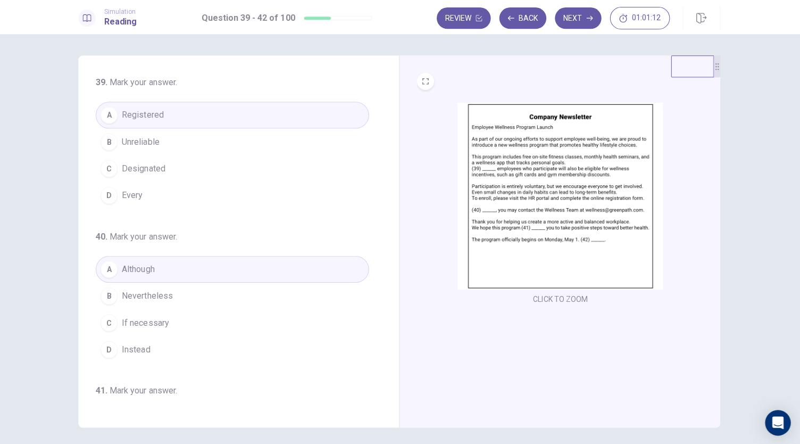
scroll to position [0, 0]
click at [148, 326] on button "C If necessary" at bounding box center [234, 322] width 272 height 27
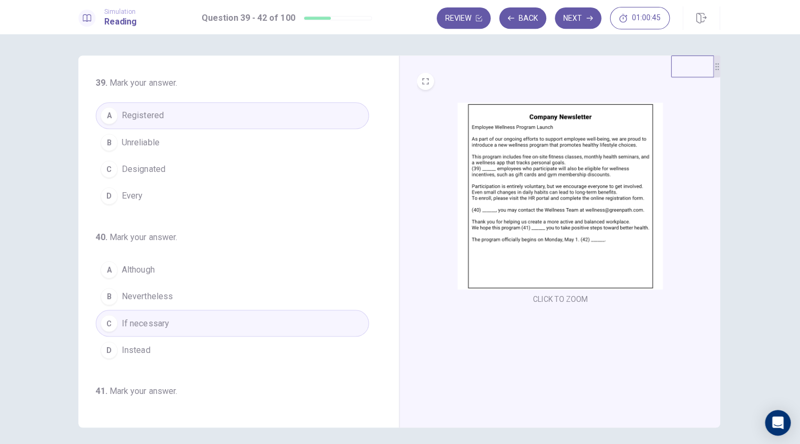
click at [474, 320] on div "CLICK TO ZOOM" at bounding box center [559, 240] width 319 height 370
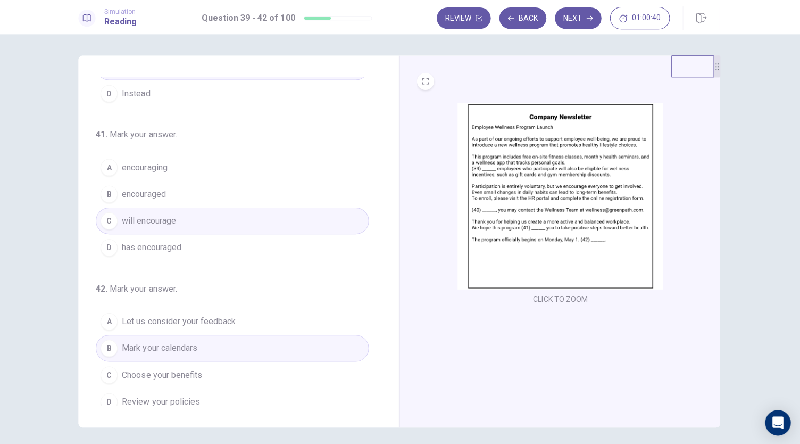
scroll to position [259, 0]
click at [578, 22] on button "Next" at bounding box center [578, 17] width 46 height 21
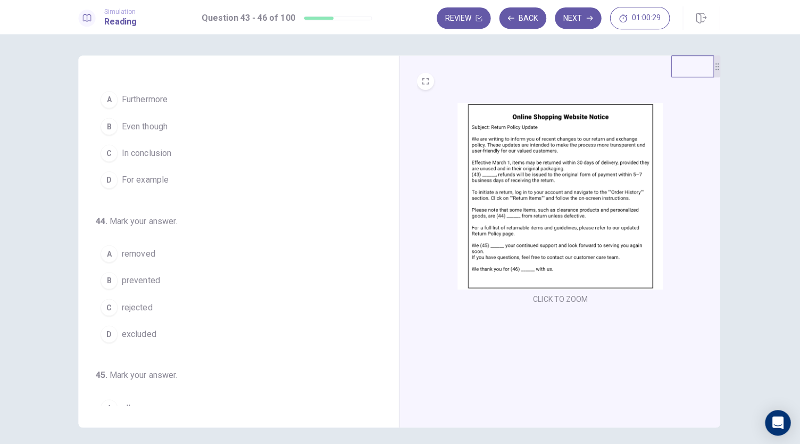
scroll to position [0, 0]
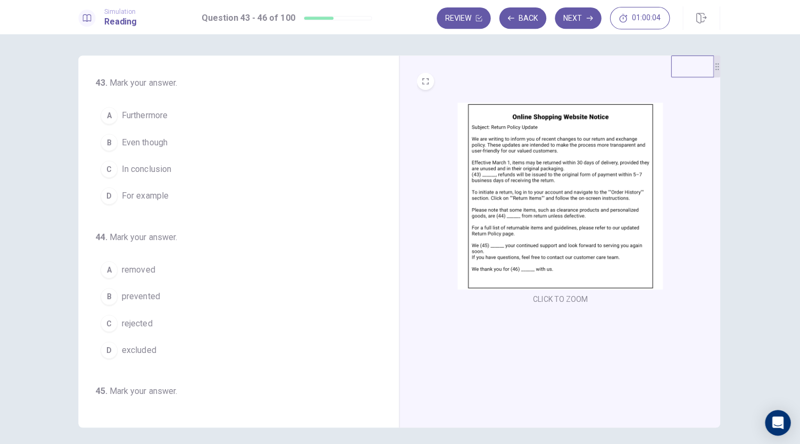
click at [176, 114] on button "A Furthermore" at bounding box center [234, 115] width 272 height 27
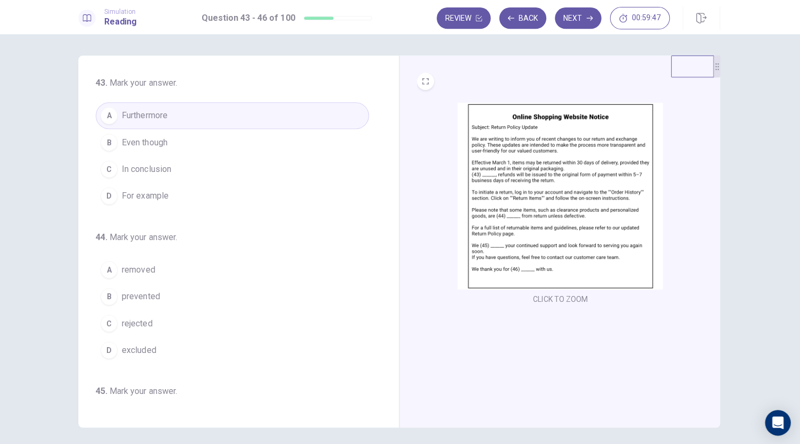
click at [143, 346] on span "excluded" at bounding box center [141, 348] width 34 height 13
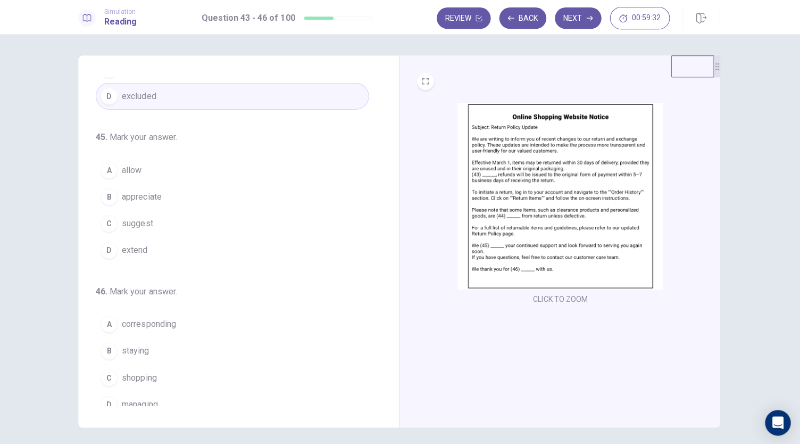
scroll to position [254, 0]
click at [136, 195] on span "appreciate" at bounding box center [143, 194] width 39 height 13
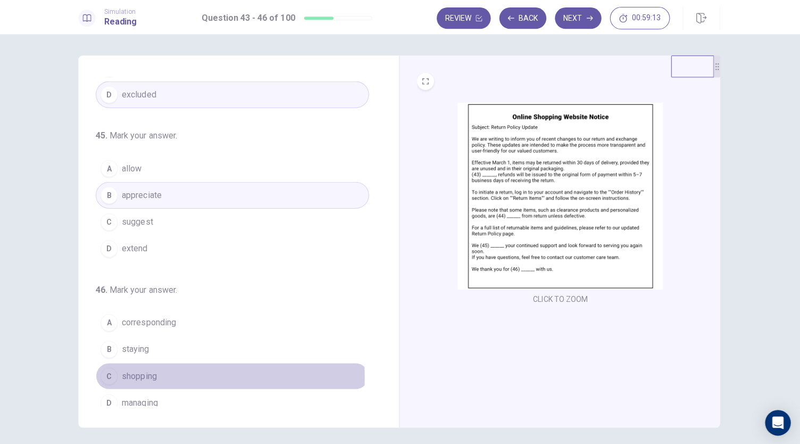
click at [157, 369] on button "C shopping" at bounding box center [234, 374] width 272 height 27
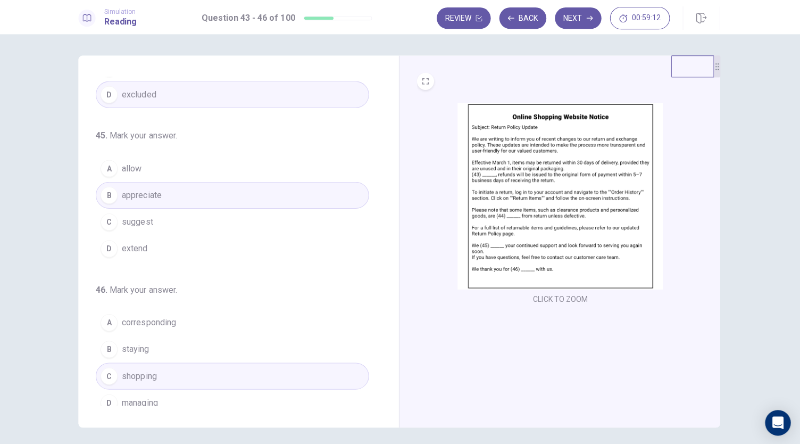
click at [489, 337] on div "CLICK TO ZOOM" at bounding box center [559, 240] width 319 height 370
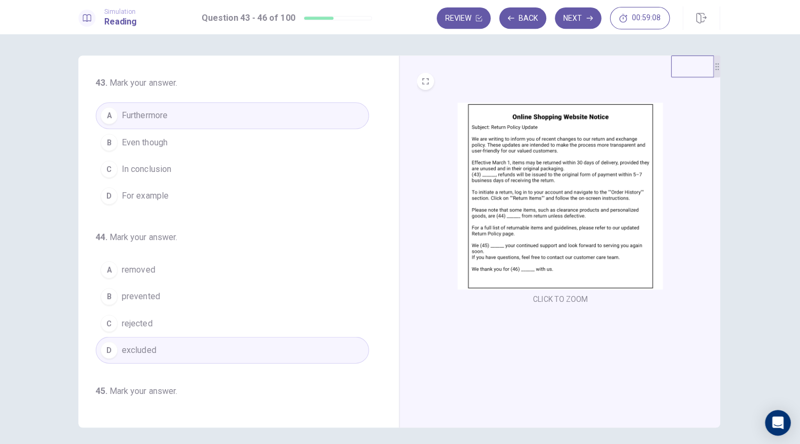
scroll to position [0, 0]
click at [581, 21] on button "Next" at bounding box center [578, 17] width 46 height 21
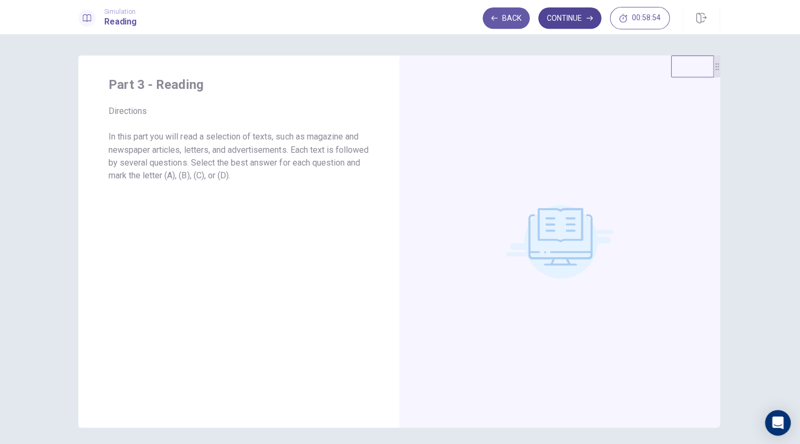
click at [572, 14] on button "Continue" at bounding box center [569, 17] width 63 height 21
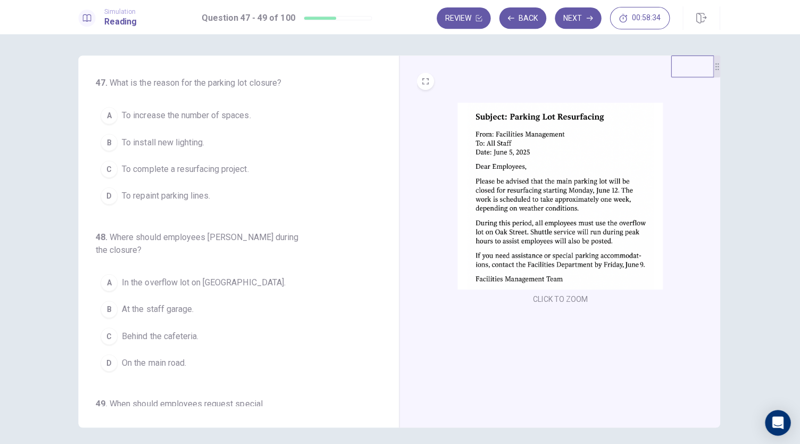
click at [225, 162] on span "To complete a resurfacing project." at bounding box center [187, 168] width 126 height 13
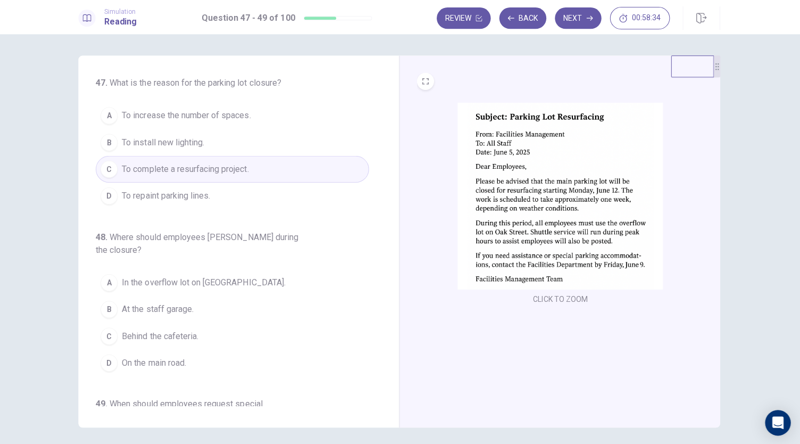
click at [225, 162] on span "To complete a resurfacing project." at bounding box center [187, 168] width 126 height 13
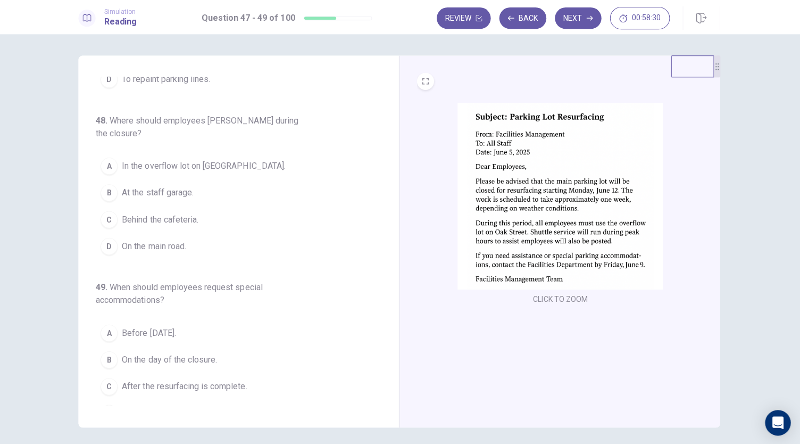
scroll to position [119, 0]
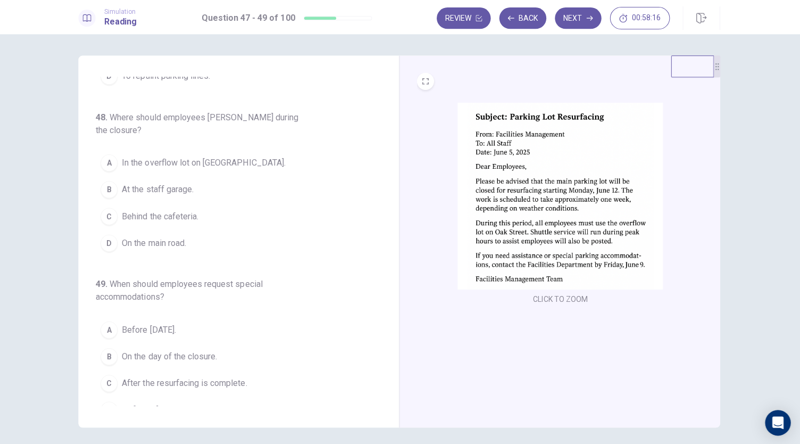
click at [209, 156] on span "In the overflow lot on [GEOGRAPHIC_DATA]." at bounding box center [205, 162] width 163 height 13
click at [121, 399] on button "D By [DATE]." at bounding box center [234, 408] width 272 height 27
click at [442, 342] on div "CLICK TO ZOOM" at bounding box center [559, 240] width 319 height 370
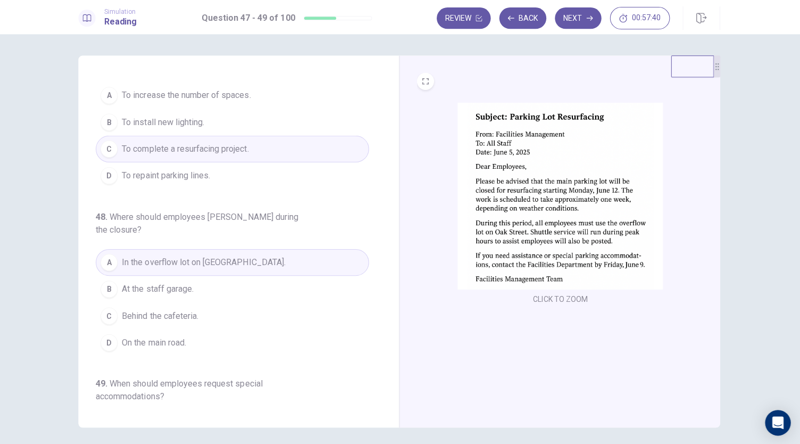
scroll to position [0, 0]
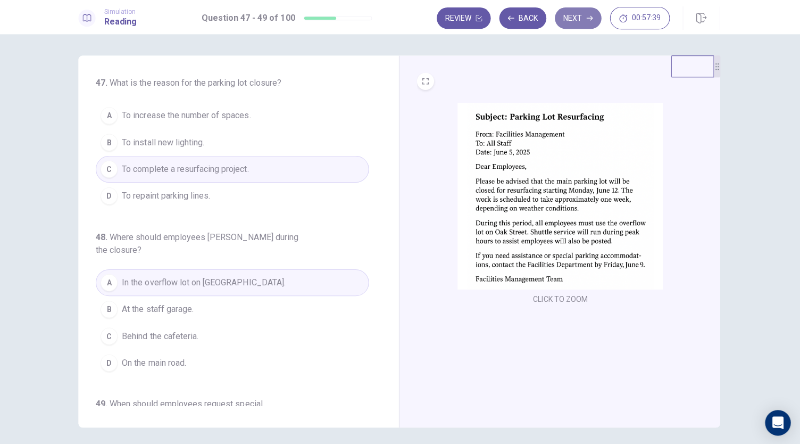
click at [572, 21] on button "Next" at bounding box center [578, 17] width 46 height 21
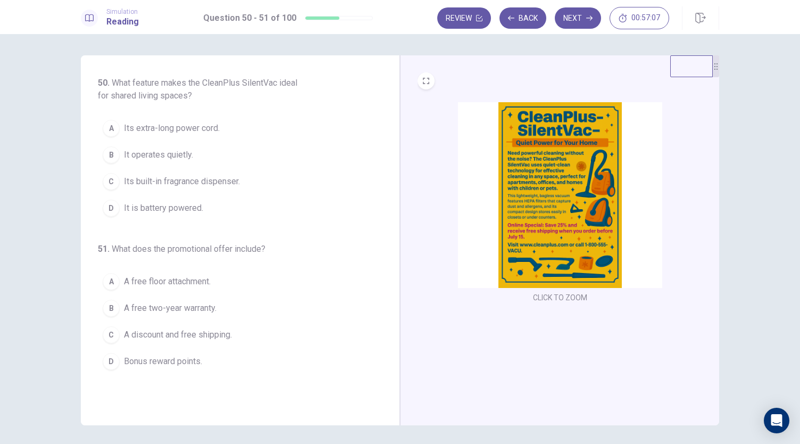
click at [145, 151] on span "It operates quietly." at bounding box center [158, 154] width 69 height 13
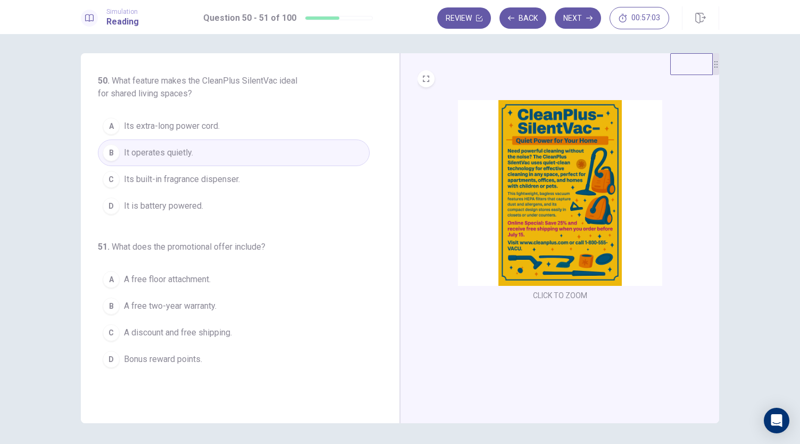
scroll to position [2, 0]
click at [197, 330] on span "A discount and free shipping." at bounding box center [178, 332] width 108 height 13
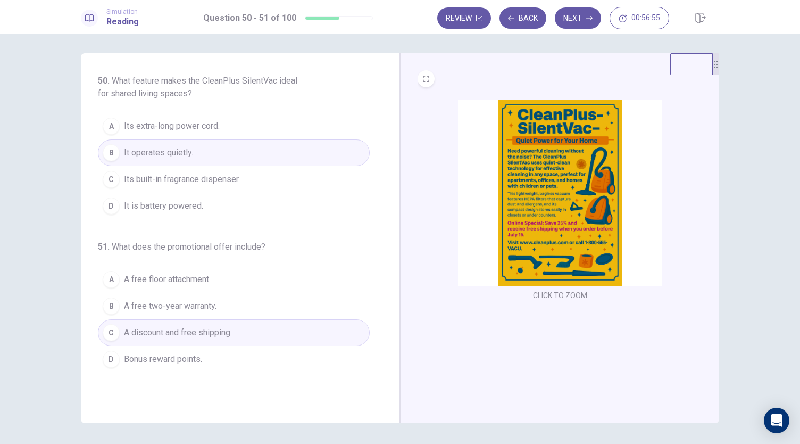
click at [456, 361] on div "CLICK TO ZOOM" at bounding box center [559, 238] width 319 height 370
click at [571, 18] on button "Next" at bounding box center [578, 17] width 46 height 21
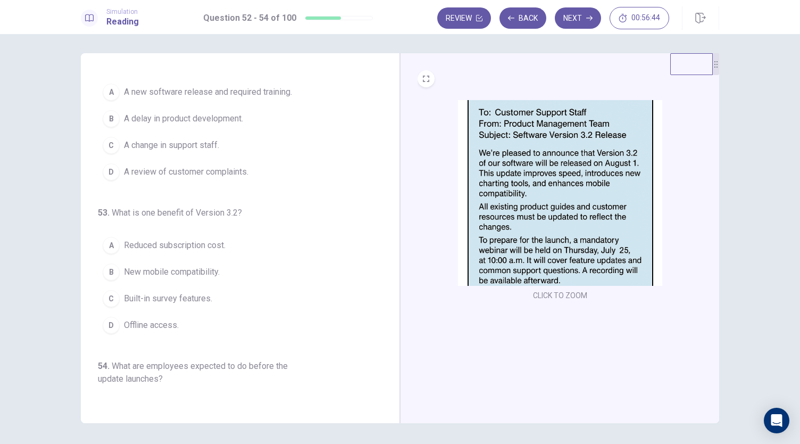
scroll to position [0, 0]
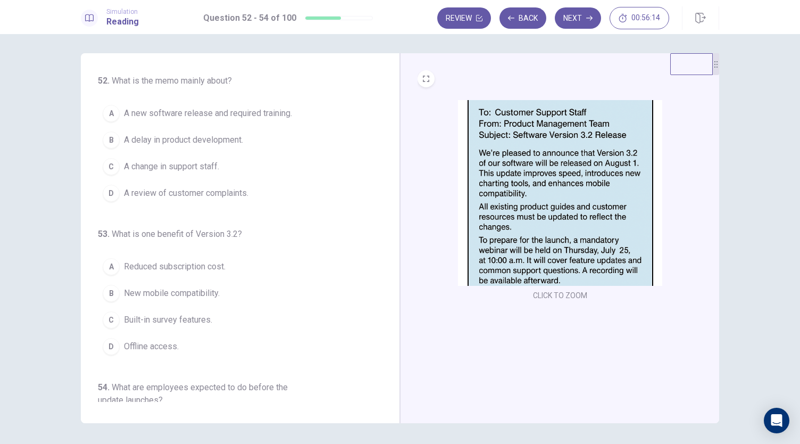
click at [213, 112] on span "A new software release and required training." at bounding box center [208, 113] width 168 height 13
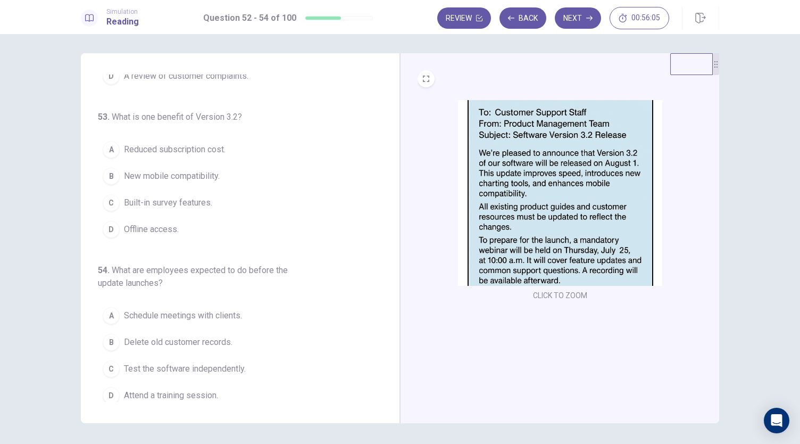
scroll to position [119, 0]
click at [222, 171] on button "B New mobile compatibility." at bounding box center [234, 174] width 272 height 27
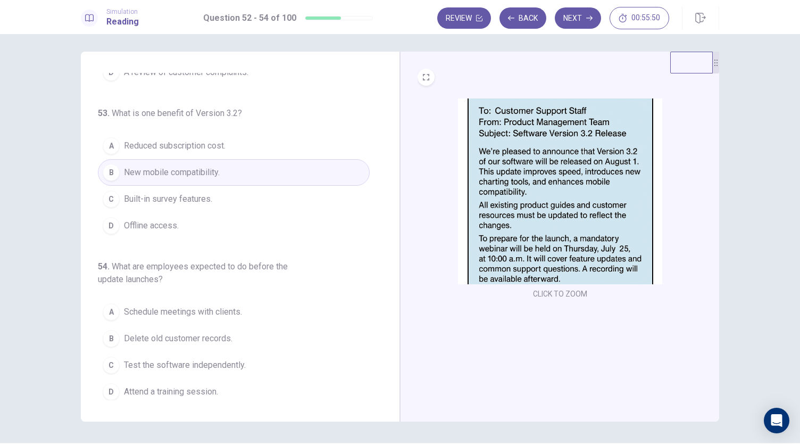
scroll to position [3, 0]
click at [174, 386] on span "Attend a training session." at bounding box center [171, 392] width 94 height 13
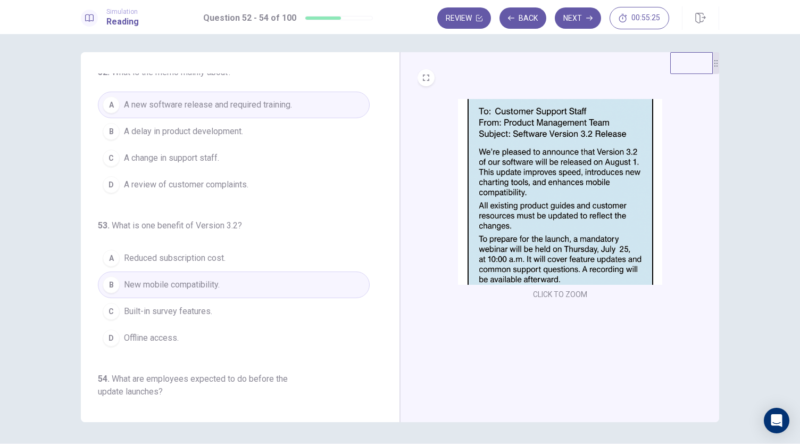
scroll to position [0, 0]
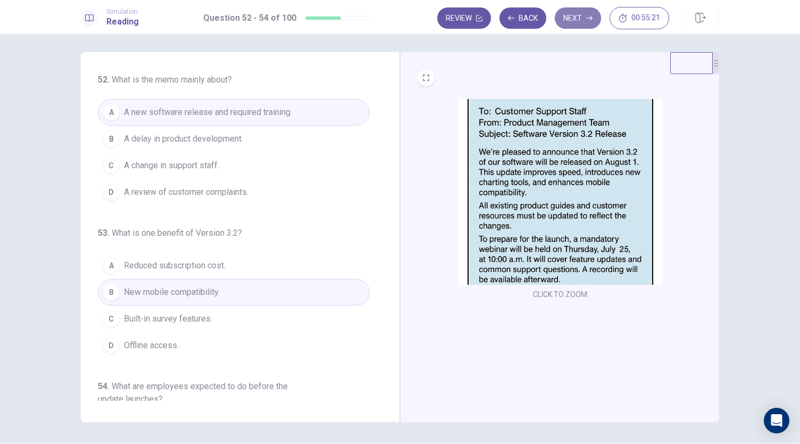
click at [582, 22] on button "Next" at bounding box center [578, 17] width 46 height 21
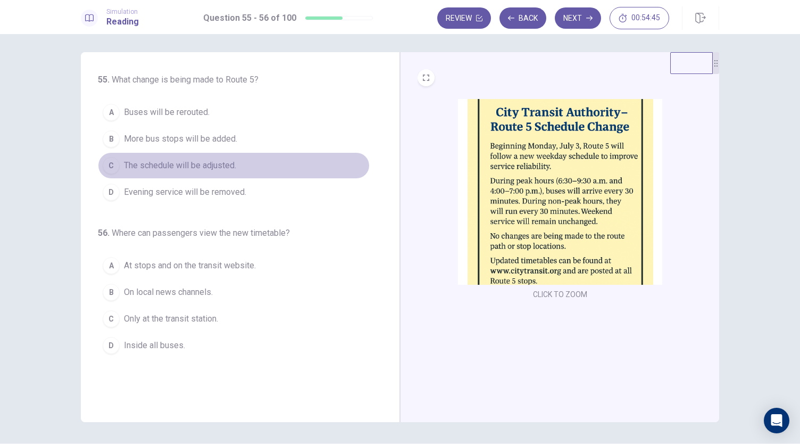
click at [198, 165] on span "The schedule will be adjusted." at bounding box center [180, 165] width 112 height 13
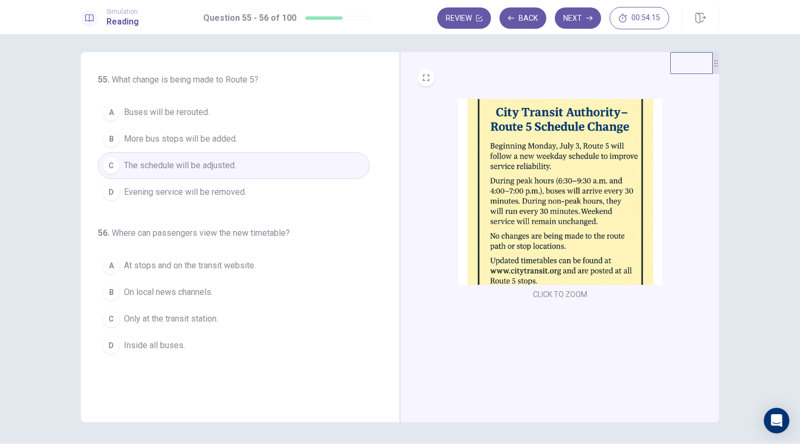
click at [192, 270] on span "At stops and on the transit website." at bounding box center [190, 265] width 132 height 13
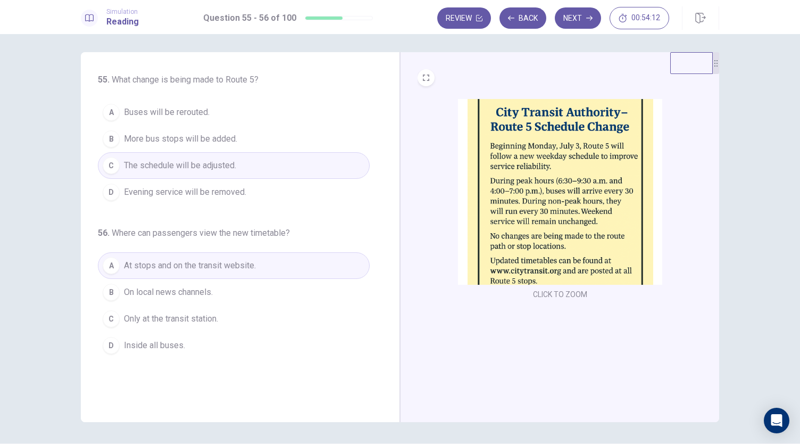
click at [420, 280] on div "CLICK TO ZOOM" at bounding box center [560, 200] width 285 height 203
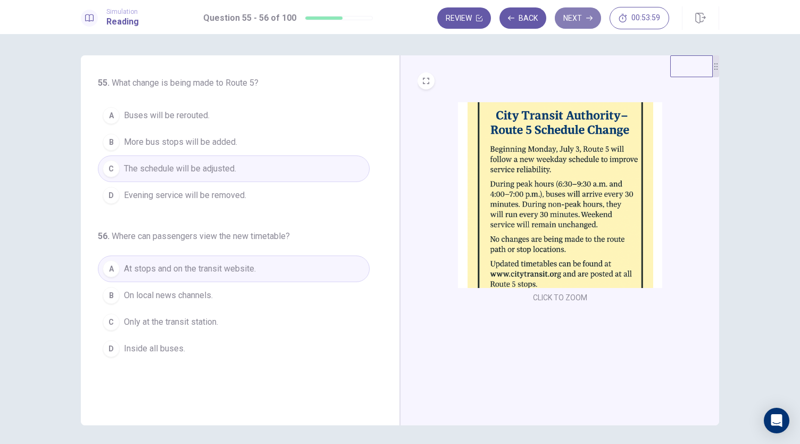
click at [577, 22] on button "Next" at bounding box center [578, 17] width 46 height 21
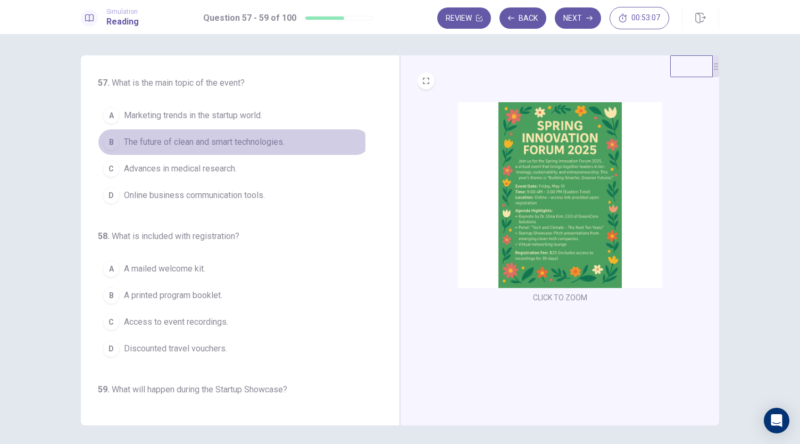
click at [178, 143] on span "The future of clean and smart technologies." at bounding box center [204, 142] width 161 height 13
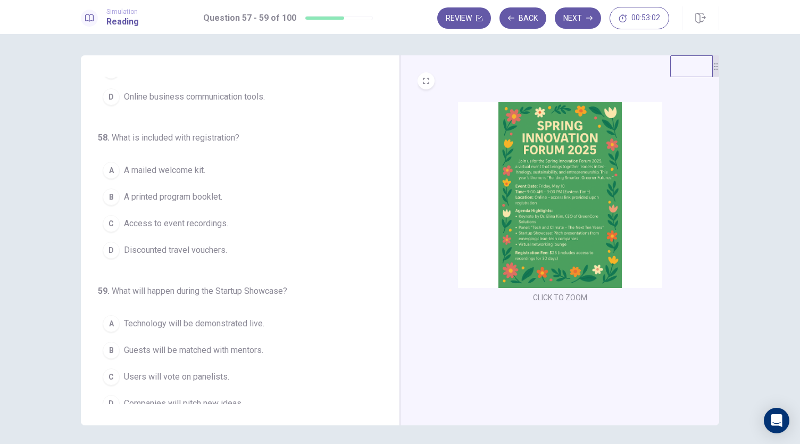
scroll to position [106, 0]
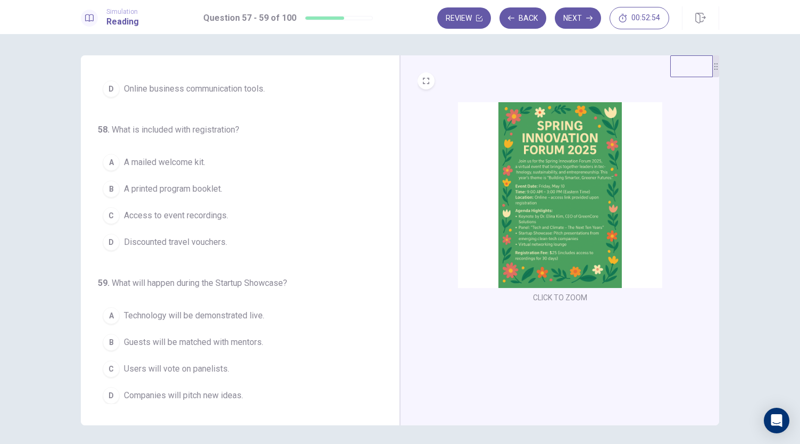
click at [196, 215] on span "Access to event recordings." at bounding box center [176, 215] width 104 height 13
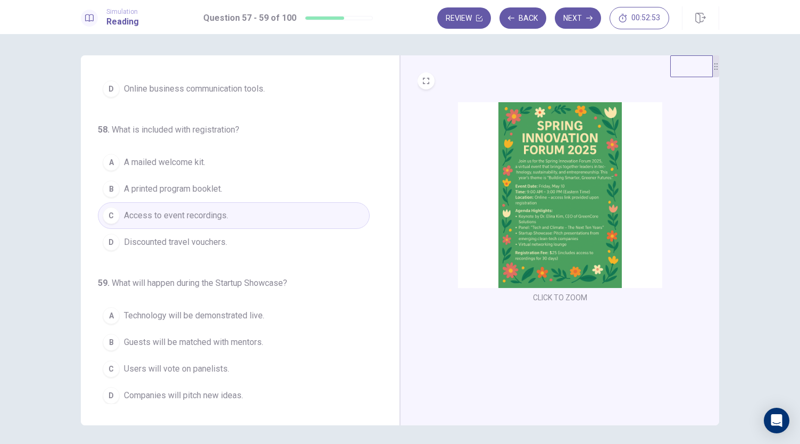
click at [405, 256] on div "CLICK TO ZOOM" at bounding box center [559, 240] width 319 height 370
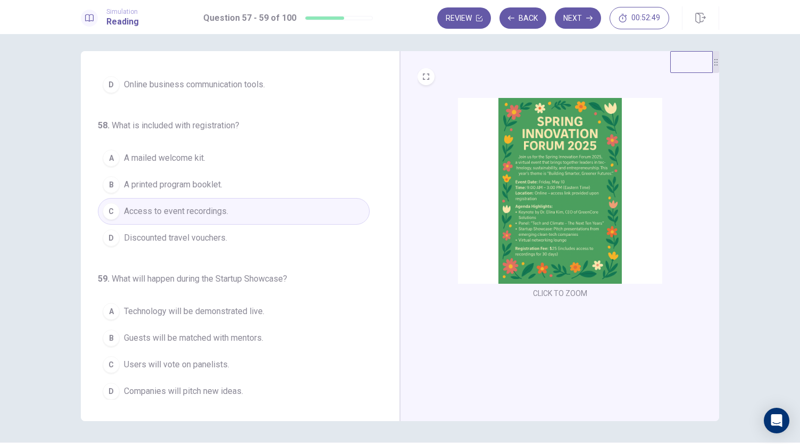
scroll to position [3, 0]
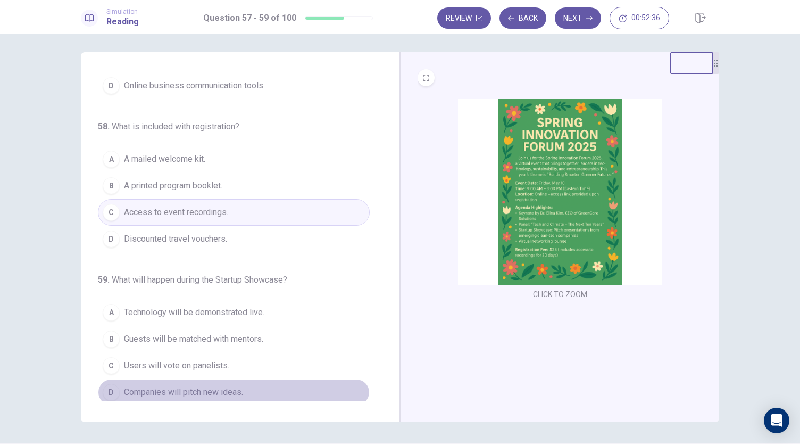
click at [233, 386] on span "Companies will pitch new ideas." at bounding box center [183, 392] width 119 height 13
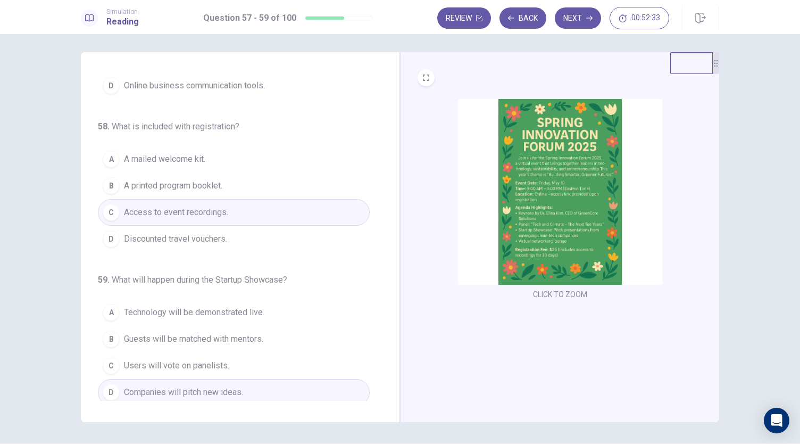
click at [434, 307] on div "CLICK TO ZOOM" at bounding box center [559, 237] width 319 height 370
click at [581, 24] on button "Next" at bounding box center [578, 17] width 46 height 21
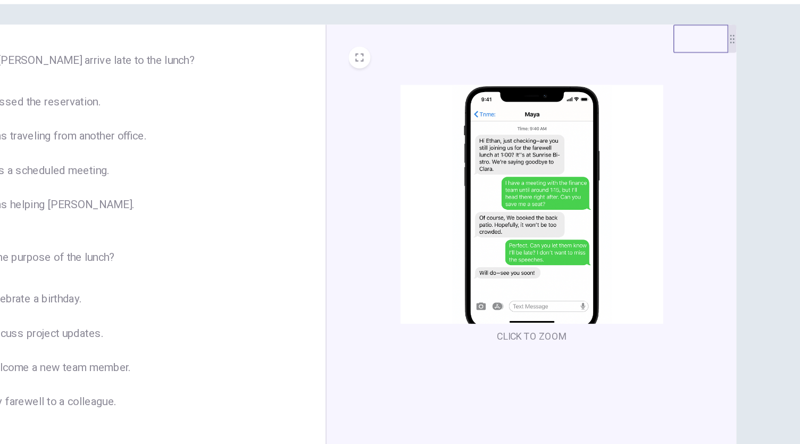
scroll to position [3, 0]
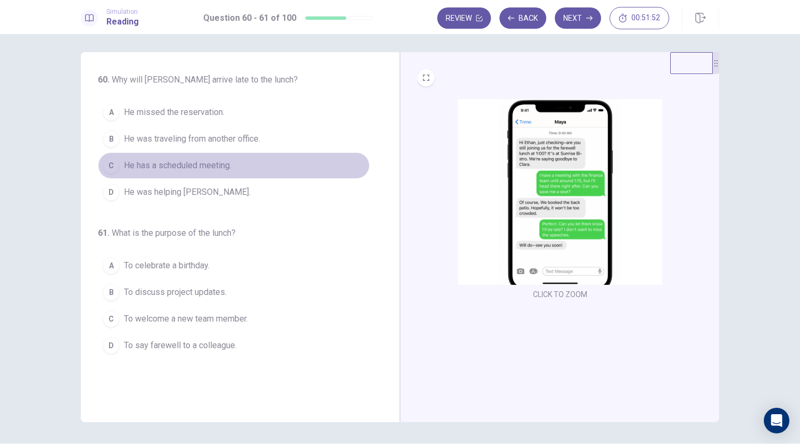
click at [190, 167] on span "He has a scheduled meeting." at bounding box center [177, 165] width 107 height 13
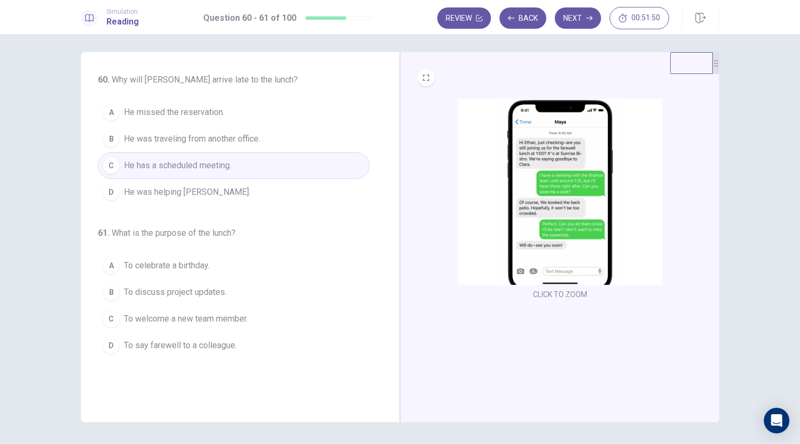
click at [433, 163] on div "CLICK TO ZOOM" at bounding box center [560, 200] width 285 height 203
click at [219, 345] on span "To say farewell to a colleague." at bounding box center [180, 345] width 113 height 13
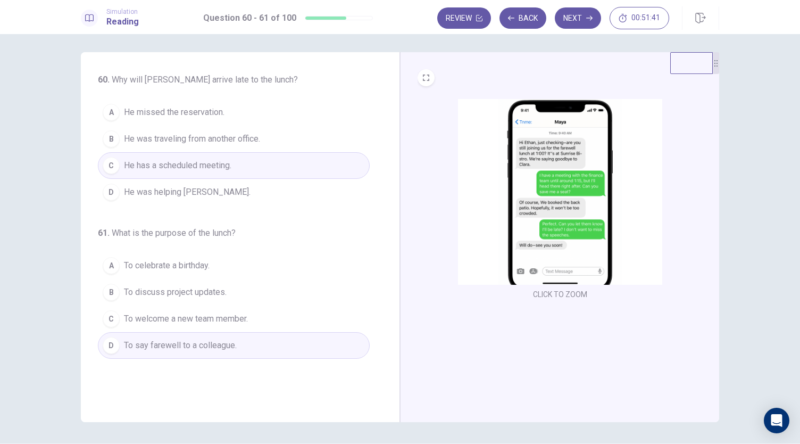
click at [431, 353] on div "CLICK TO ZOOM" at bounding box center [559, 237] width 319 height 370
click at [581, 23] on button "Next" at bounding box center [578, 17] width 46 height 21
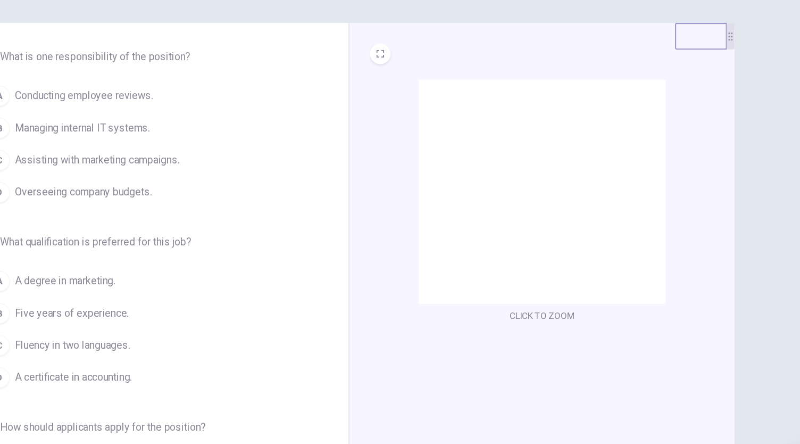
scroll to position [1, 0]
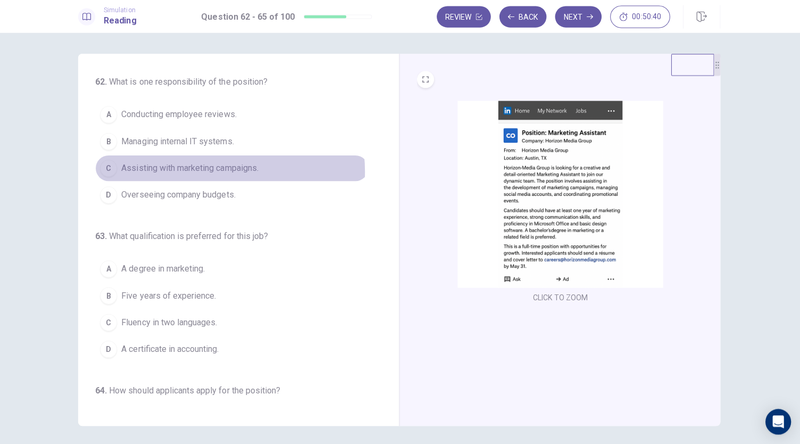
click at [197, 171] on span "Assisting with marketing campaigns." at bounding box center [192, 168] width 136 height 13
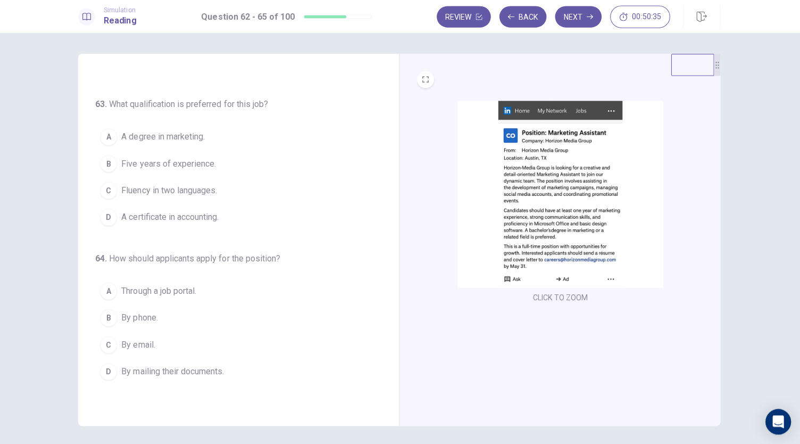
scroll to position [131, 0]
click at [221, 140] on button "A A degree in marketing." at bounding box center [234, 136] width 272 height 27
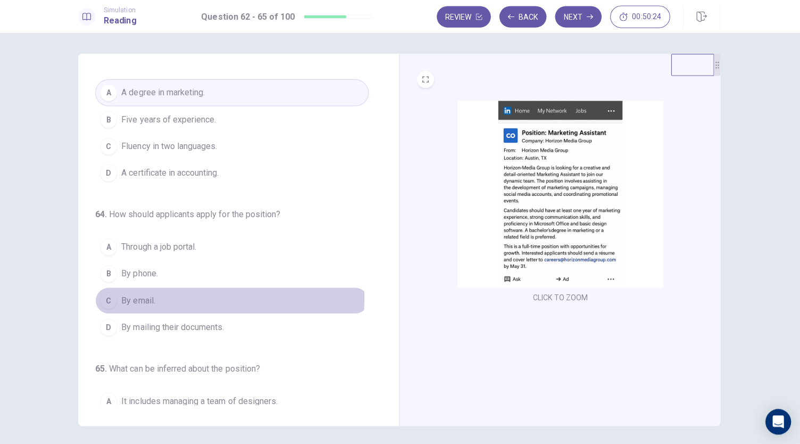
click at [186, 293] on button "C By email." at bounding box center [234, 300] width 272 height 27
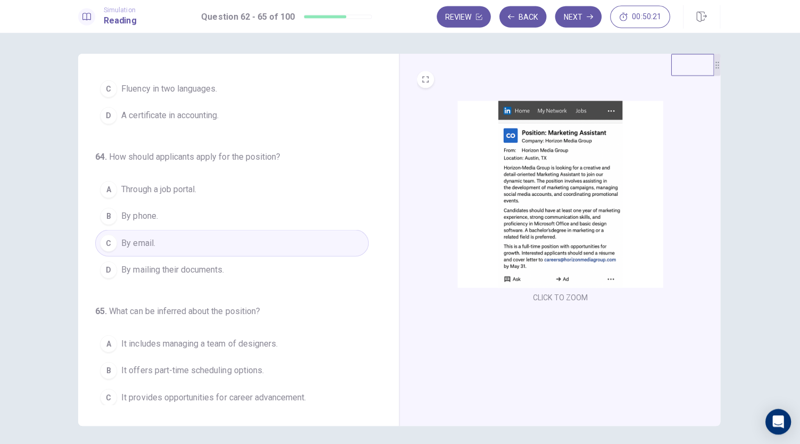
scroll to position [259, 0]
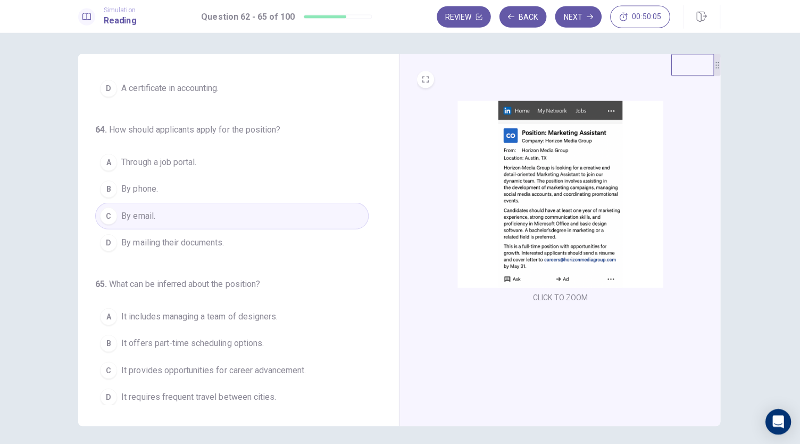
click at [262, 365] on span "It provides opportunities for career advancement." at bounding box center [216, 369] width 184 height 13
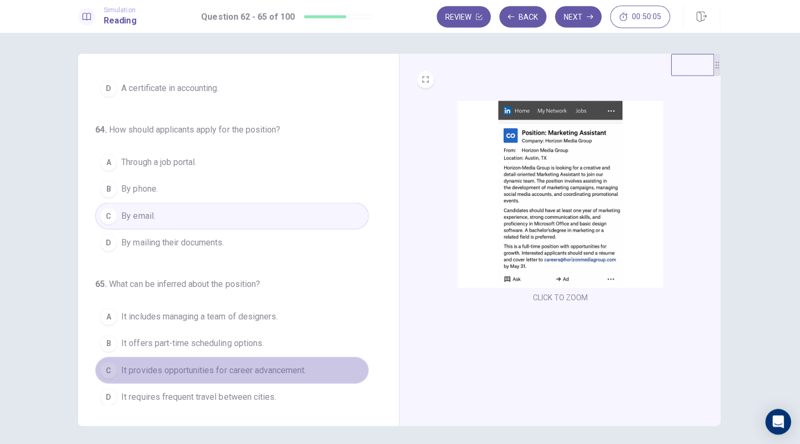
click at [262, 365] on span "It provides opportunities for career advancement." at bounding box center [216, 369] width 184 height 13
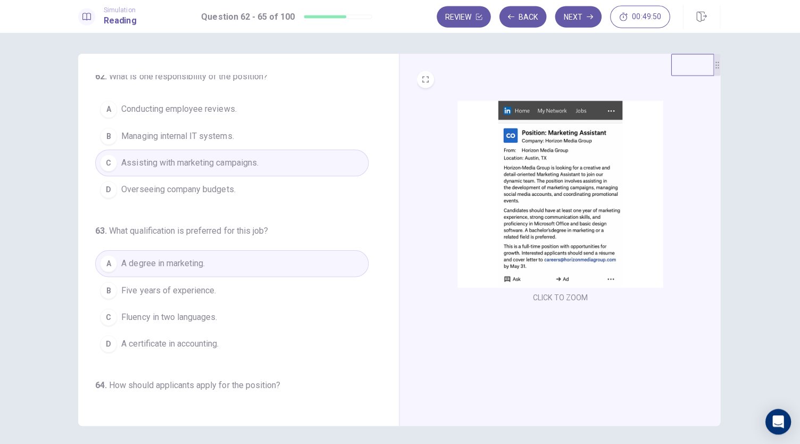
scroll to position [0, 0]
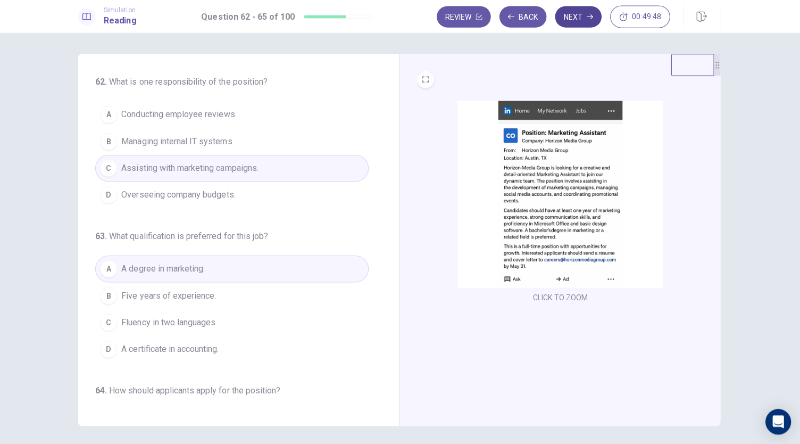
click at [574, 21] on button "Next" at bounding box center [578, 17] width 46 height 21
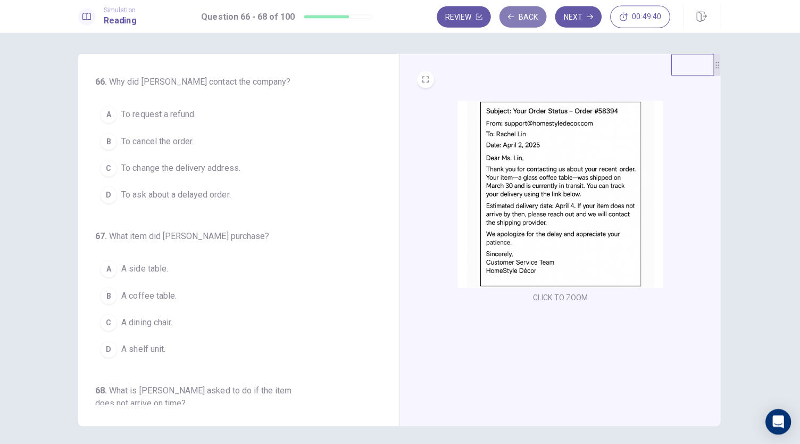
click at [515, 19] on button "Back" at bounding box center [523, 17] width 47 height 21
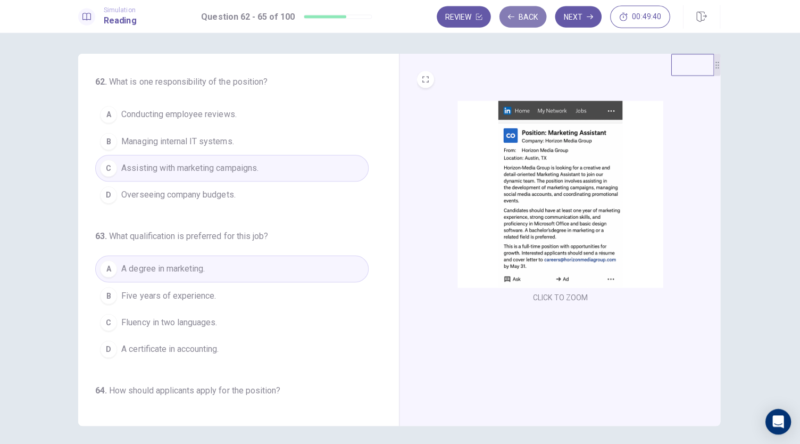
click at [515, 19] on button "Back" at bounding box center [523, 17] width 47 height 21
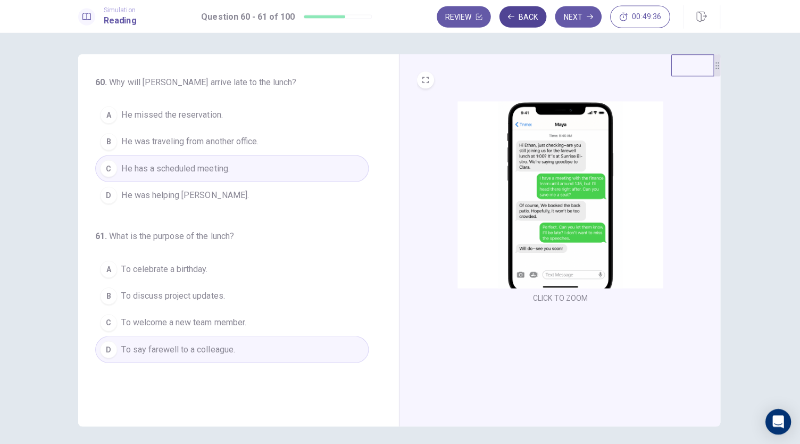
click at [515, 20] on button "Back" at bounding box center [523, 17] width 47 height 21
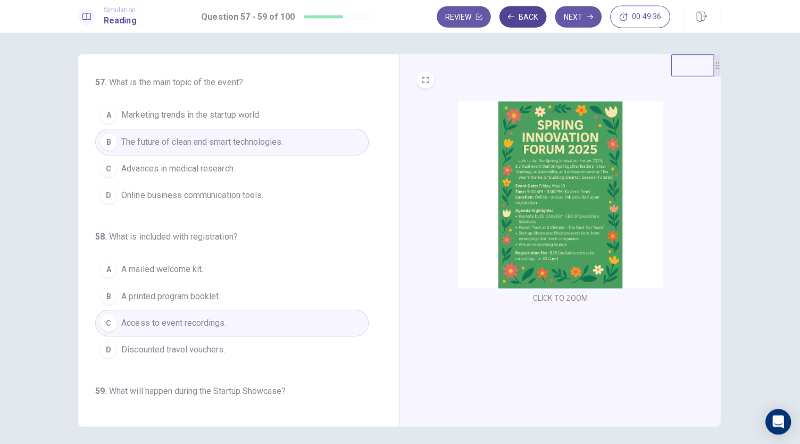
click at [515, 20] on button "Back" at bounding box center [523, 17] width 47 height 21
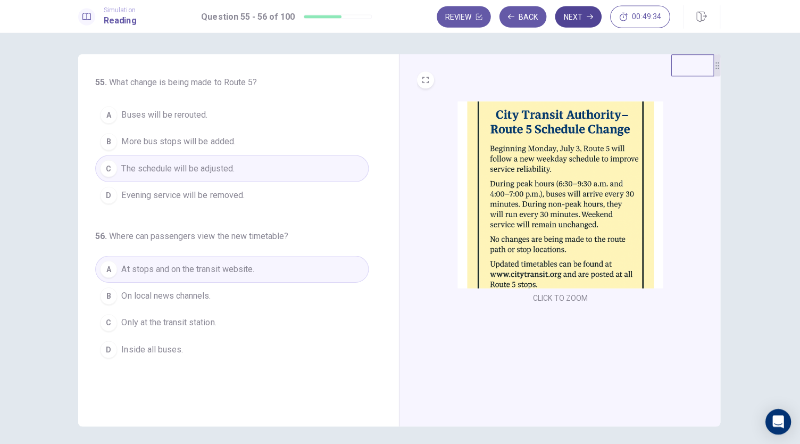
click at [582, 23] on button "Next" at bounding box center [578, 17] width 46 height 21
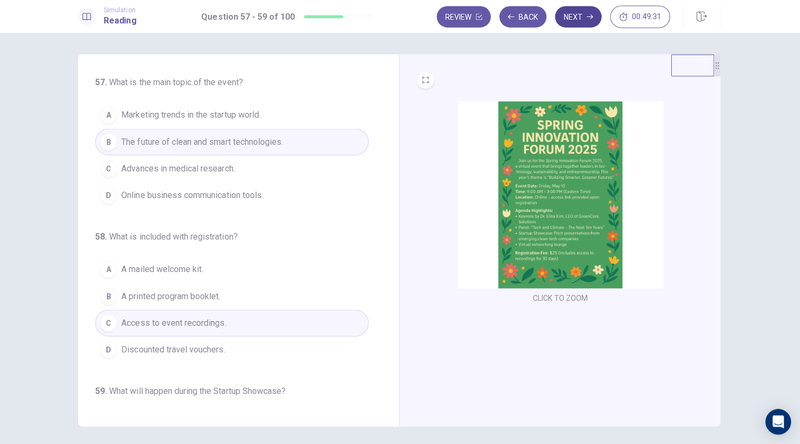
click at [579, 21] on button "Next" at bounding box center [578, 17] width 46 height 21
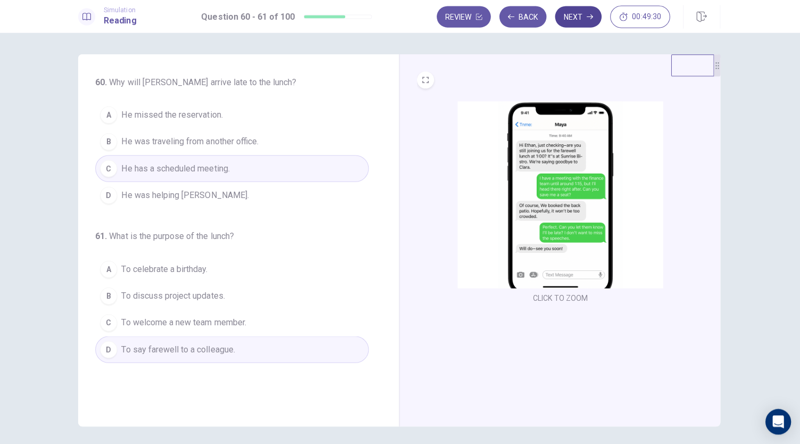
click at [579, 21] on button "Next" at bounding box center [578, 17] width 46 height 21
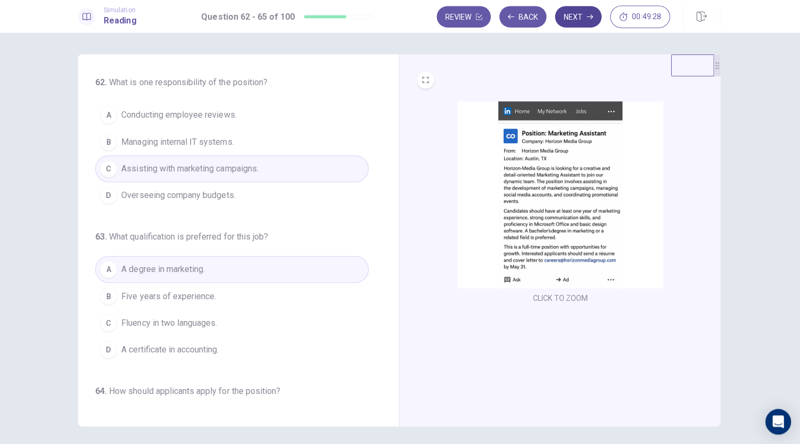
click at [579, 21] on button "Next" at bounding box center [578, 17] width 46 height 21
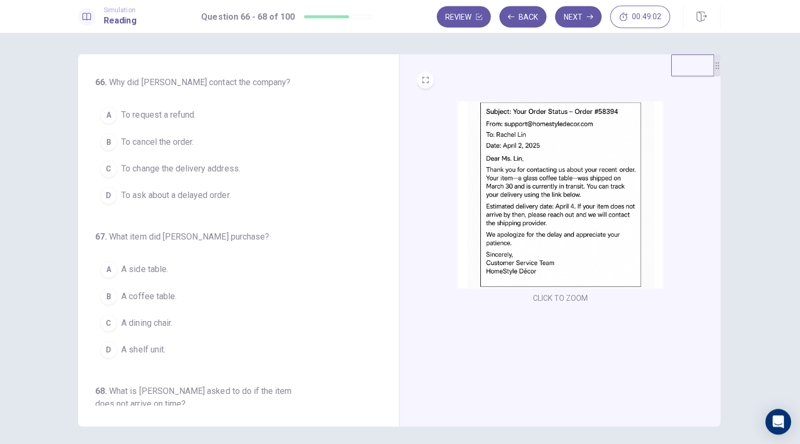
click at [210, 194] on span "To ask about a delayed order." at bounding box center [178, 195] width 109 height 13
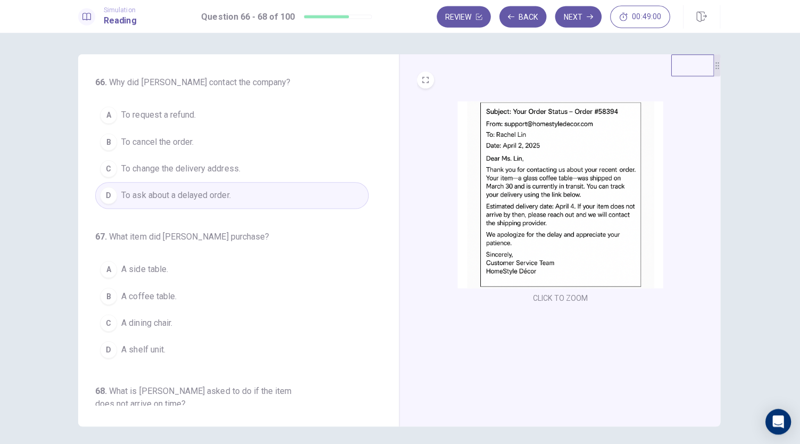
click at [411, 222] on div "CLICK TO ZOOM" at bounding box center [559, 240] width 319 height 370
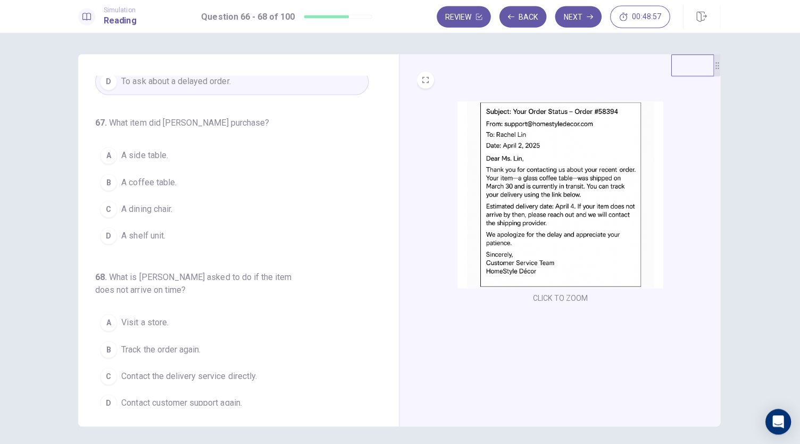
scroll to position [119, 0]
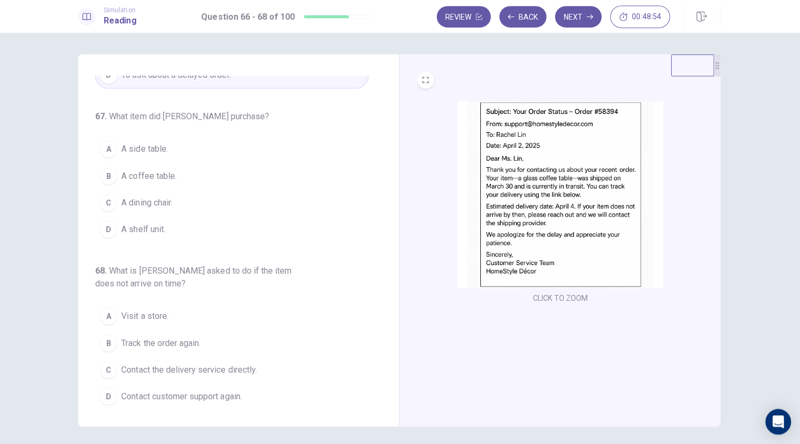
click at [170, 170] on span "A coffee table." at bounding box center [151, 176] width 55 height 13
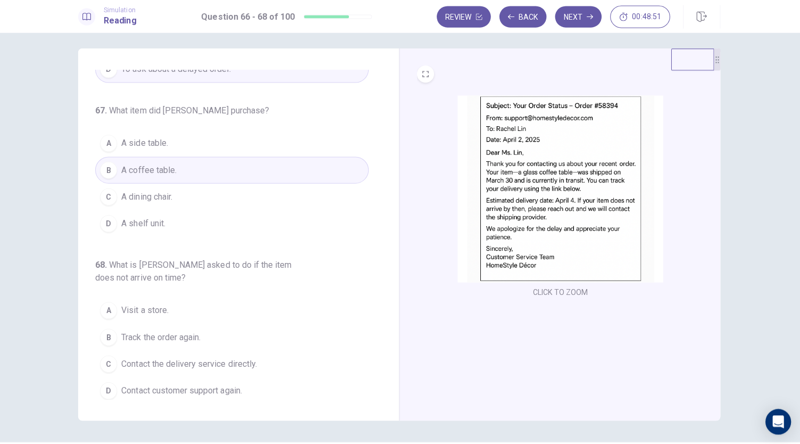
scroll to position [5, 0]
click at [168, 332] on span "Track the order again." at bounding box center [163, 336] width 79 height 13
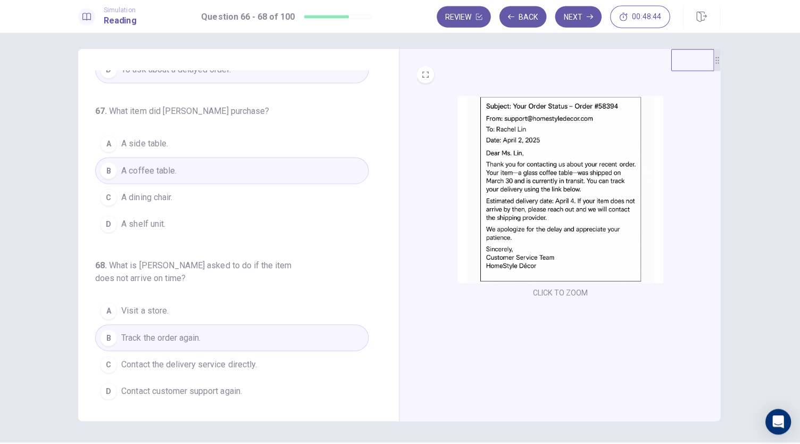
click at [419, 309] on div "CLICK TO ZOOM" at bounding box center [559, 235] width 319 height 370
click at [168, 384] on span "Contact customer support again." at bounding box center [184, 390] width 120 height 13
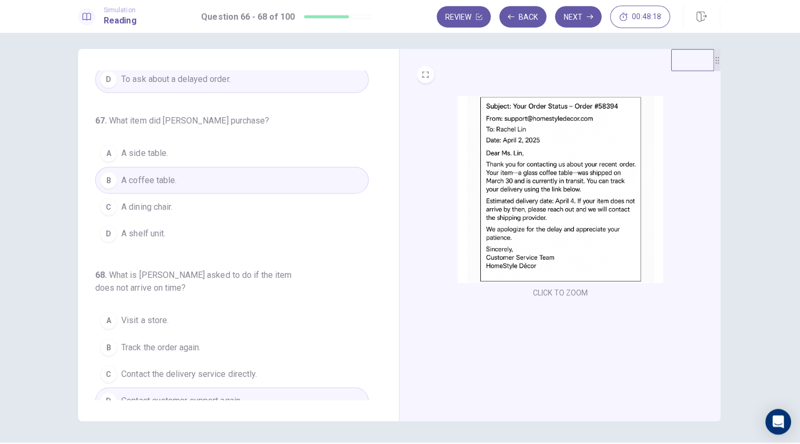
scroll to position [119, 0]
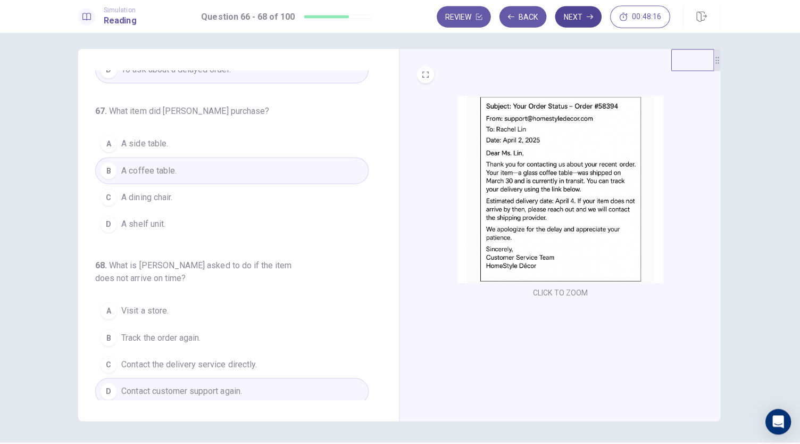
click at [574, 18] on button "Next" at bounding box center [578, 17] width 46 height 21
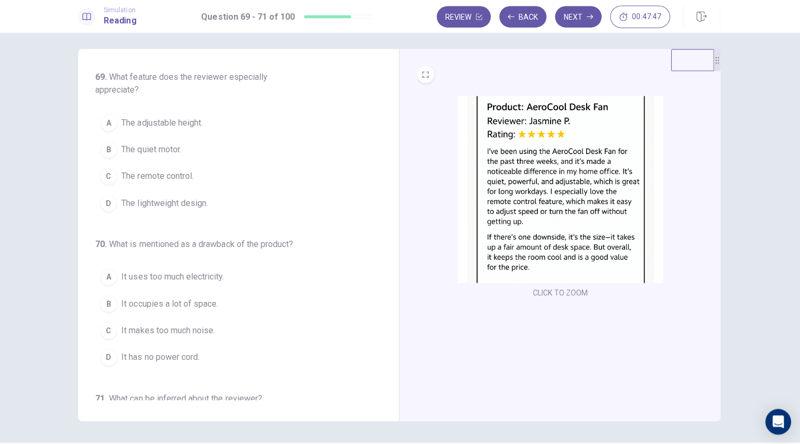
scroll to position [0, 0]
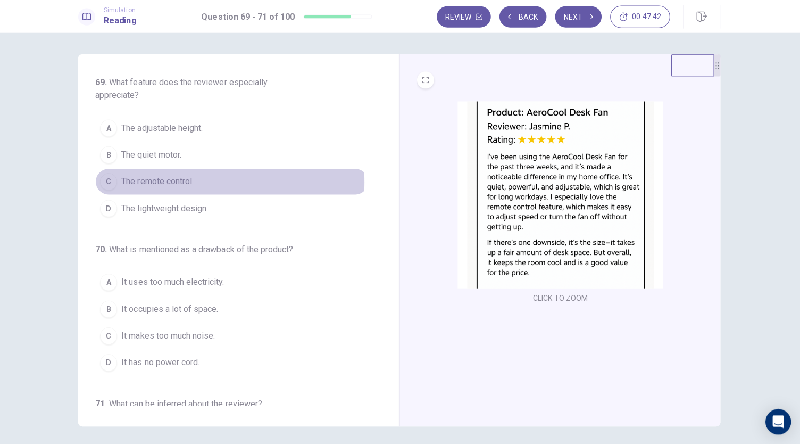
click at [164, 181] on span "The remote control." at bounding box center [160, 181] width 72 height 13
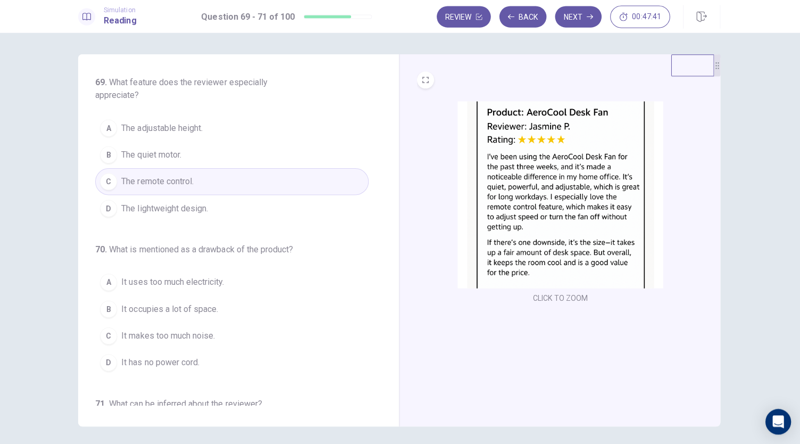
click at [406, 198] on div "CLICK TO ZOOM" at bounding box center [559, 240] width 319 height 370
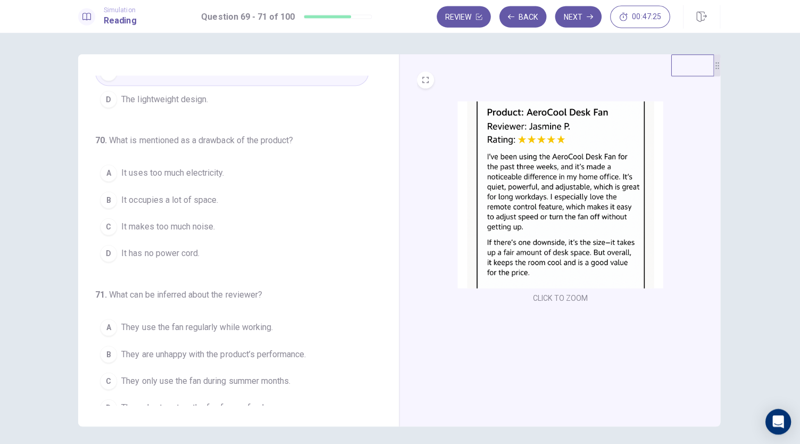
scroll to position [119, 0]
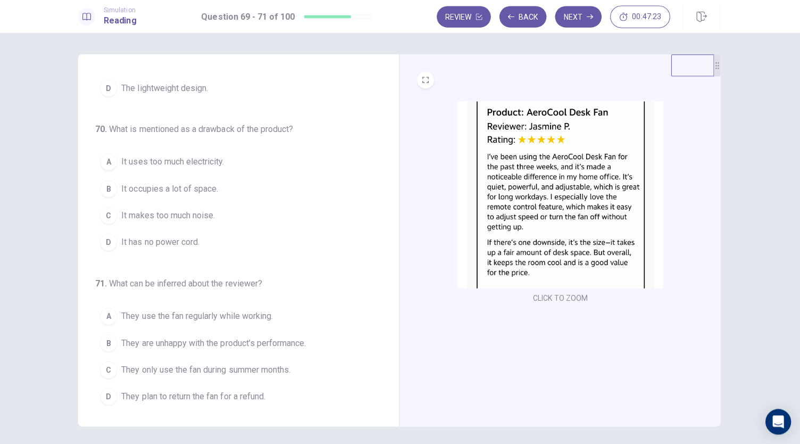
click at [201, 188] on span "It occupies a lot of space." at bounding box center [172, 188] width 96 height 13
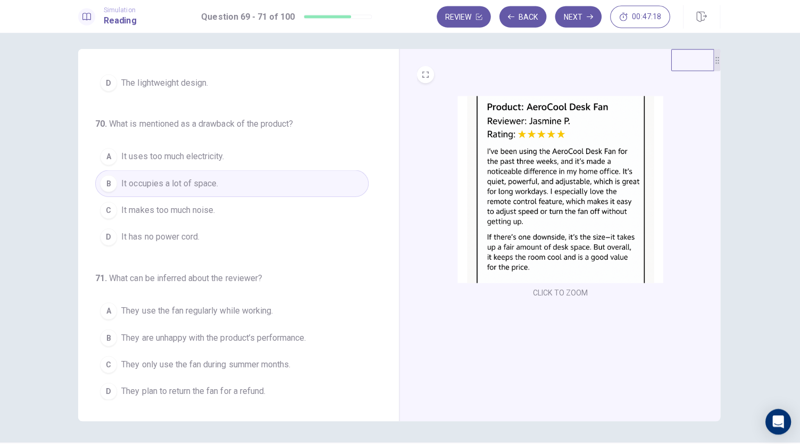
scroll to position [5, 0]
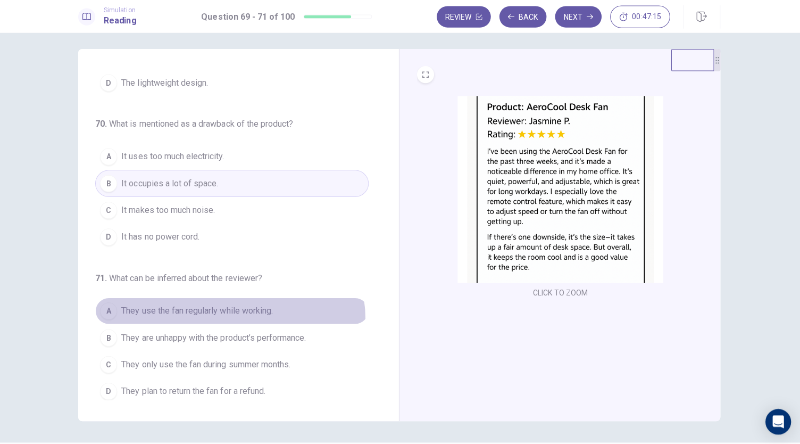
click at [226, 315] on button "A They use the fan regularly while working." at bounding box center [234, 310] width 272 height 27
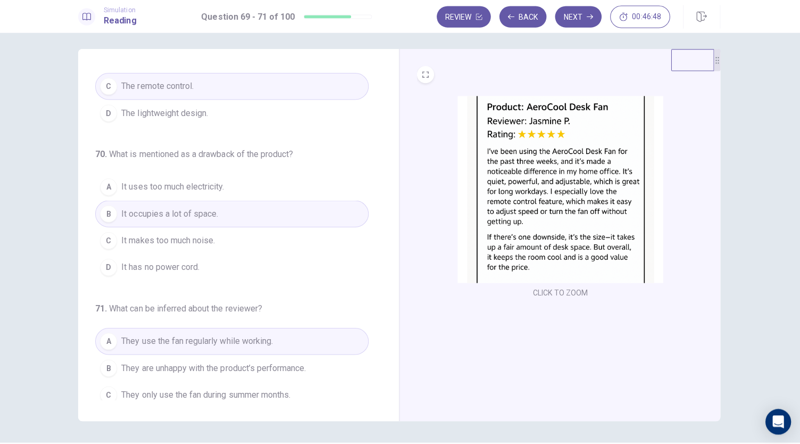
scroll to position [0, 0]
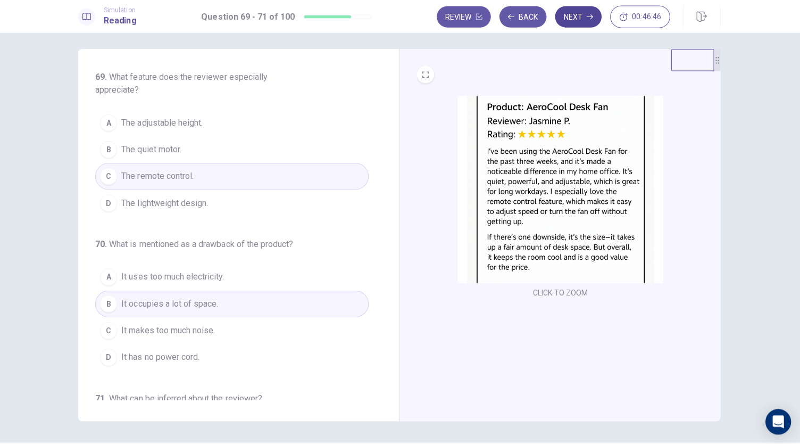
click at [572, 23] on button "Next" at bounding box center [578, 17] width 46 height 21
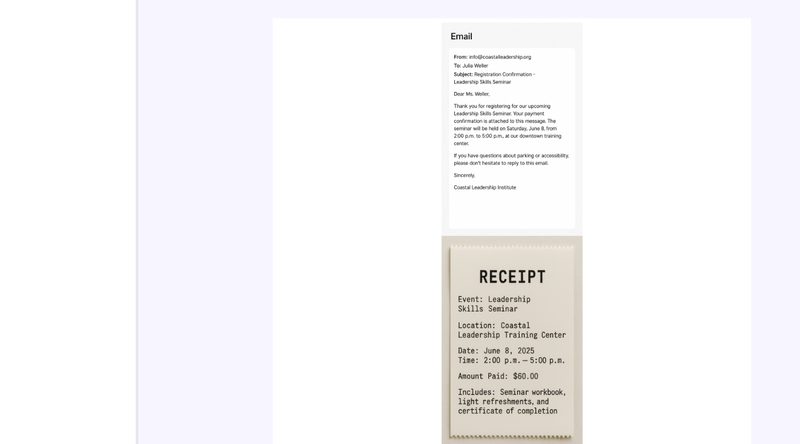
scroll to position [2, 0]
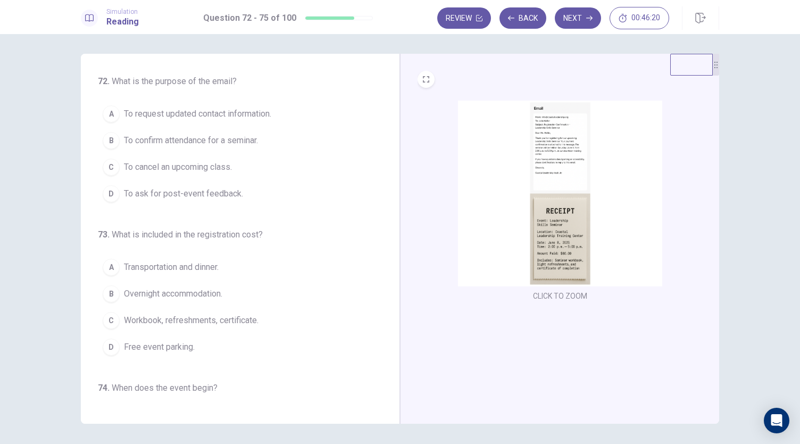
click at [193, 135] on span "To confirm attendance for a seminar." at bounding box center [191, 140] width 134 height 13
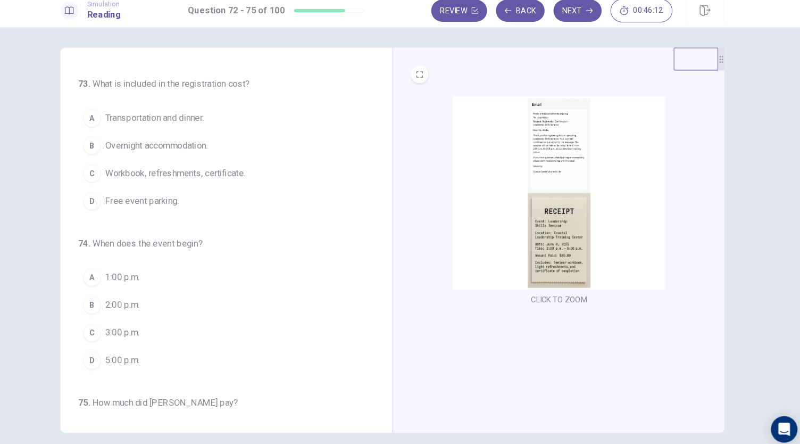
scroll to position [0, 0]
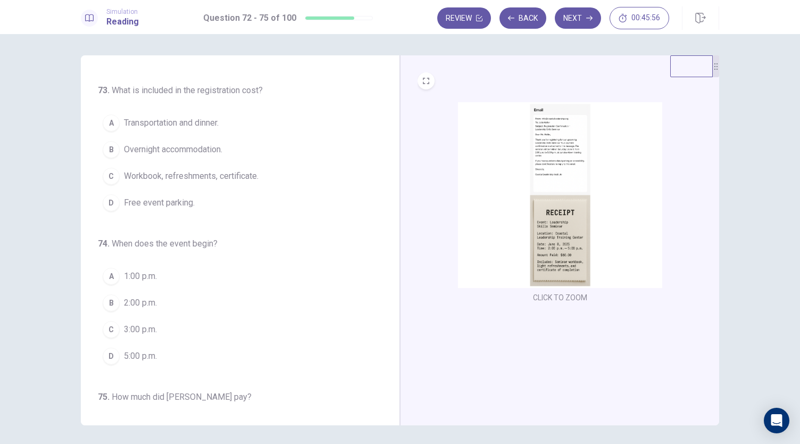
click at [174, 175] on span "Workbook, refreshments, certificate." at bounding box center [191, 176] width 135 height 13
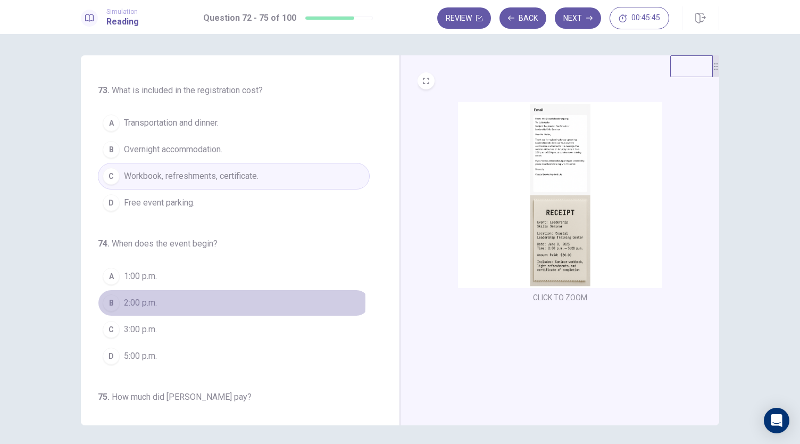
click at [119, 298] on button "B 2:00 p.m." at bounding box center [234, 302] width 272 height 27
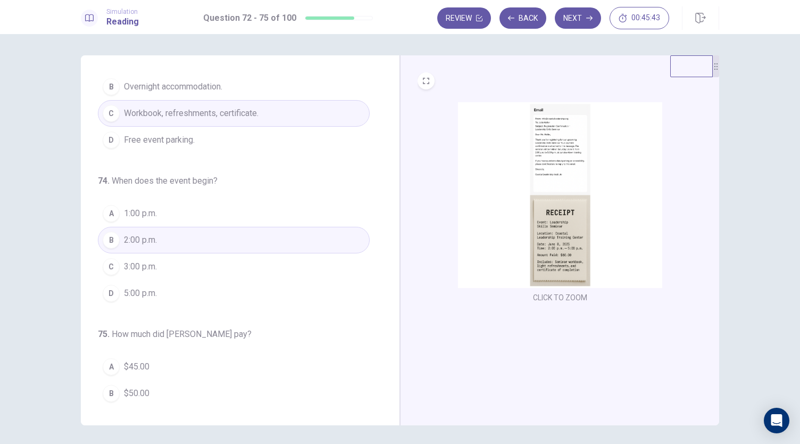
scroll to position [259, 0]
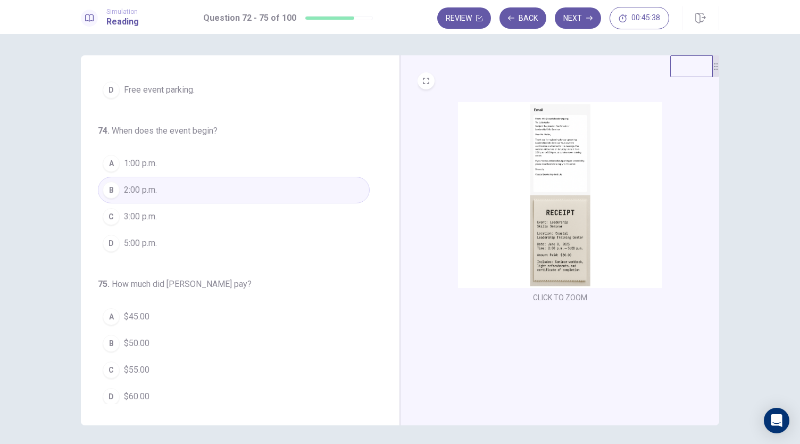
click at [114, 393] on div "D" at bounding box center [111, 396] width 17 height 17
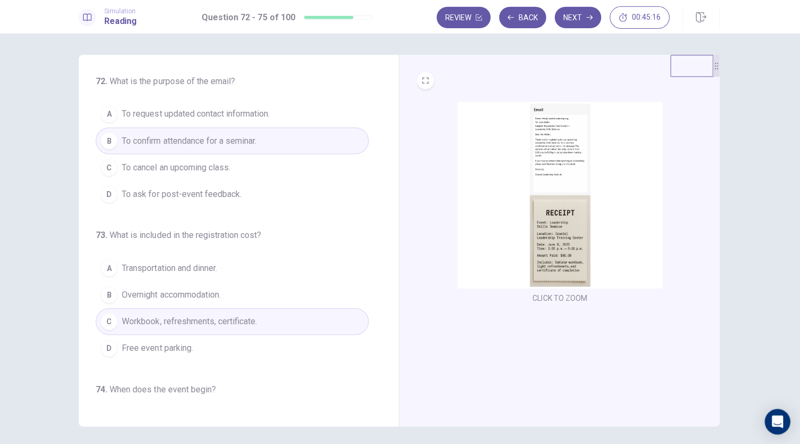
scroll to position [0, 0]
click at [569, 20] on button "Next" at bounding box center [578, 17] width 46 height 21
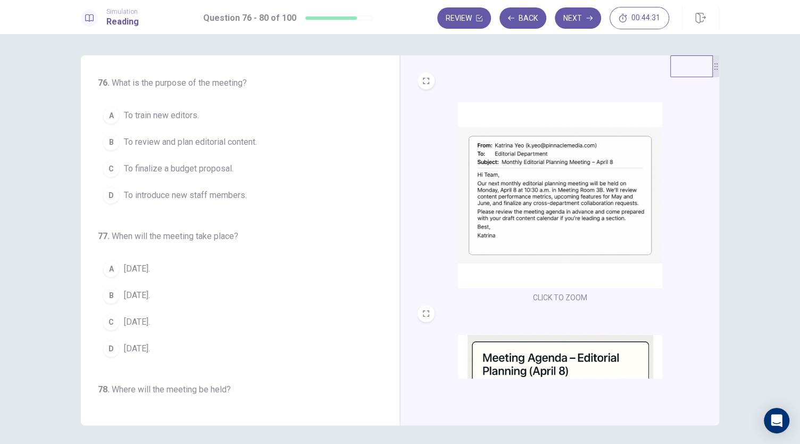
click at [151, 144] on span "To review and plan editorial content." at bounding box center [190, 142] width 133 height 13
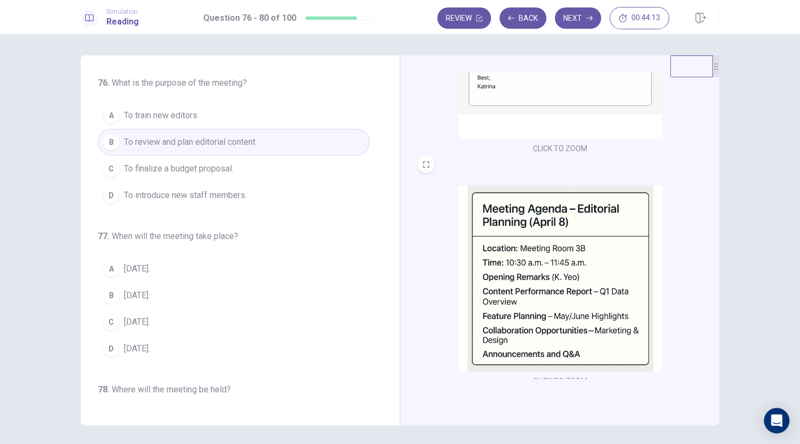
scroll to position [154, 0]
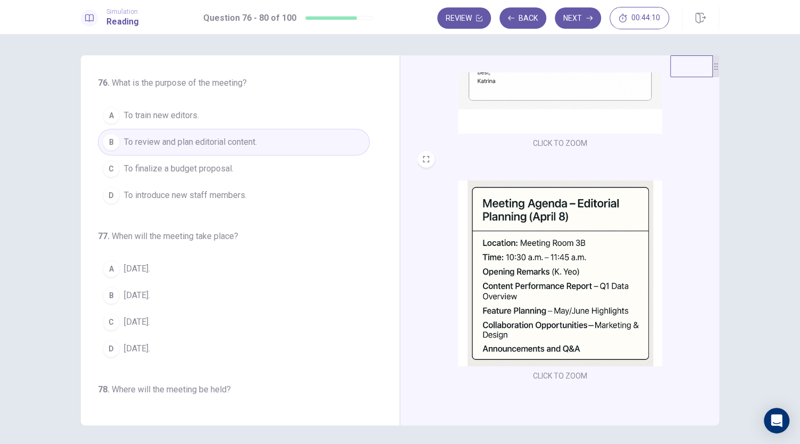
click at [114, 287] on div "B" at bounding box center [111, 295] width 17 height 17
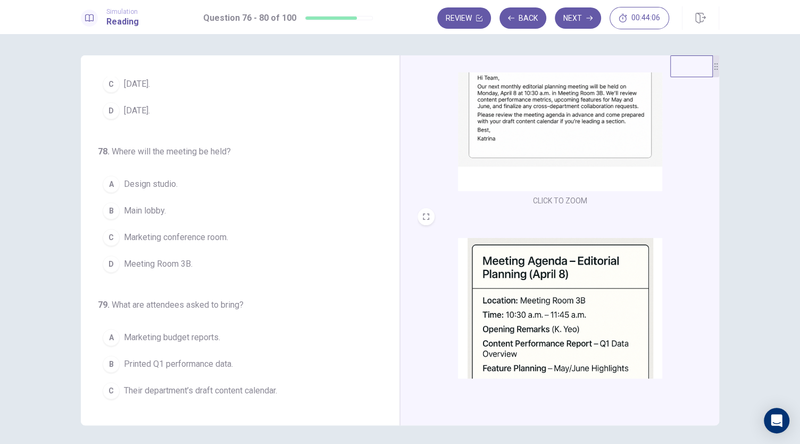
scroll to position [243, 0]
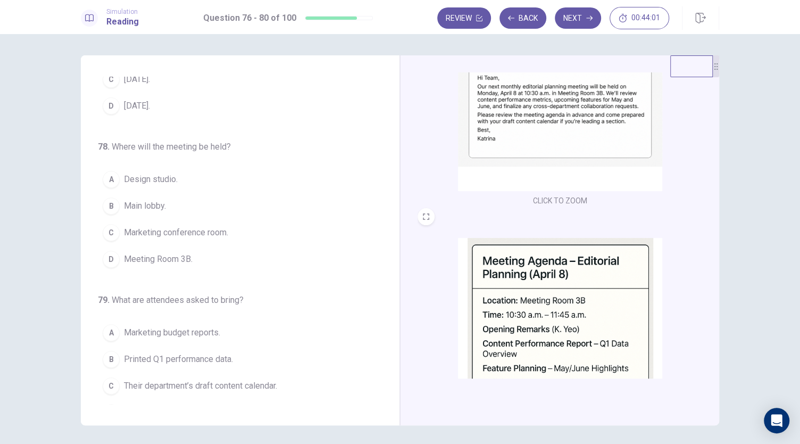
click at [270, 251] on button "D Meeting Room 3B." at bounding box center [234, 259] width 272 height 27
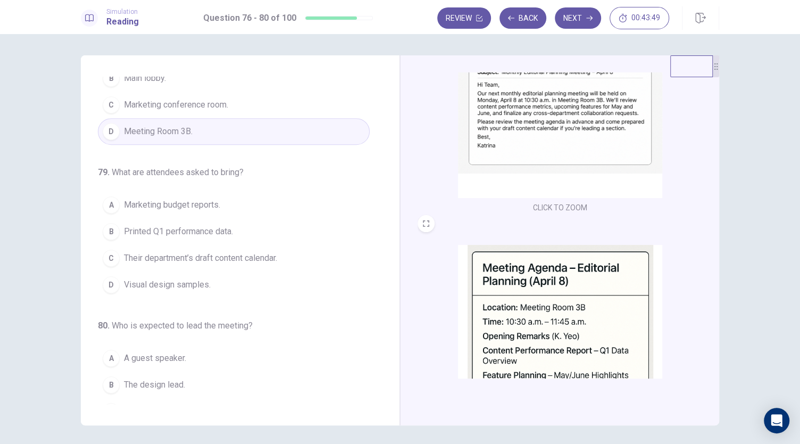
scroll to position [90, 0]
click at [230, 257] on span "Their department’s draft content calendar." at bounding box center [200, 258] width 153 height 13
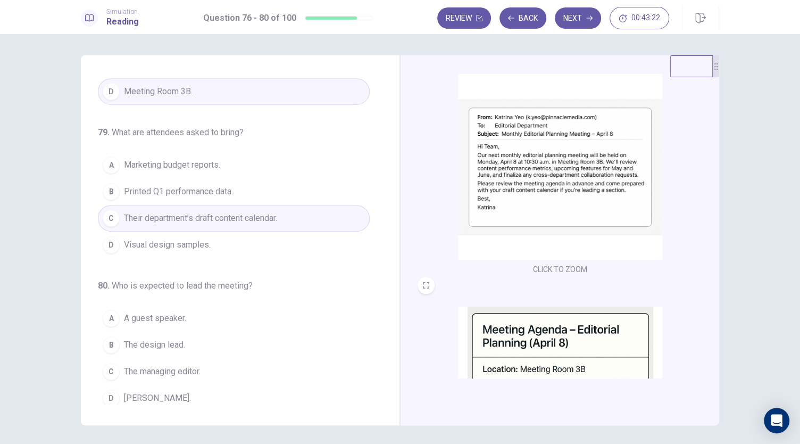
scroll to position [26, 0]
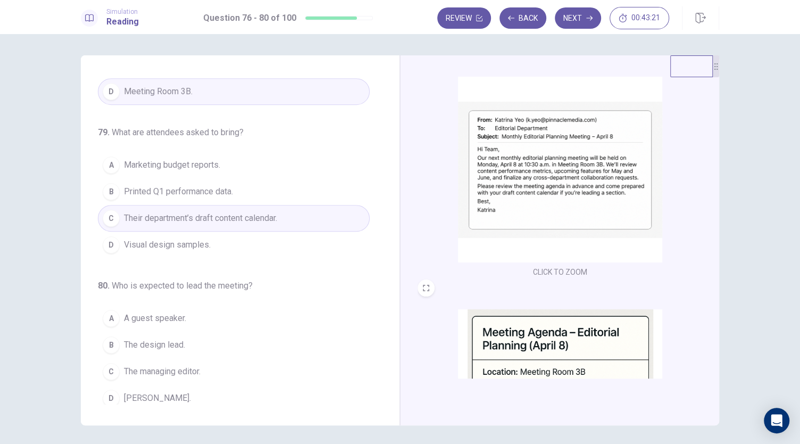
click at [669, 363] on div "CLICK TO ZOOM" at bounding box center [560, 410] width 285 height 203
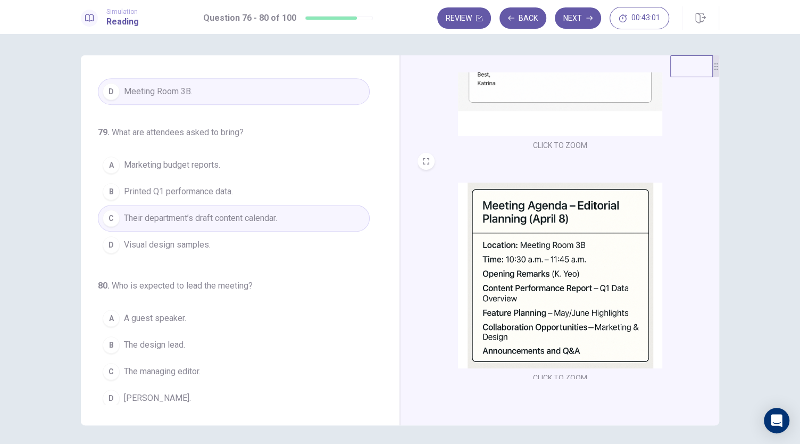
scroll to position [159, 0]
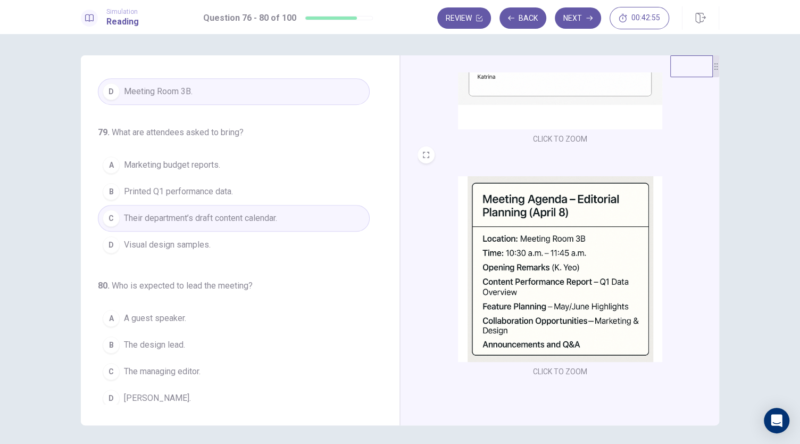
click at [139, 392] on span "[PERSON_NAME]." at bounding box center [157, 398] width 67 height 13
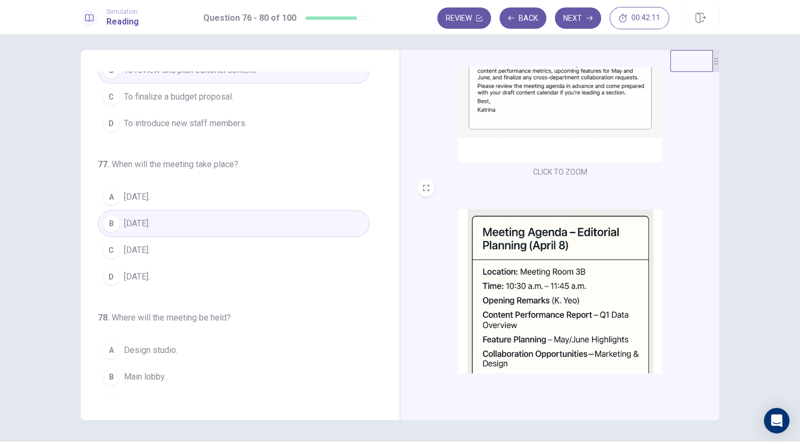
scroll to position [0, 0]
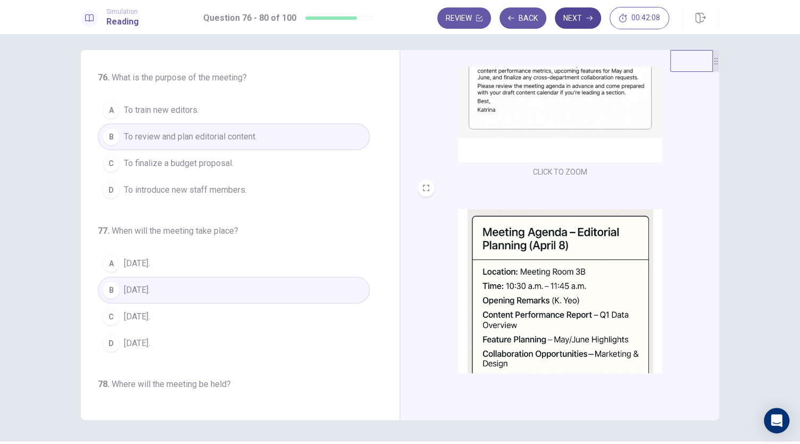
click at [577, 11] on button "Next" at bounding box center [578, 17] width 46 height 21
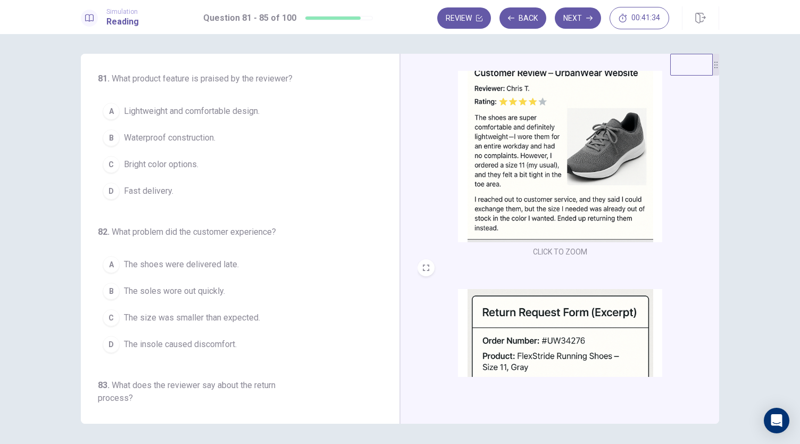
scroll to position [276, 0]
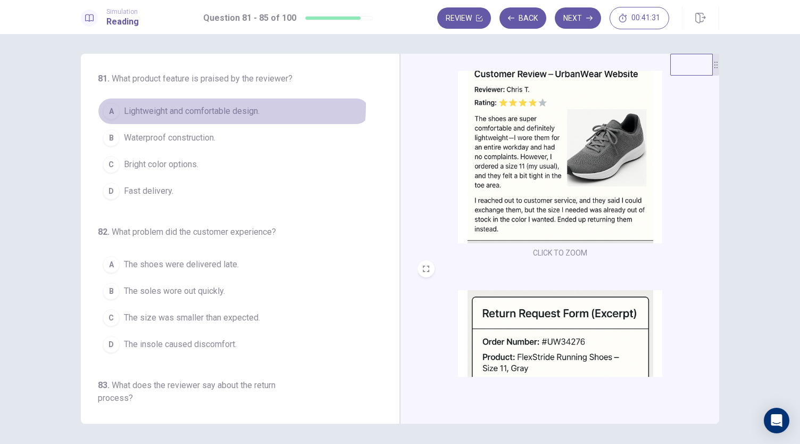
click at [228, 106] on span "Lightweight and comfortable design." at bounding box center [192, 111] width 136 height 13
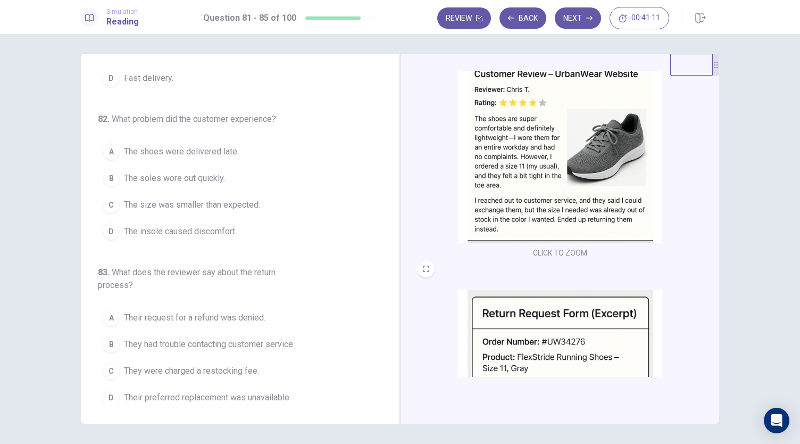
scroll to position [121, 0]
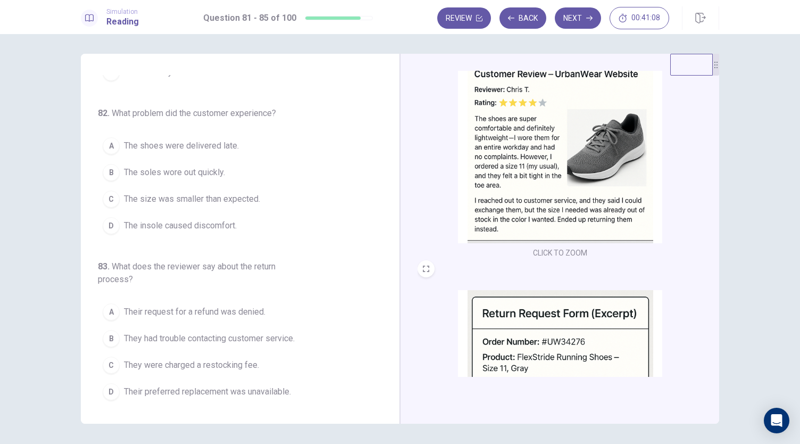
click at [203, 197] on span "The size was smaller than expected." at bounding box center [192, 199] width 136 height 13
click at [410, 211] on div "CLICK TO ZOOM CLICK TO ZOOM CLICK TO ZOOM" at bounding box center [559, 239] width 319 height 370
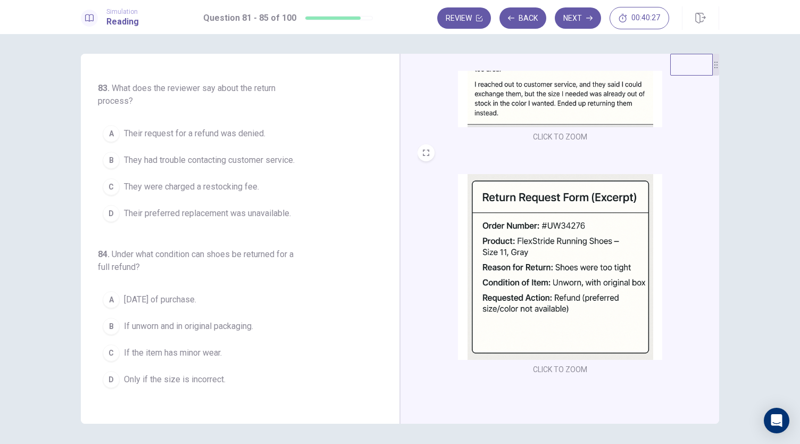
scroll to position [390, 0]
click at [174, 208] on span "Their preferred replacement was unavailable." at bounding box center [207, 213] width 167 height 13
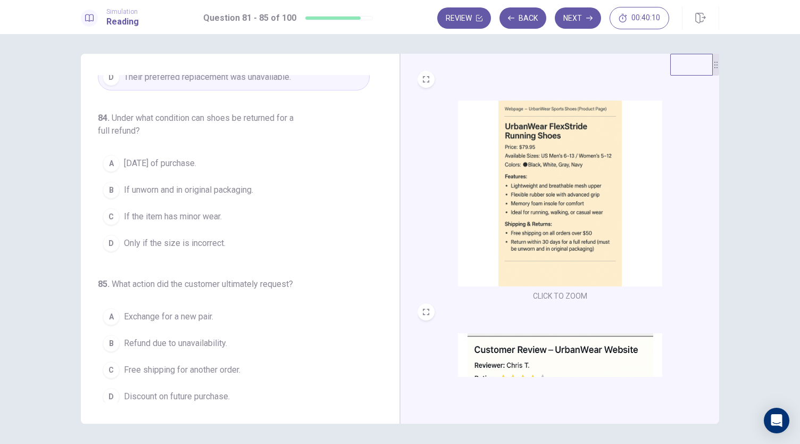
scroll to position [0, 0]
click at [192, 188] on span "If unworn and in original packaging." at bounding box center [188, 191] width 129 height 13
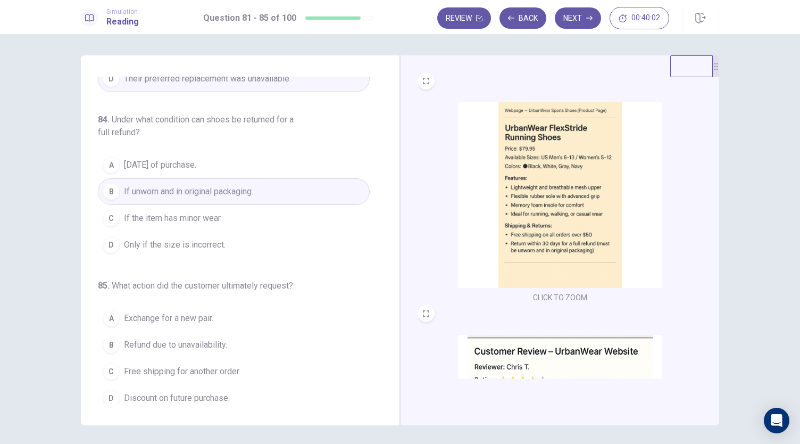
click at [418, 205] on div "CLICK TO ZOOM" at bounding box center [560, 203] width 285 height 203
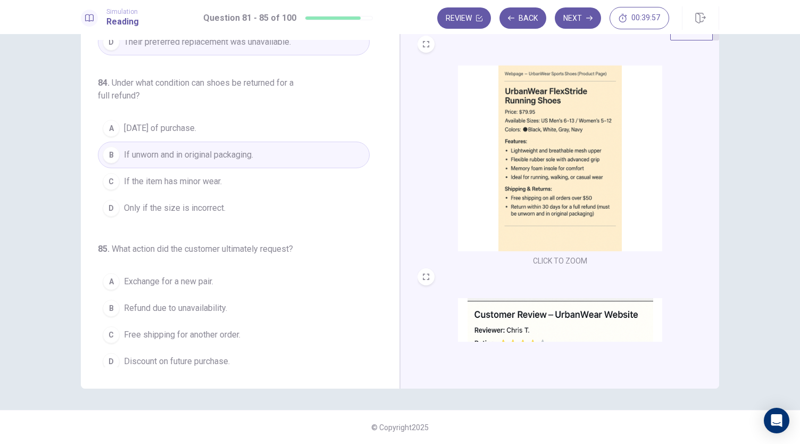
scroll to position [35, 0]
click at [204, 304] on span "Refund due to unavailability." at bounding box center [175, 309] width 103 height 13
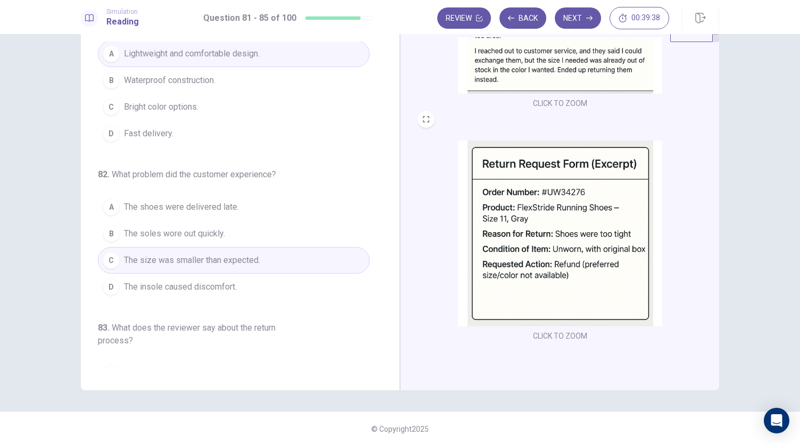
scroll to position [0, 0]
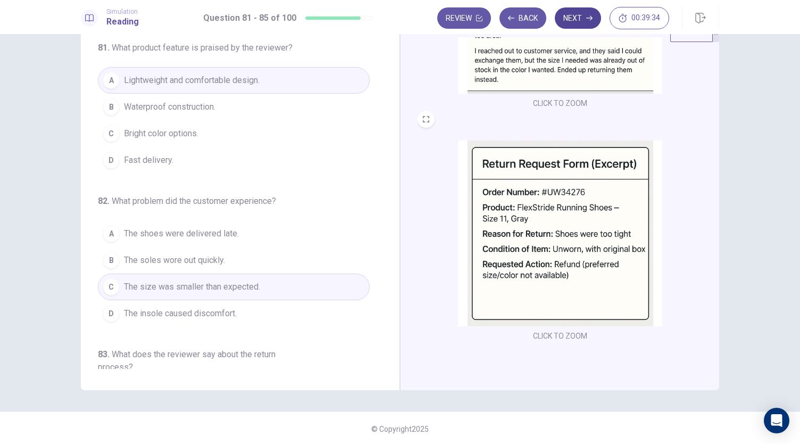
click at [573, 18] on button "Next" at bounding box center [578, 17] width 46 height 21
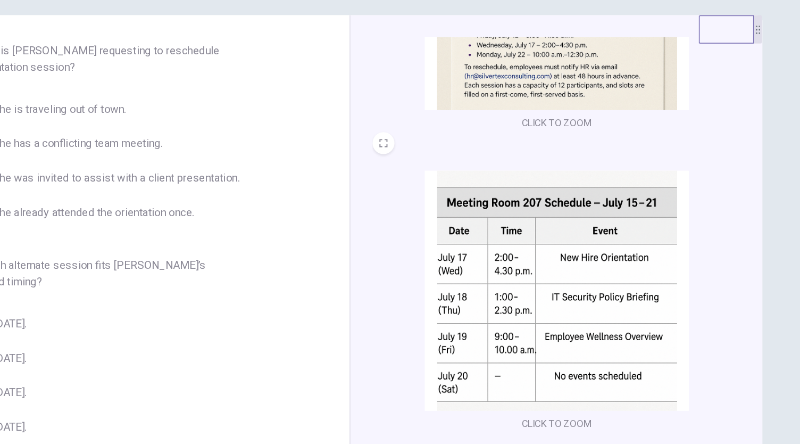
scroll to position [390, 0]
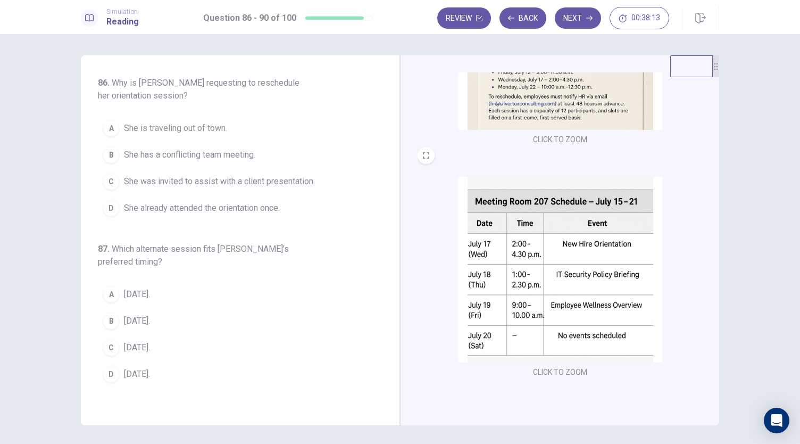
click at [204, 183] on span "She was invited to assist with a client presentation." at bounding box center [219, 181] width 191 height 13
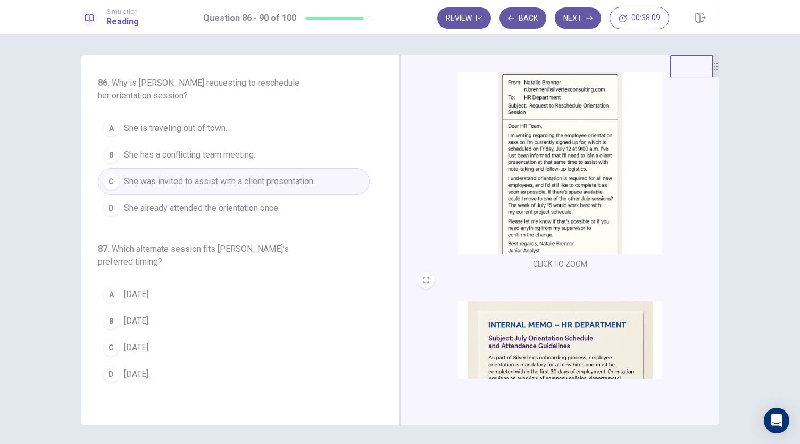
scroll to position [0, 0]
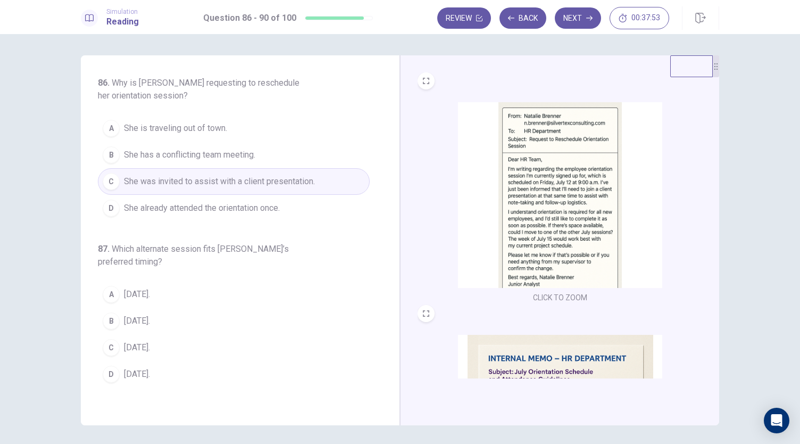
click at [287, 165] on button "B She has a conflicting team meeting." at bounding box center [234, 154] width 272 height 27
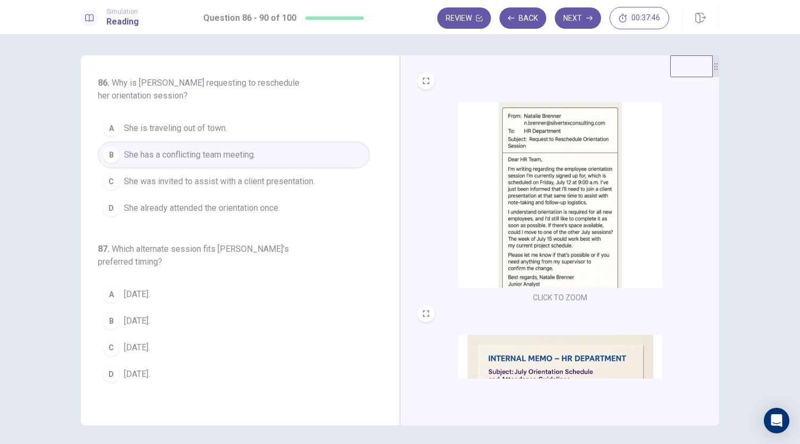
click at [297, 180] on span "She was invited to assist with a client presentation." at bounding box center [219, 181] width 191 height 13
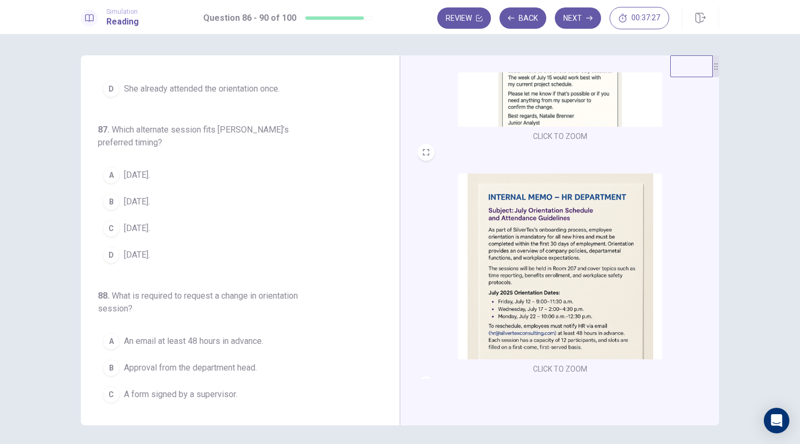
scroll to position [160, 0]
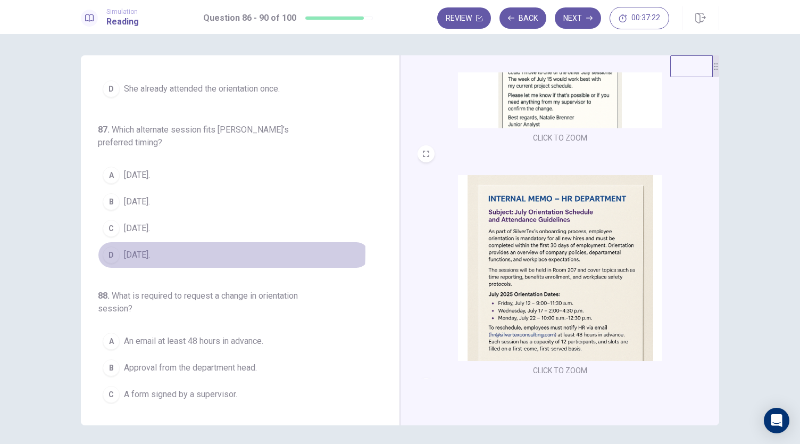
click at [166, 249] on button "D [DATE]." at bounding box center [234, 255] width 272 height 27
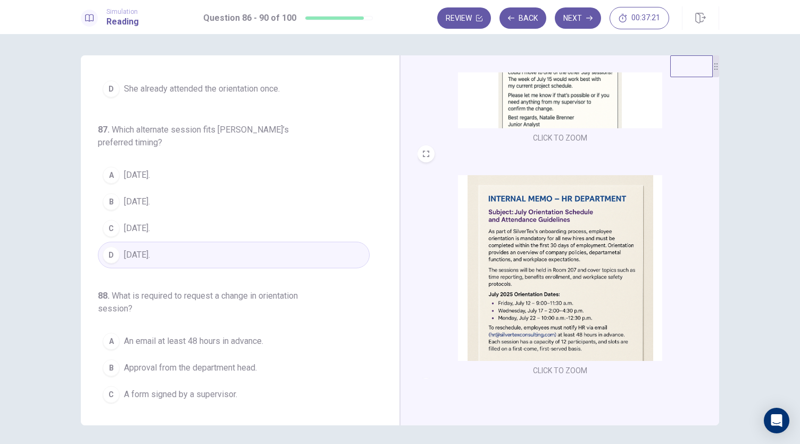
click at [424, 283] on div "CLICK TO ZOOM" at bounding box center [560, 276] width 285 height 203
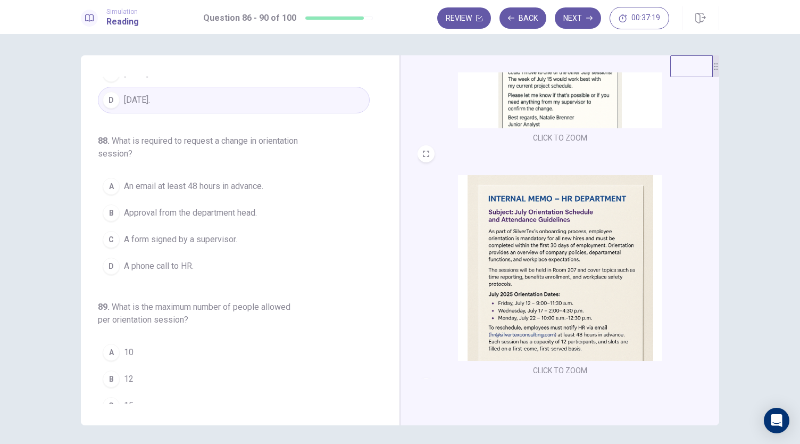
scroll to position [276, 0]
click at [232, 186] on span "An email at least 48 hours in advance." at bounding box center [193, 184] width 139 height 13
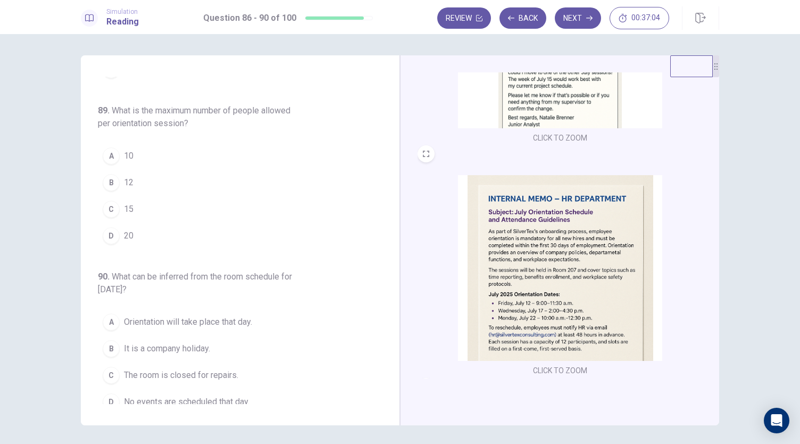
scroll to position [474, 0]
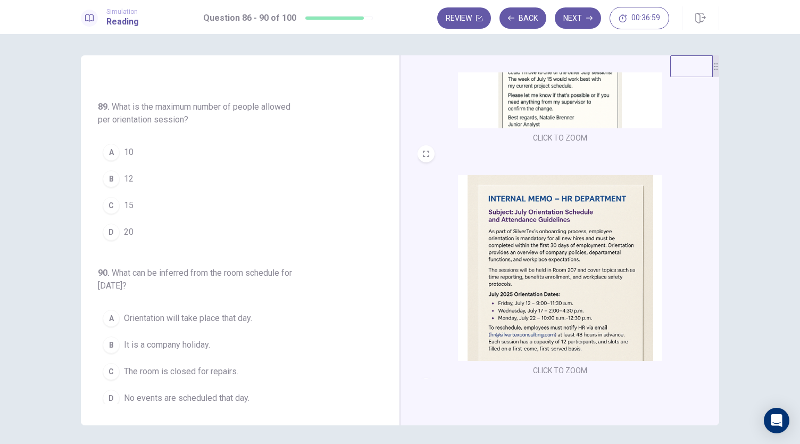
click at [128, 177] on span "12" at bounding box center [129, 178] width 10 height 13
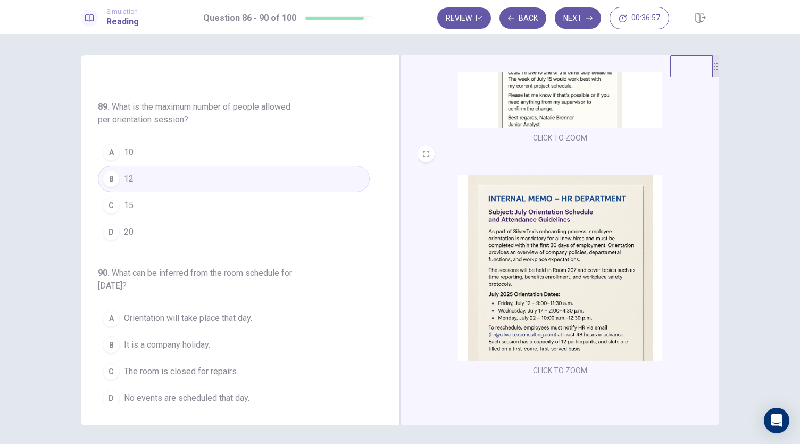
click at [425, 223] on div "CLICK TO ZOOM" at bounding box center [560, 276] width 285 height 203
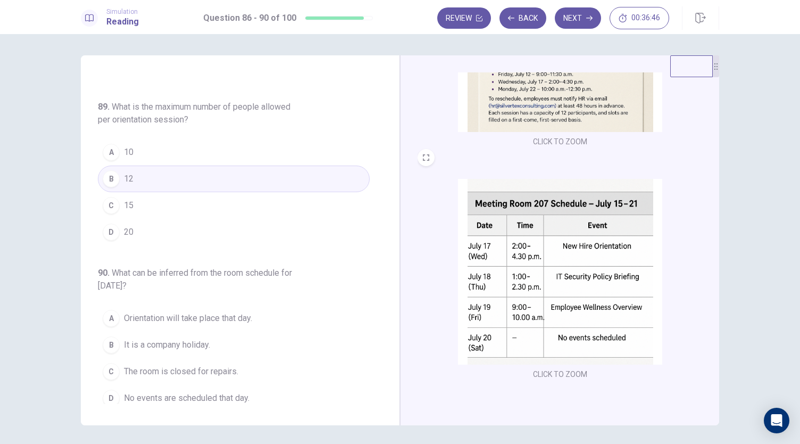
scroll to position [392, 0]
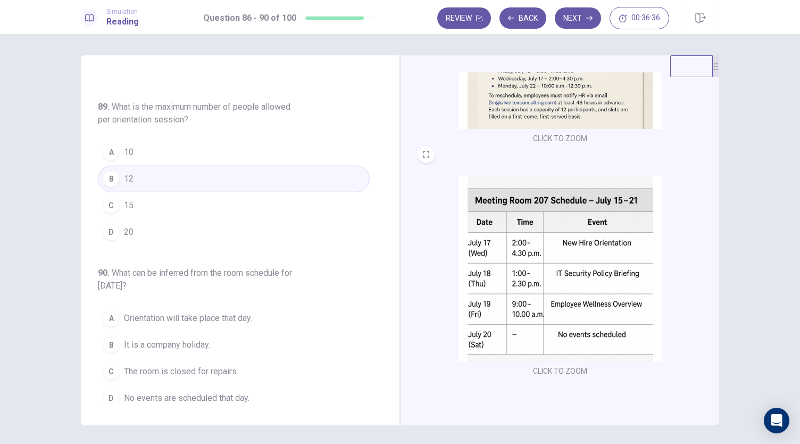
click at [186, 392] on span "No events are scheduled that day." at bounding box center [187, 398] width 126 height 13
click at [410, 261] on div "CLICK TO ZOOM CLICK TO ZOOM CLICK TO ZOOM" at bounding box center [559, 240] width 319 height 370
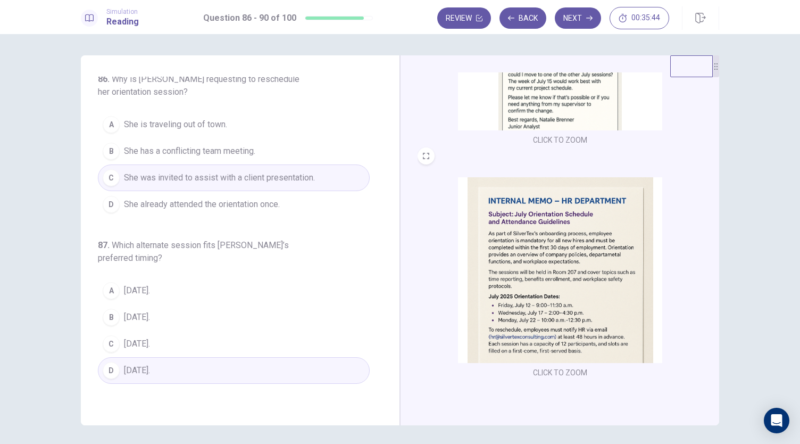
scroll to position [0, 0]
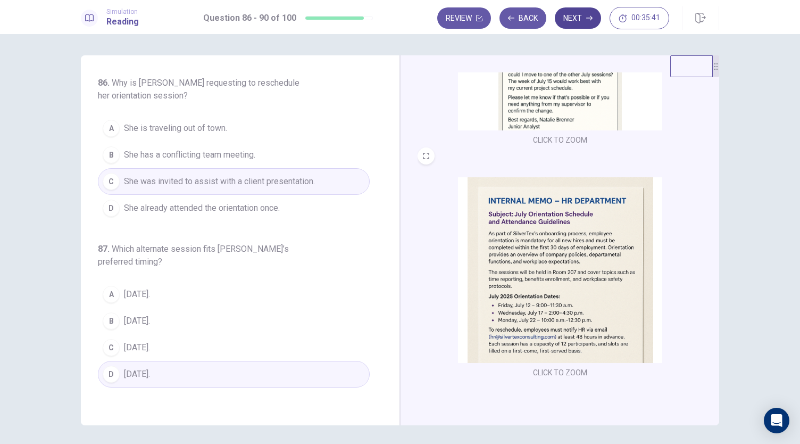
click at [573, 15] on button "Next" at bounding box center [578, 17] width 46 height 21
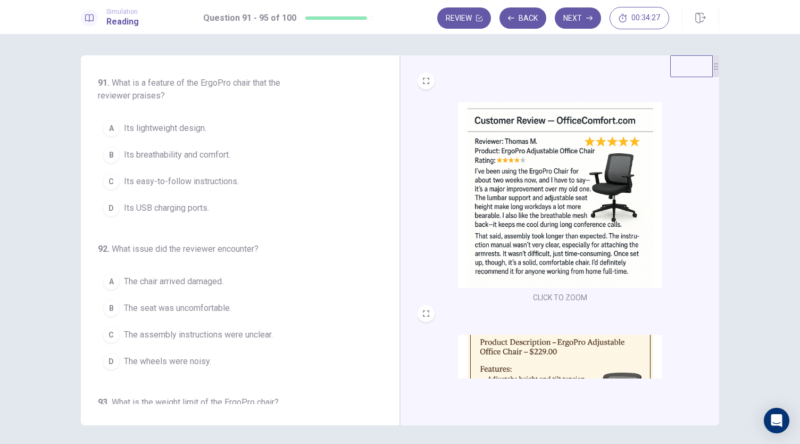
click at [201, 158] on span "Its breathability and comfort." at bounding box center [177, 154] width 106 height 13
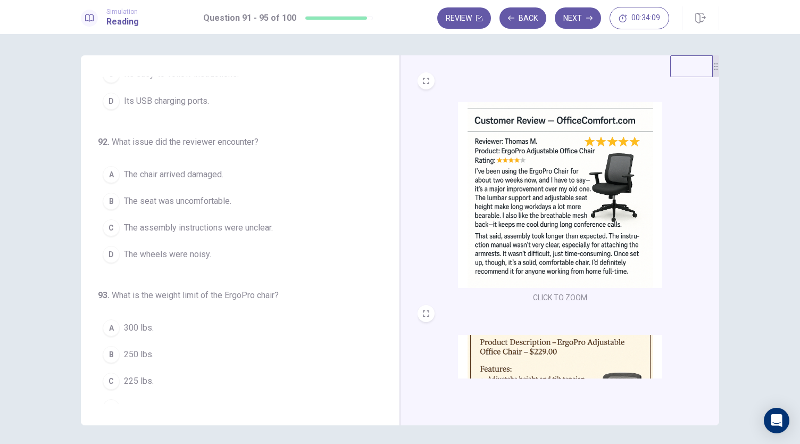
scroll to position [105, 0]
click at [212, 229] on span "The assembly instructions were unclear." at bounding box center [198, 229] width 149 height 13
click at [418, 220] on div "CLICK TO ZOOM" at bounding box center [560, 203] width 285 height 203
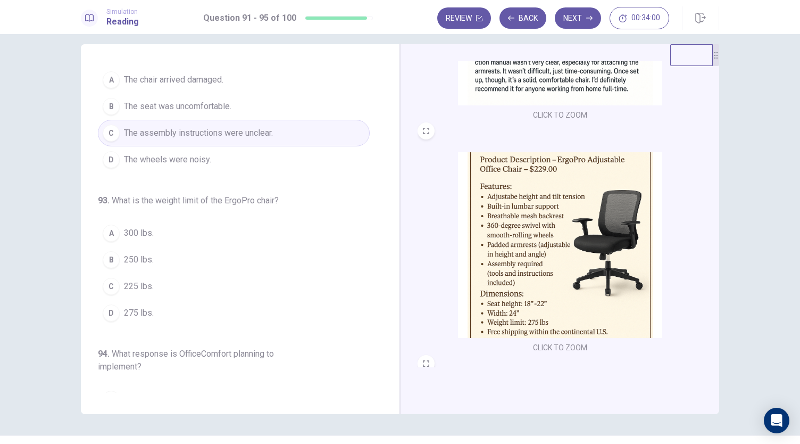
scroll to position [189, 0]
click at [160, 308] on button "D 275 lbs." at bounding box center [234, 314] width 272 height 27
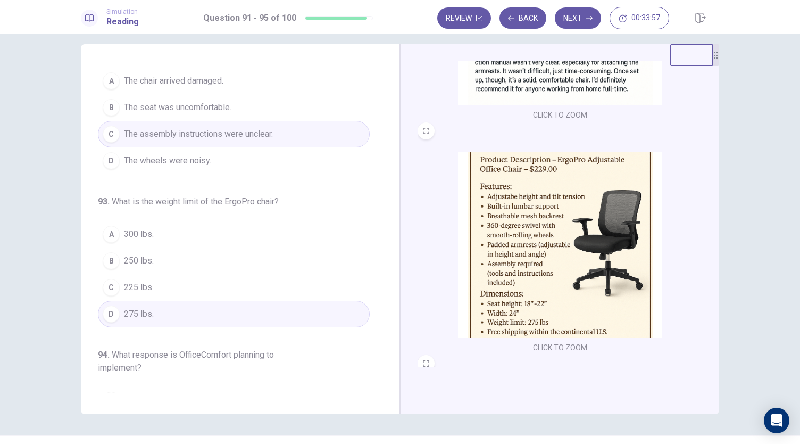
click at [411, 294] on div "CLICK TO ZOOM CLICK TO ZOOM CLICK TO ZOOM" at bounding box center [559, 229] width 319 height 370
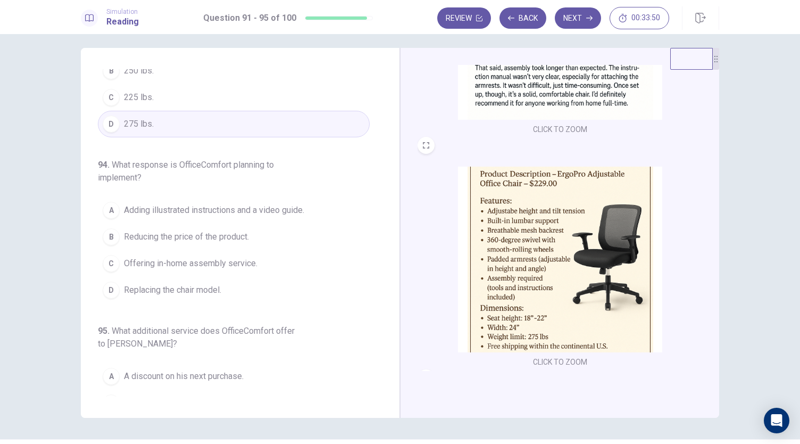
scroll to position [7, 0]
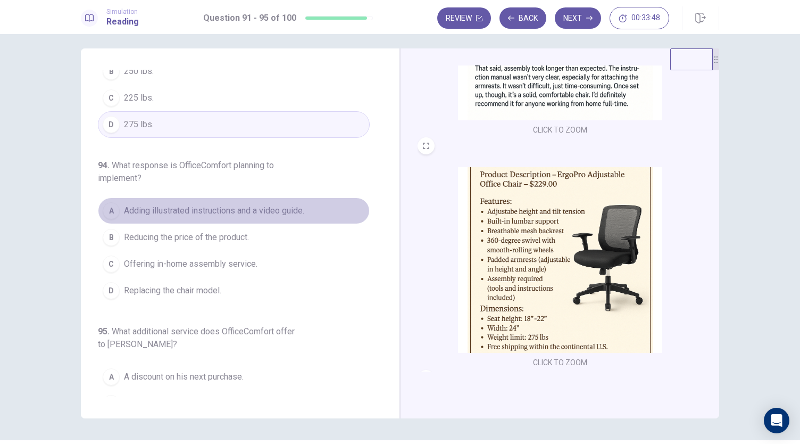
click at [255, 197] on button "A Adding illustrated instructions and a video guide." at bounding box center [234, 210] width 272 height 27
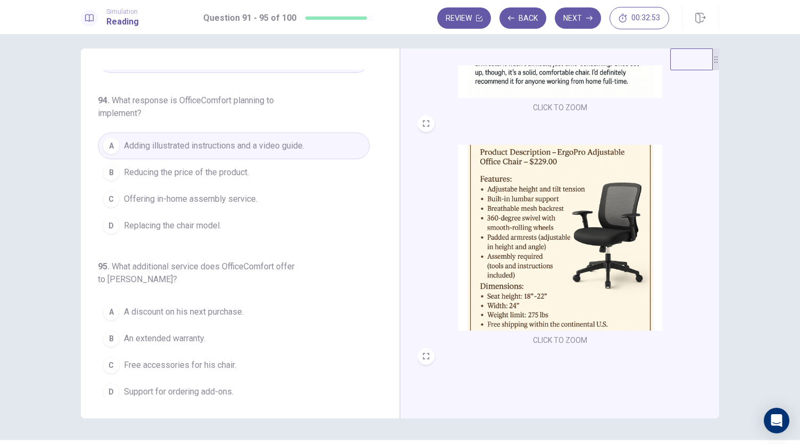
scroll to position [392, 0]
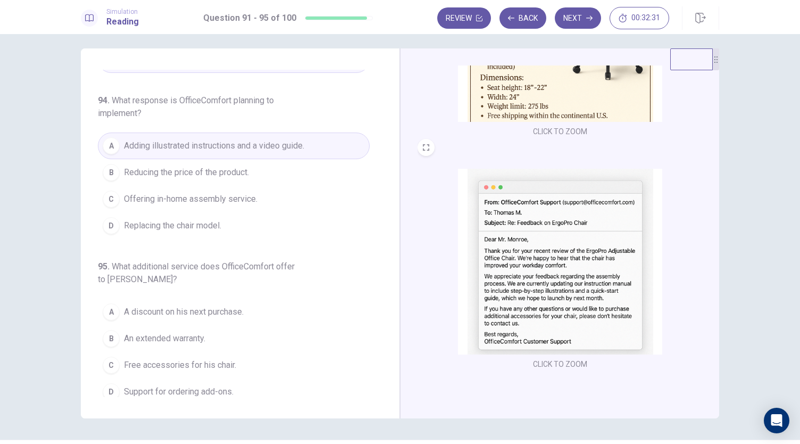
click at [178, 385] on span "Support for ordering add-ons." at bounding box center [179, 391] width 110 height 13
click at [442, 359] on div "CLICK TO ZOOM" at bounding box center [560, 270] width 285 height 203
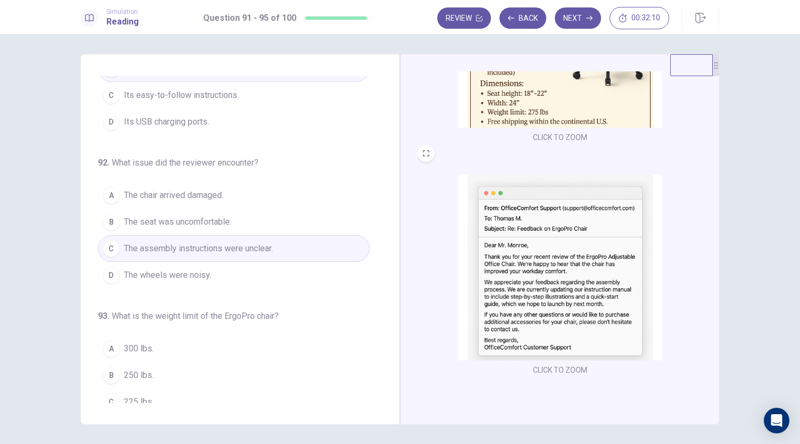
scroll to position [0, 0]
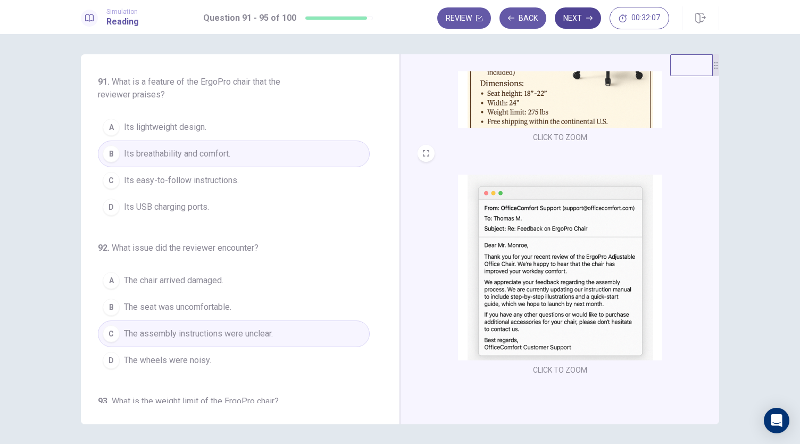
click at [575, 21] on button "Next" at bounding box center [578, 17] width 46 height 21
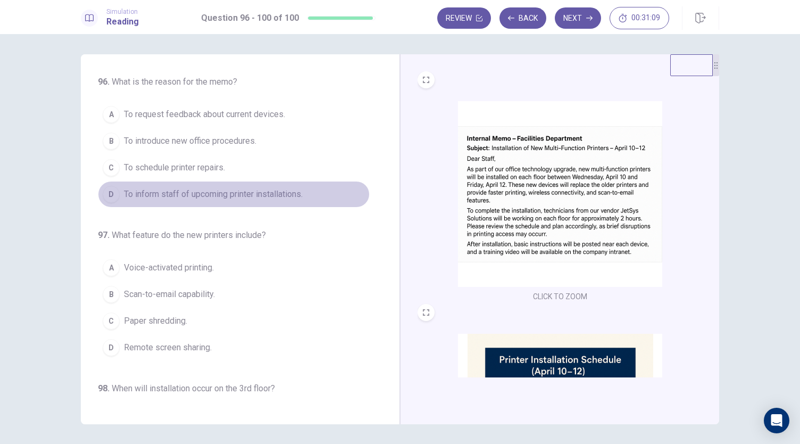
click at [239, 194] on span "To inform staff of upcoming printer installations." at bounding box center [213, 194] width 179 height 13
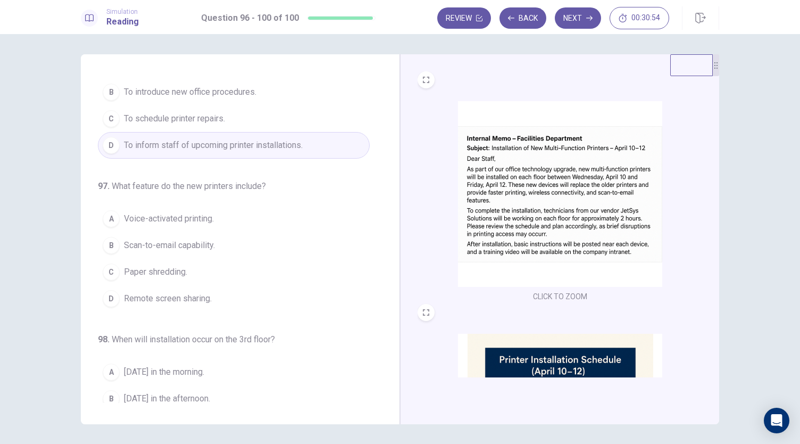
scroll to position [48, 0]
click at [224, 243] on button "B Scan-to-email capability." at bounding box center [234, 246] width 272 height 27
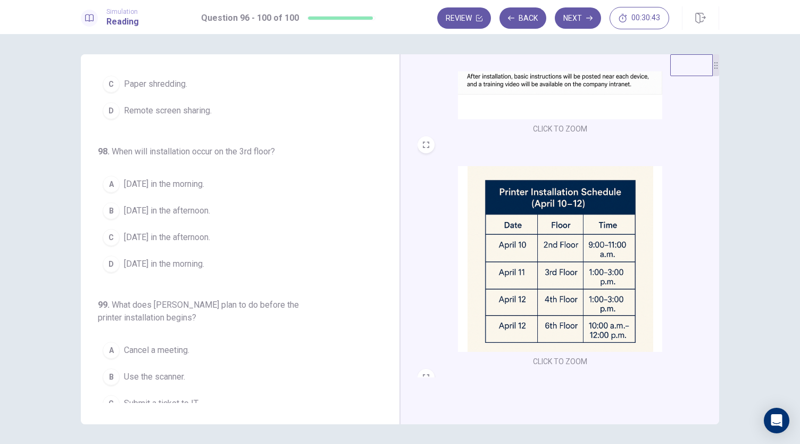
scroll to position [178, 0]
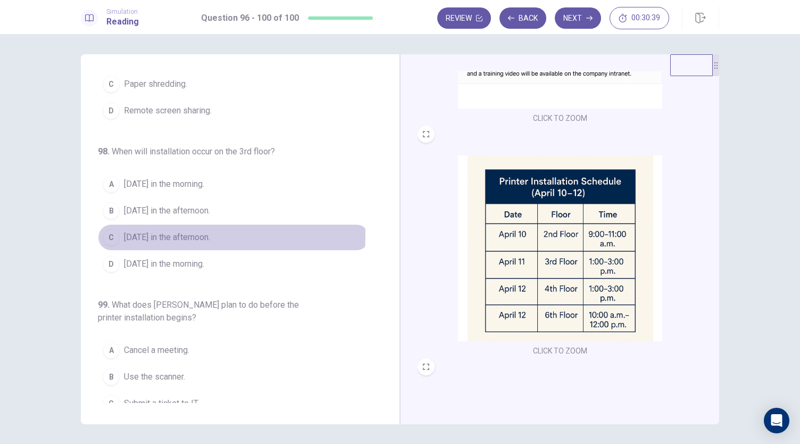
click at [152, 232] on span "[DATE] in the afternoon." at bounding box center [167, 237] width 86 height 13
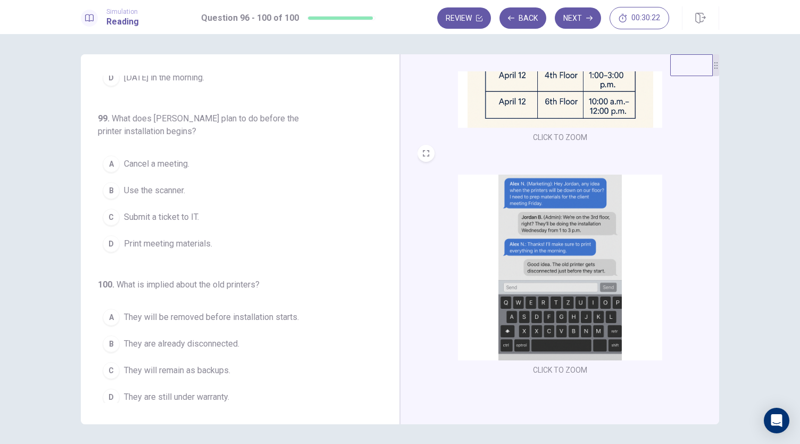
scroll to position [391, 0]
click at [177, 245] on button "D Print meeting materials." at bounding box center [234, 243] width 272 height 27
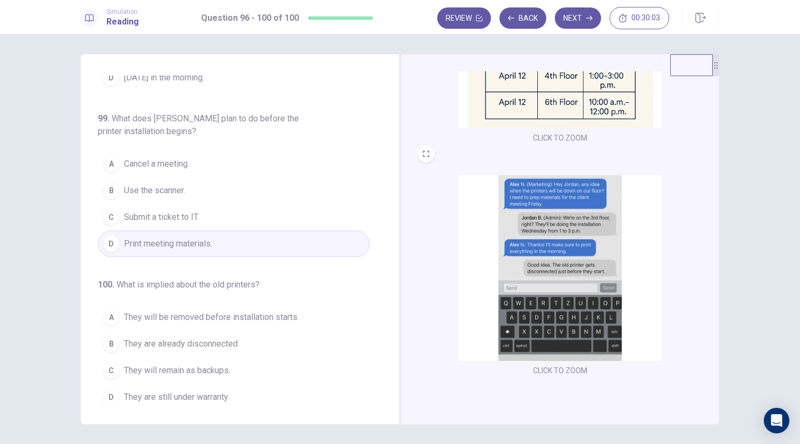
click at [434, 238] on div "CLICK TO ZOOM" at bounding box center [560, 276] width 285 height 203
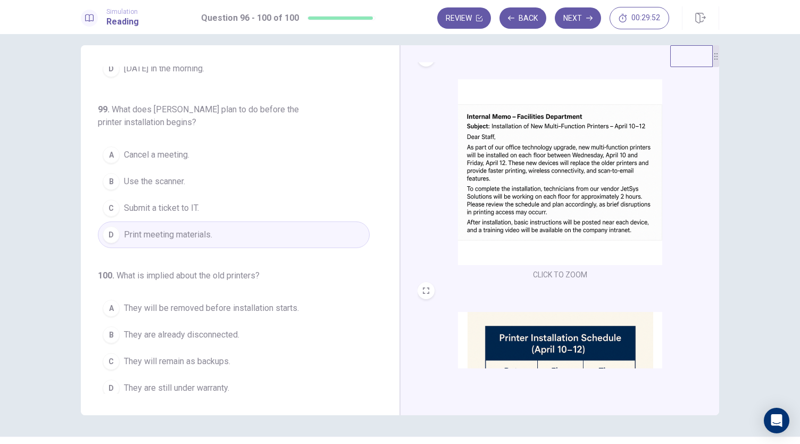
scroll to position [0, 0]
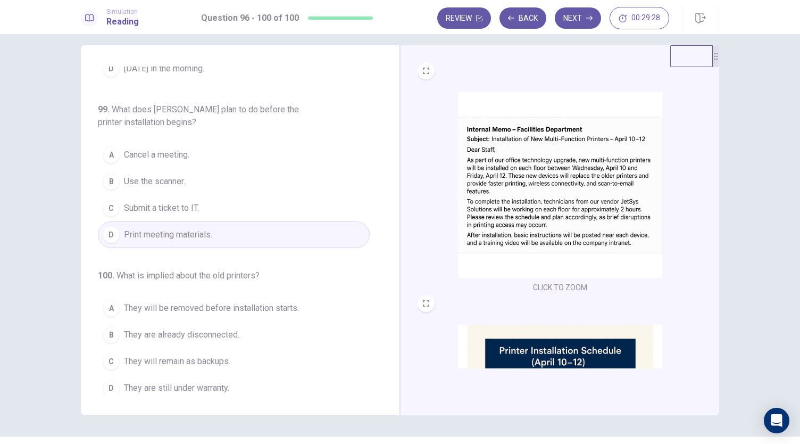
click at [259, 302] on span "They will be removed before installation starts." at bounding box center [211, 308] width 175 height 13
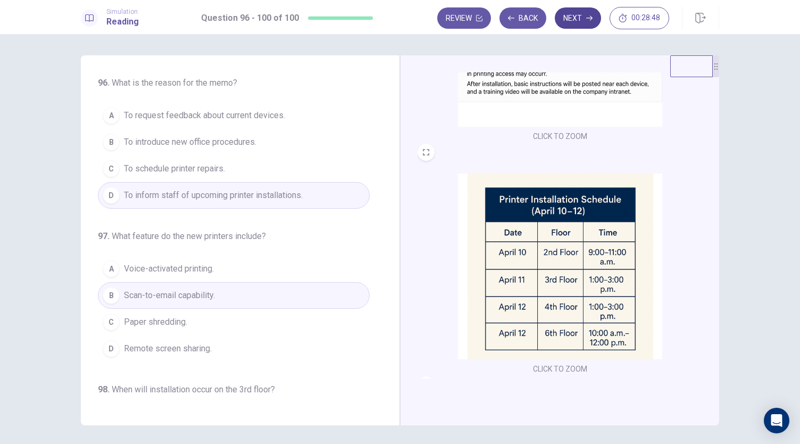
click at [579, 21] on button "Next" at bounding box center [578, 17] width 46 height 21
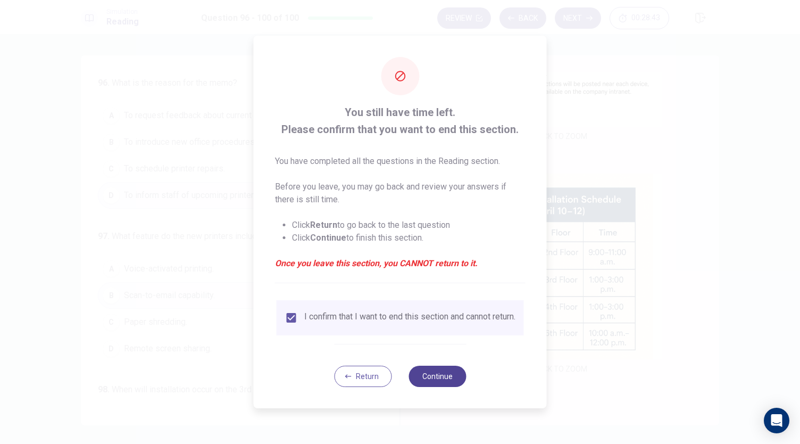
click at [439, 375] on button "Continue" at bounding box center [437, 375] width 57 height 21
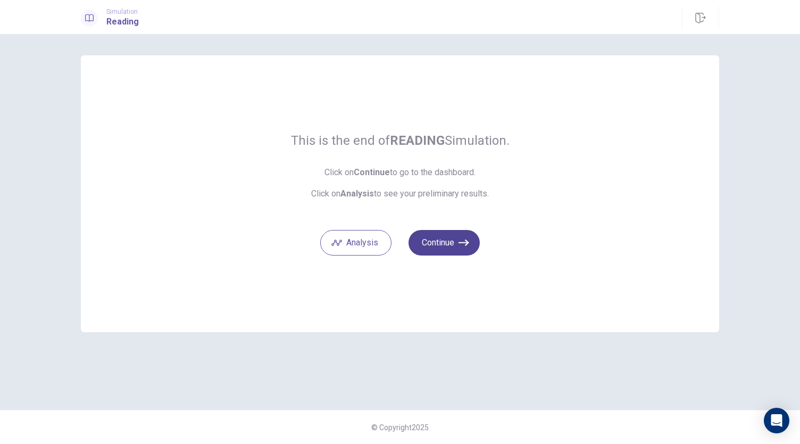
click at [450, 247] on button "Continue" at bounding box center [444, 243] width 71 height 26
